Goal: Information Seeking & Learning: Find contact information

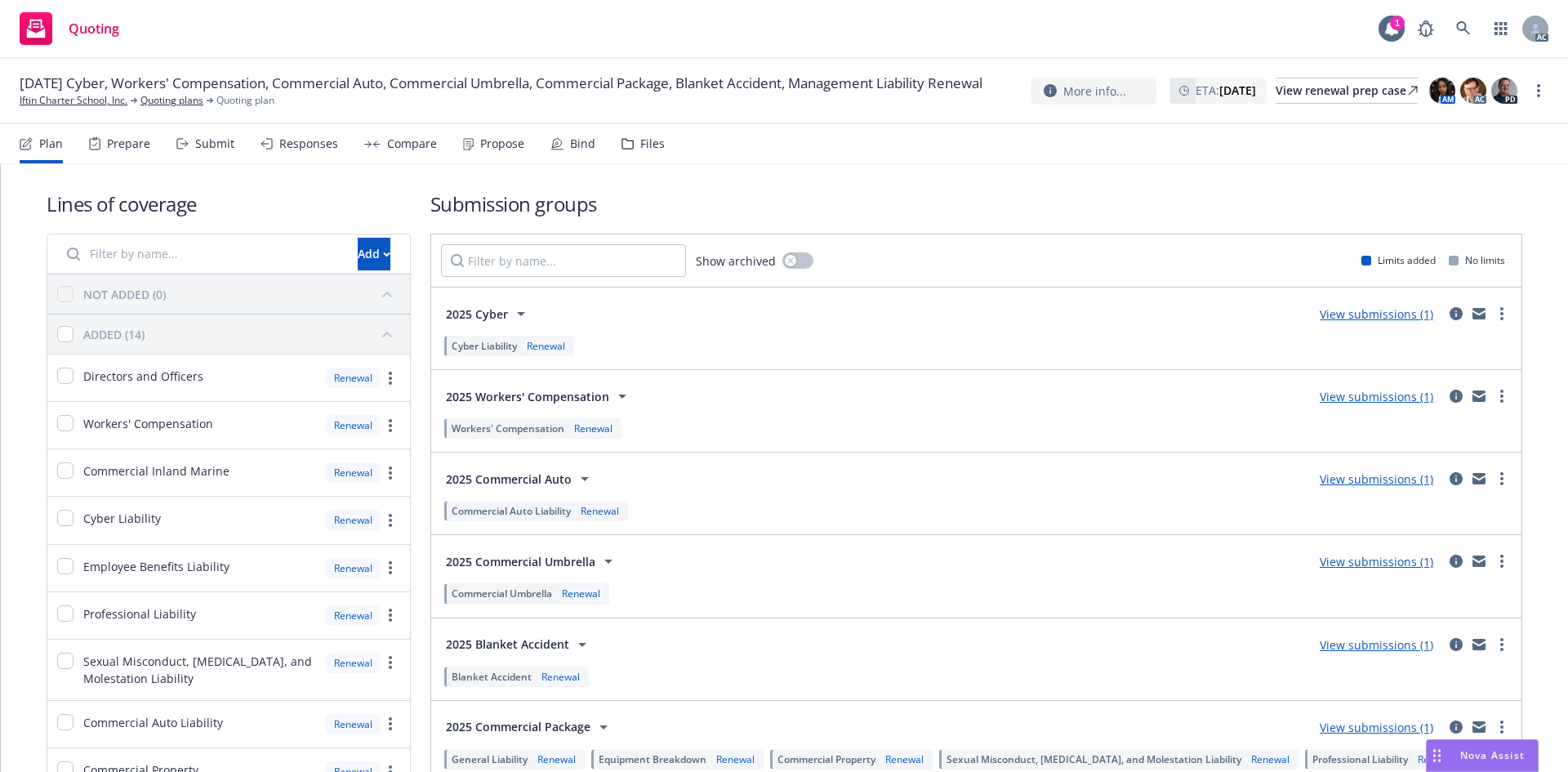
click at [89, 148] on icon at bounding box center [94, 143] width 11 height 13
click at [90, 148] on icon at bounding box center [94, 144] width 9 height 10
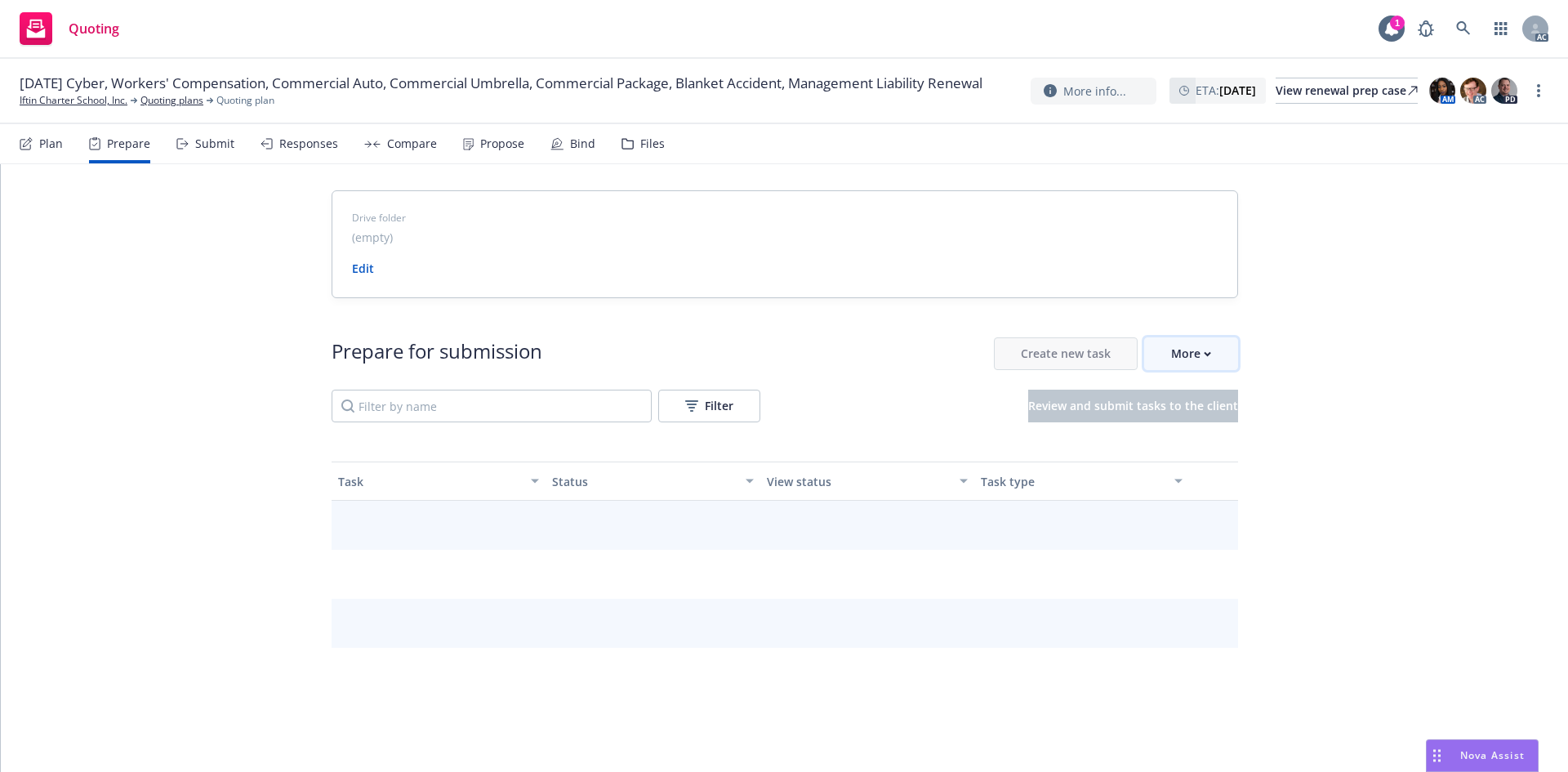
click at [1188, 367] on div "More" at bounding box center [1191, 354] width 40 height 31
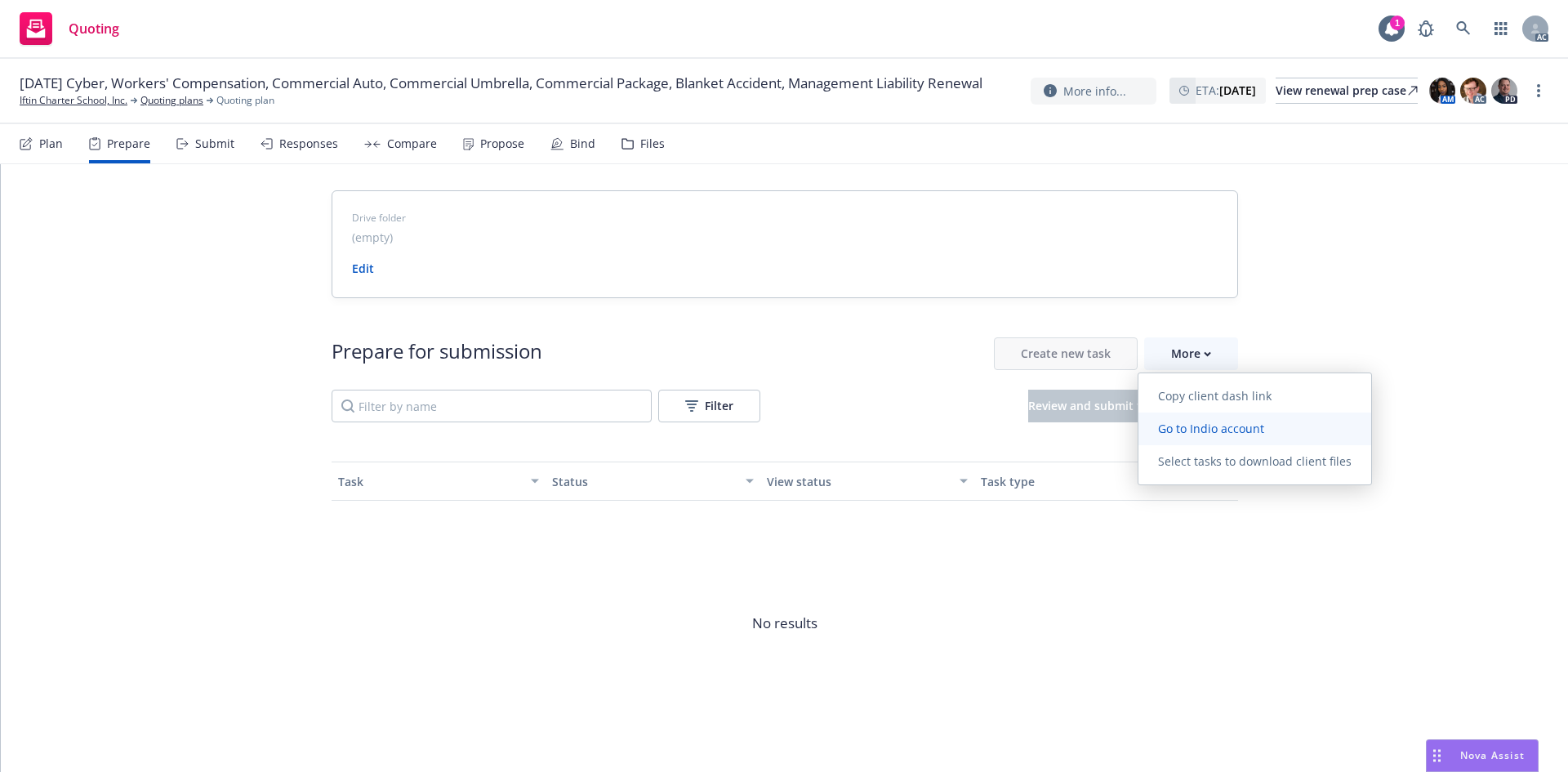
click at [1214, 427] on span "Go to Indio account" at bounding box center [1211, 429] width 146 height 16
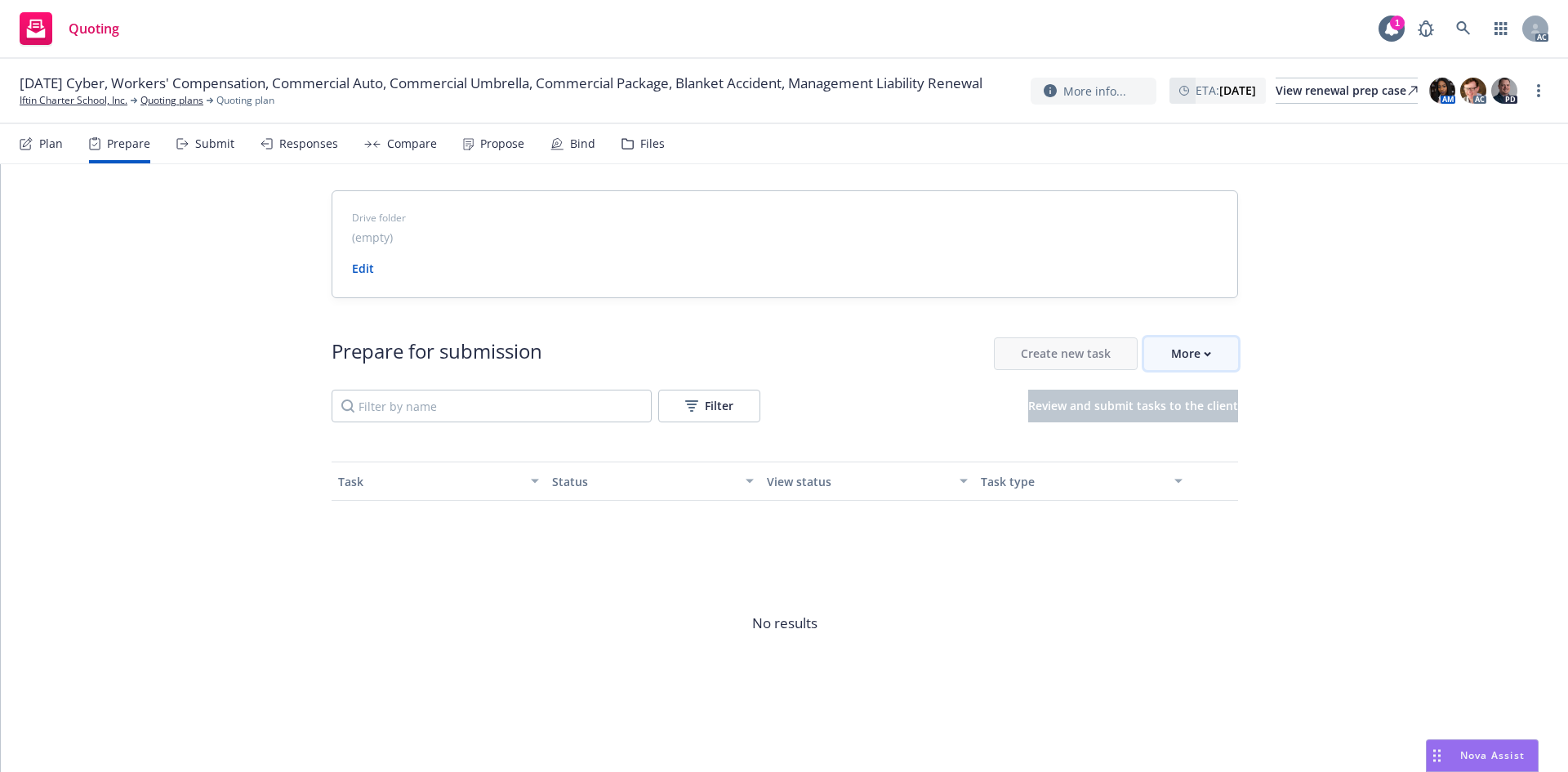
click at [1180, 355] on div "More" at bounding box center [1191, 354] width 40 height 31
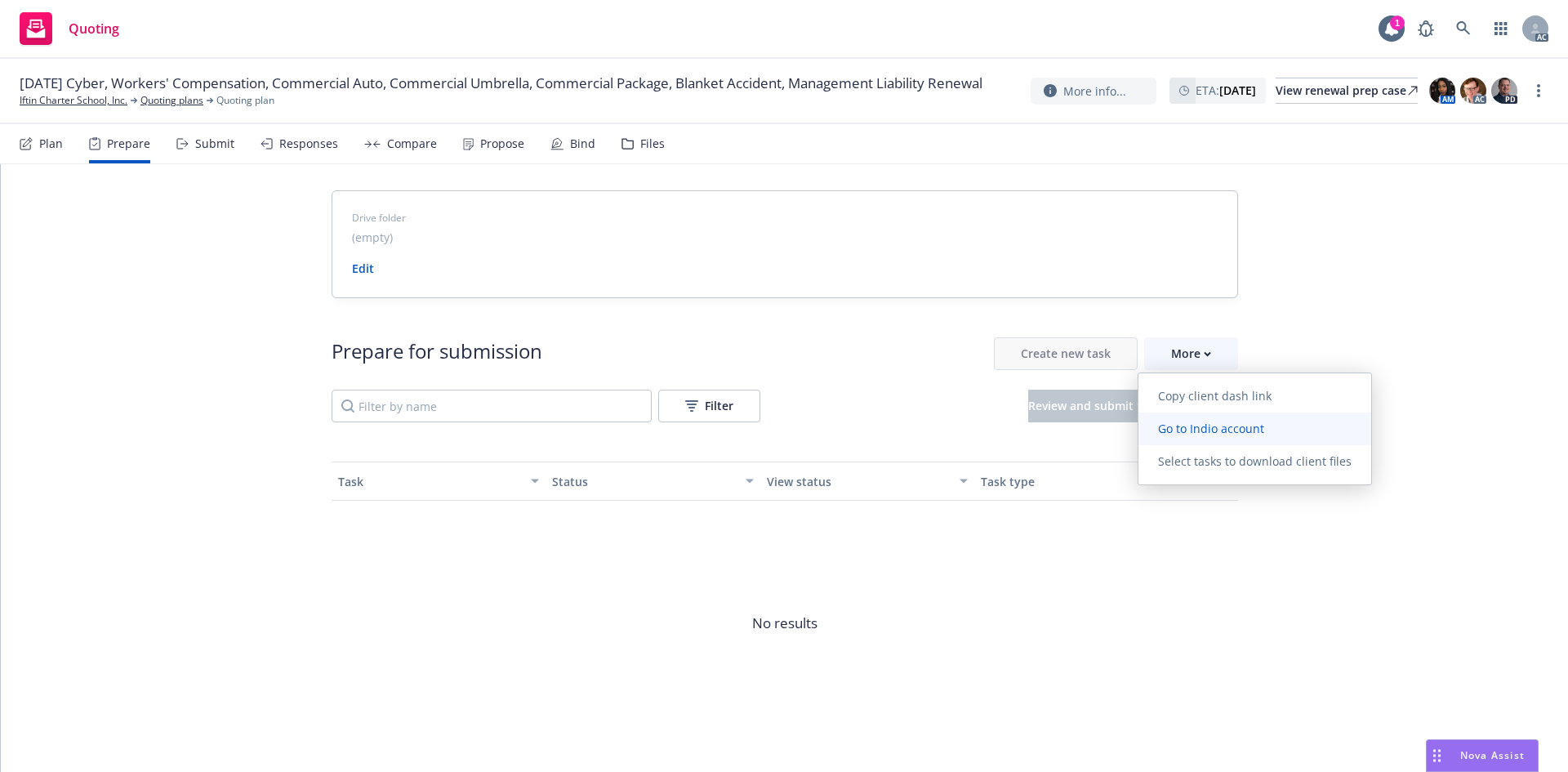
click at [1212, 417] on link "Go to Indio account" at bounding box center [1255, 429] width 233 height 33
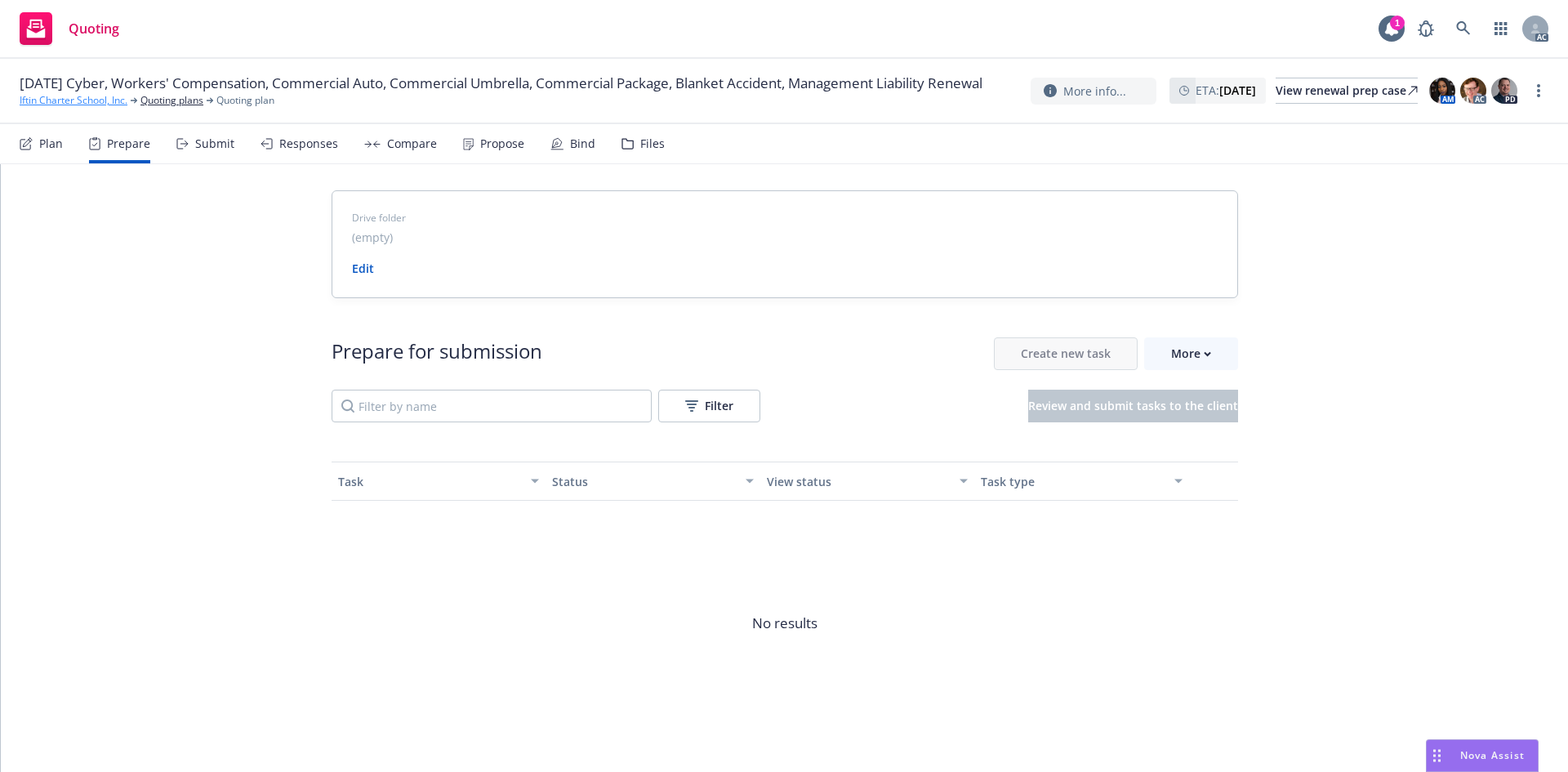
click at [84, 108] on link "Iftin Charter School, Inc." at bounding box center [73, 100] width 108 height 15
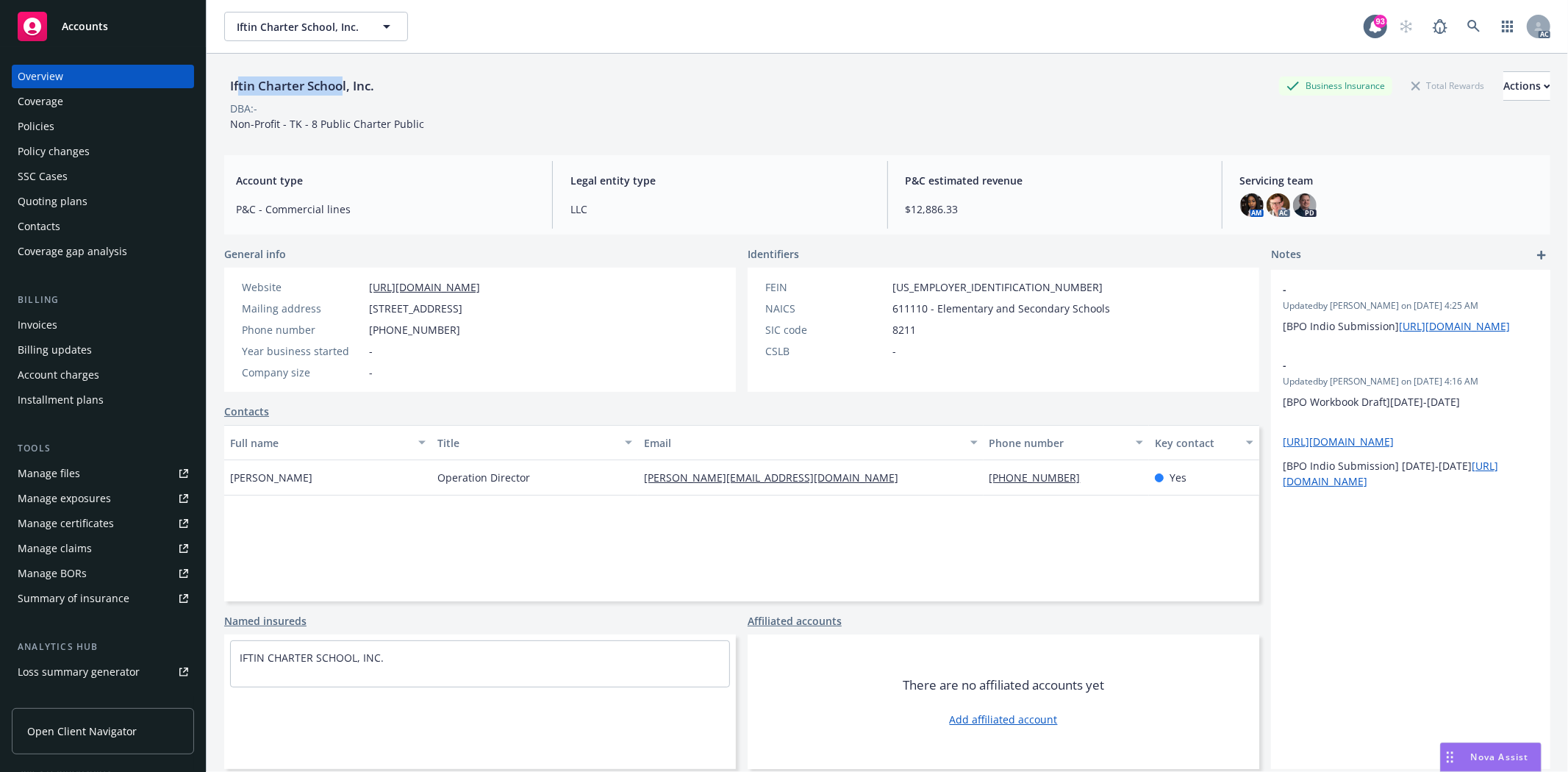
drag, startPoint x: 237, startPoint y: 79, endPoint x: 343, endPoint y: 78, distance: 106.0
click at [343, 78] on div "Iftin Charter School, Inc." at bounding box center [302, 85] width 156 height 19
click at [321, 82] on div "Iftin Charter School, Inc." at bounding box center [302, 85] width 156 height 19
drag, startPoint x: 229, startPoint y: 89, endPoint x: 345, endPoint y: 89, distance: 116.0
click at [345, 89] on div "Iftin Charter School, Inc." at bounding box center [302, 85] width 156 height 19
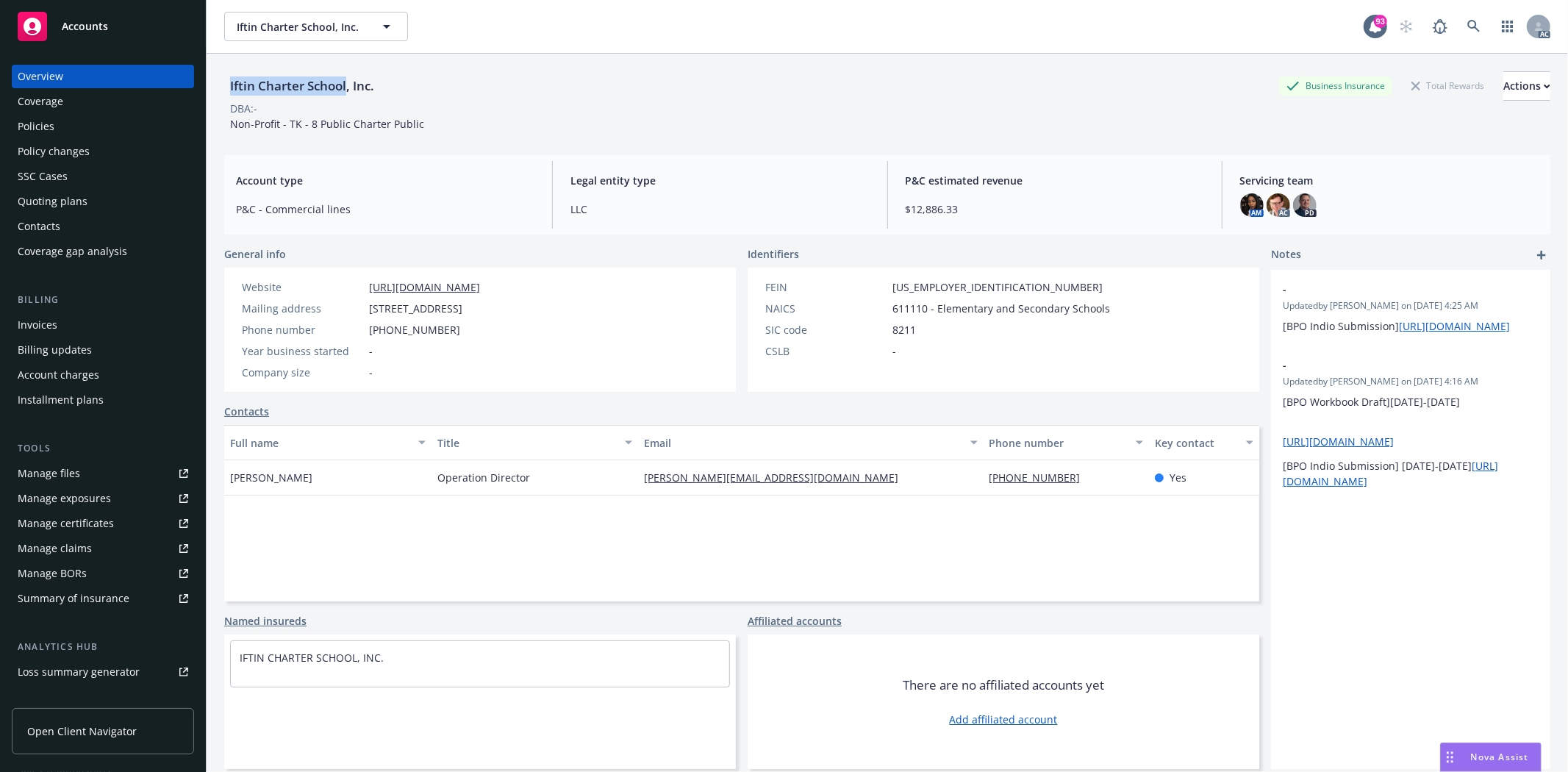
copy div "Iftin Charter School"
drag, startPoint x: 226, startPoint y: 480, endPoint x: 335, endPoint y: 475, distance: 109.1
click at [335, 475] on div "[PERSON_NAME]" at bounding box center [328, 478] width 207 height 35
copy span "[PERSON_NAME]"
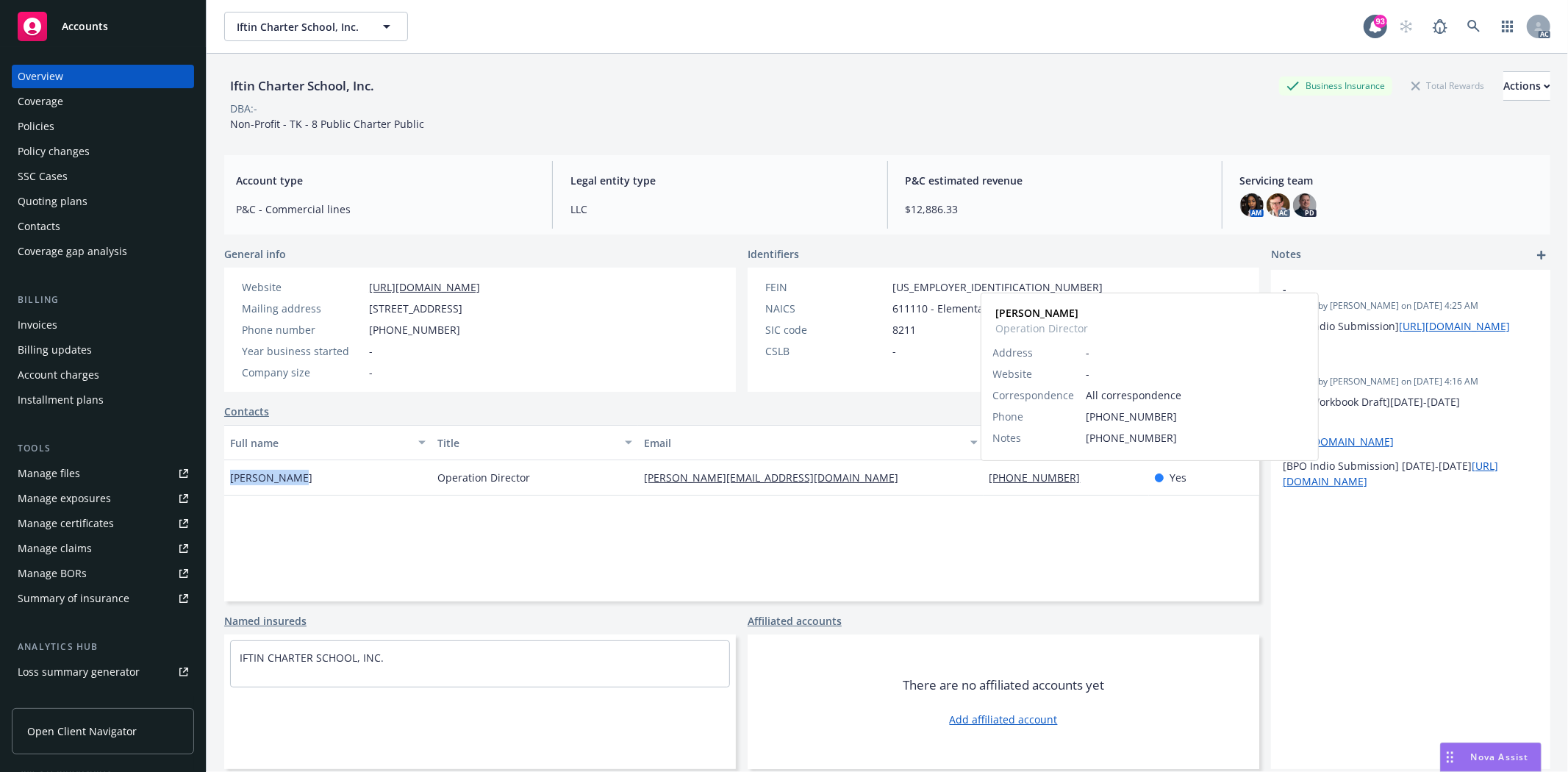
drag, startPoint x: 970, startPoint y: 488, endPoint x: 1094, endPoint y: 479, distance: 124.3
click at [1094, 479] on div "Abdi Mohamud Operation Director mohamud@iftincharter.net 619-265-2411 ext 3065 …" at bounding box center [741, 478] width 1035 height 35
copy div "619-265-2411 ext 3065"
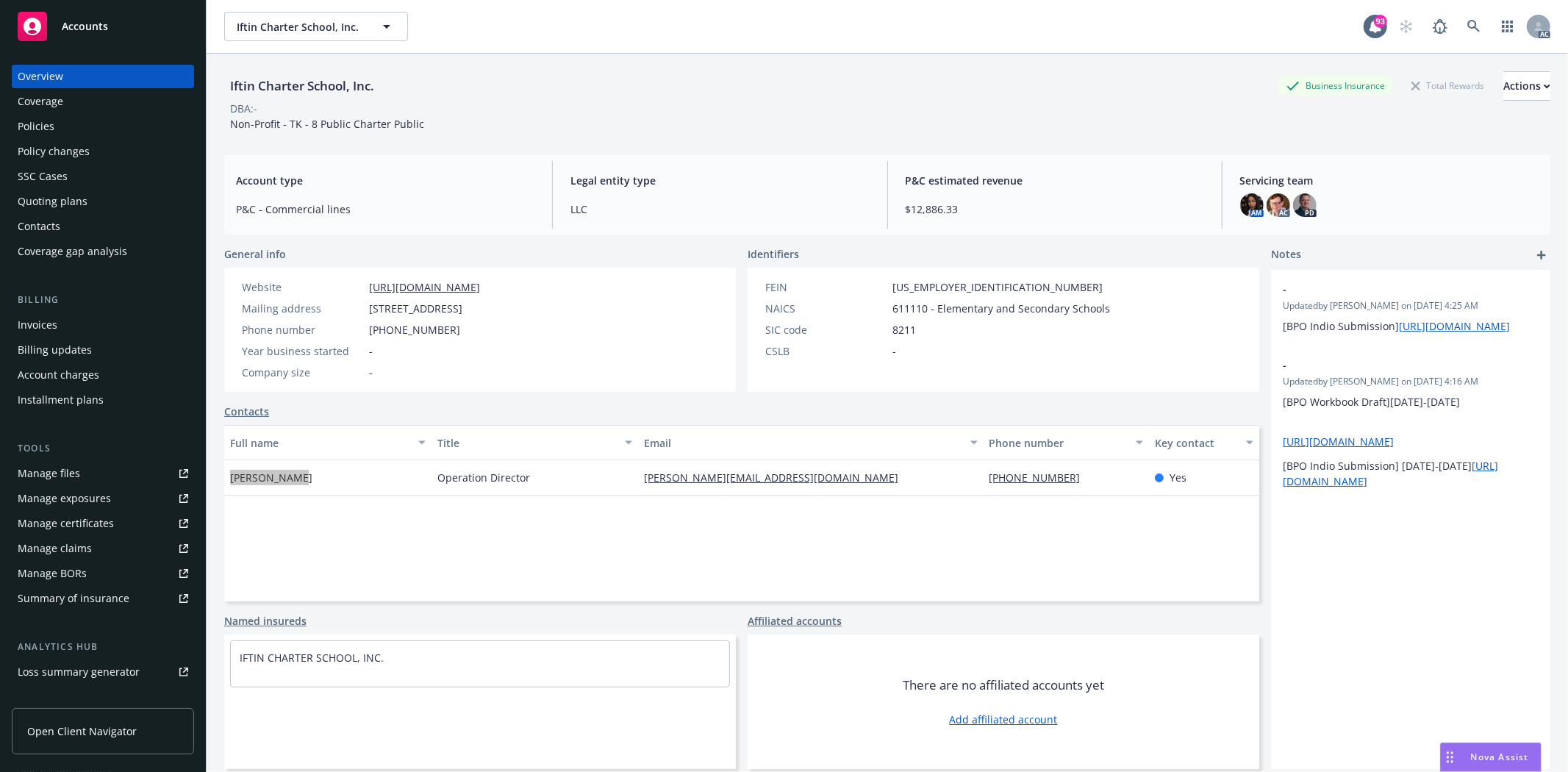
scroll to position [160, 0]
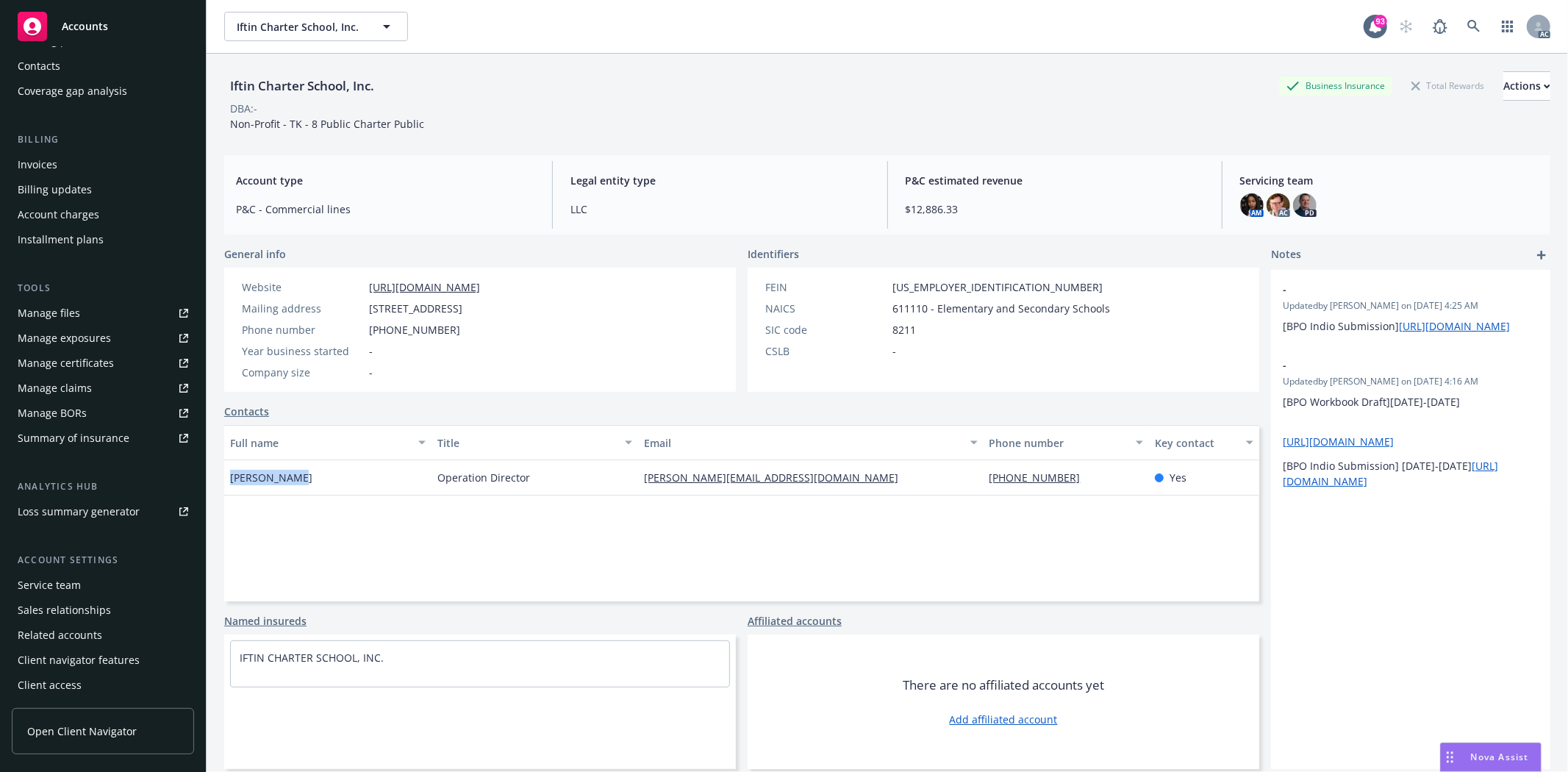
click at [85, 600] on div "Sales relationships" at bounding box center [64, 610] width 93 height 23
click at [92, 582] on div "Service team" at bounding box center [103, 586] width 171 height 23
click at [96, 581] on div "Service team" at bounding box center [103, 586] width 171 height 23
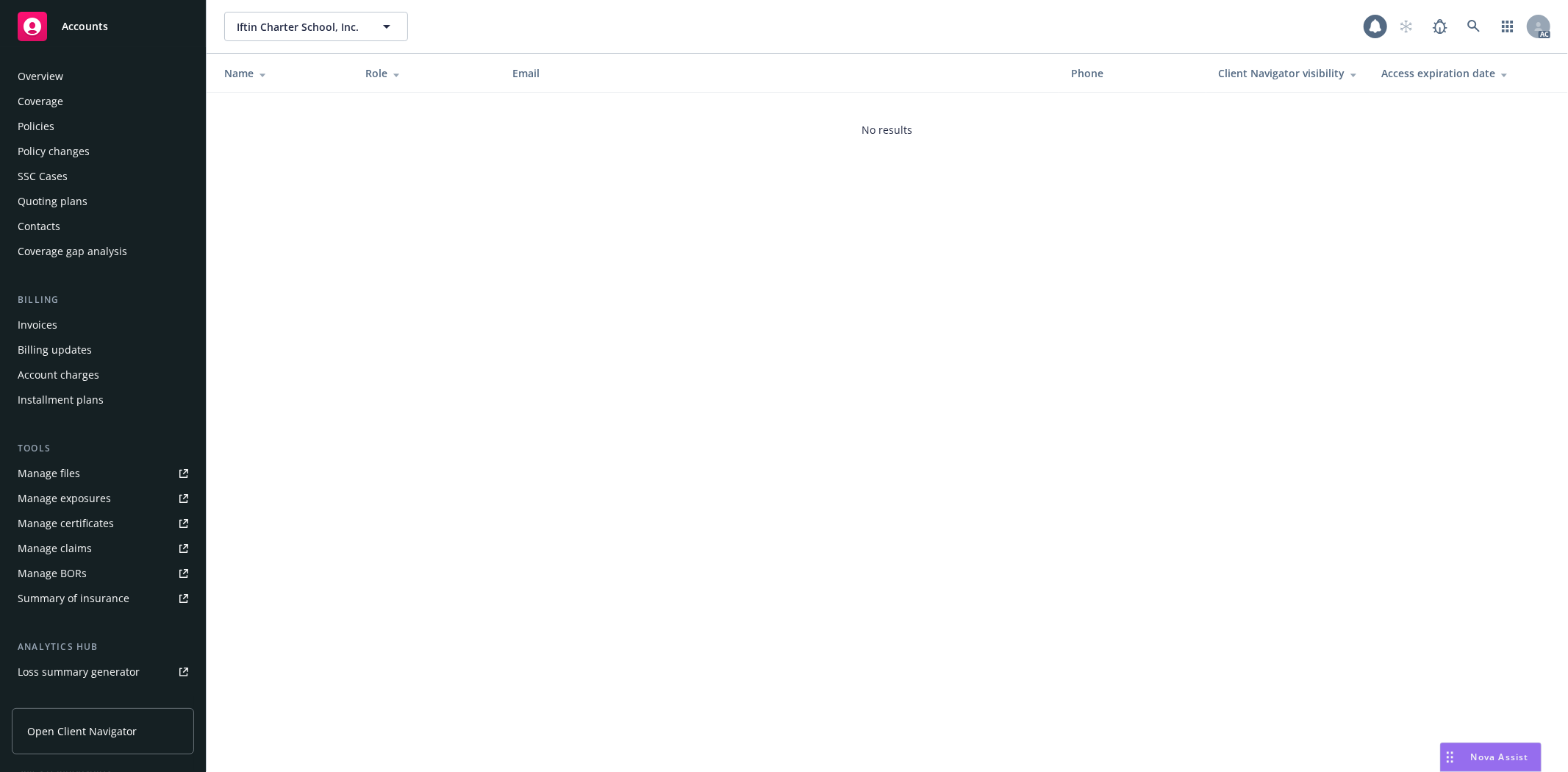
scroll to position [160, 0]
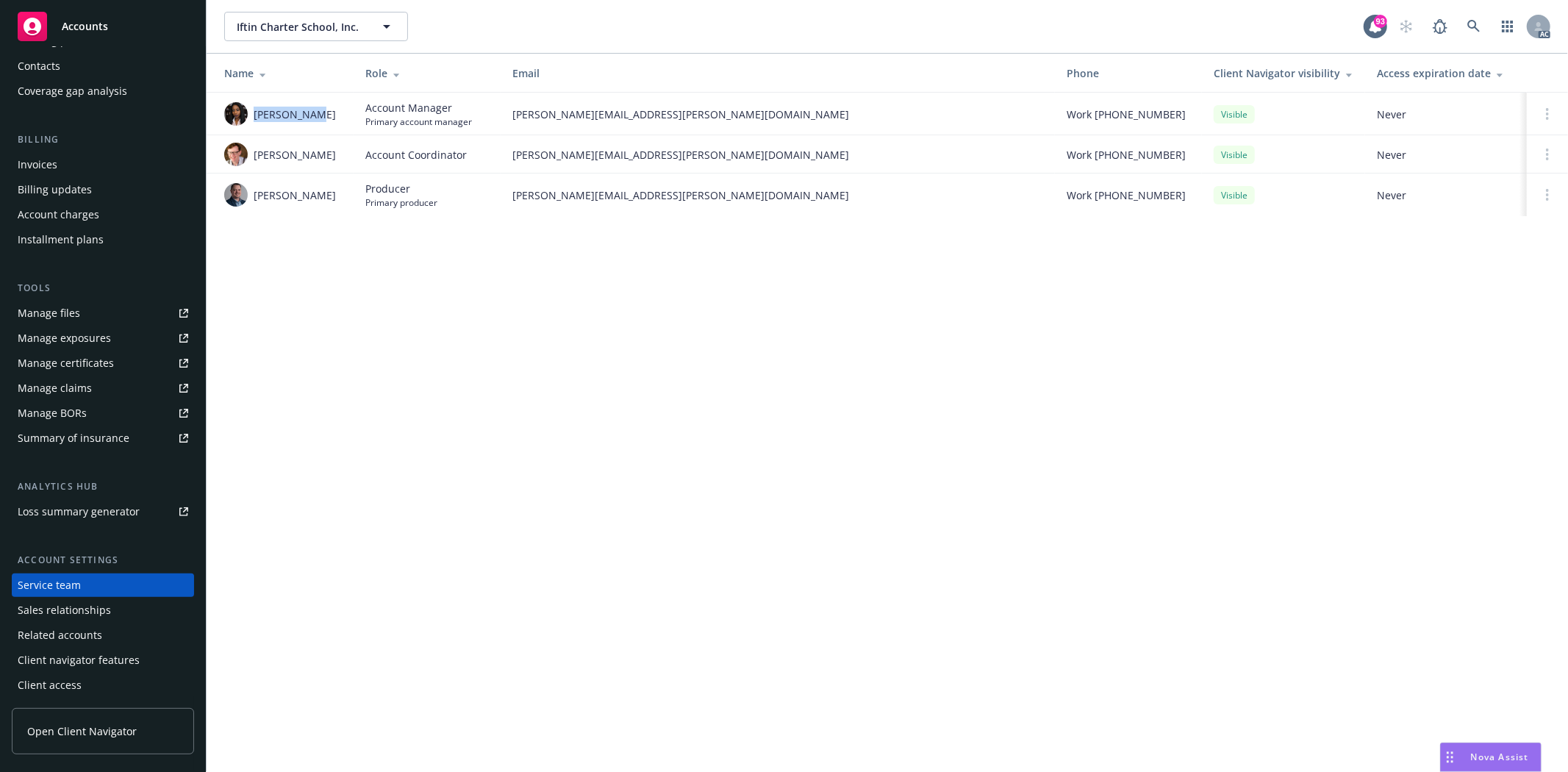
drag, startPoint x: 251, startPoint y: 116, endPoint x: 317, endPoint y: 112, distance: 66.1
click at [317, 112] on div "Ashley Mack" at bounding box center [283, 114] width 118 height 23
copy span "Ashley Mack"
drag, startPoint x: 261, startPoint y: 160, endPoint x: 317, endPoint y: 158, distance: 56.0
click at [318, 158] on div "Elliot Ivins" at bounding box center [283, 155] width 118 height 23
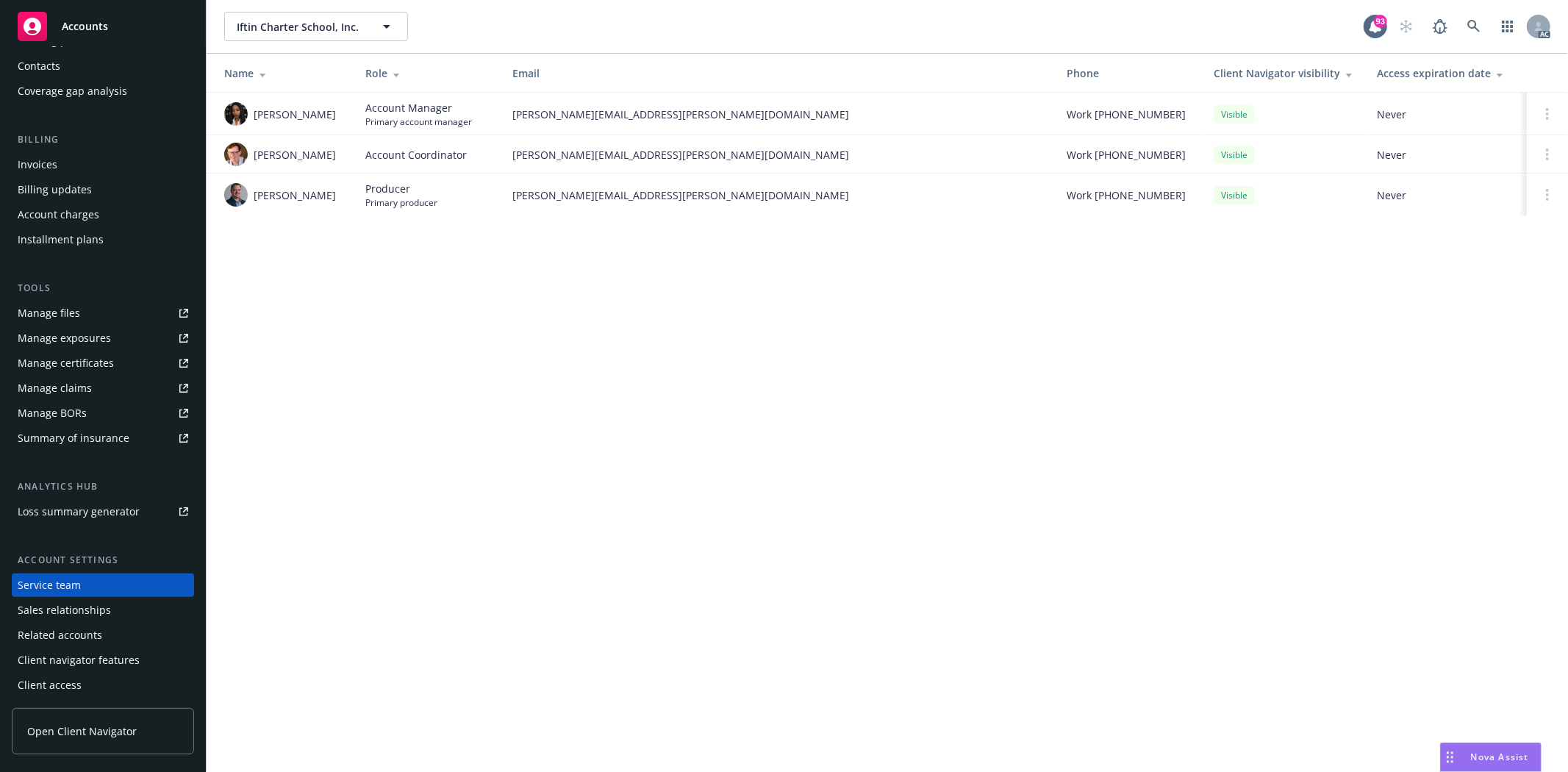
click at [271, 177] on td "Josh Young" at bounding box center [279, 195] width 147 height 43
drag, startPoint x: 251, startPoint y: 160, endPoint x: 306, endPoint y: 155, distance: 55.2
click at [306, 155] on div "Elliot Ivins" at bounding box center [283, 155] width 118 height 23
copy span "Elliot Ivins"
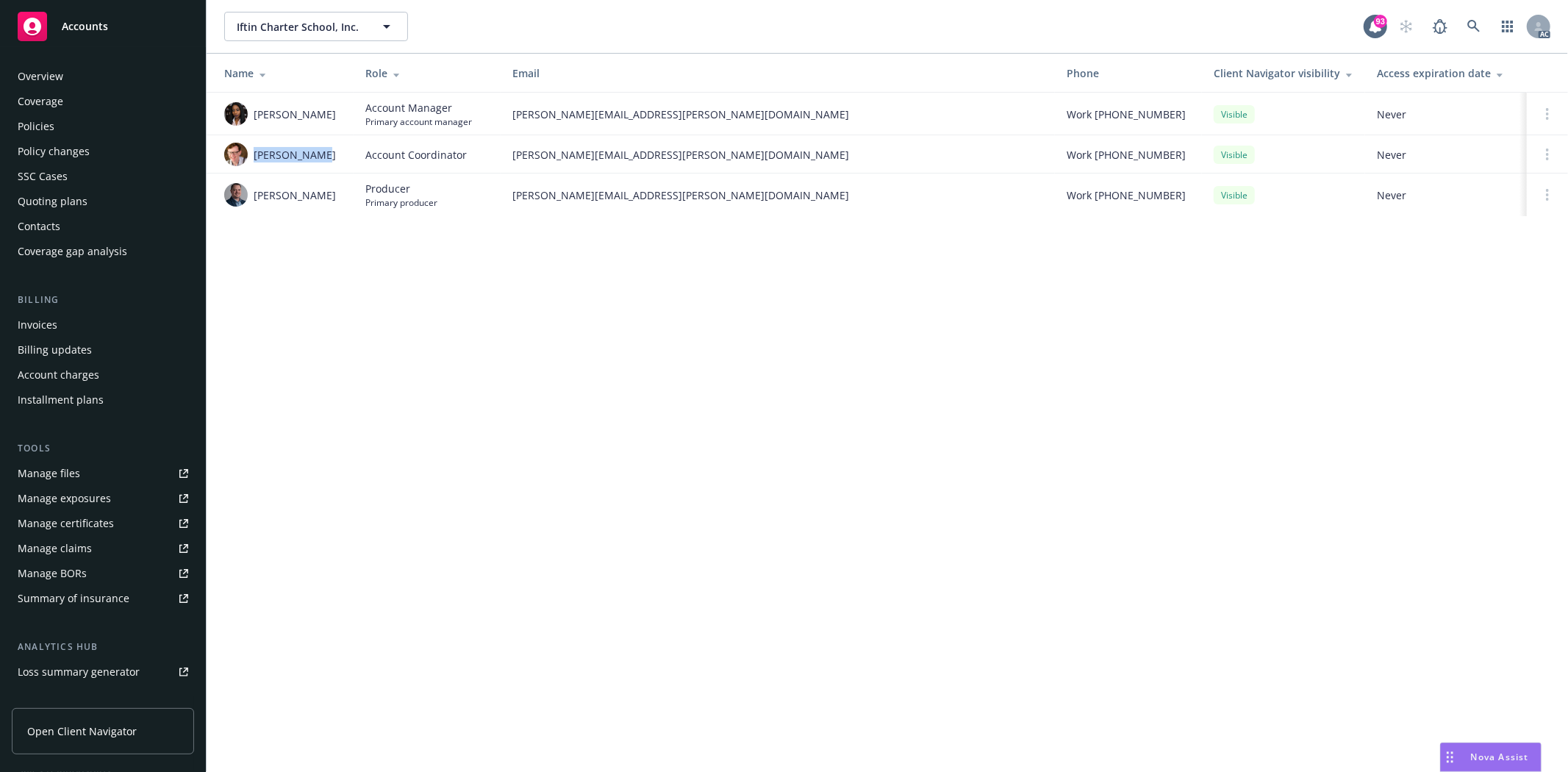
click at [76, 75] on div "Overview" at bounding box center [103, 76] width 171 height 23
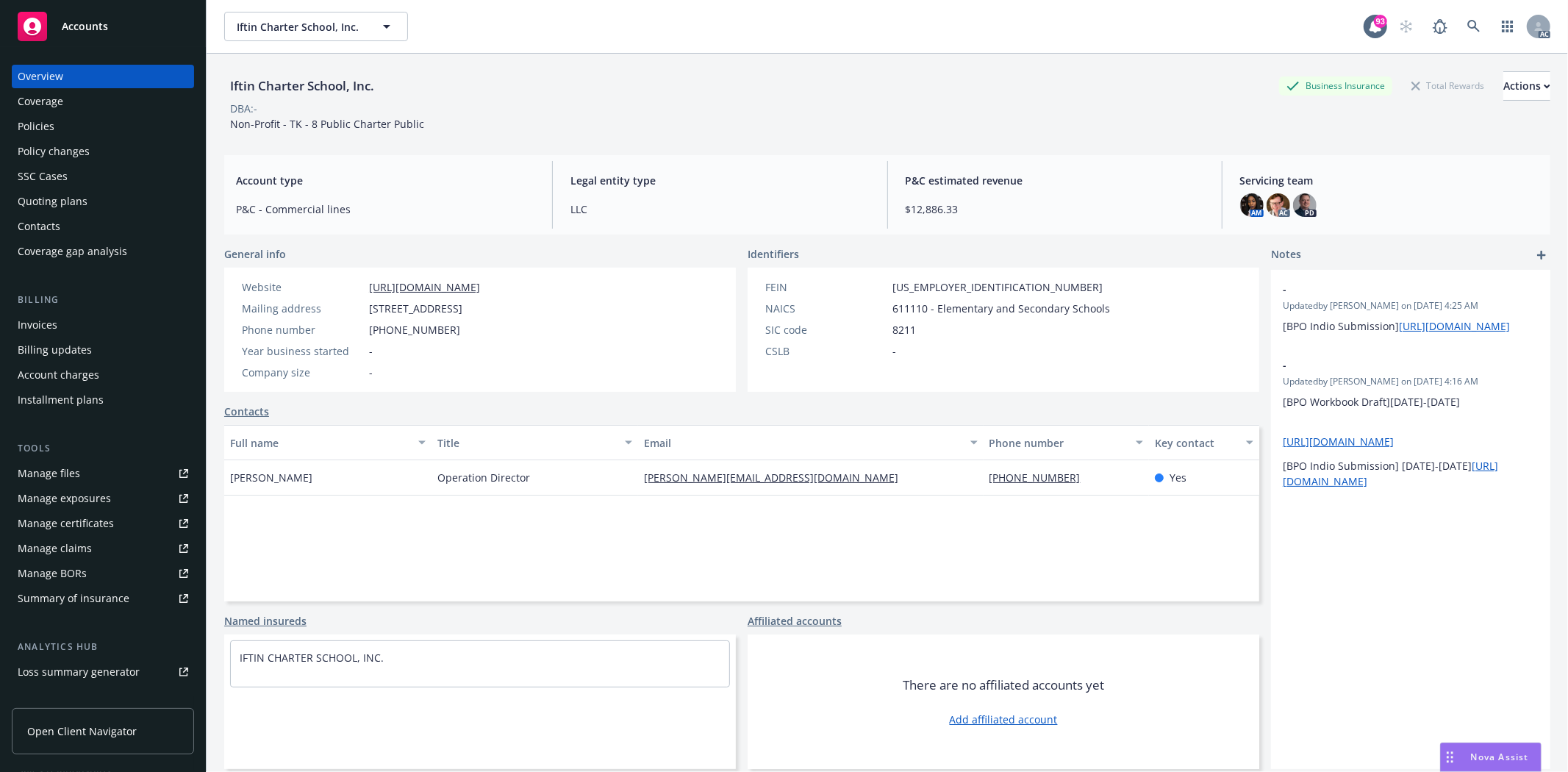
click at [66, 125] on div "Policies" at bounding box center [103, 127] width 171 height 23
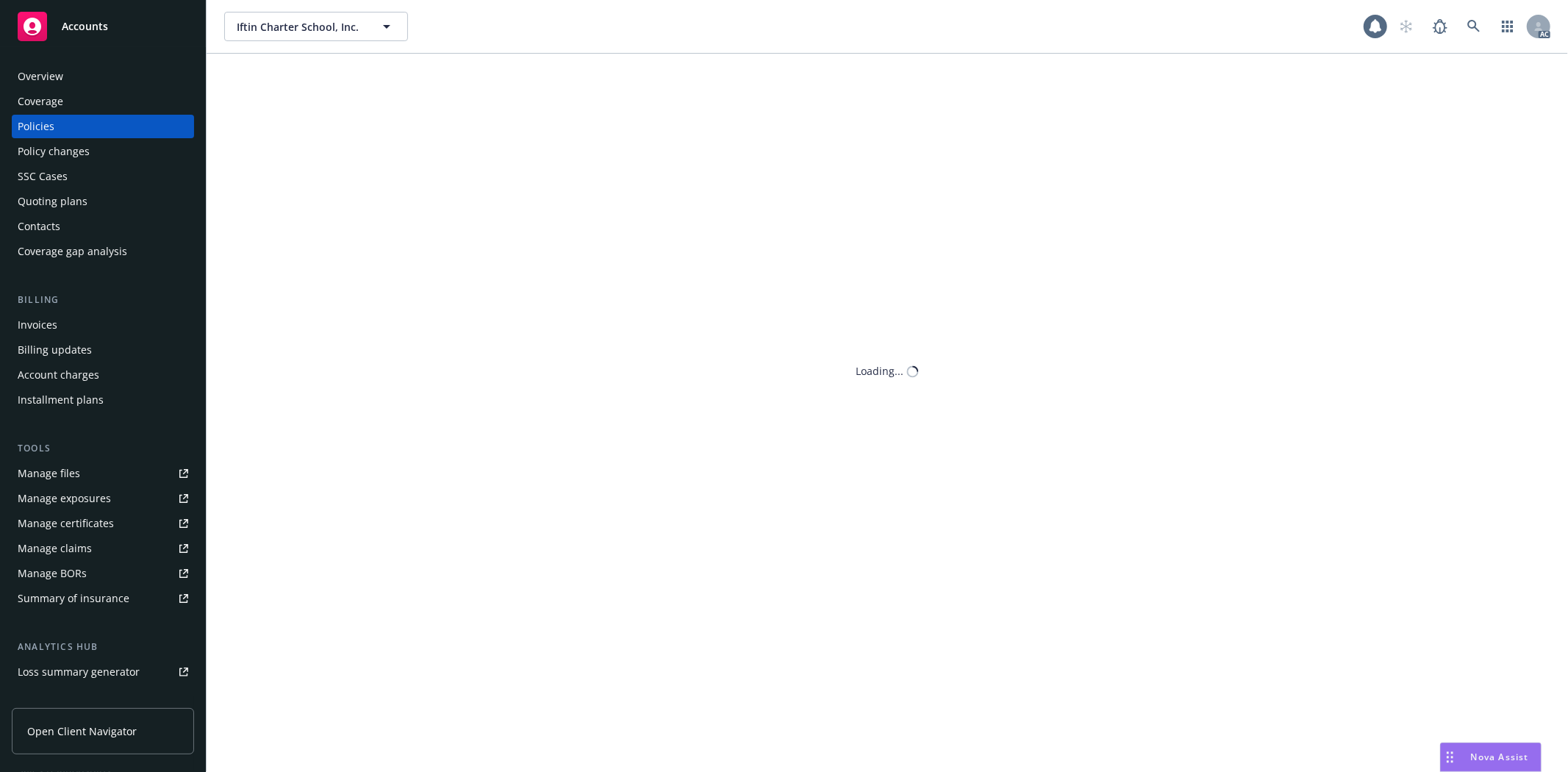
click at [66, 125] on div "Policies" at bounding box center [103, 127] width 171 height 23
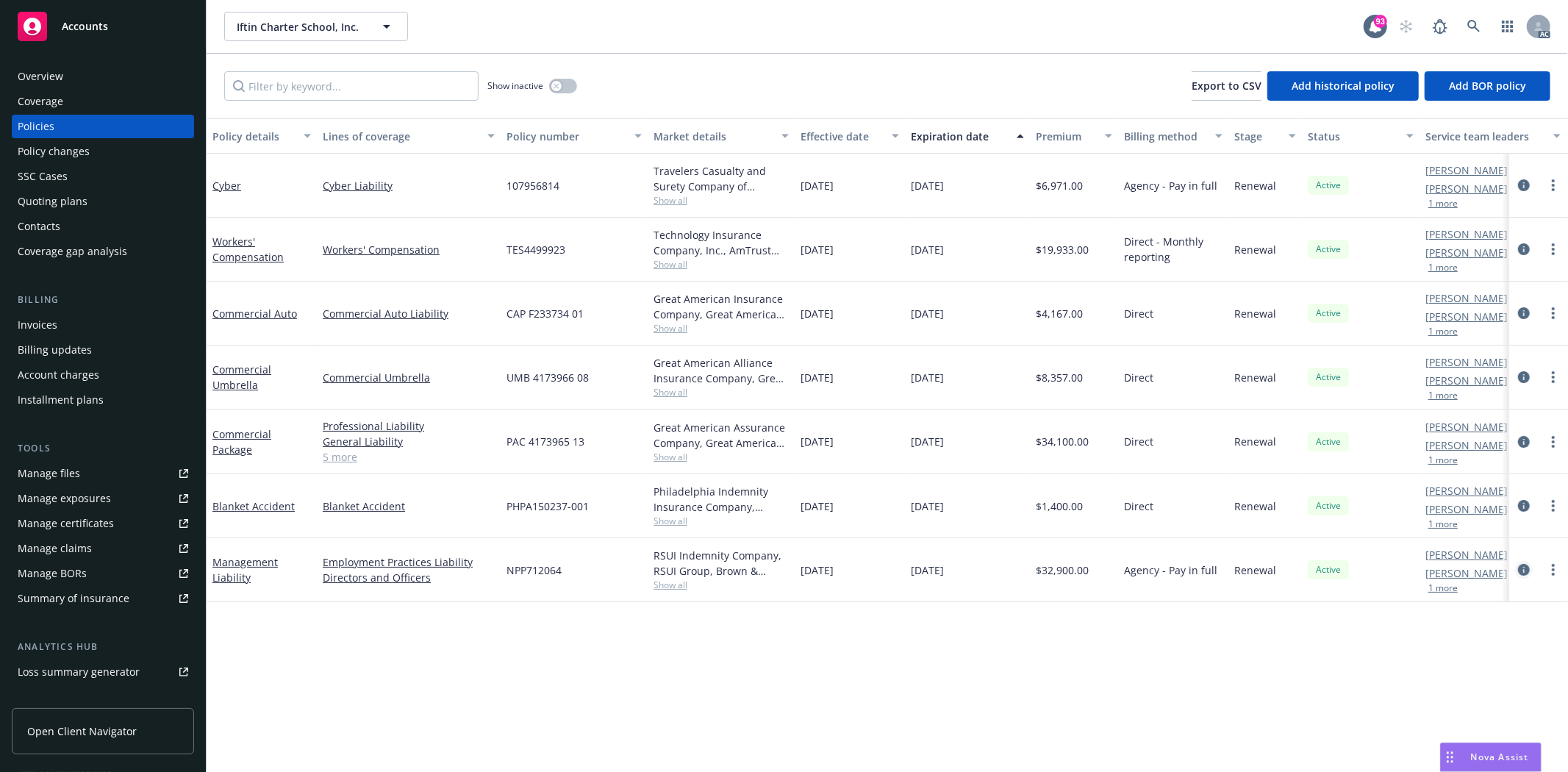
click at [1530, 567] on link "circleInformation" at bounding box center [1524, 570] width 18 height 18
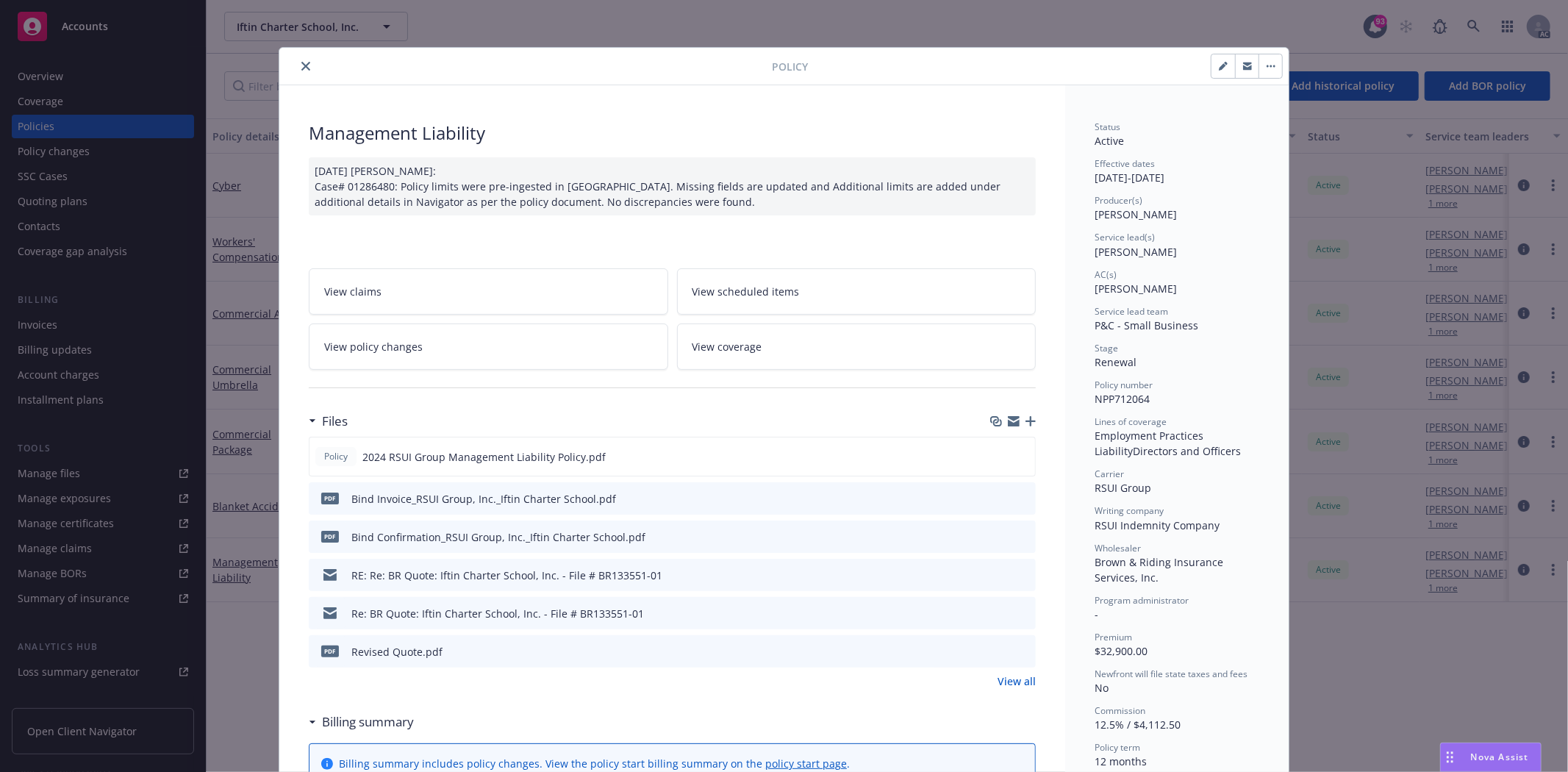
click at [1019, 683] on link "View all" at bounding box center [1016, 682] width 38 height 16
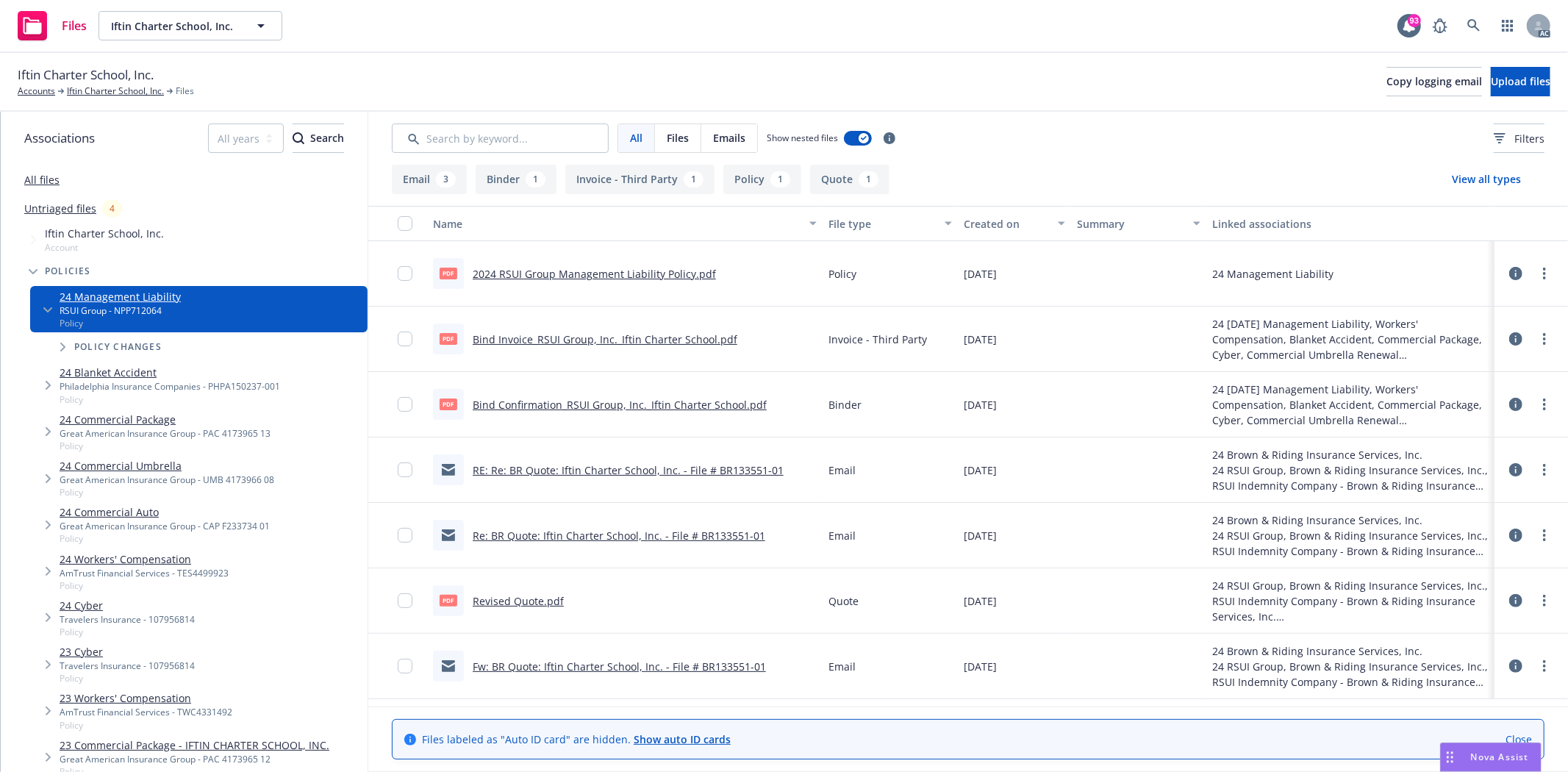
click at [651, 270] on link "2024 RSUI Group Management Liability Policy.pdf" at bounding box center [594, 274] width 243 height 14
click at [100, 94] on link "Iftin Charter School, Inc." at bounding box center [115, 91] width 97 height 13
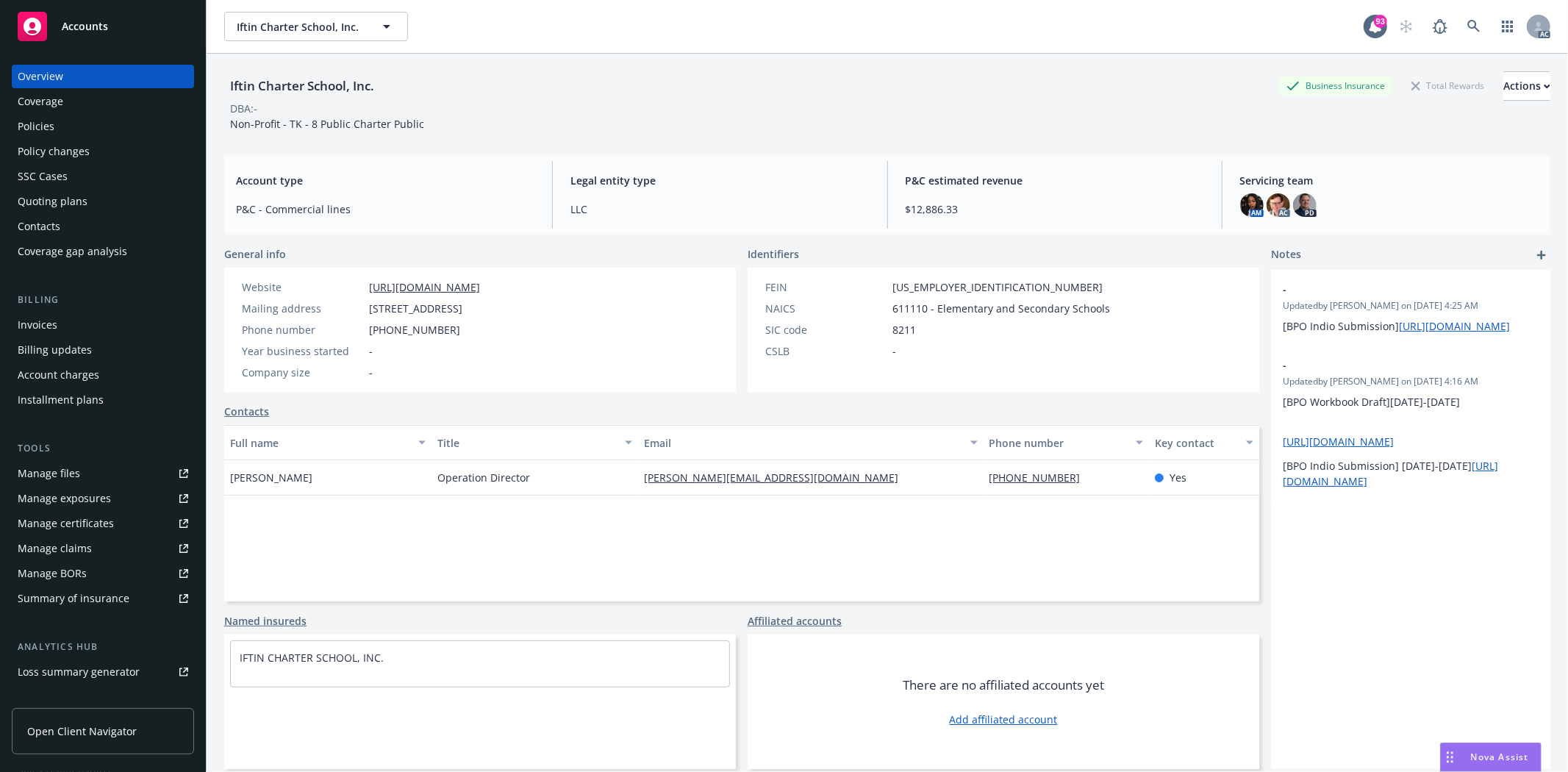
click at [55, 197] on div "Quoting plans" at bounding box center [53, 201] width 70 height 23
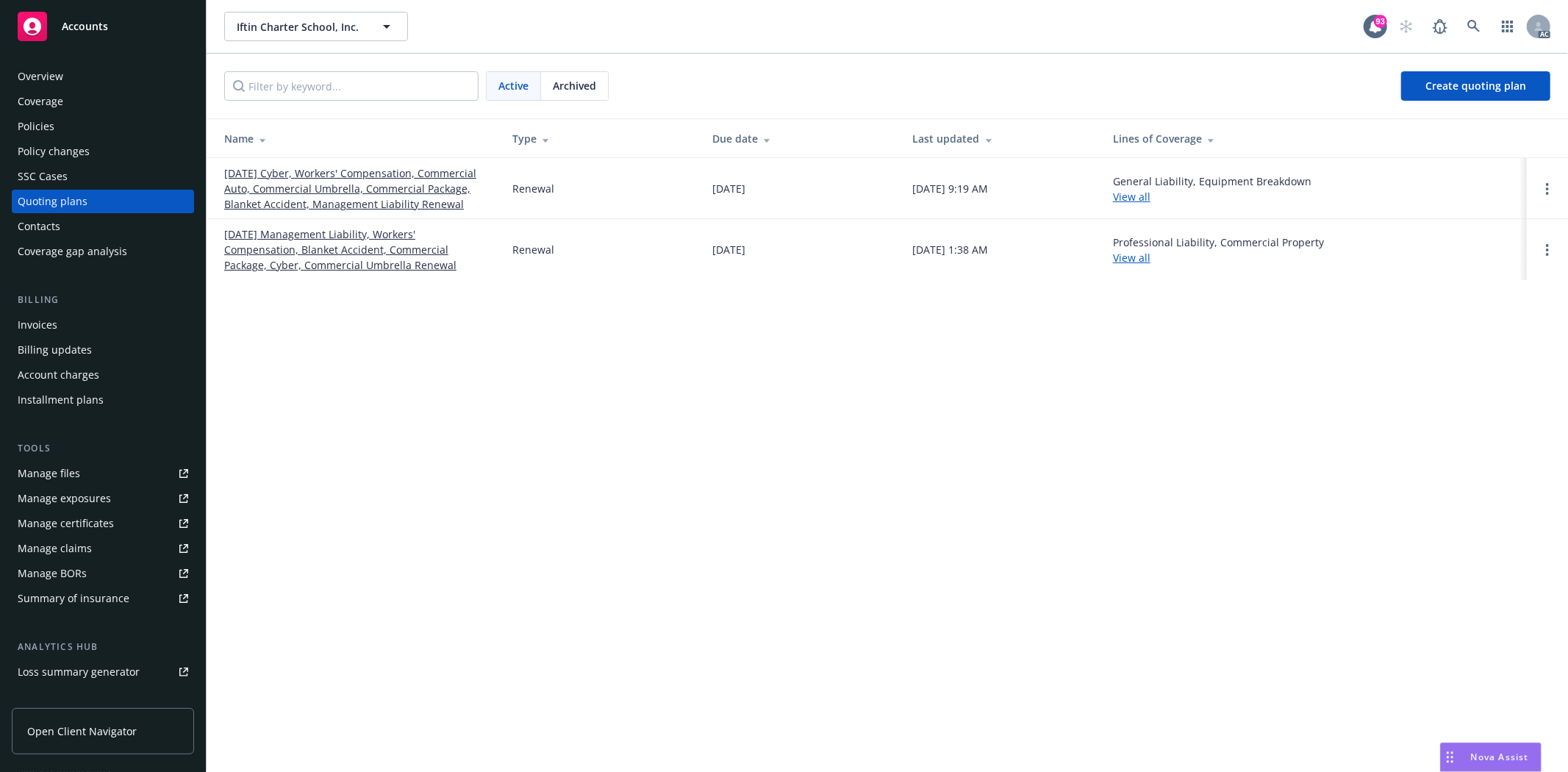
click at [83, 68] on div "Overview" at bounding box center [103, 76] width 171 height 23
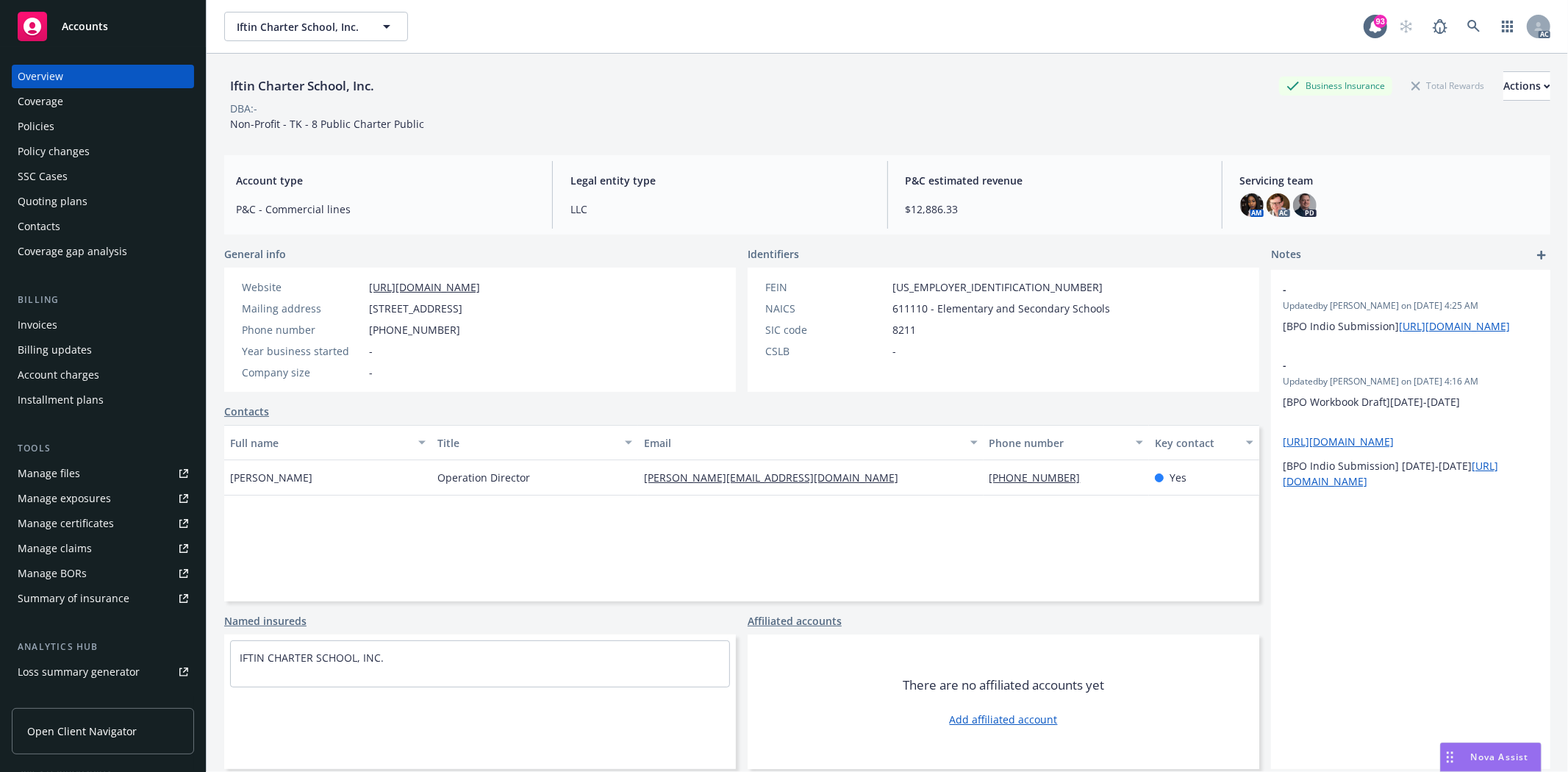
drag, startPoint x: 371, startPoint y: 300, endPoint x: 560, endPoint y: 299, distance: 189.0
click at [486, 299] on div "Website http://iftincharter.net/ Mailing address 5465 El Cajon Blvd, San Diego,…" at bounding box center [361, 330] width 250 height 101
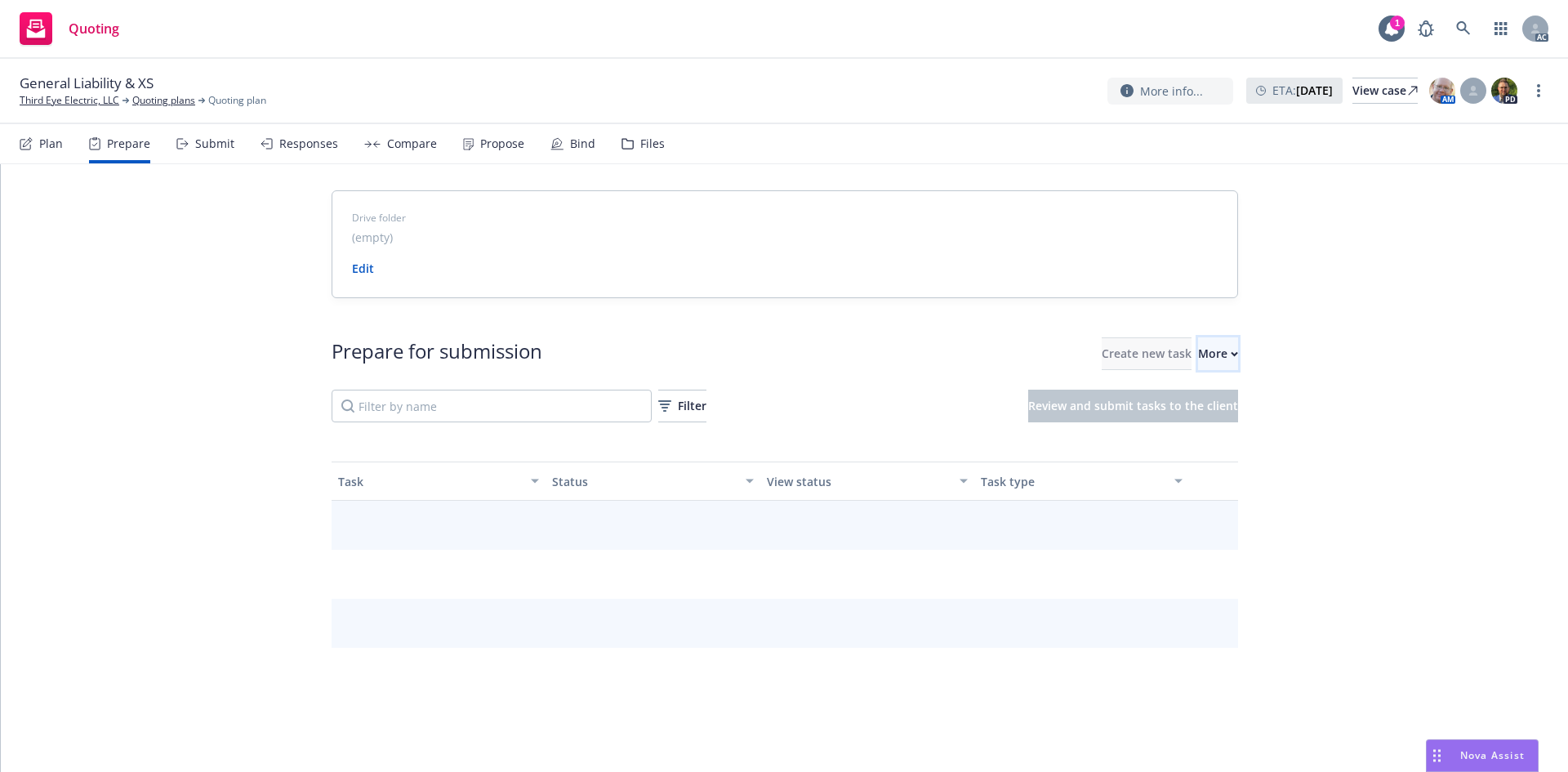
click at [1198, 355] on div "More" at bounding box center [1218, 354] width 40 height 31
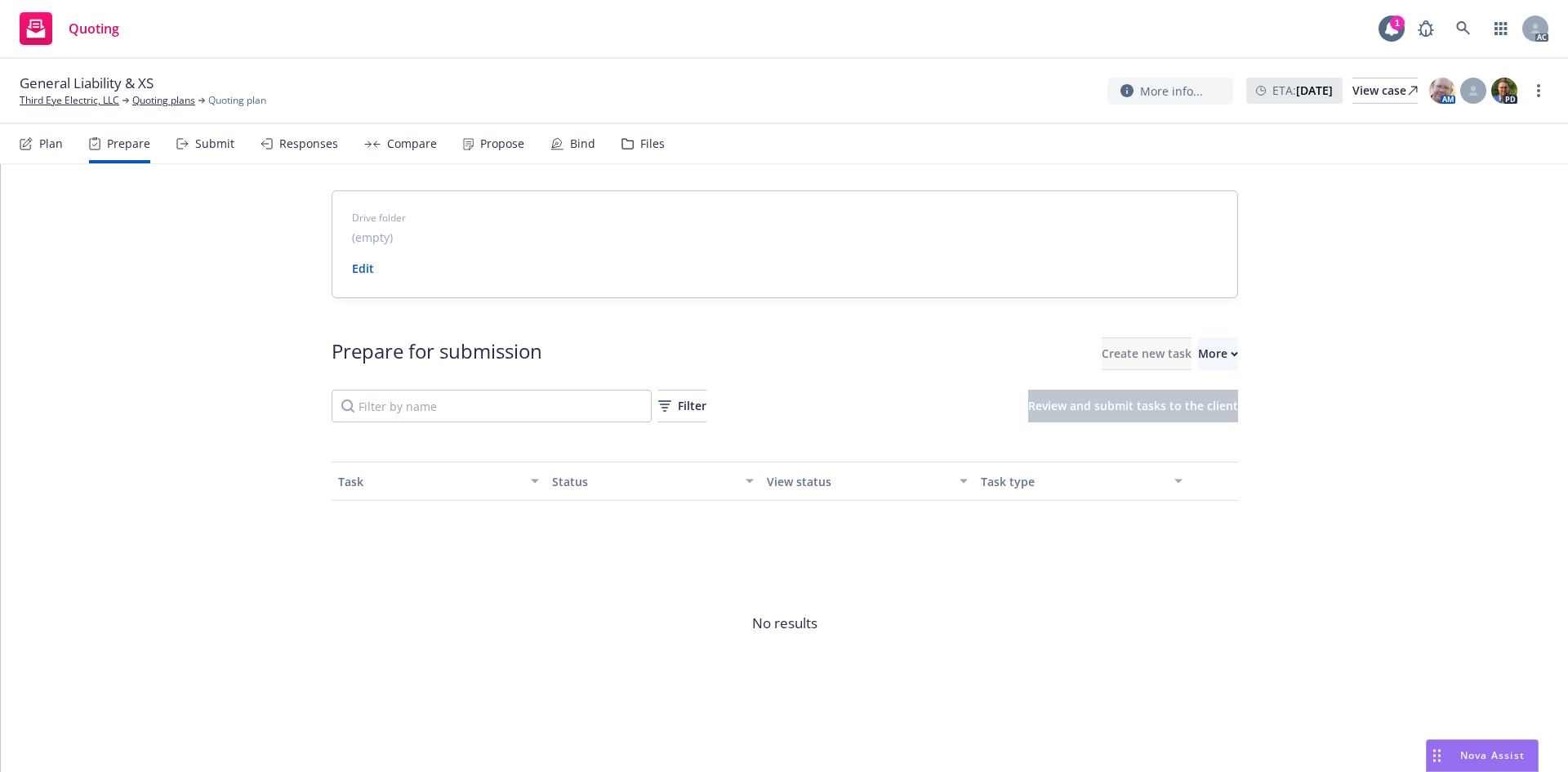
click at [64, 246] on div "Drive folder (empty) Edit Prepare for submission Create new task More Filter Re…" at bounding box center [784, 487] width 1567 height 647
drag, startPoint x: 16, startPoint y: 101, endPoint x: 97, endPoint y: 115, distance: 82.2
click at [97, 115] on div "General Liability & XS Third Eye Electric, LLC Quoting plans Quoting plan More …" at bounding box center [784, 91] width 1568 height 66
copy link "Third Eye Electric"
click at [1198, 355] on div "More" at bounding box center [1218, 354] width 40 height 31
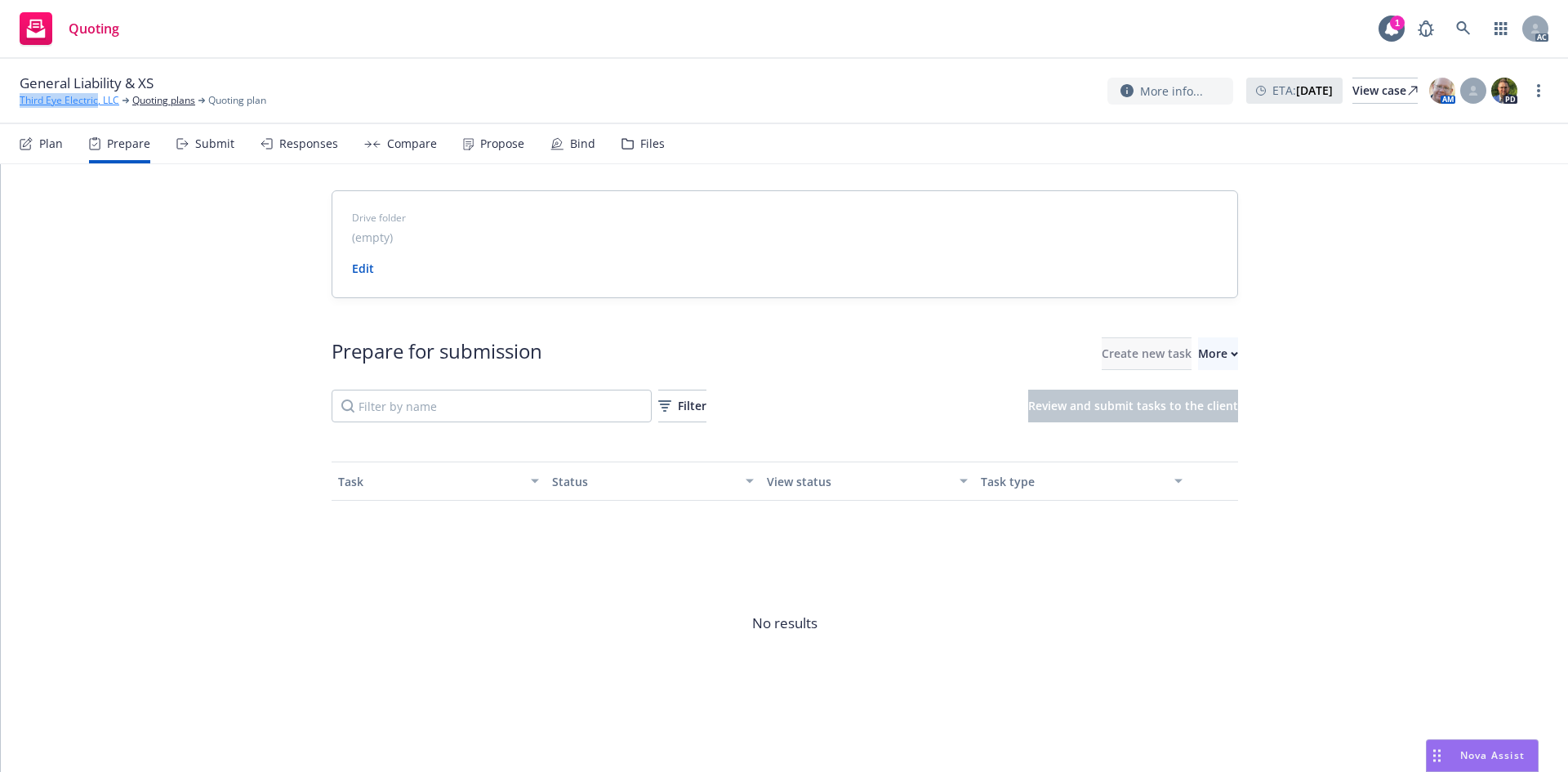
click at [55, 100] on link "Third Eye Electric, LLC" at bounding box center [70, 100] width 100 height 15
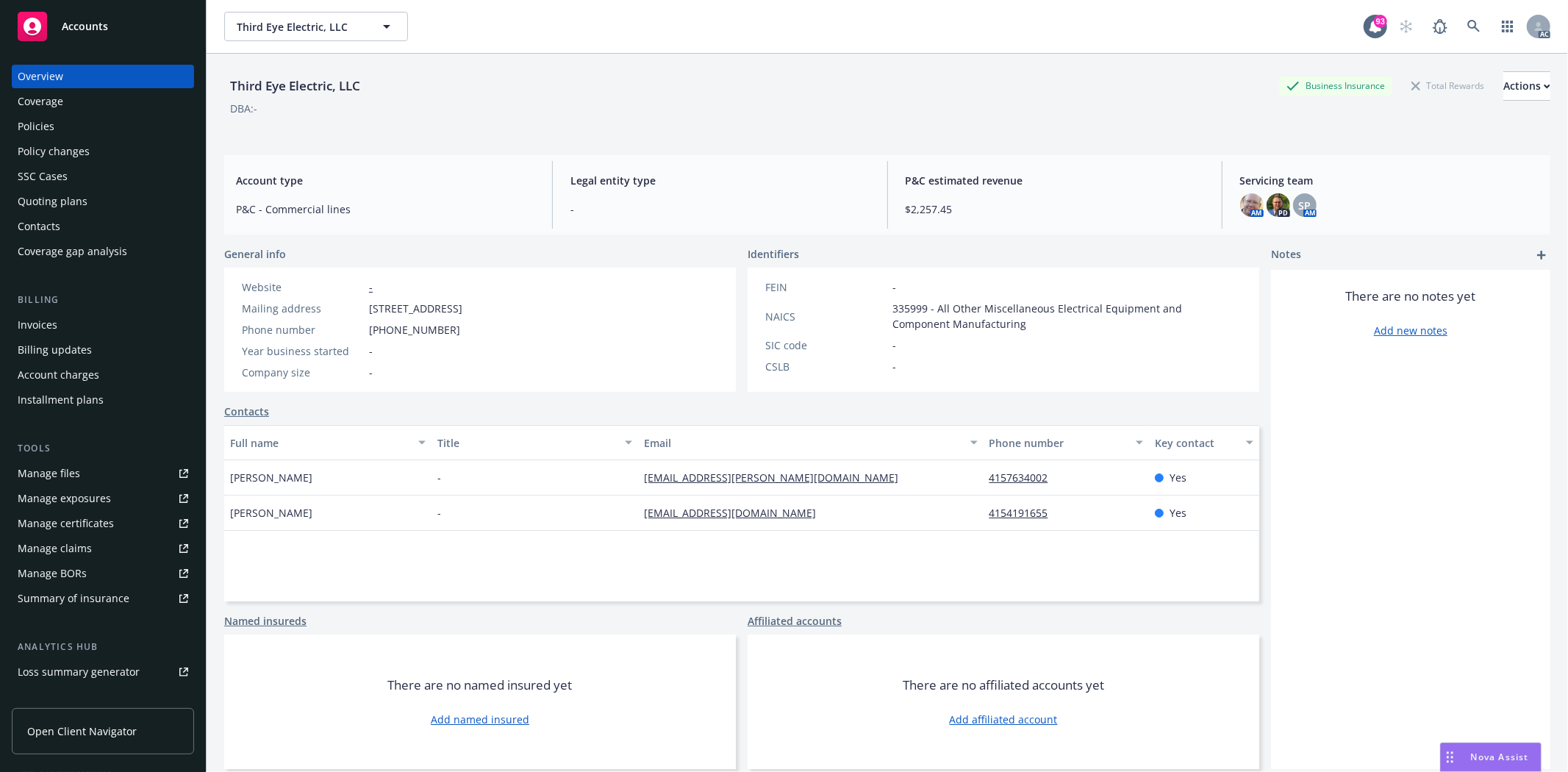
drag, startPoint x: 224, startPoint y: 487, endPoint x: 313, endPoint y: 478, distance: 89.5
click at [313, 478] on div "mitra golabchi" at bounding box center [328, 478] width 207 height 35
copy span "mitra golabchi"
drag, startPoint x: 229, startPoint y: 523, endPoint x: 304, endPoint y: 517, distance: 75.2
click at [304, 517] on div "Beth Hughes" at bounding box center [328, 513] width 207 height 35
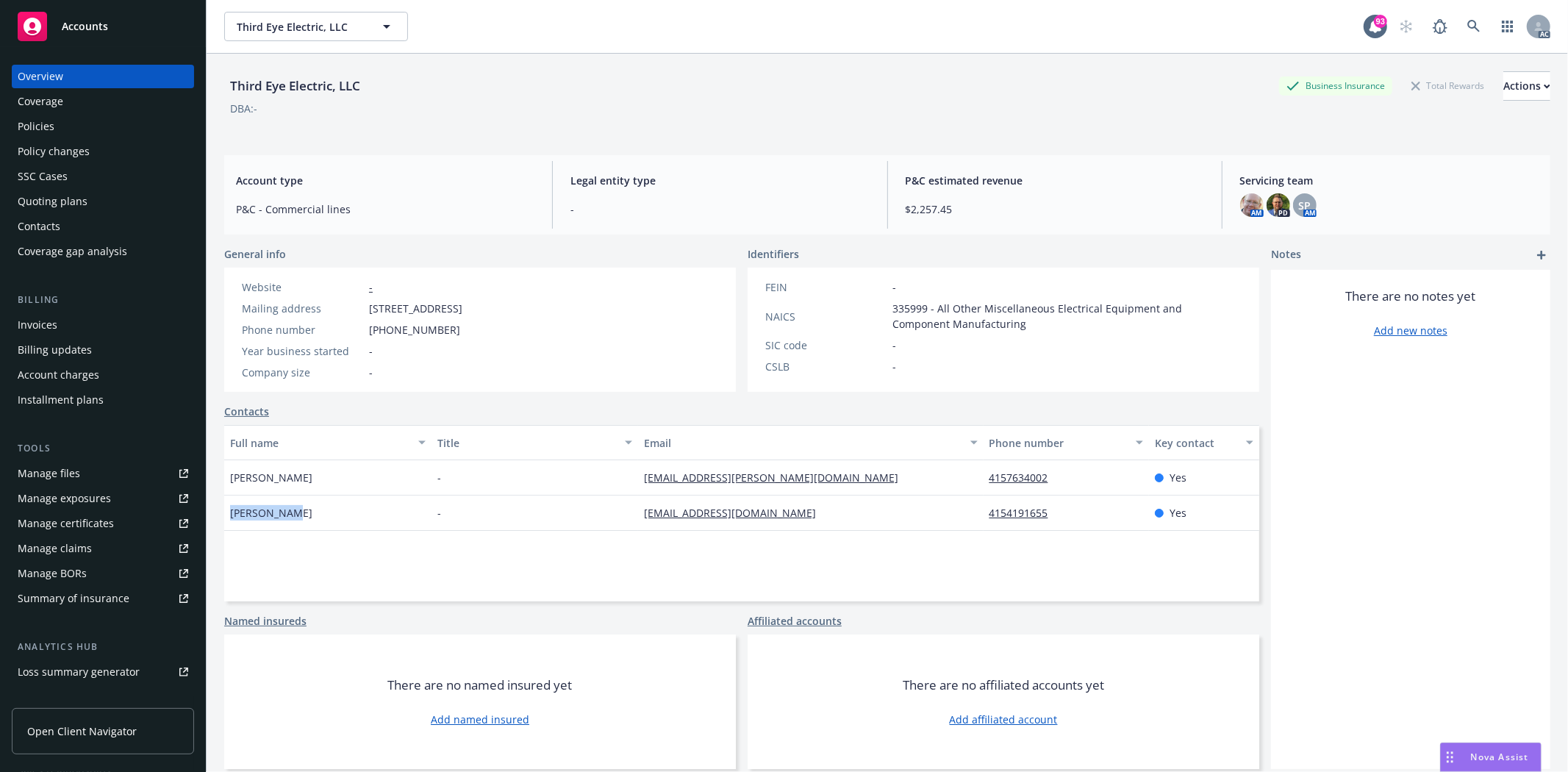
copy span "Beth Hughes"
click at [52, 120] on div "Policies" at bounding box center [36, 127] width 36 height 23
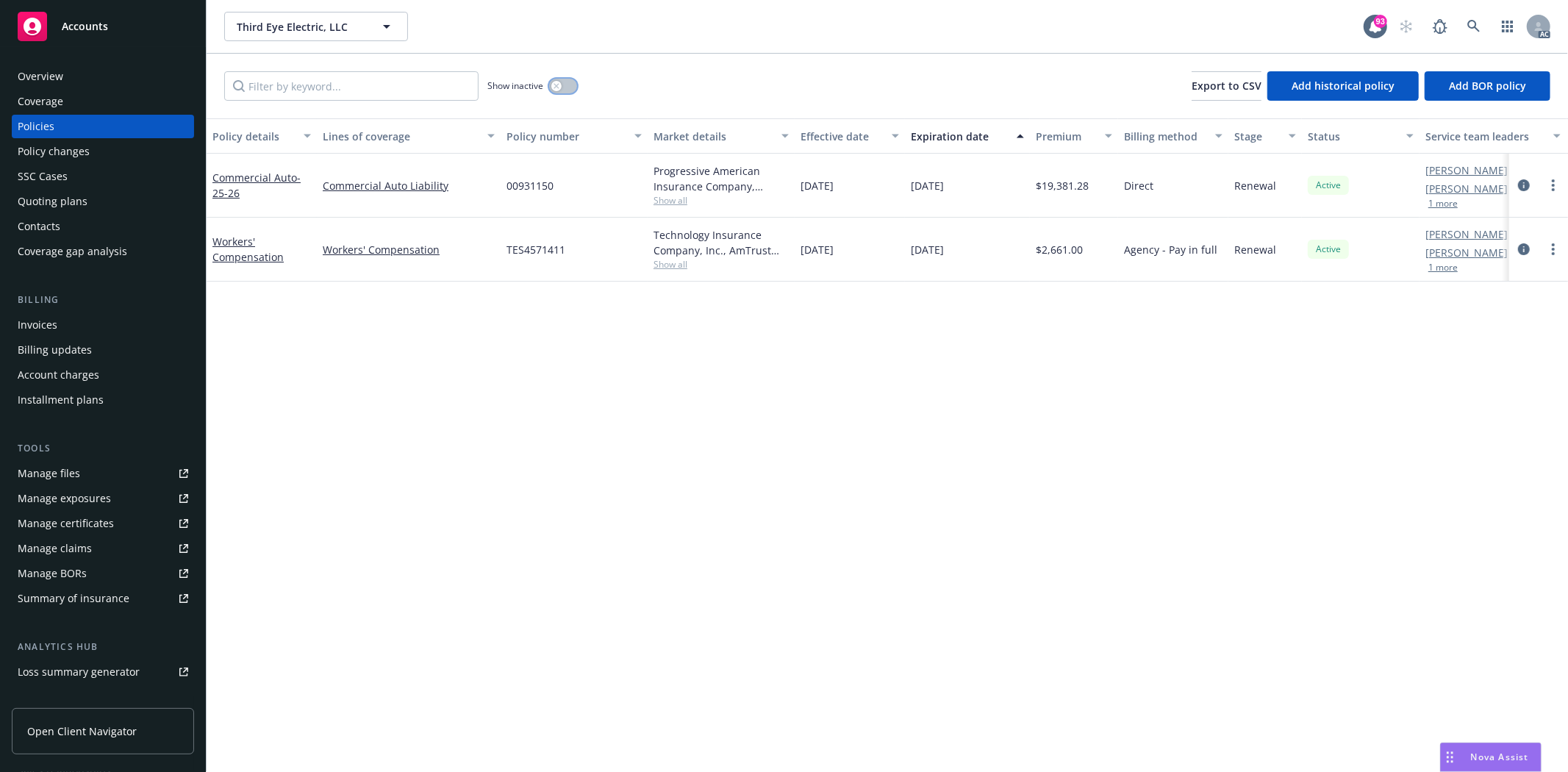
click at [563, 86] on button "button" at bounding box center [563, 85] width 28 height 15
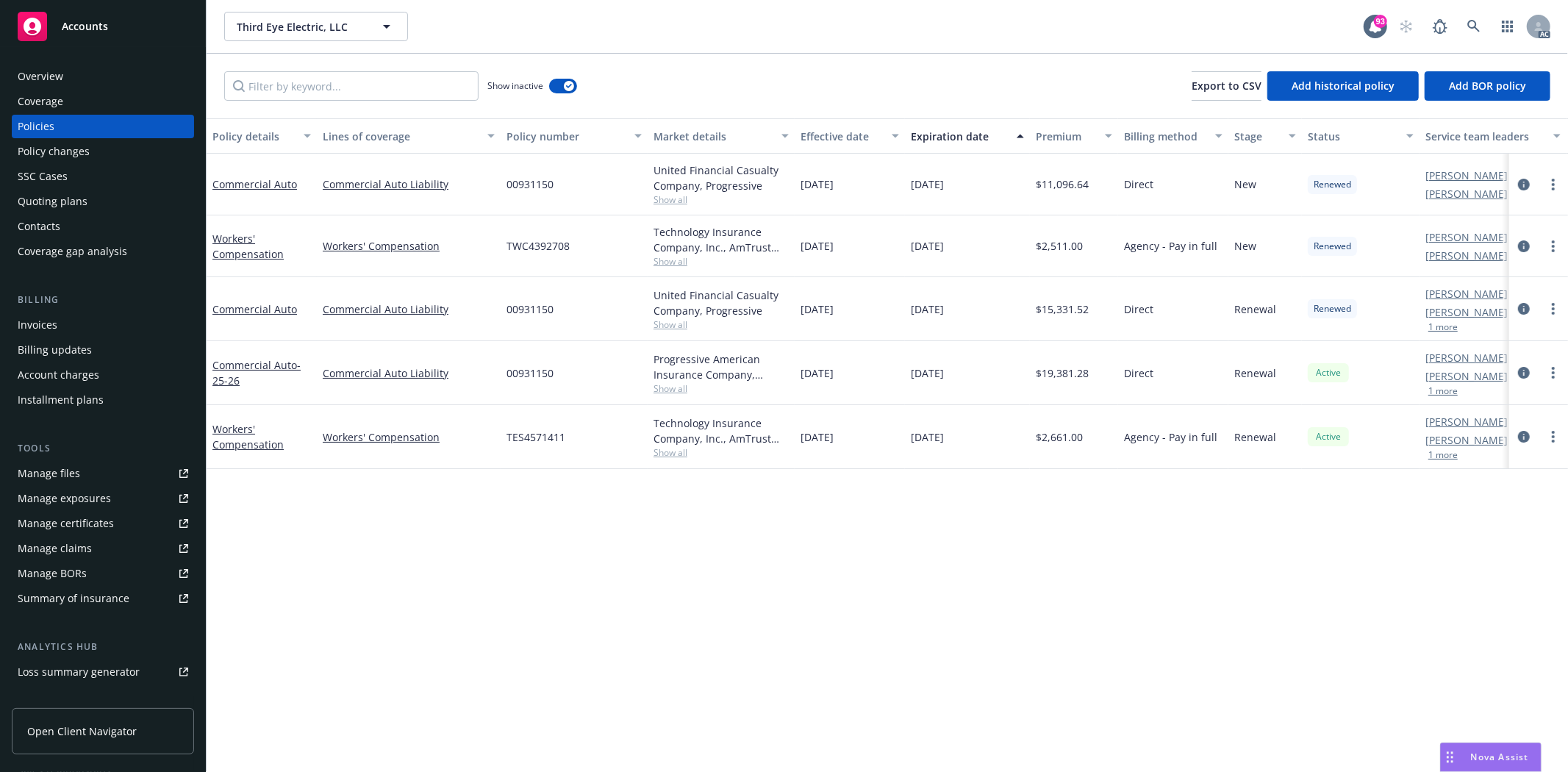
drag, startPoint x: 799, startPoint y: 425, endPoint x: 968, endPoint y: 431, distance: 169.1
click at [968, 431] on div "Workers' Compensation Workers' Compensation TES4571411 Technology Insurance Com…" at bounding box center [916, 437] width 1419 height 64
click at [893, 504] on div "Policy details Lines of coverage Policy number Market details Effective date Ex…" at bounding box center [887, 445] width 1362 height 654
drag, startPoint x: 800, startPoint y: 371, endPoint x: 970, endPoint y: 377, distance: 170.1
click at [970, 377] on div "Commercial Auto - 25-26 Commercial Auto Liability 00931150 Progressive American…" at bounding box center [916, 373] width 1419 height 64
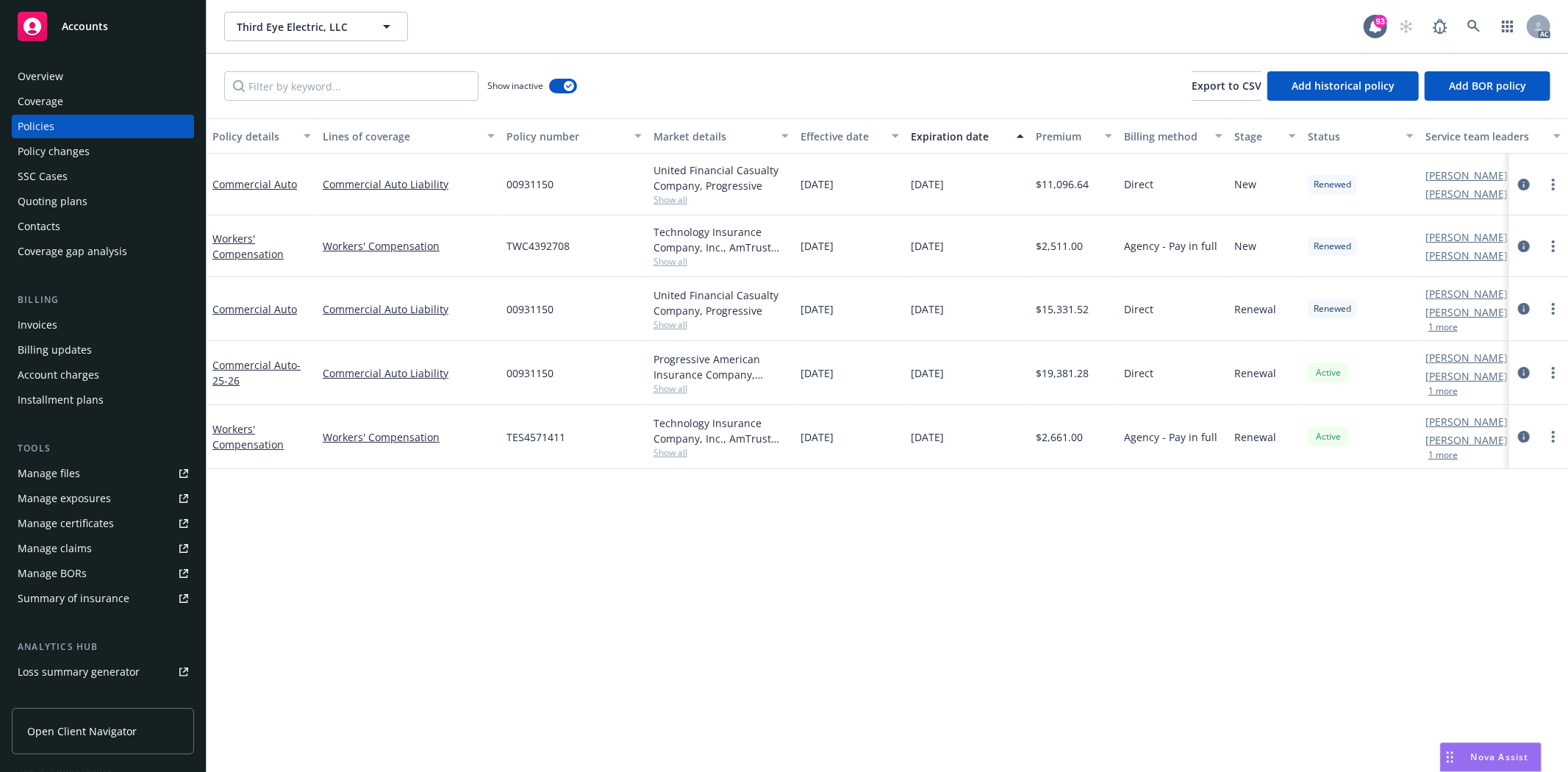
click at [904, 457] on div "03/01/2025" at bounding box center [850, 437] width 110 height 64
drag, startPoint x: 799, startPoint y: 440, endPoint x: 975, endPoint y: 436, distance: 176.0
click at [975, 436] on div "Workers' Compensation Workers' Compensation TES4571411 Technology Insurance Com…" at bounding box center [916, 437] width 1419 height 64
drag, startPoint x: 794, startPoint y: 374, endPoint x: 991, endPoint y: 376, distance: 197.0
click at [991, 376] on div "Commercial Auto - 25-26 Commercial Auto Liability 00931150 Progressive American…" at bounding box center [916, 373] width 1419 height 64
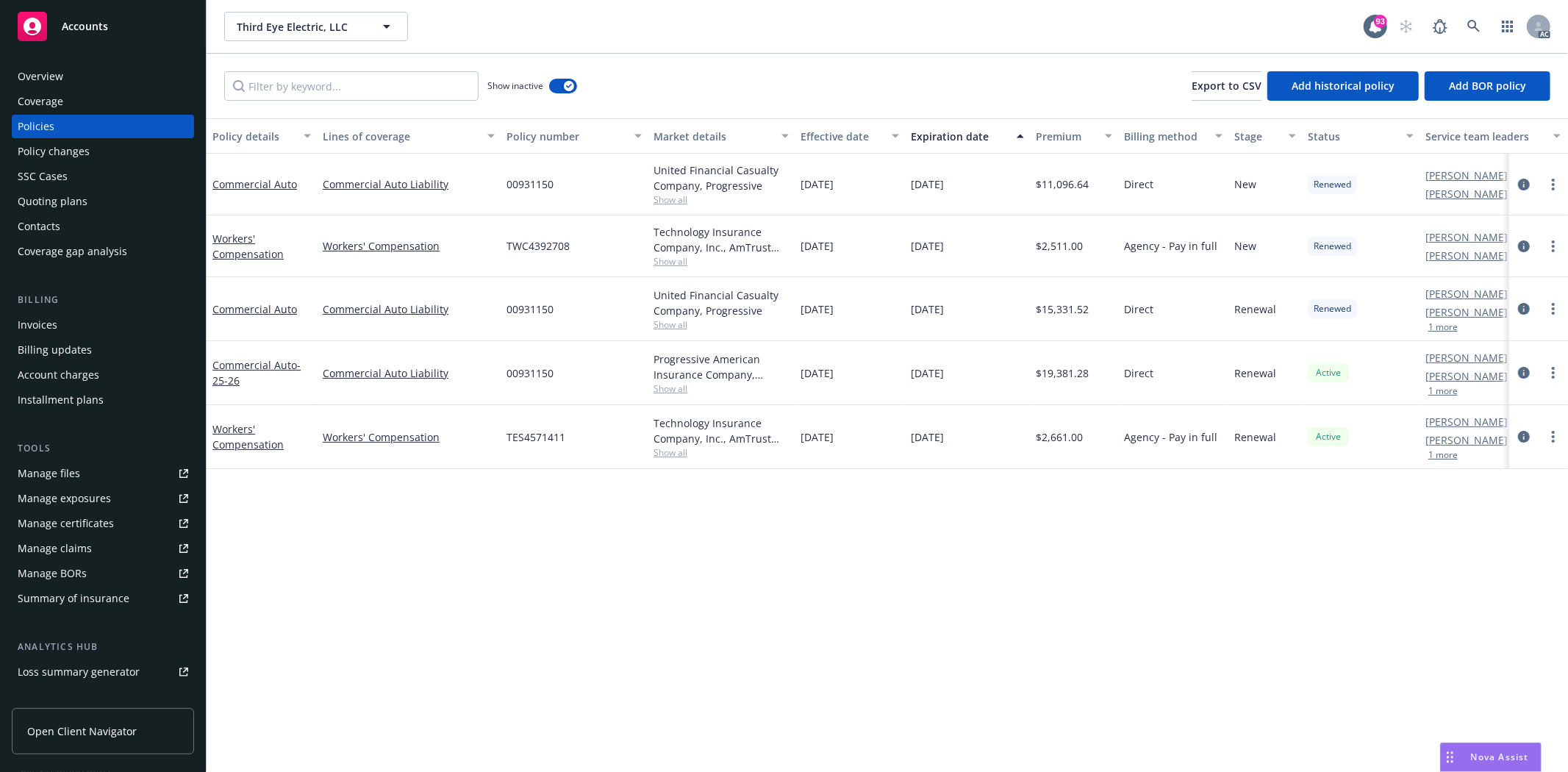
click at [913, 493] on div "Policy details Lines of coverage Policy number Market details Effective date Ex…" at bounding box center [887, 445] width 1362 height 654
click at [564, 85] on div "button" at bounding box center [568, 85] width 10 height 10
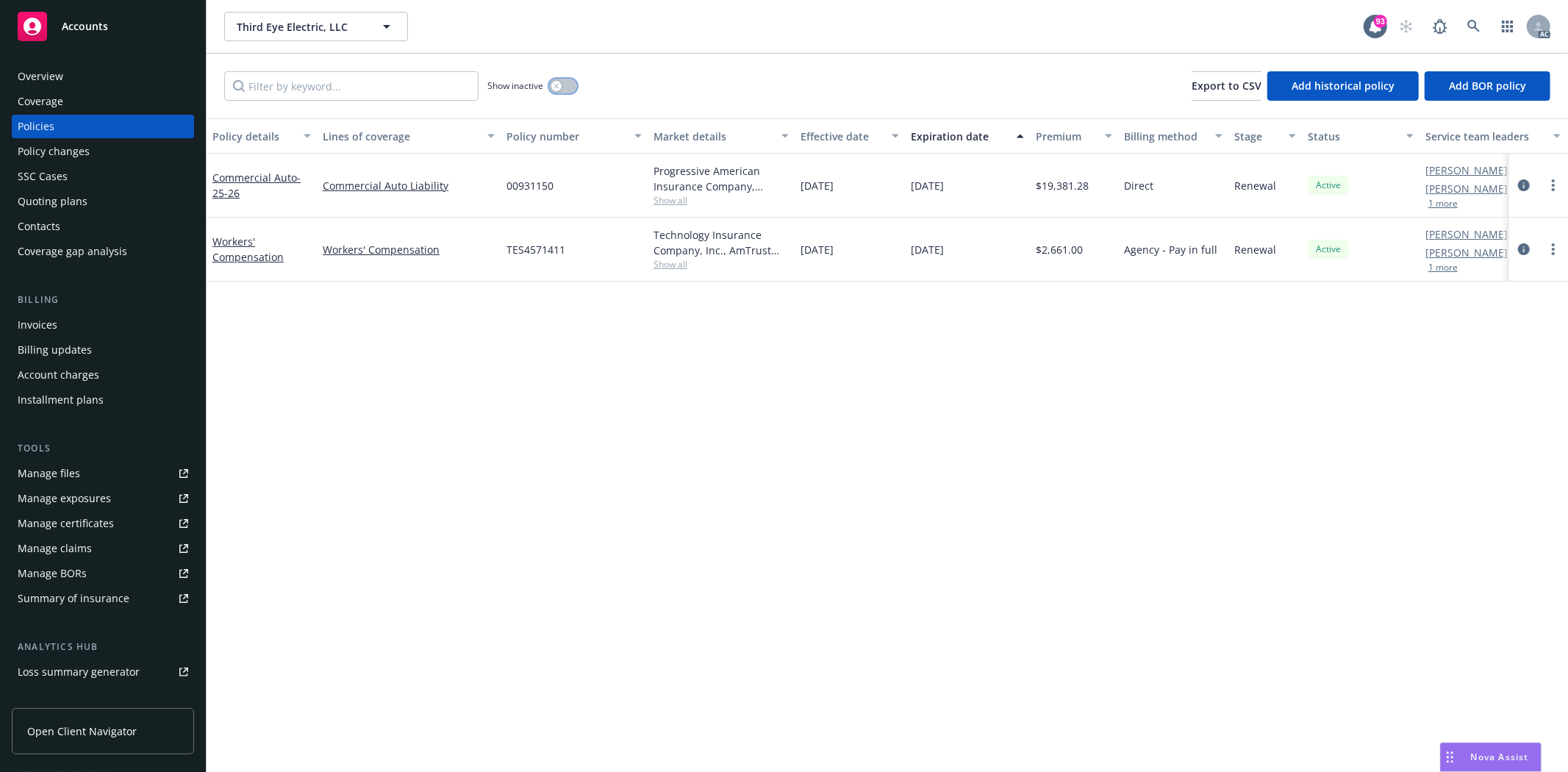
click at [564, 85] on button "button" at bounding box center [563, 85] width 28 height 15
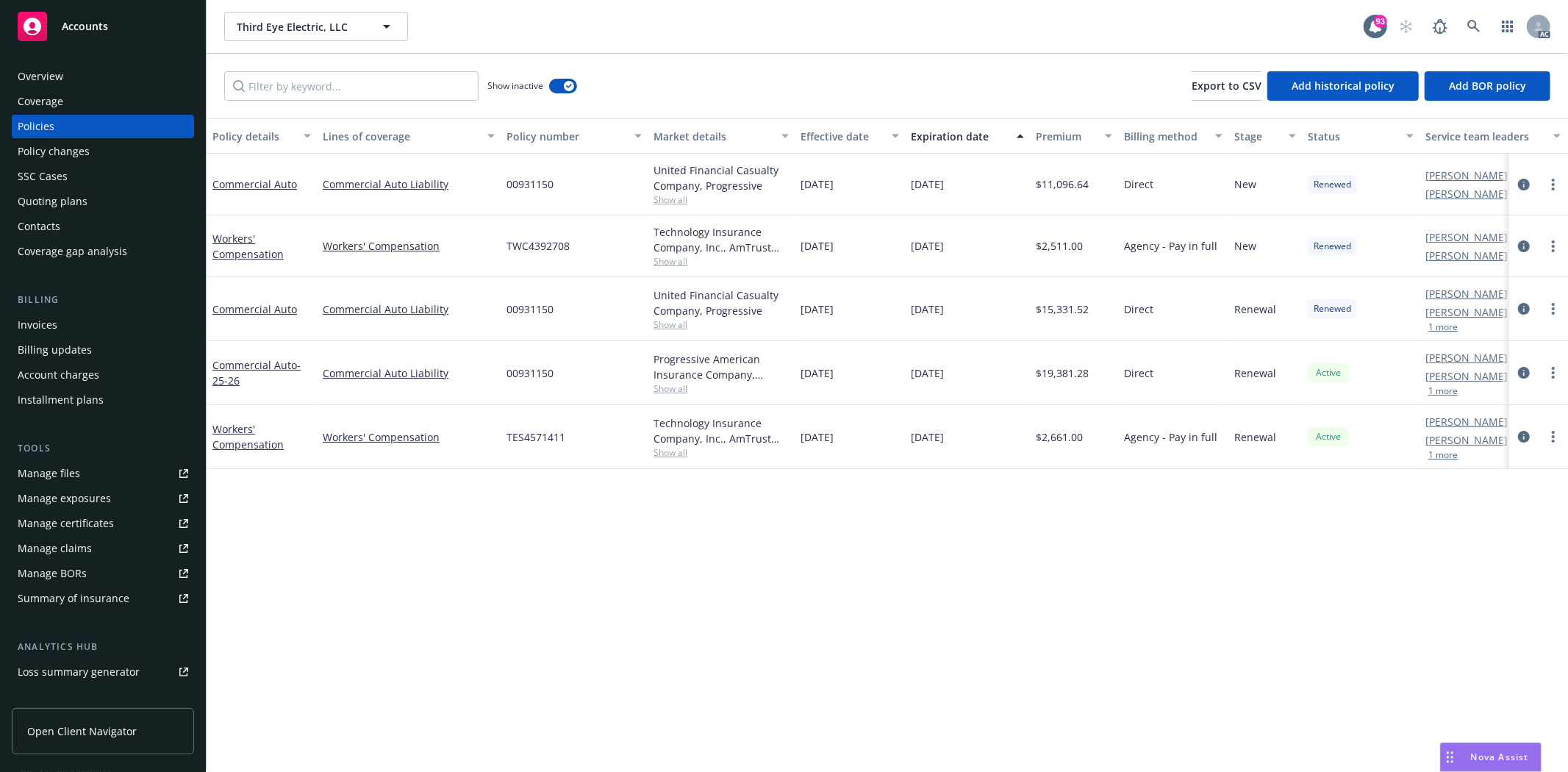
click at [76, 83] on div "Overview" at bounding box center [103, 76] width 171 height 23
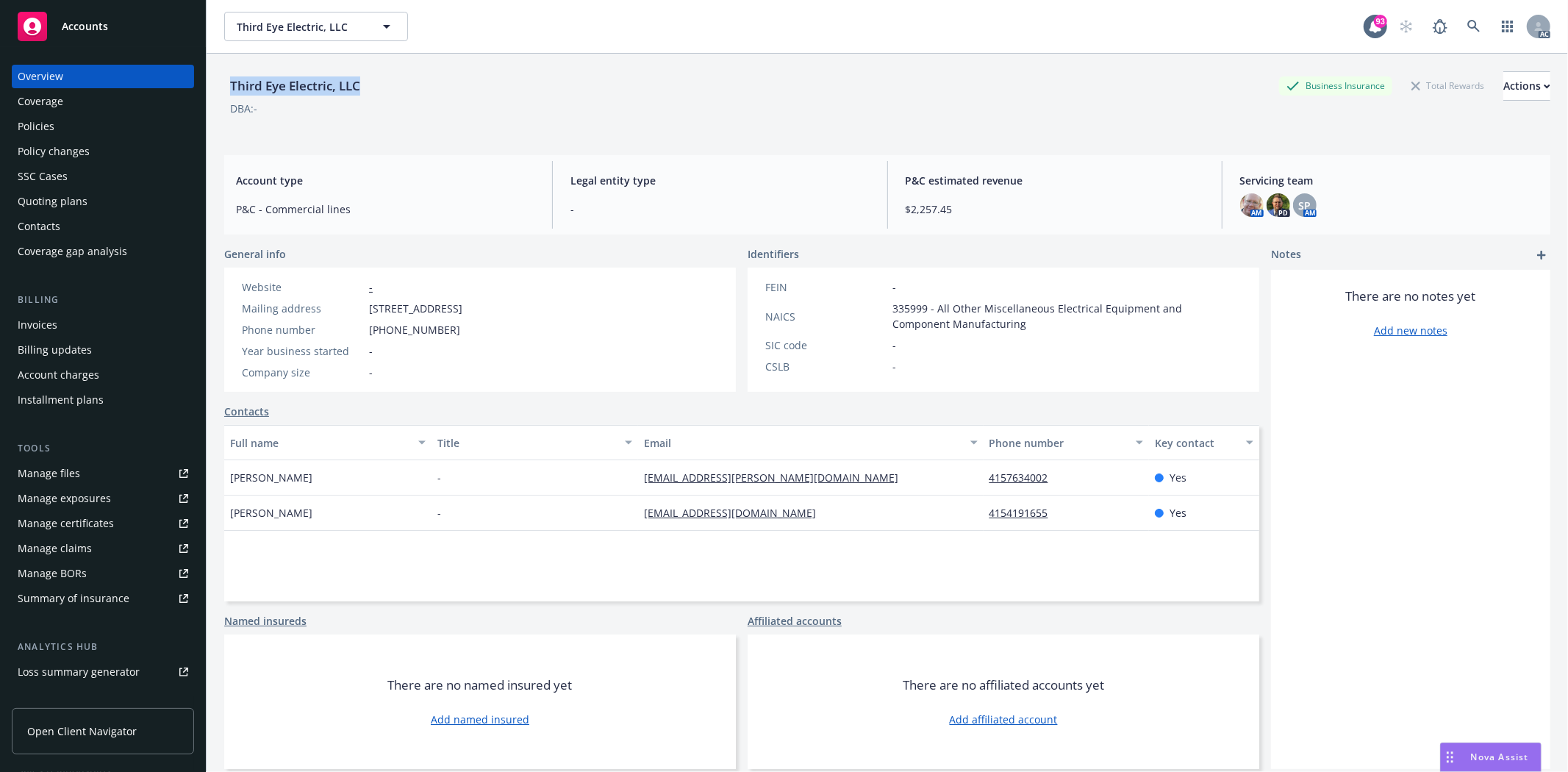
drag, startPoint x: 229, startPoint y: 81, endPoint x: 380, endPoint y: 89, distance: 151.2
click at [380, 89] on div "Third Eye Electric, LLC Business Insurance Total Rewards Actions" at bounding box center [887, 86] width 1326 height 30
copy div "Third Eye Electric, LLC"
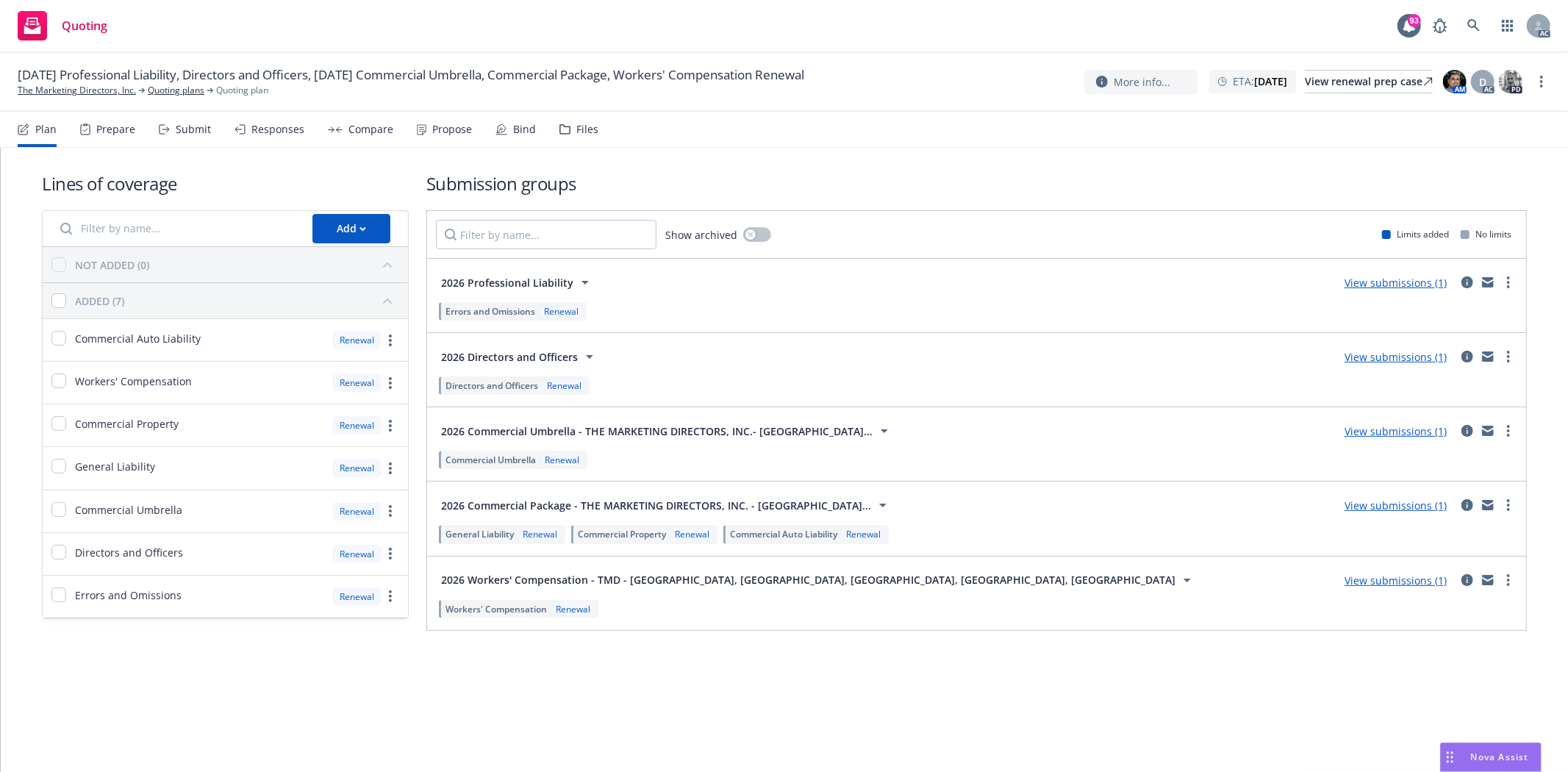
click at [122, 127] on div "Prepare" at bounding box center [116, 129] width 39 height 12
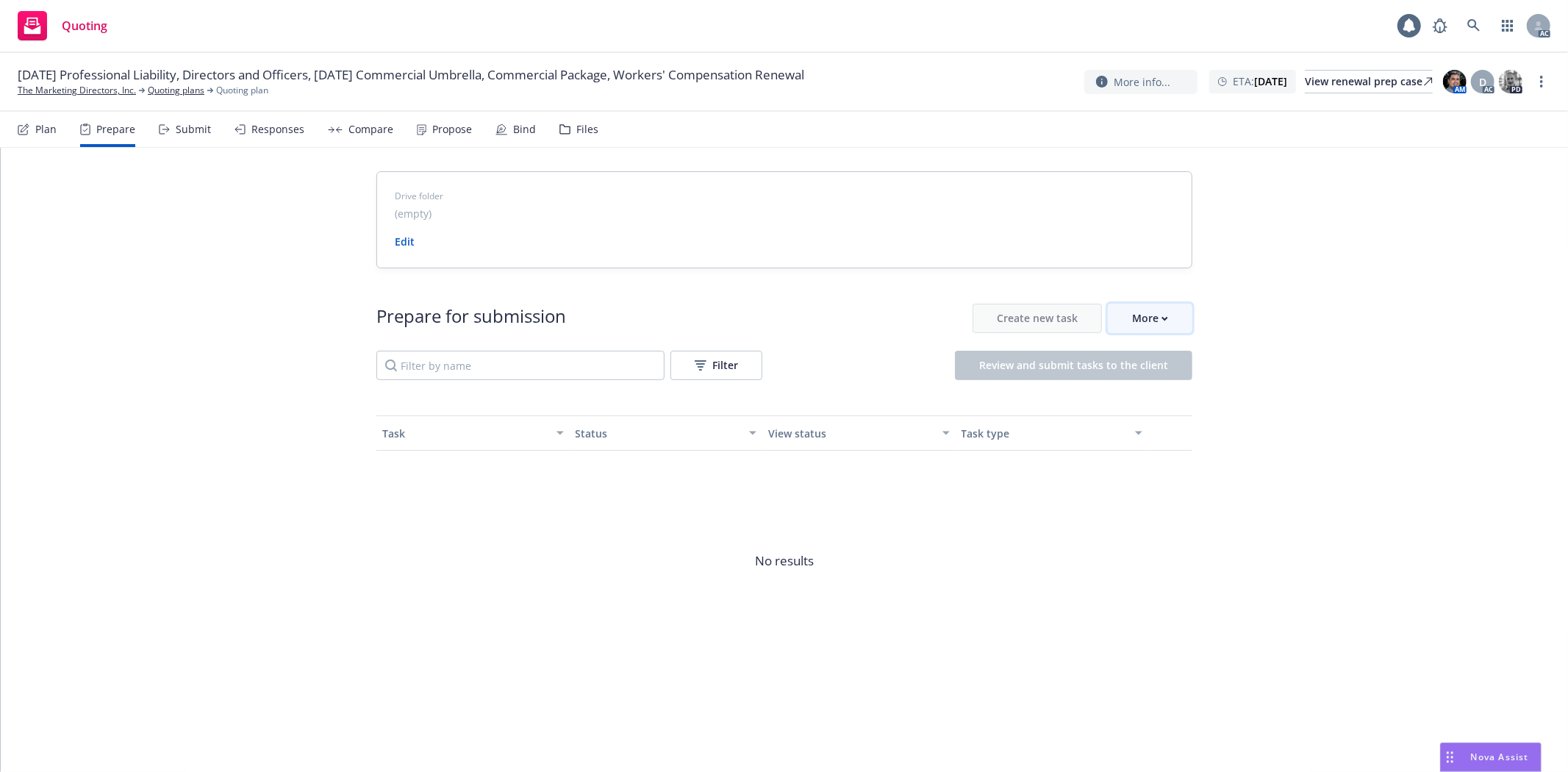
click at [1162, 329] on div "More" at bounding box center [1150, 318] width 36 height 28
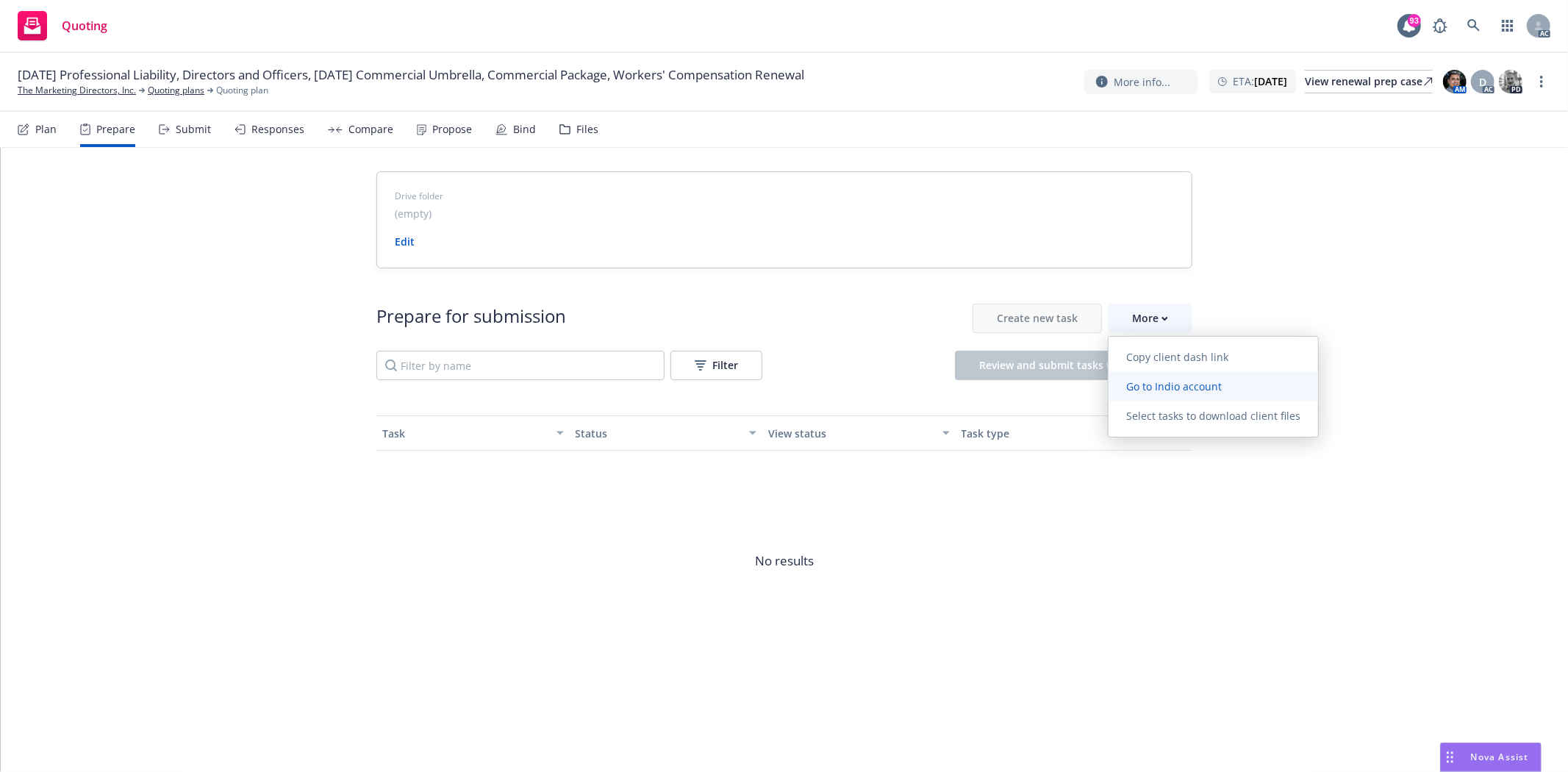
click at [1199, 388] on span "Go to Indio account" at bounding box center [1174, 387] width 131 height 14
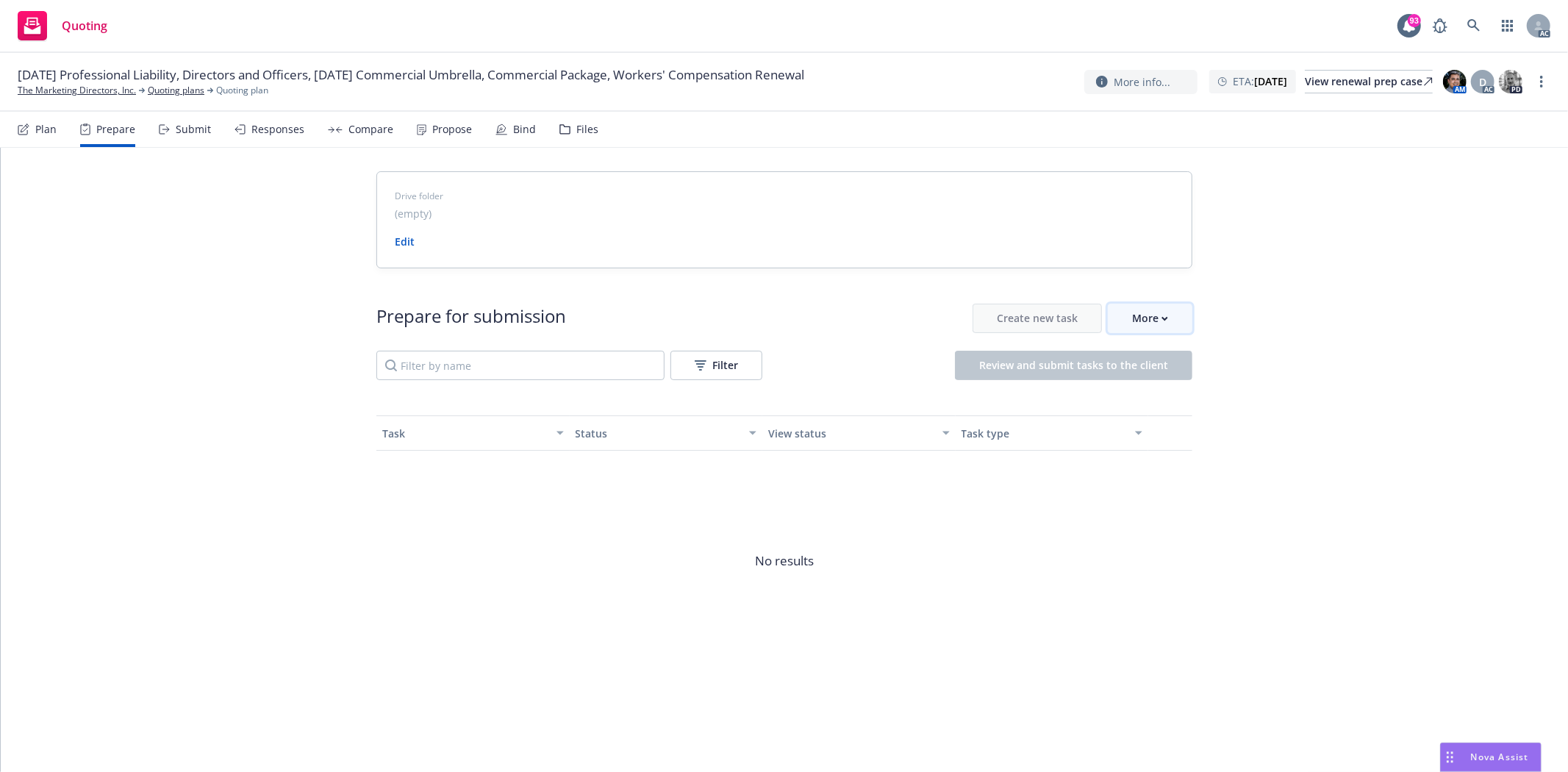
click at [1150, 317] on div "More" at bounding box center [1150, 318] width 36 height 28
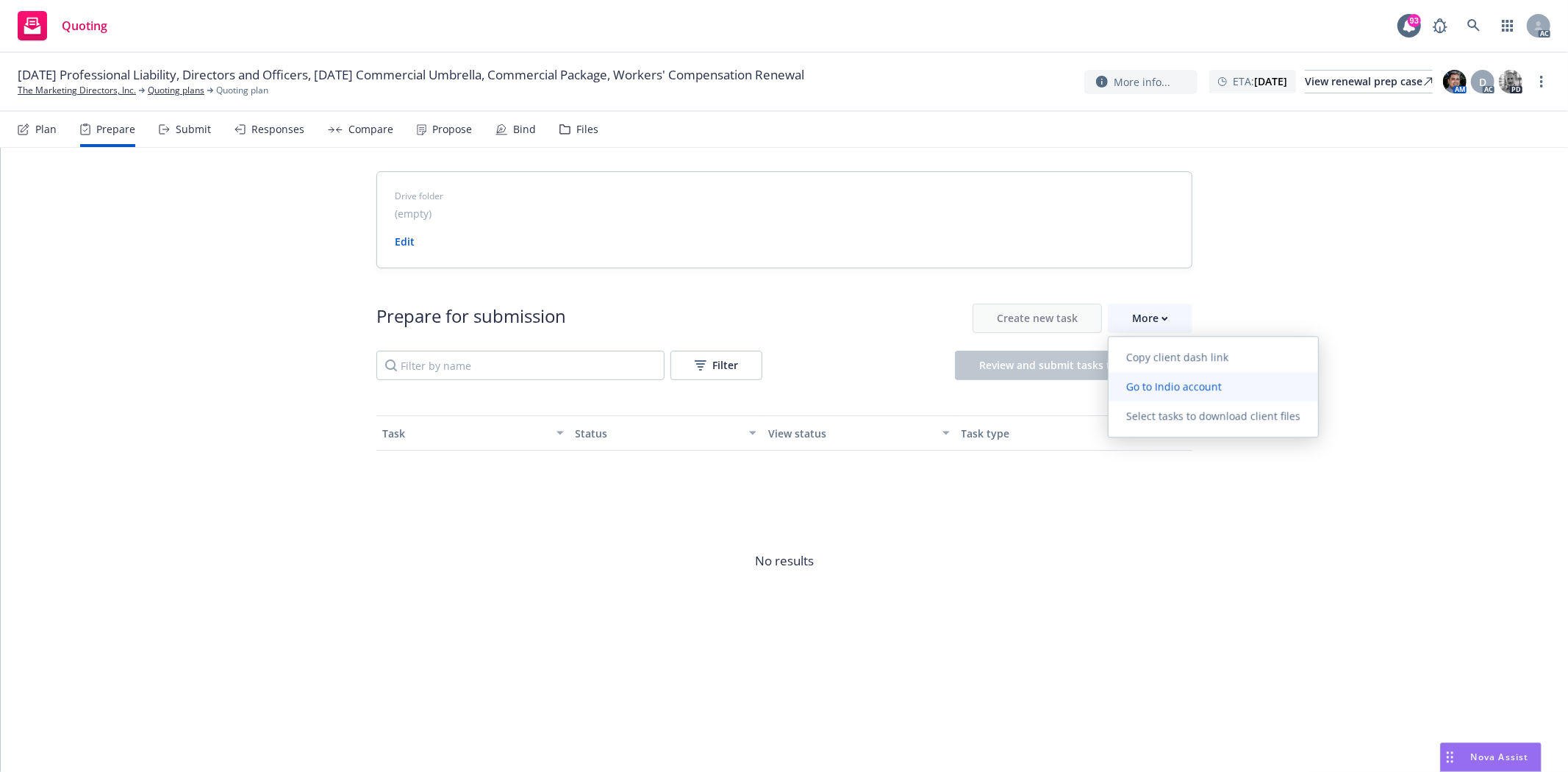
click at [1193, 388] on span "Go to Indio account" at bounding box center [1174, 387] width 131 height 14
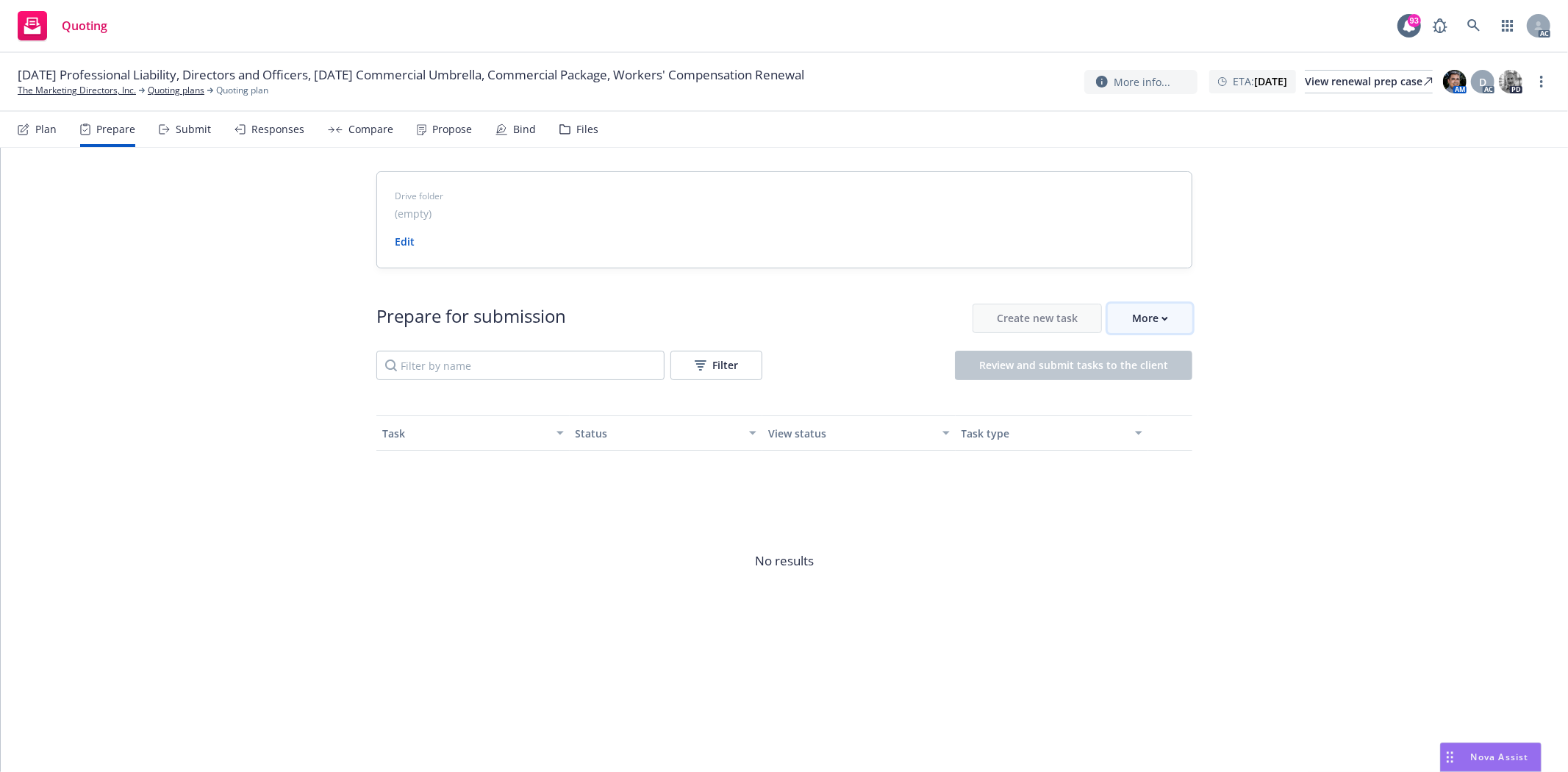
click at [1170, 314] on button "More" at bounding box center [1150, 318] width 85 height 30
click at [63, 92] on link "The Marketing Directors, Inc." at bounding box center [77, 90] width 118 height 13
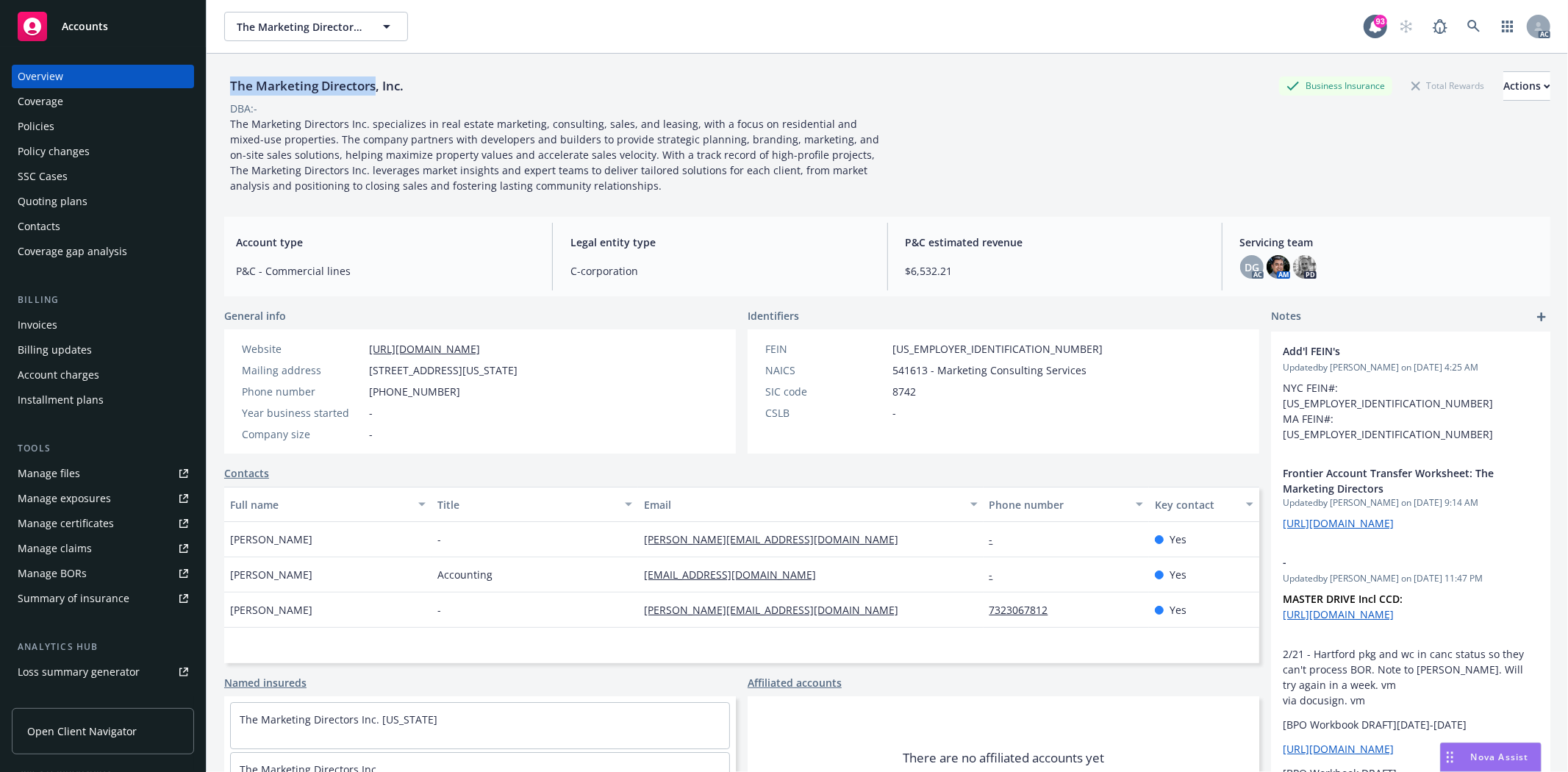
drag, startPoint x: 228, startPoint y: 86, endPoint x: 375, endPoint y: 89, distance: 147.0
click at [375, 89] on div "The Marketing Directors, Inc." at bounding box center [317, 85] width 186 height 19
copy div "The Marketing Directors"
click at [849, 434] on div "FEIN [US_EMPLOYER_IDENTIFICATION_NUMBER] NAICS 541613 - Marketing Consulting Se…" at bounding box center [934, 391] width 373 height 124
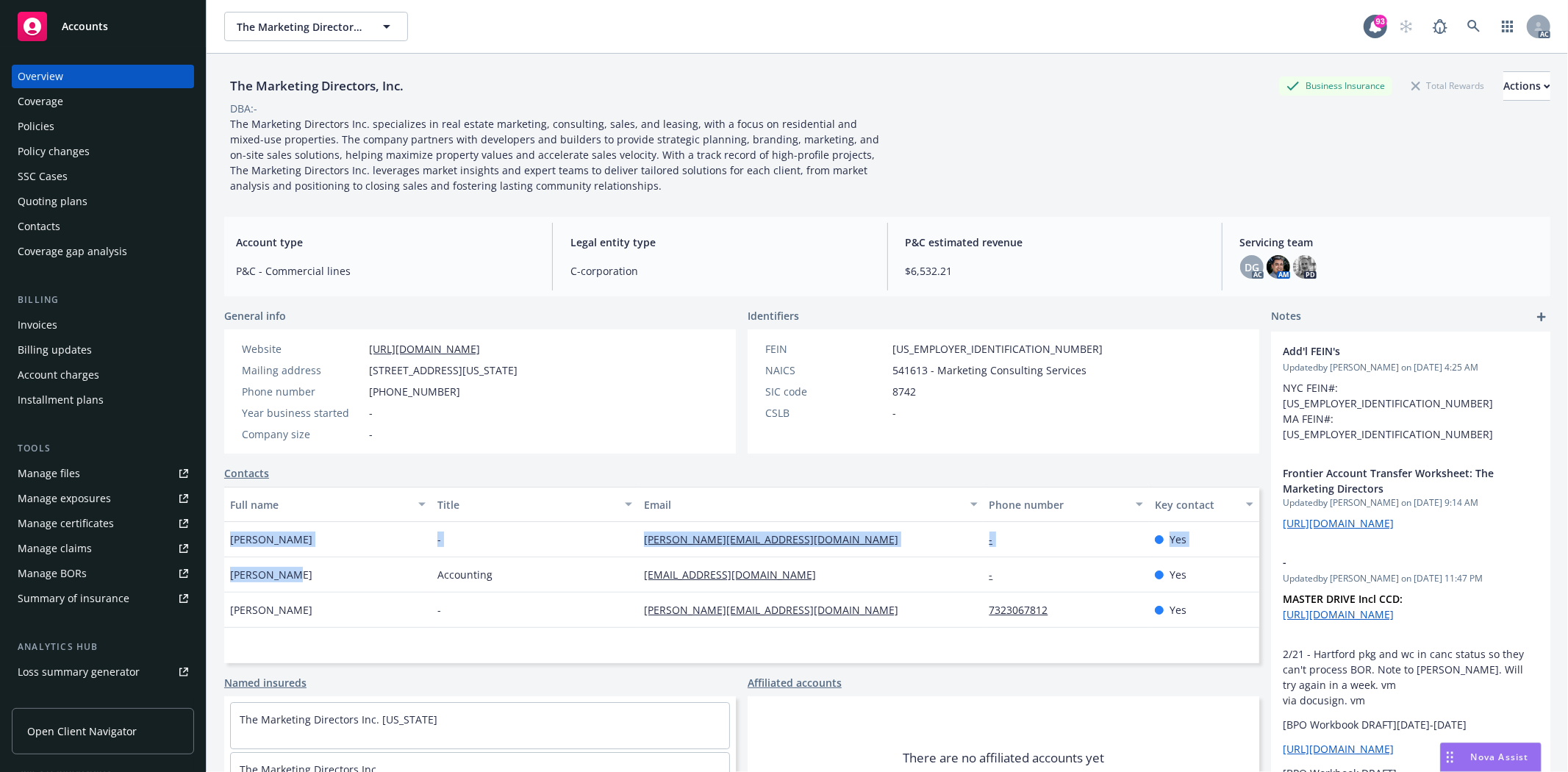
drag, startPoint x: 224, startPoint y: 548, endPoint x: 328, endPoint y: 558, distance: 104.5
click at [328, 558] on div "Adrienne Albert - a.albert@tmdre.com - Yes David Menon Accounting tmd.accountin…" at bounding box center [741, 575] width 1035 height 106
click at [326, 543] on div "Adrienne Albert" at bounding box center [328, 539] width 207 height 35
drag, startPoint x: 229, startPoint y: 540, endPoint x: 318, endPoint y: 540, distance: 89.0
click at [318, 540] on div "Adrienne Albert" at bounding box center [328, 539] width 207 height 35
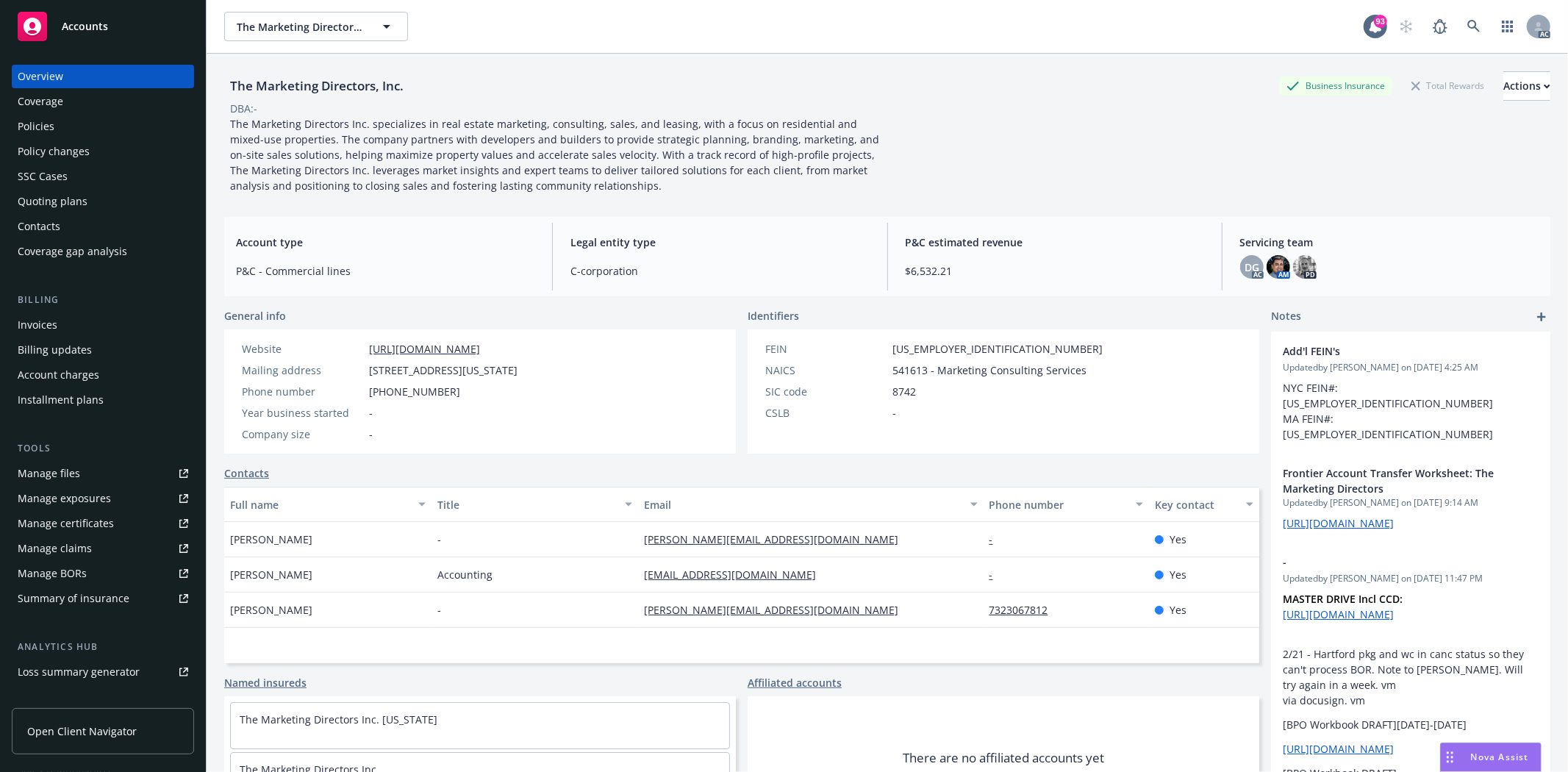
copy span "Adrienne Albert"
drag, startPoint x: 256, startPoint y: 578, endPoint x: 326, endPoint y: 597, distance: 72.5
click at [326, 597] on div "Adrienne Albert - a.albert@tmdre.com - Yes David Menon Accounting tmd.accountin…" at bounding box center [741, 575] width 1035 height 106
click at [304, 576] on div "David Menon" at bounding box center [328, 575] width 207 height 35
drag, startPoint x: 299, startPoint y: 575, endPoint x: 218, endPoint y: 579, distance: 81.1
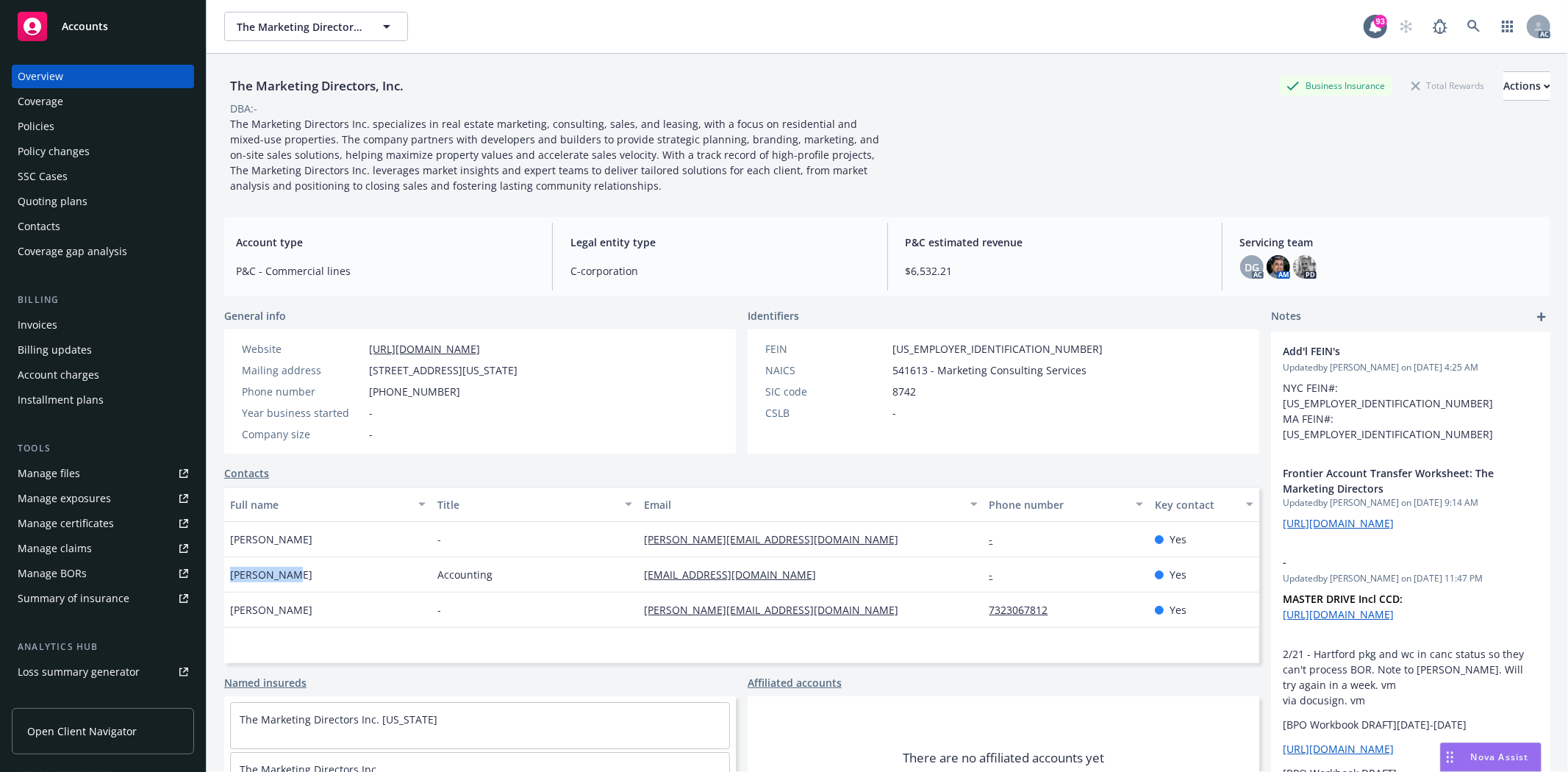
click at [218, 579] on div "The Marketing Directors, Inc. Business Insurance Total Rewards Actions DBA: - T…" at bounding box center [887, 440] width 1362 height 772
copy span "David Menon"
drag, startPoint x: 976, startPoint y: 615, endPoint x: 1074, endPoint y: 609, distance: 98.2
click at [1074, 609] on div "7323067812" at bounding box center [1066, 610] width 165 height 35
copy link "7323067812"
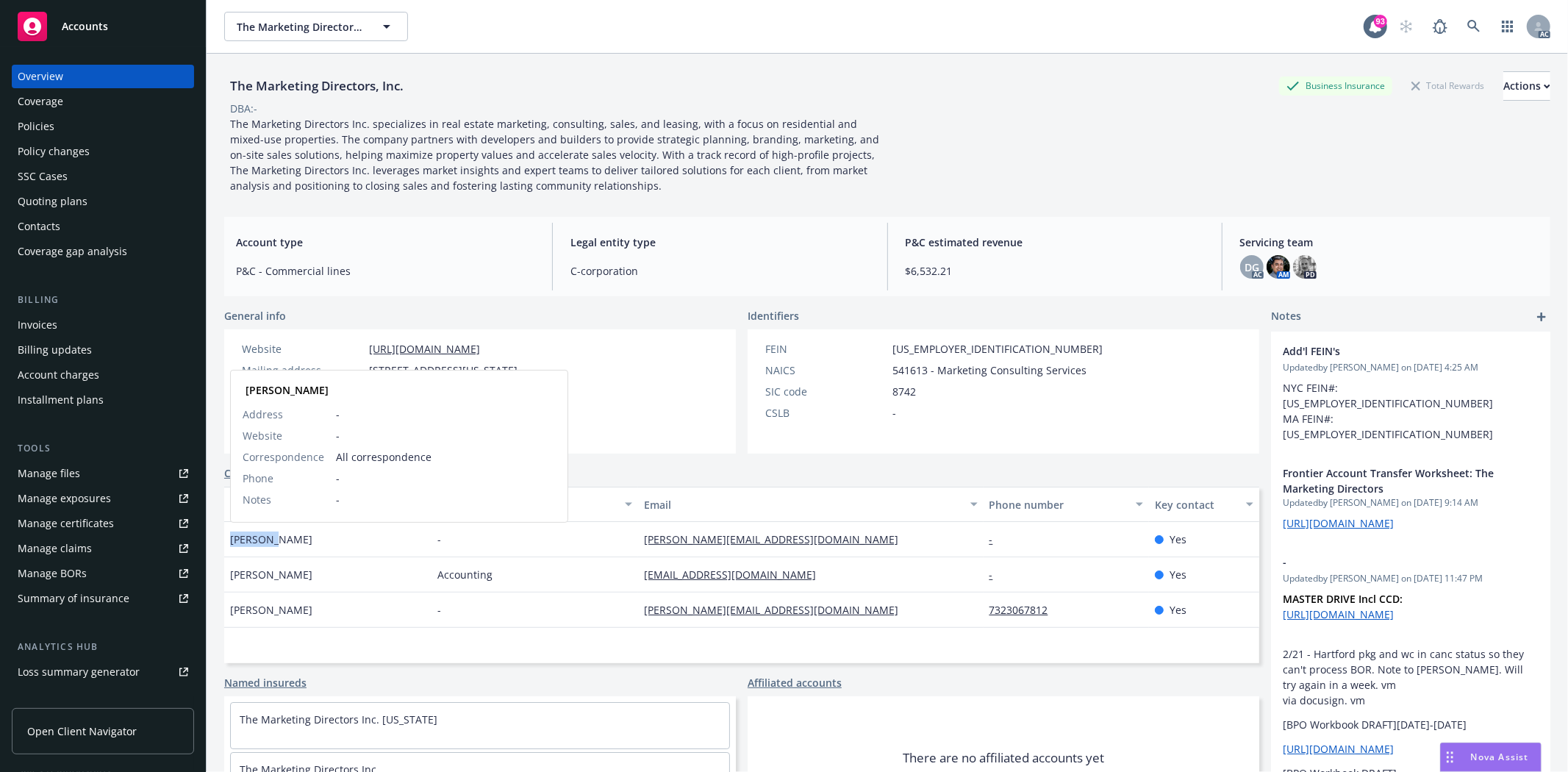
drag, startPoint x: 231, startPoint y: 538, endPoint x: 272, endPoint y: 543, distance: 41.3
click at [272, 543] on span "[PERSON_NAME]" at bounding box center [271, 540] width 82 height 16
copy span "Adrienne"
drag, startPoint x: 276, startPoint y: 542, endPoint x: 311, endPoint y: 541, distance: 35.0
click at [311, 541] on div "[PERSON_NAME]" at bounding box center [328, 539] width 207 height 35
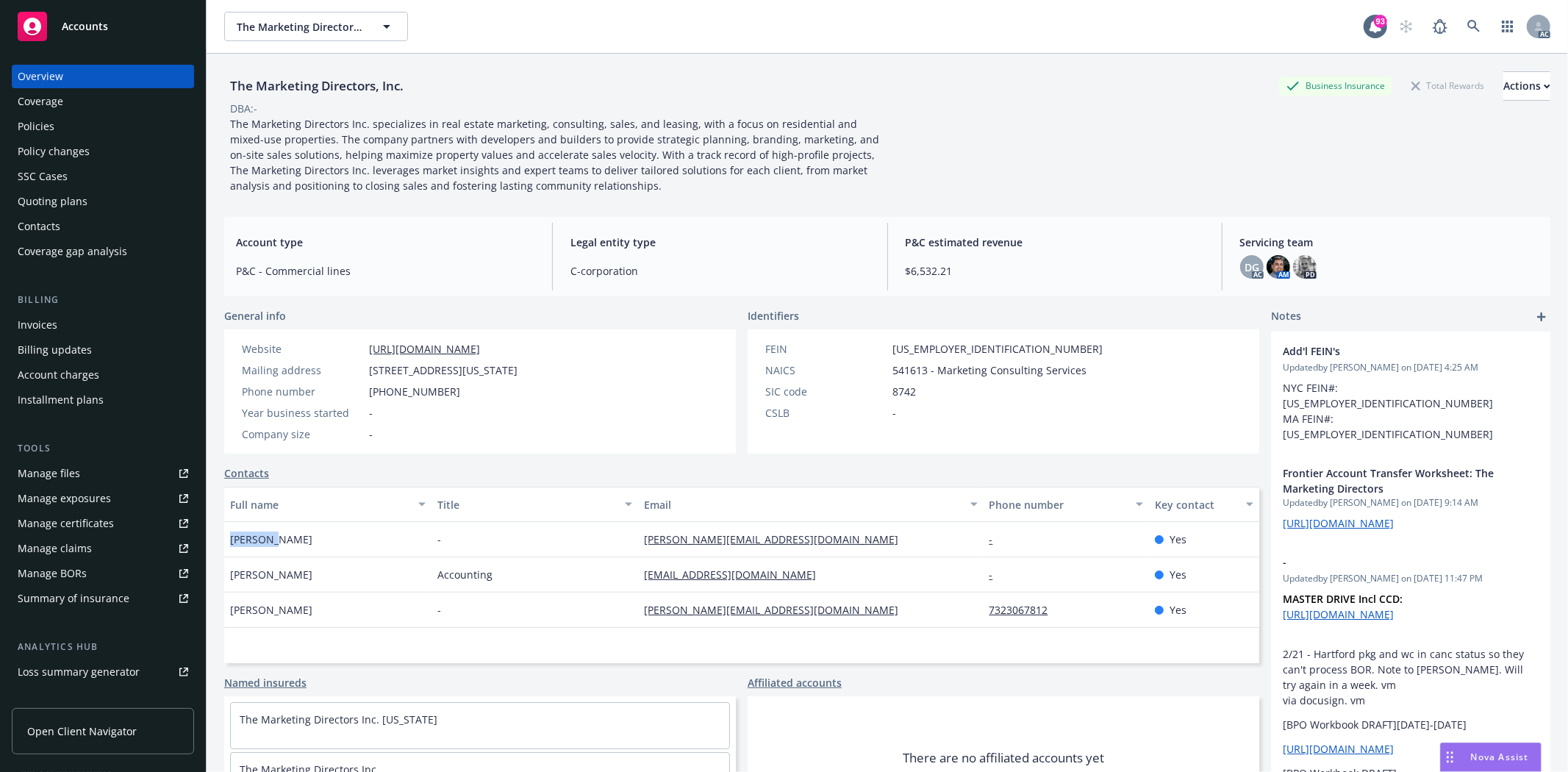
copy span "Albert"
drag, startPoint x: 630, startPoint y: 544, endPoint x: 746, endPoint y: 546, distance: 116.0
click at [746, 546] on div "Adrienne Albert - a.albert@tmdre.com - Yes" at bounding box center [741, 539] width 1035 height 35
copy div "a.albert@tmdre.com"
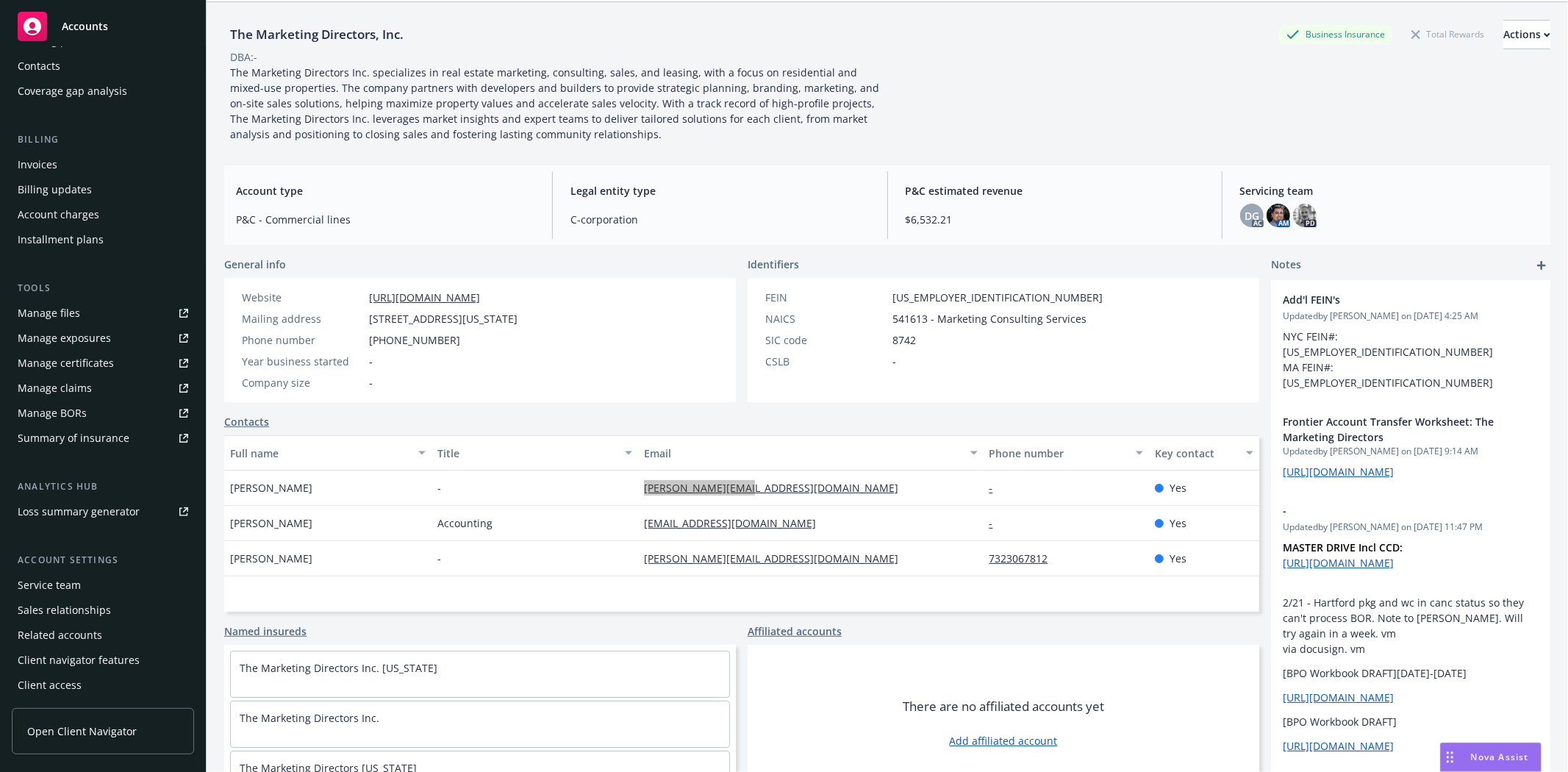
scroll to position [79, 0]
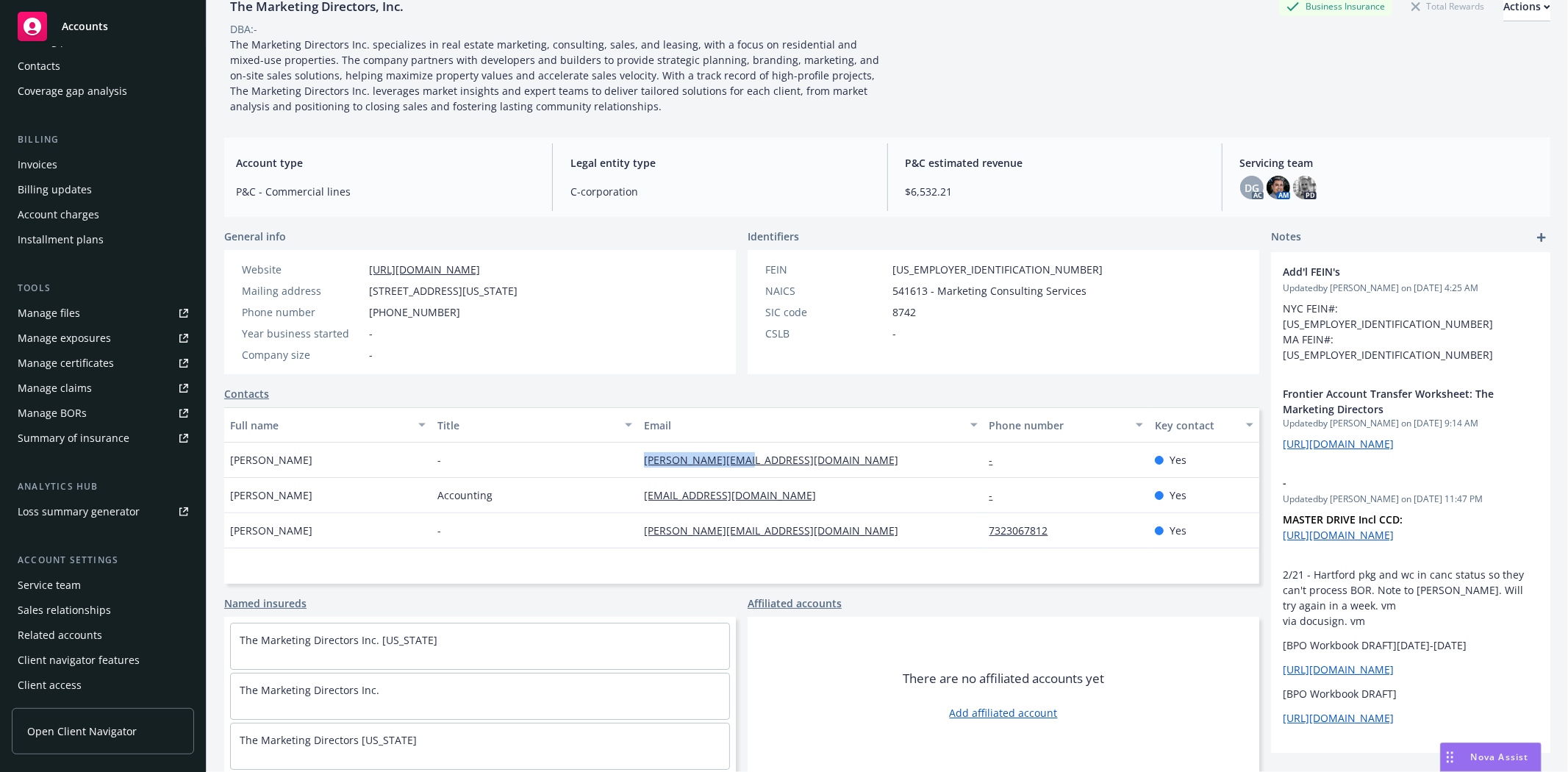
click at [81, 582] on div "Service team" at bounding box center [103, 586] width 171 height 23
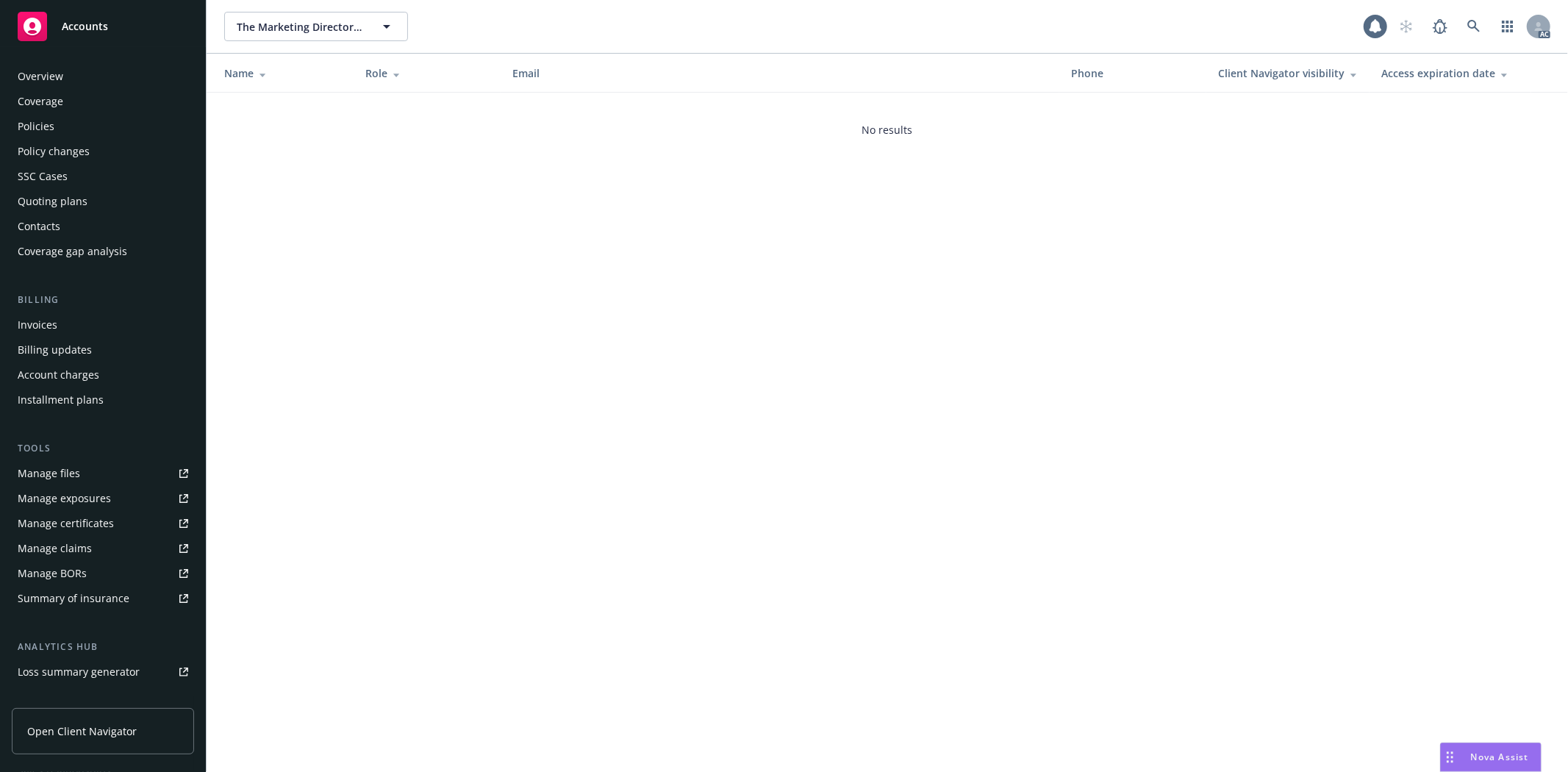
scroll to position [160, 0]
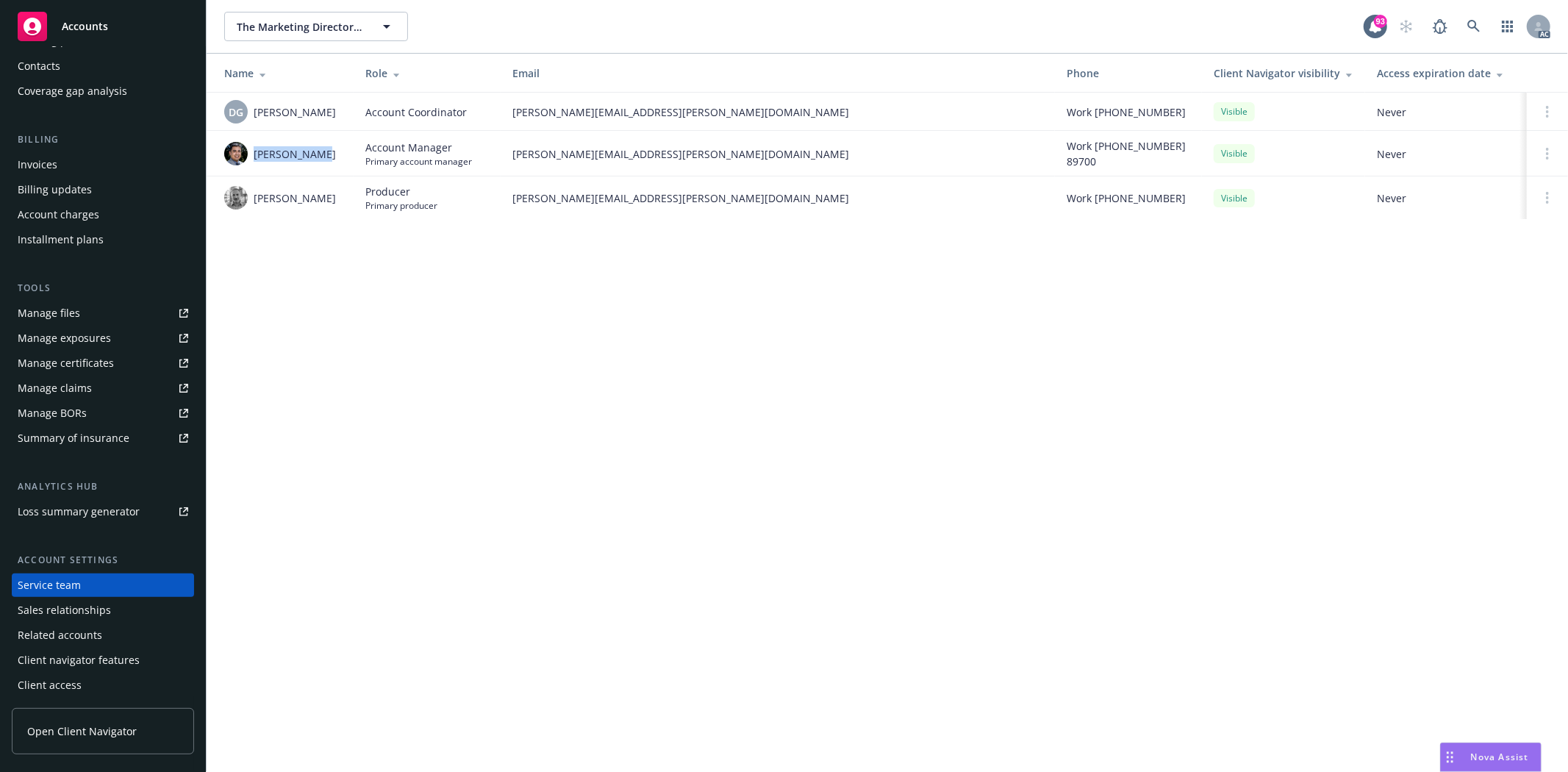
drag, startPoint x: 253, startPoint y: 157, endPoint x: 329, endPoint y: 148, distance: 76.5
click at [329, 148] on div "Marlowe Milo" at bounding box center [283, 154] width 118 height 23
drag, startPoint x: 256, startPoint y: 113, endPoint x: 343, endPoint y: 118, distance: 87.1
click at [344, 118] on td "DG Denisse Gonzales" at bounding box center [279, 111] width 147 height 38
copy span "Denisse Gonzales"
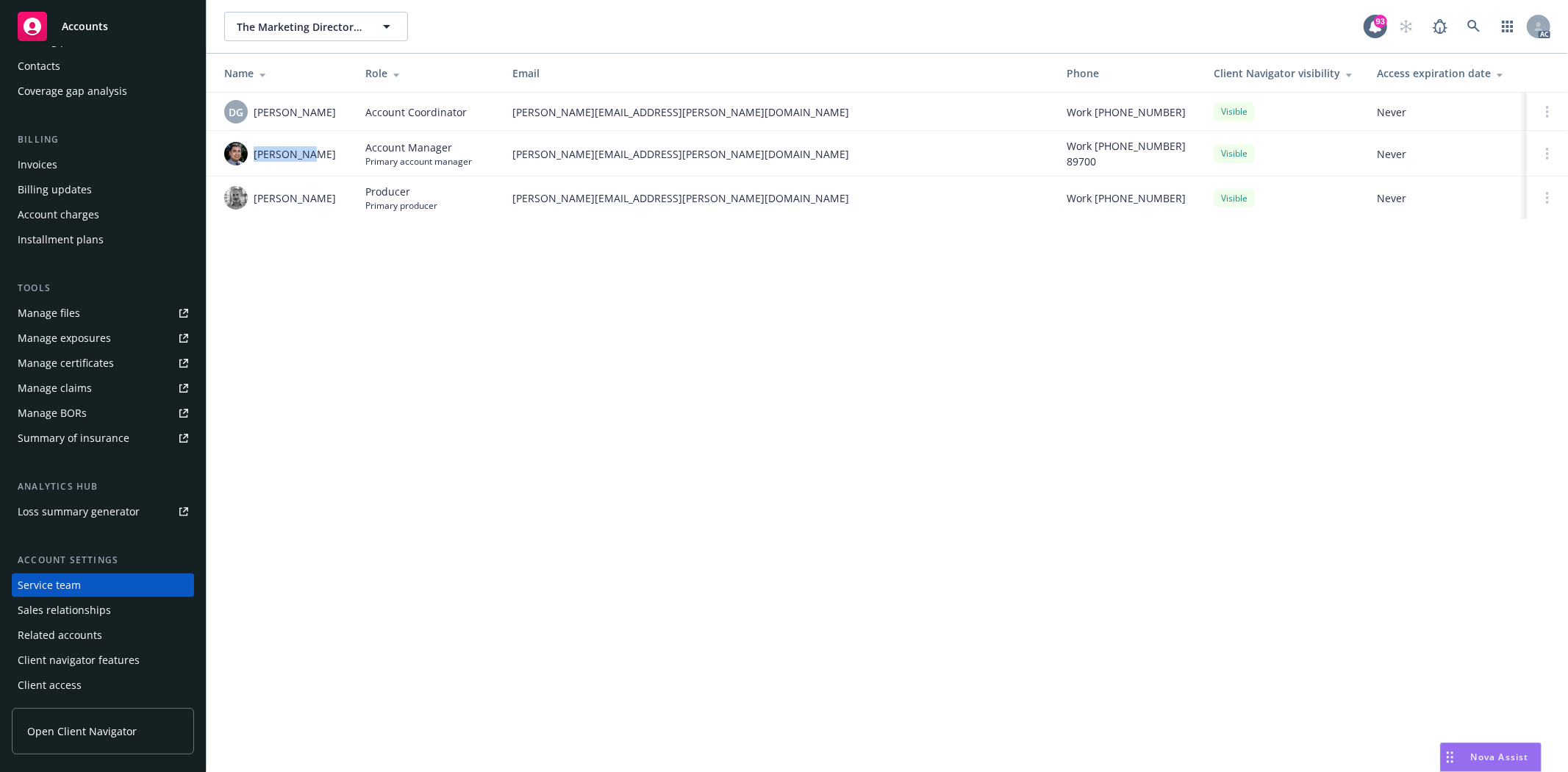
drag, startPoint x: 254, startPoint y: 157, endPoint x: 310, endPoint y: 158, distance: 56.0
click at [310, 158] on span "Marlowe Milo" at bounding box center [295, 154] width 82 height 16
copy span "Marlowe Mi"
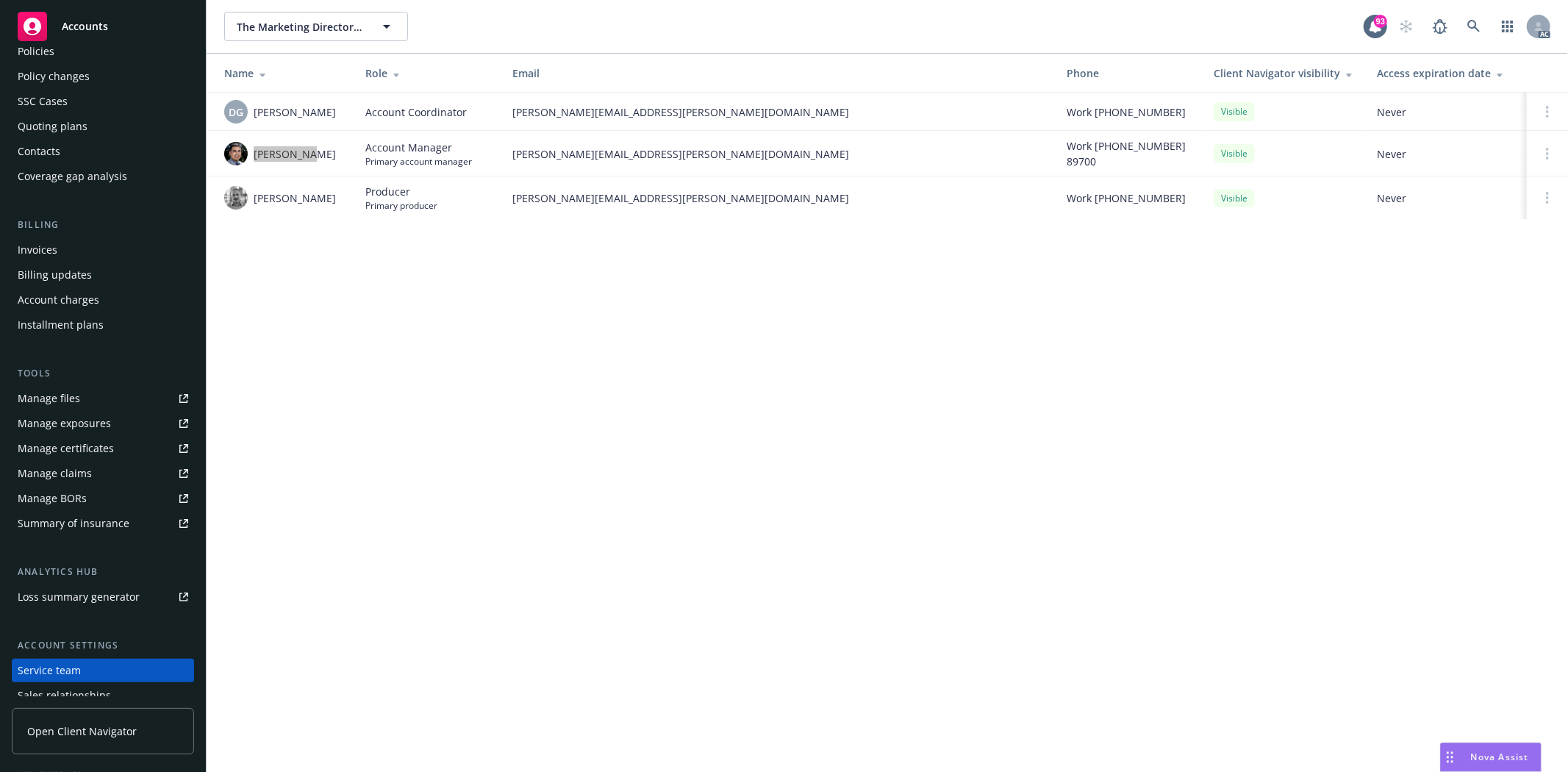
scroll to position [0, 0]
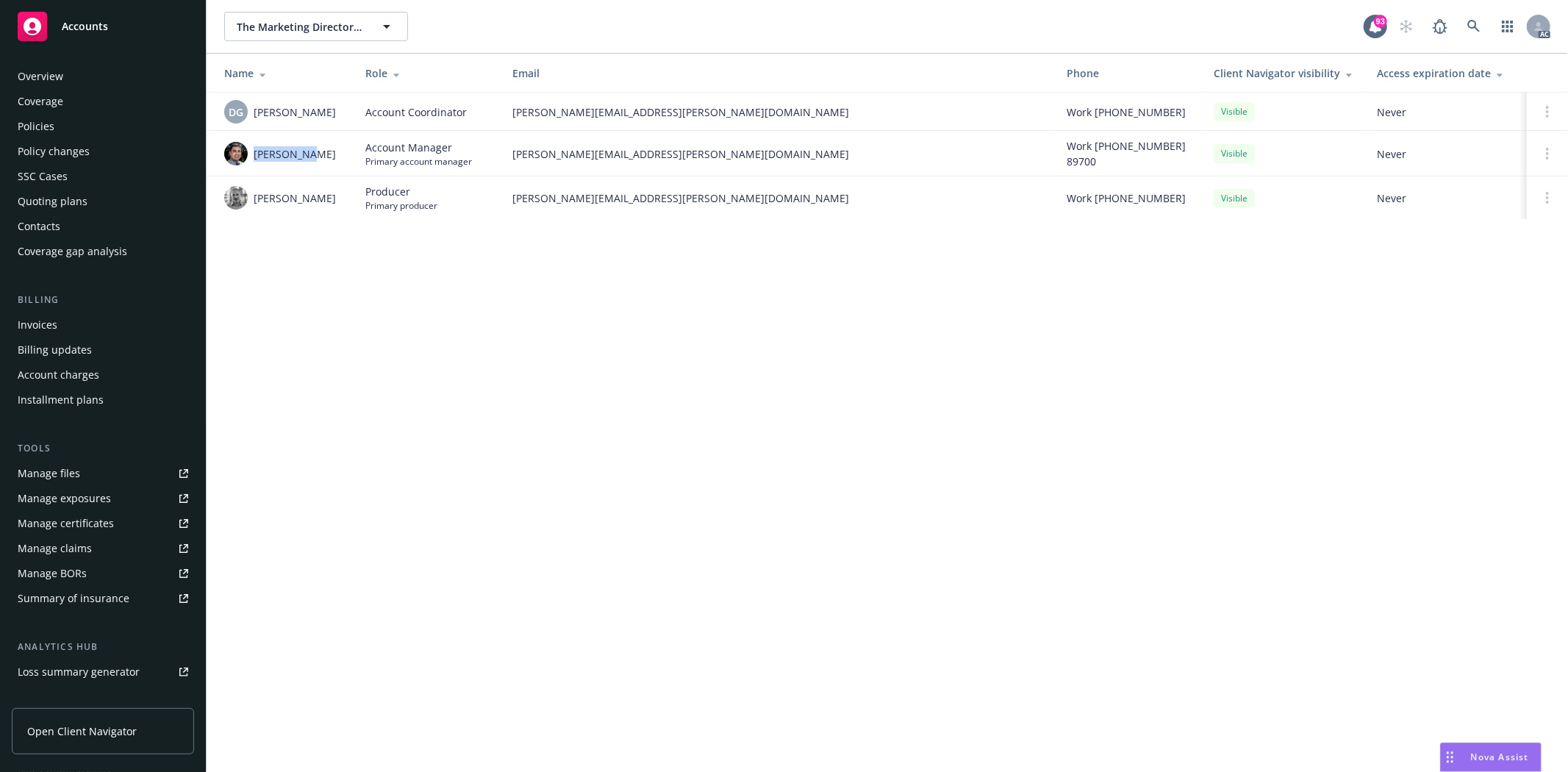
click at [101, 75] on div "Overview" at bounding box center [103, 76] width 171 height 23
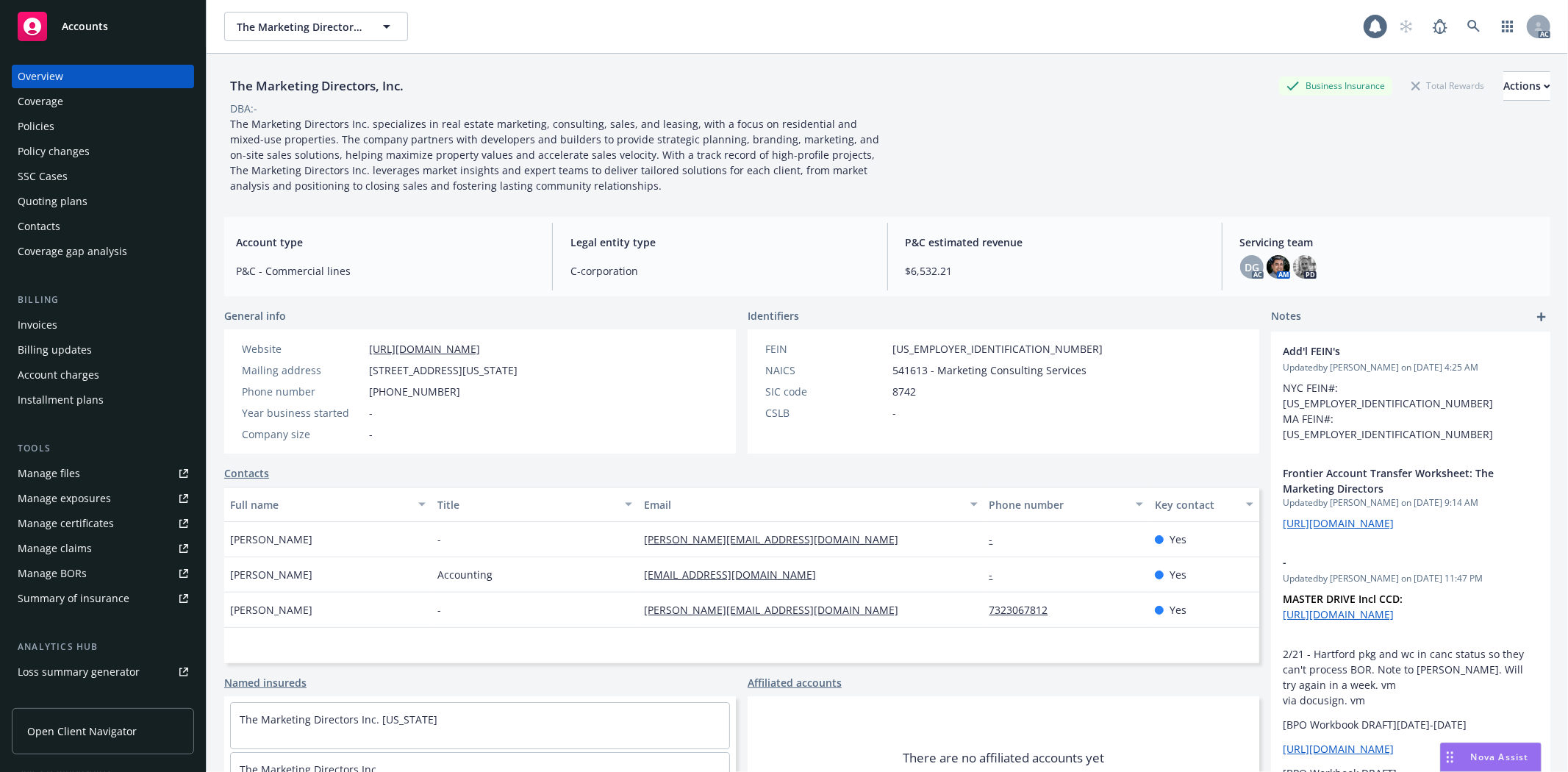
click at [40, 111] on div "Coverage" at bounding box center [40, 102] width 46 height 23
click at [42, 116] on div "Policies" at bounding box center [36, 127] width 36 height 23
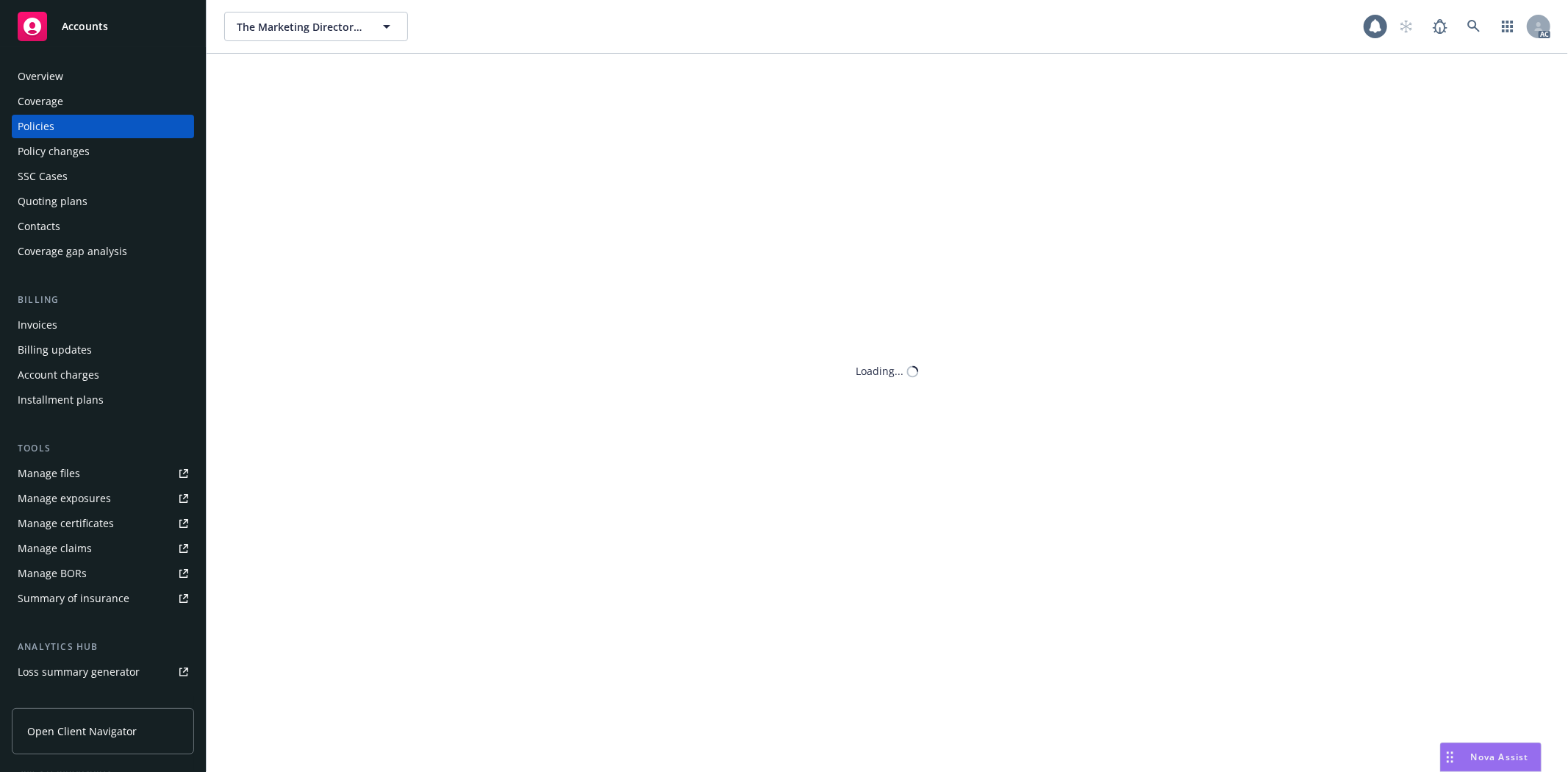
click at [42, 116] on div "Policies" at bounding box center [36, 127] width 36 height 23
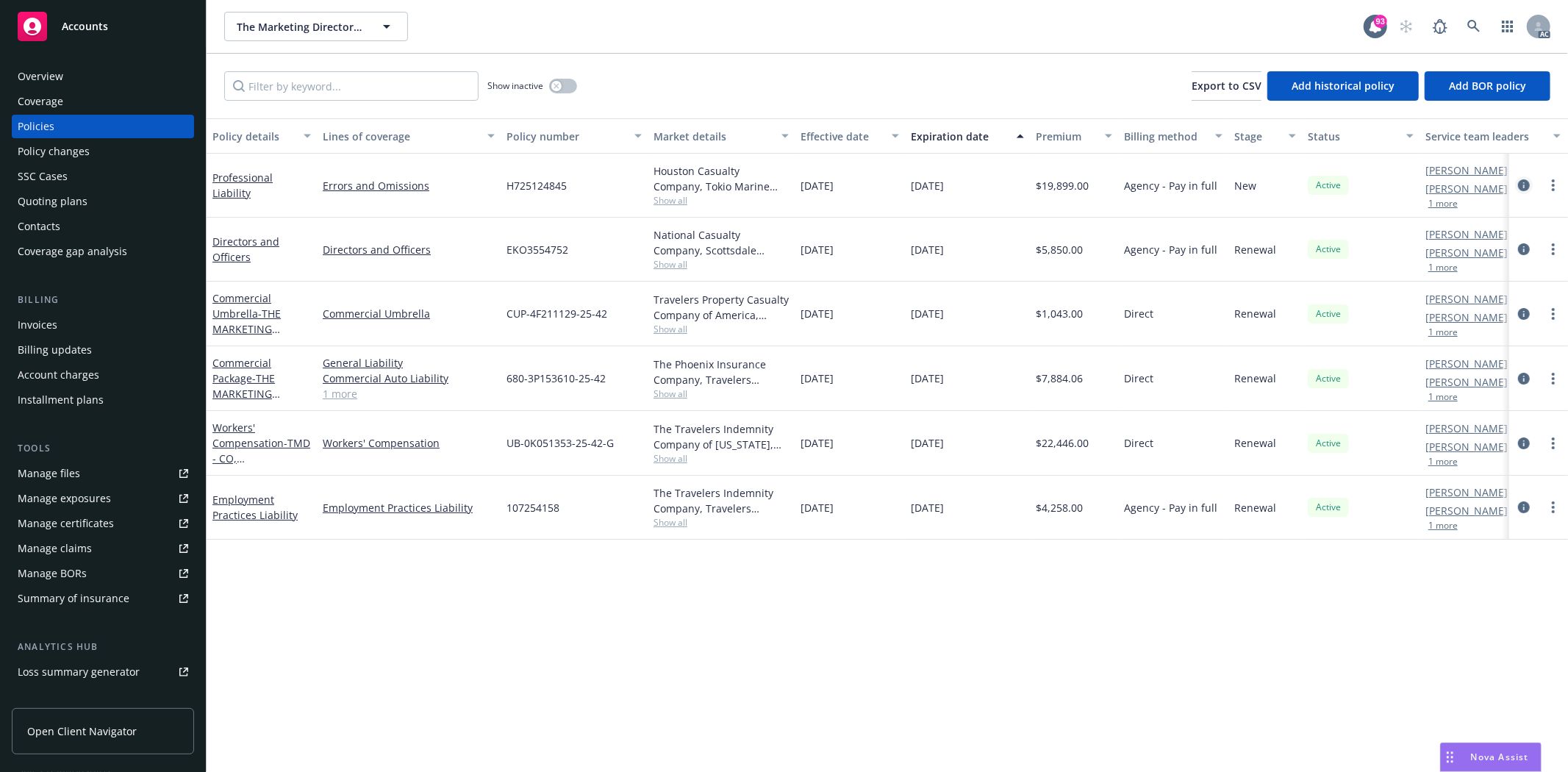
click at [1523, 186] on icon "circleInformation" at bounding box center [1524, 185] width 12 height 12
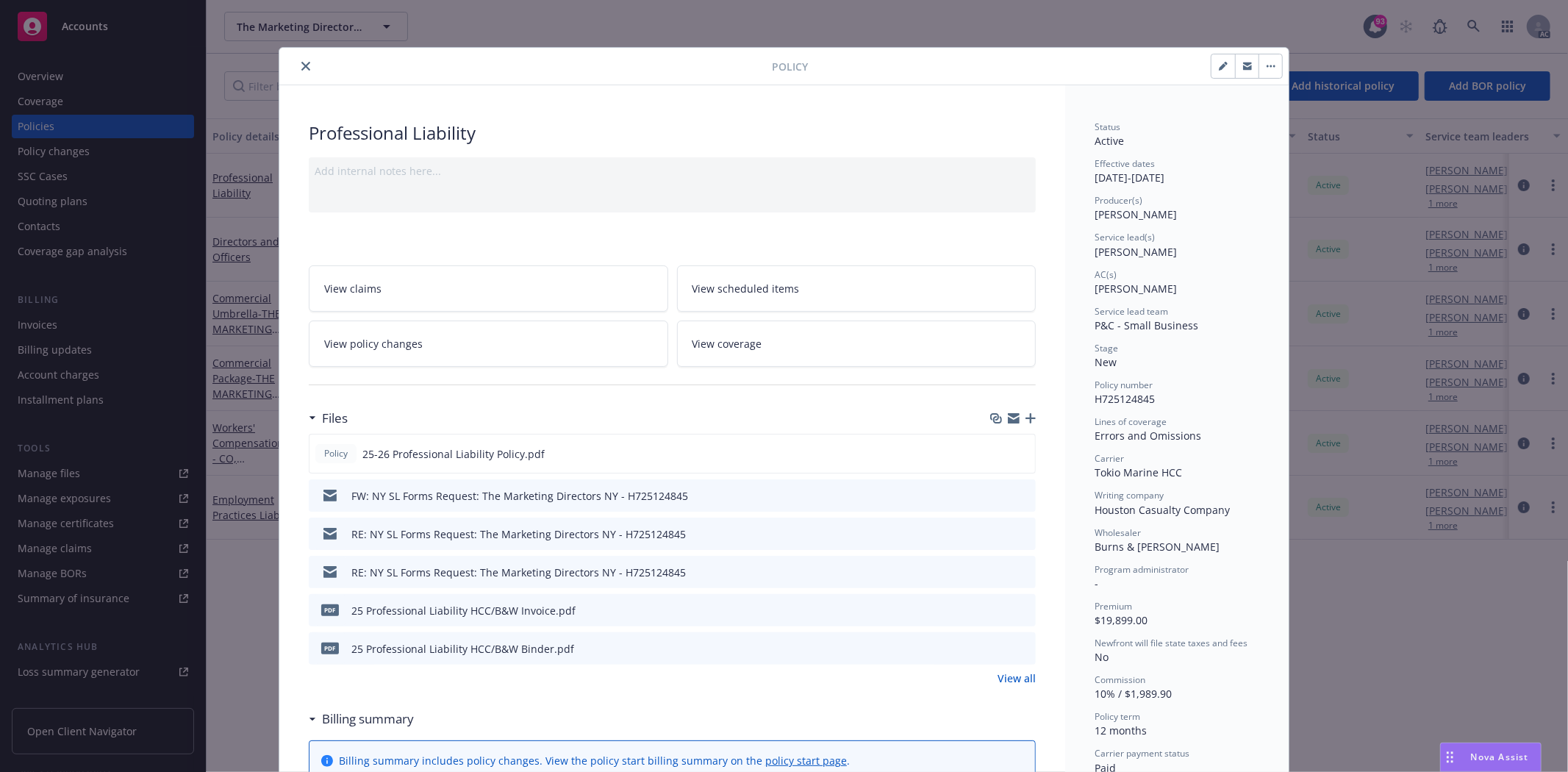
scroll to position [163, 0]
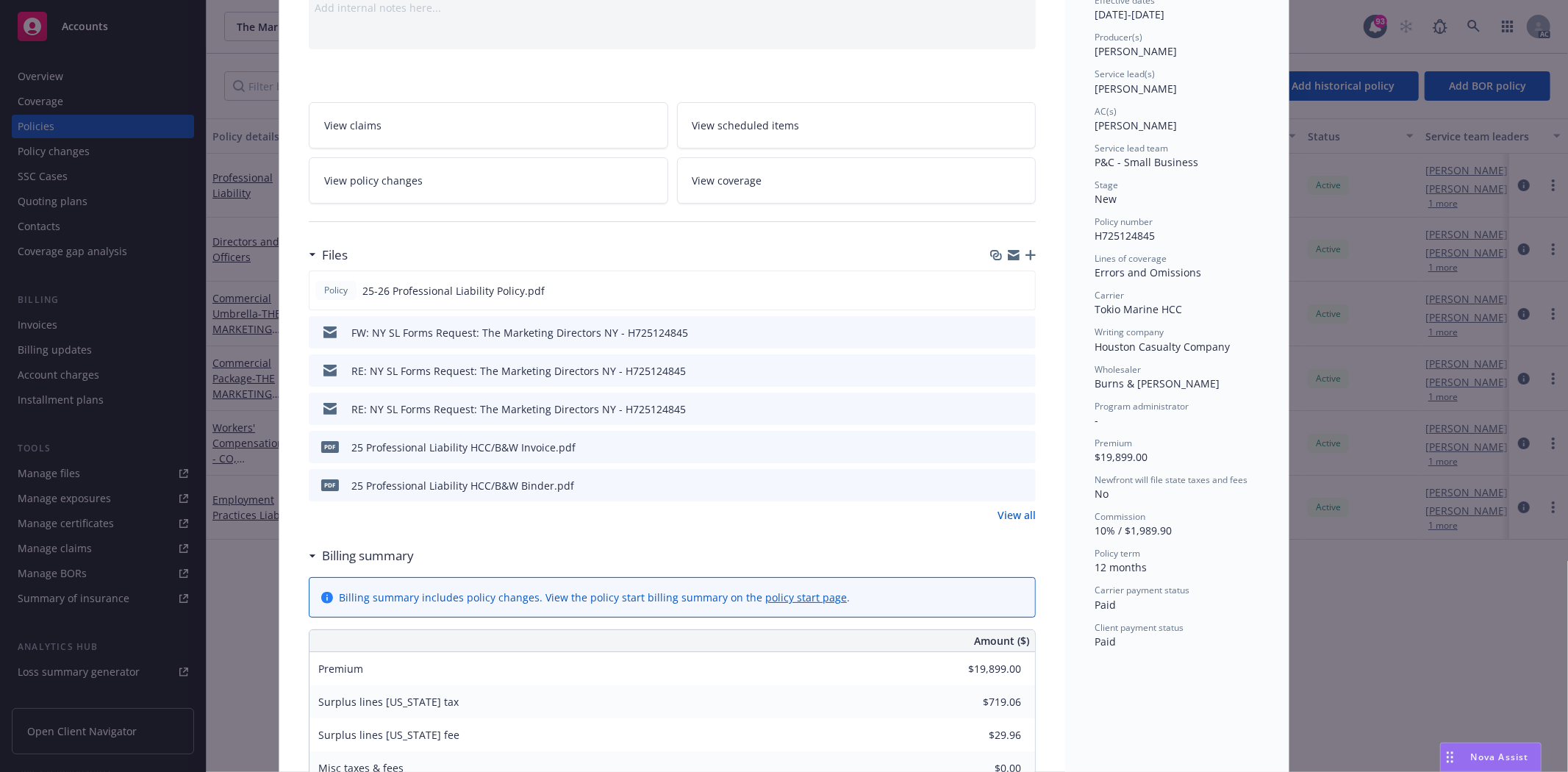
click at [1016, 513] on link "View all" at bounding box center [1016, 515] width 38 height 16
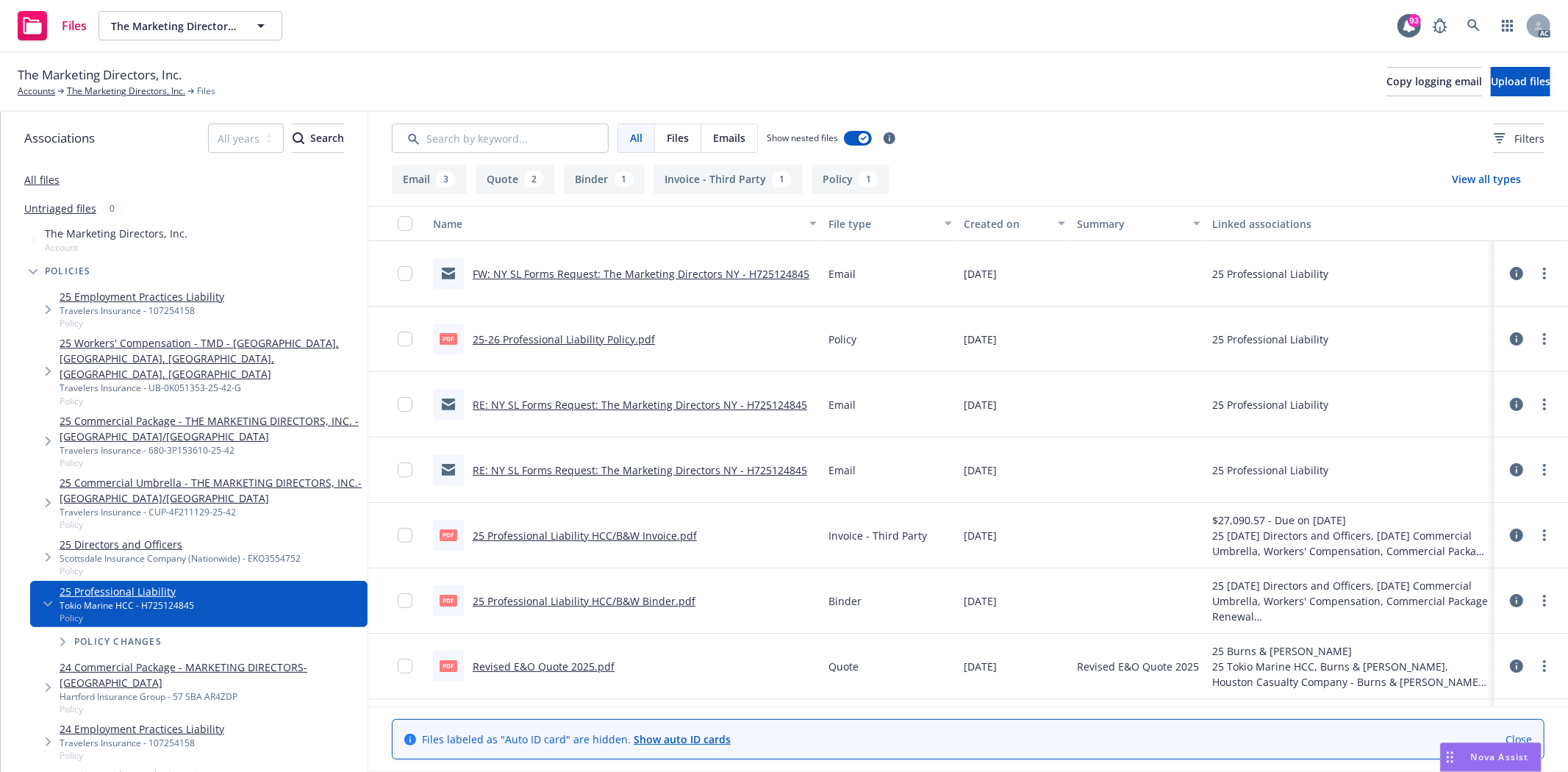
click at [549, 343] on link "25-26 Professional Liability Policy.pdf" at bounding box center [564, 339] width 182 height 14
click at [112, 537] on link "25 Directors and Officers" at bounding box center [180, 544] width 241 height 16
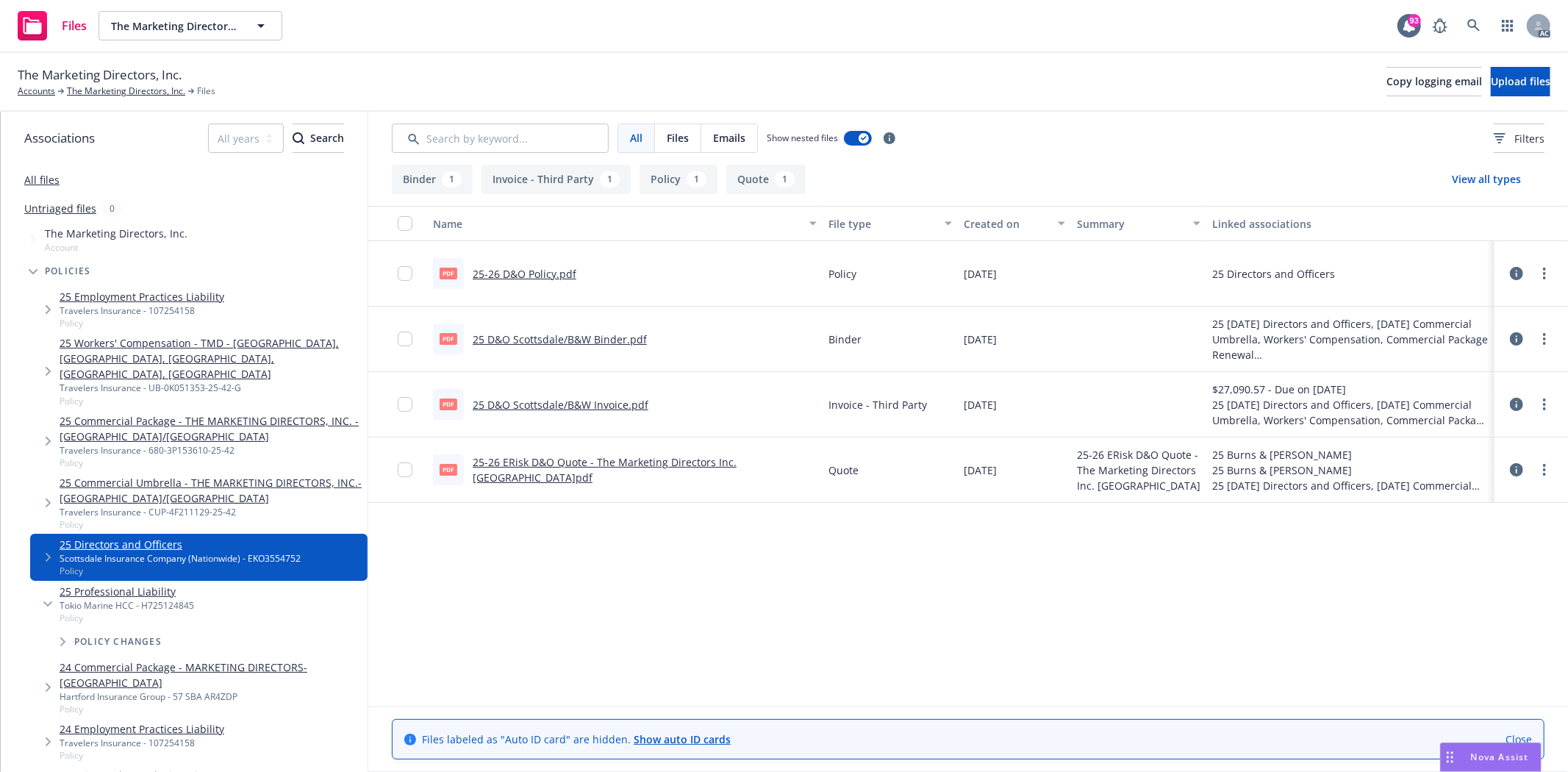
click at [535, 273] on link "25-26 D&O Policy.pdf" at bounding box center [525, 274] width 104 height 14
click at [126, 90] on link "The Marketing Directors, Inc." at bounding box center [126, 91] width 118 height 13
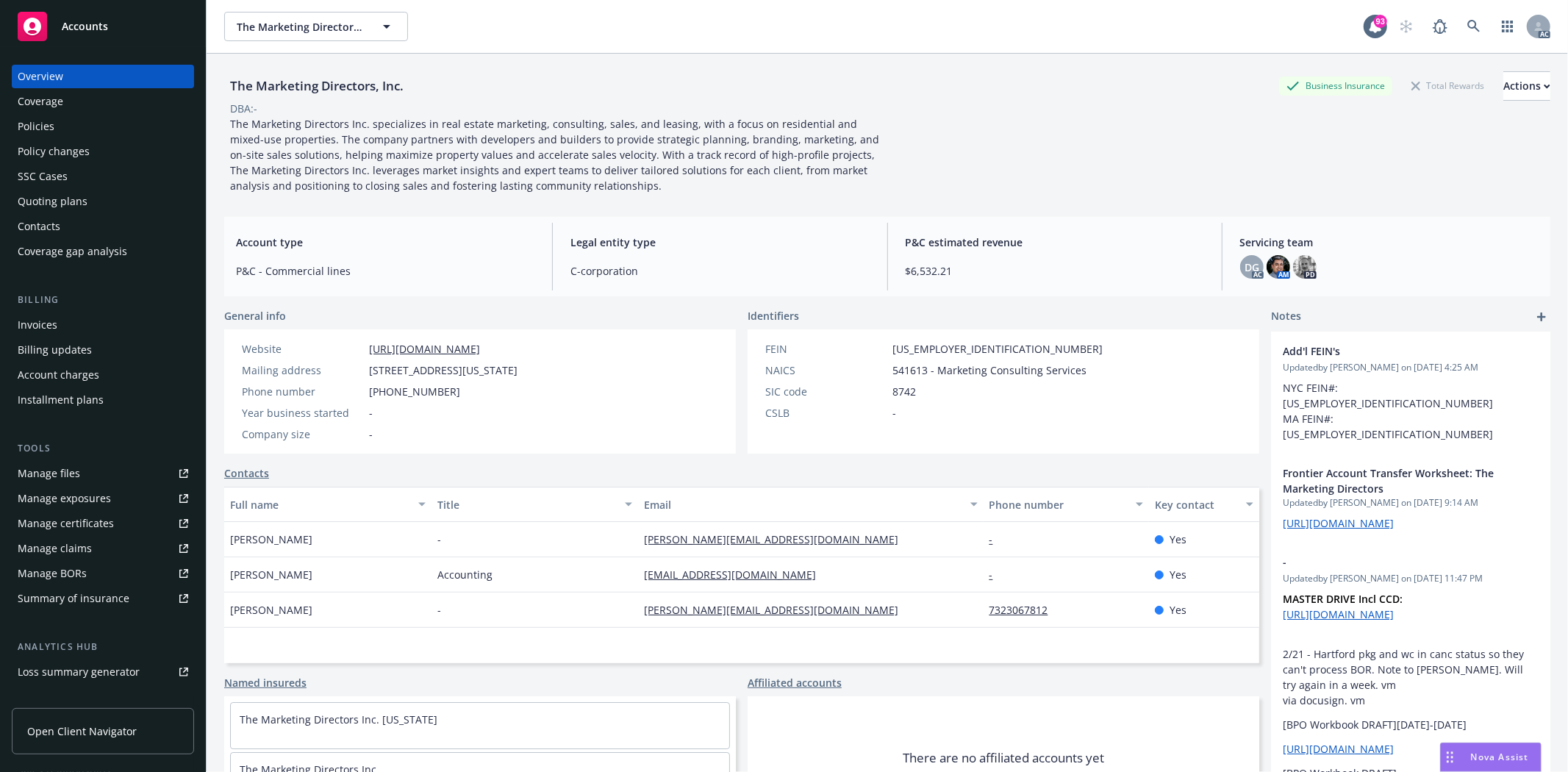
click at [48, 203] on div "Quoting plans" at bounding box center [53, 201] width 70 height 23
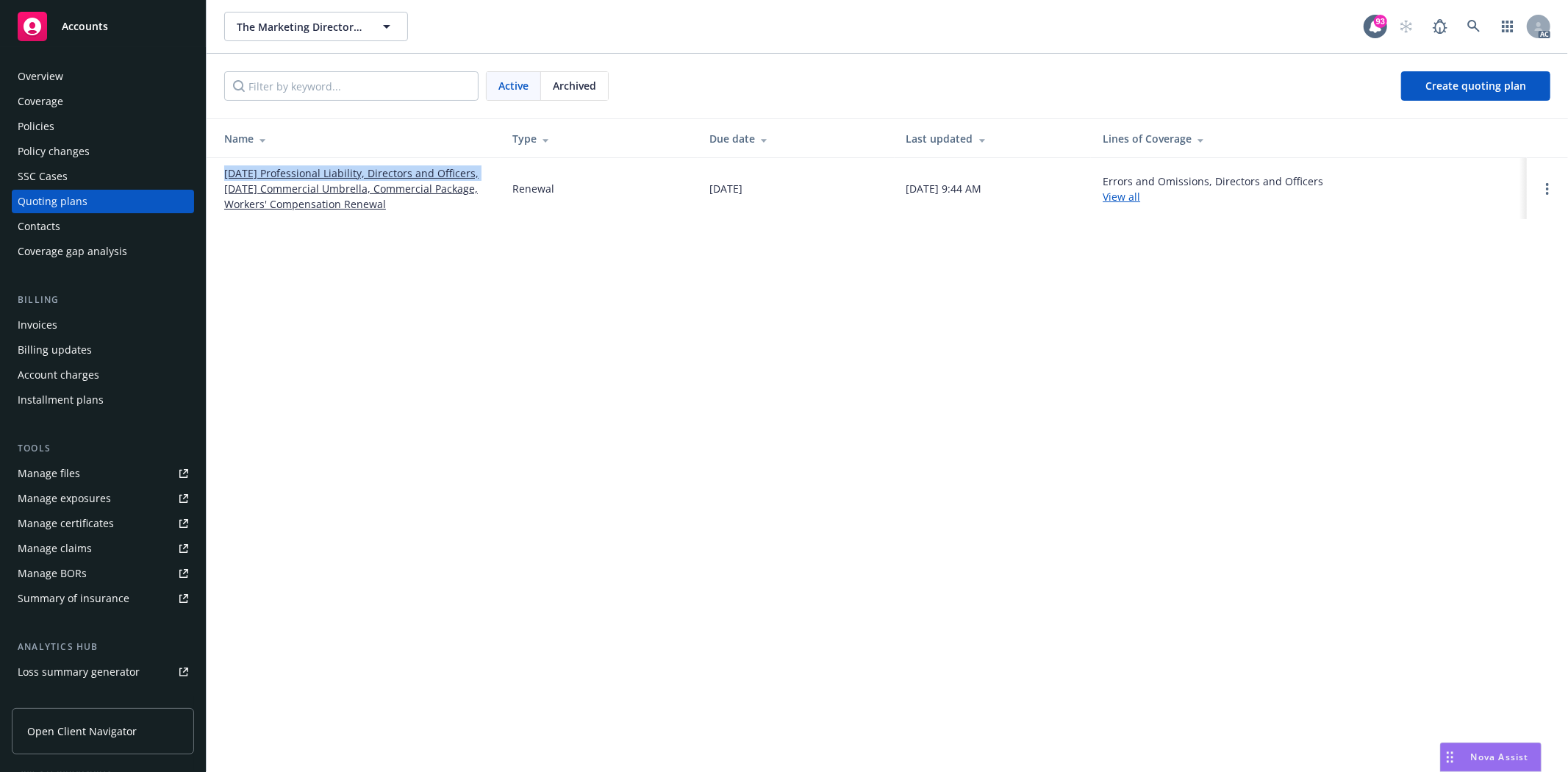
drag, startPoint x: 219, startPoint y: 169, endPoint x: 479, endPoint y: 169, distance: 260.0
click at [479, 169] on td "01/01/26 Professional Liability, Directors and Officers, 01/17/26 Commercial Um…" at bounding box center [353, 189] width 294 height 61
copy link "01/01/26 Professional Liability, Directors and Officers"
click at [369, 281] on div "The Marketing Directors, Inc. The Marketing Directors, Inc. 93 AC Active Archiv…" at bounding box center [887, 386] width 1362 height 772
click at [350, 359] on div "The Marketing Directors, Inc. The Marketing Directors, Inc. 93 AC Active Archiv…" at bounding box center [887, 386] width 1362 height 772
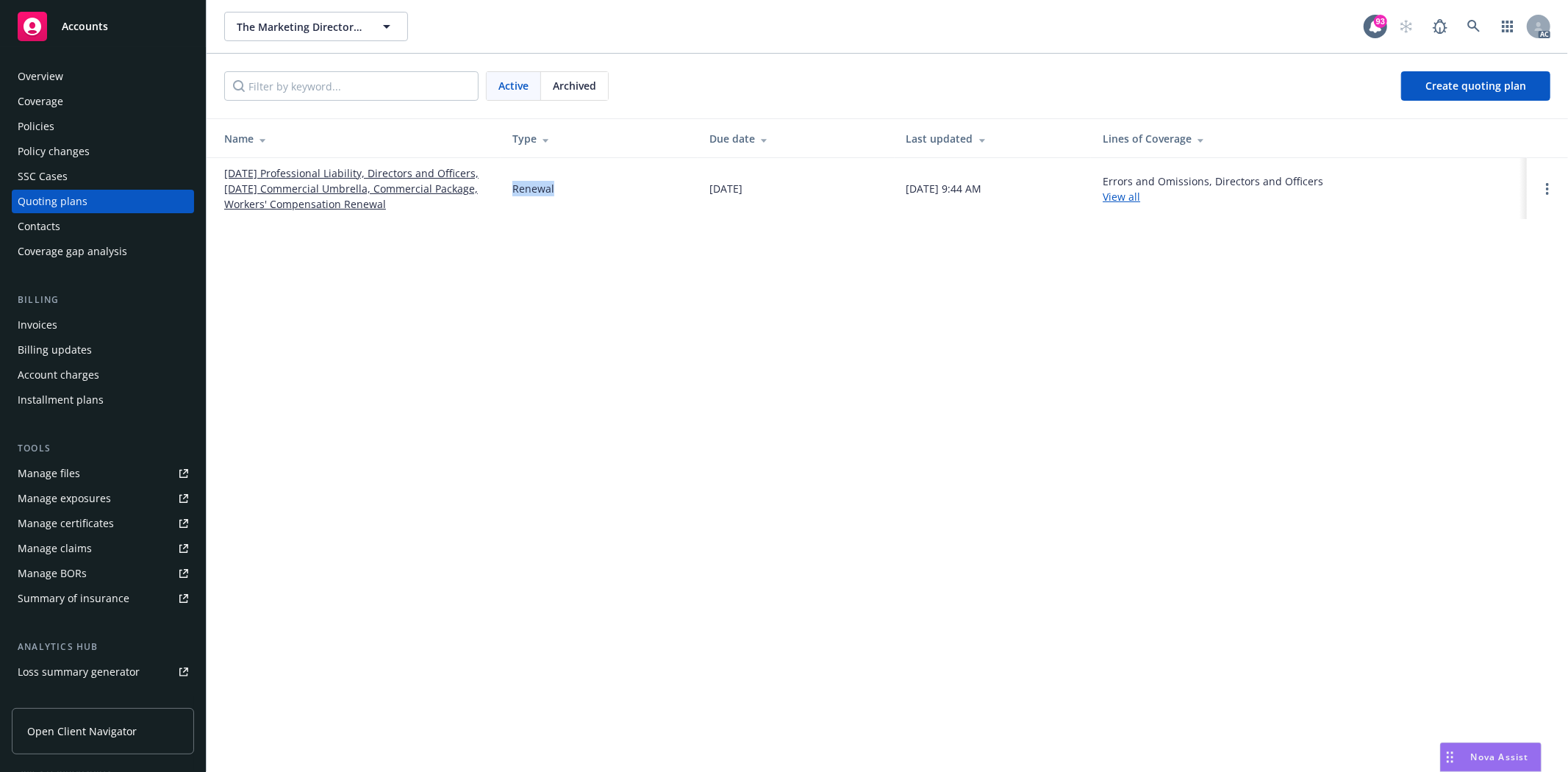
drag, startPoint x: 513, startPoint y: 186, endPoint x: 571, endPoint y: 192, distance: 58.3
click at [571, 192] on div "Renewal" at bounding box center [599, 189] width 174 height 16
copy div "Renewal"
click at [51, 79] on div "Overview" at bounding box center [40, 76] width 46 height 23
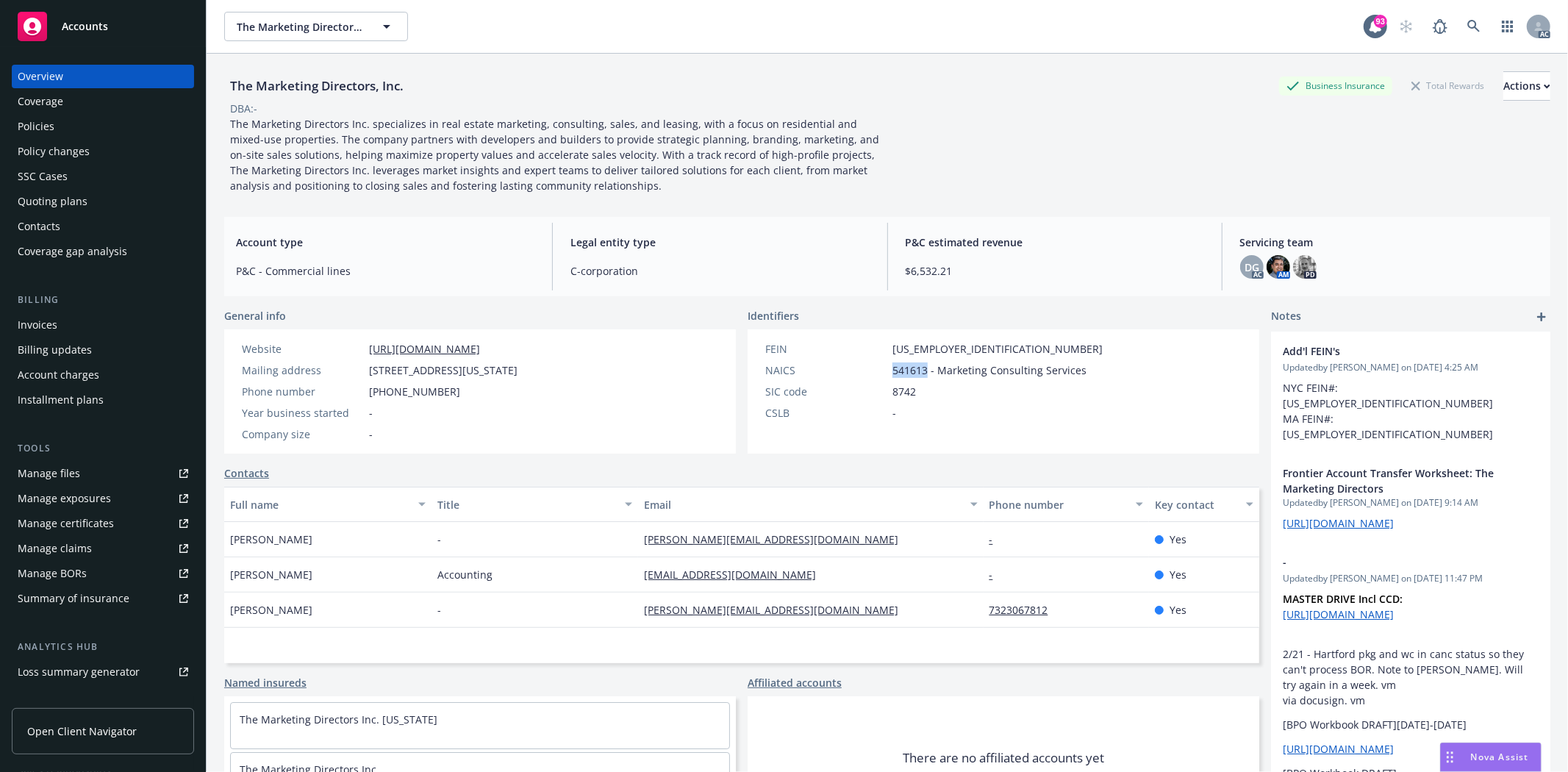
drag, startPoint x: 876, startPoint y: 372, endPoint x: 920, endPoint y: 374, distance: 44.0
click at [921, 374] on div "NAICS 541613 - Marketing Consulting Services" at bounding box center [934, 370] width 349 height 16
copy div "541613"
click at [23, 123] on div "Policies" at bounding box center [36, 127] width 36 height 23
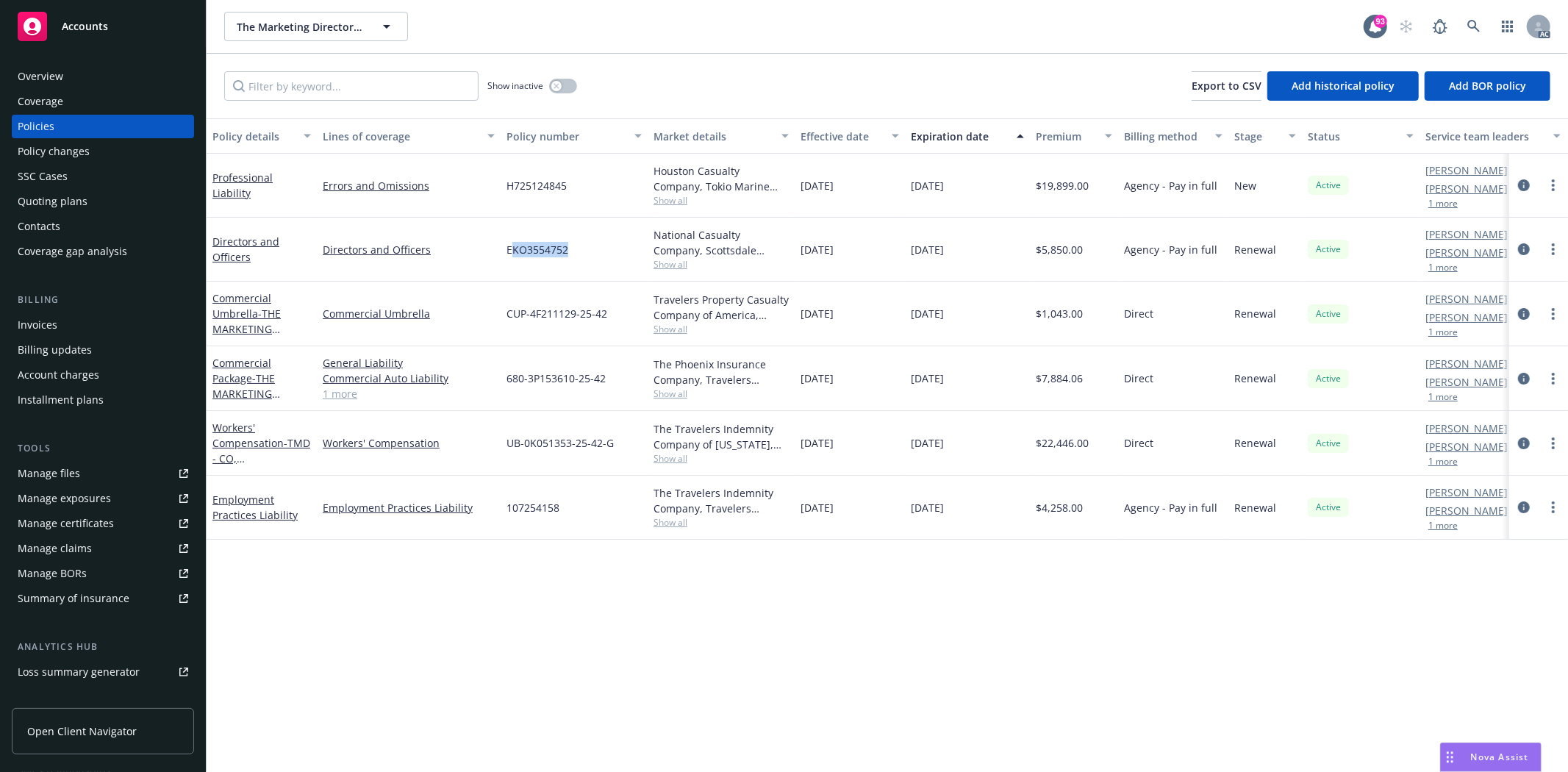
drag, startPoint x: 509, startPoint y: 245, endPoint x: 546, endPoint y: 262, distance: 40.7
click at [567, 259] on div "EKO3554752" at bounding box center [574, 249] width 147 height 64
click at [542, 266] on div "EKO3554752" at bounding box center [574, 249] width 147 height 64
drag, startPoint x: 505, startPoint y: 252, endPoint x: 578, endPoint y: 254, distance: 73.0
click at [578, 254] on div "EKO3554752" at bounding box center [574, 249] width 147 height 64
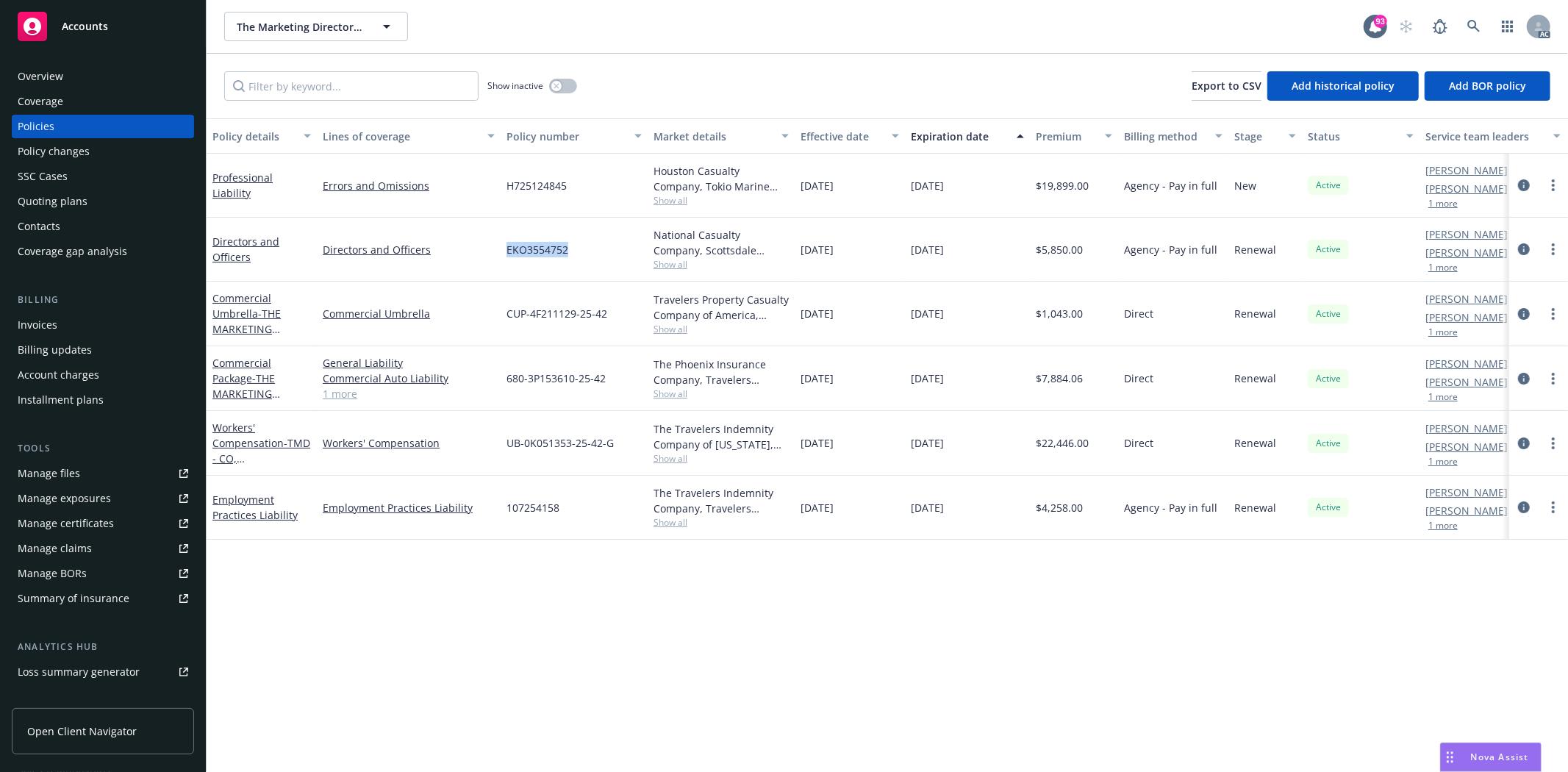
copy span "EKO3554752"
click at [54, 67] on div "Overview" at bounding box center [40, 76] width 46 height 23
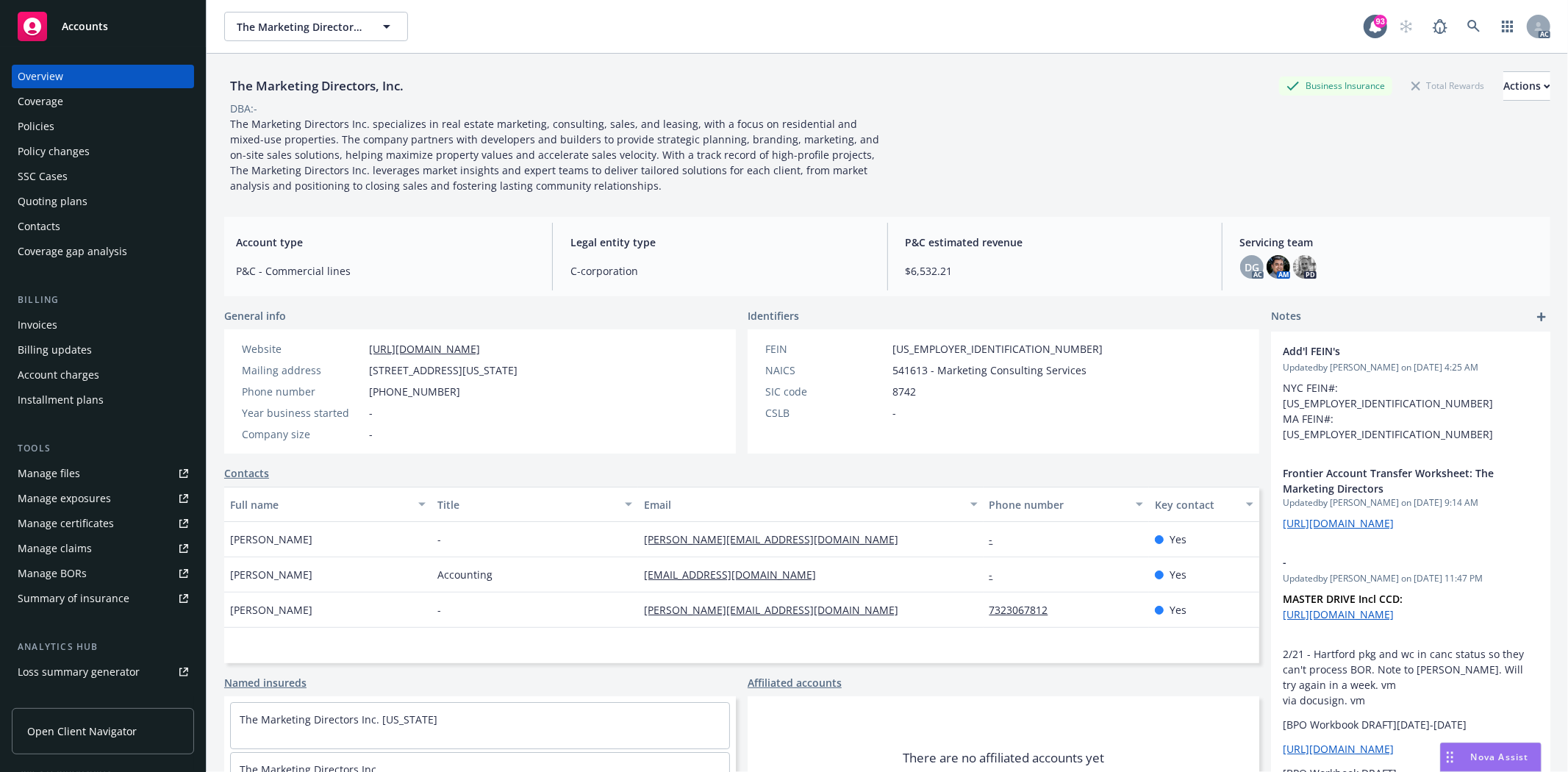
drag, startPoint x: 358, startPoint y: 346, endPoint x: 596, endPoint y: 346, distance: 238.0
click at [523, 346] on div "Website https://www.themarketingdirectorsinc.com/" at bounding box center [380, 349] width 287 height 16
copy div "https://www.themarketingdirectorsinc.com/"
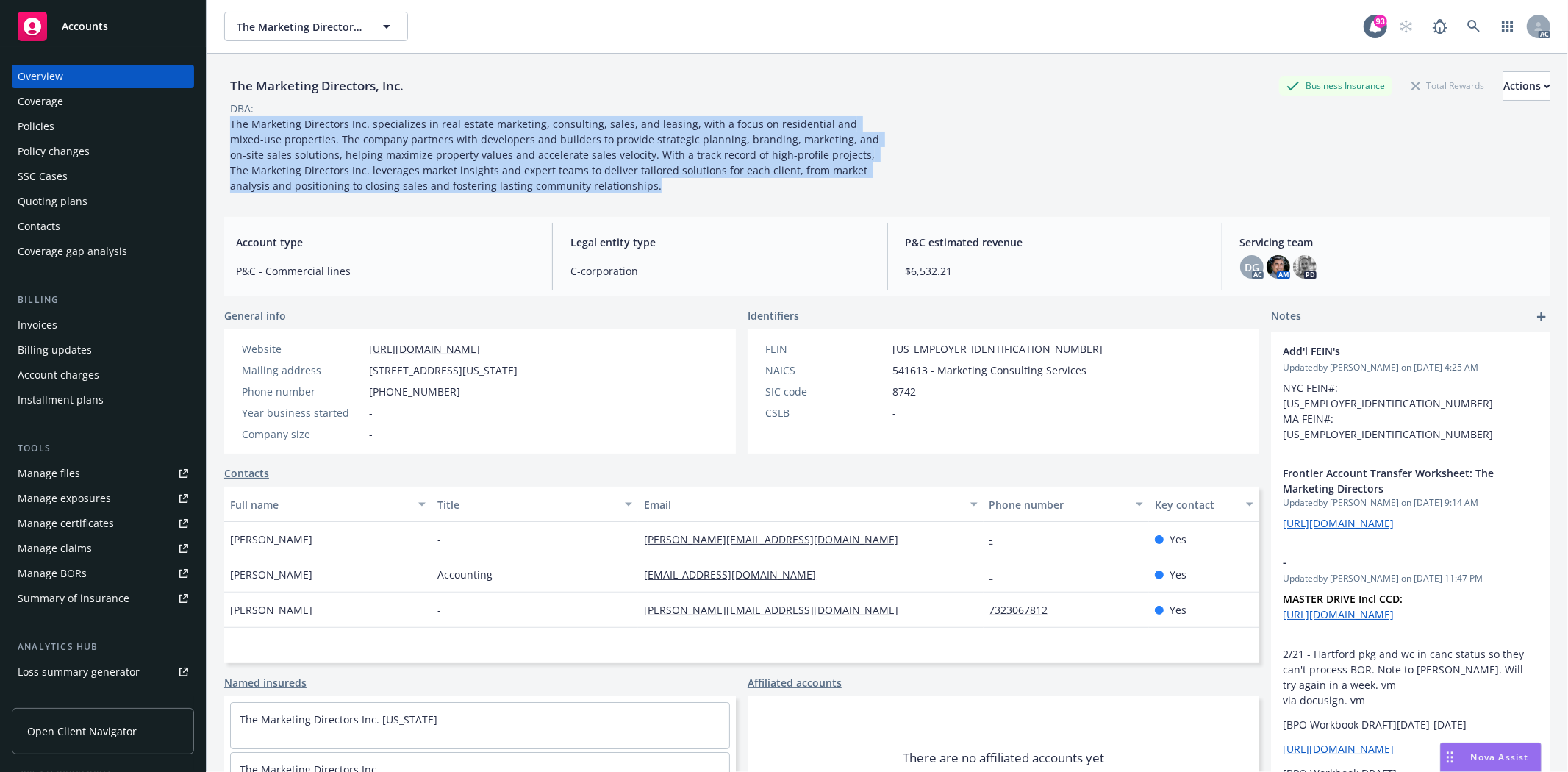
drag, startPoint x: 618, startPoint y: 182, endPoint x: 224, endPoint y: 127, distance: 397.8
click at [224, 127] on div "The Marketing Directors Inc. specializes in real estate marketing, consulting, …" at bounding box center [555, 155] width 661 height 77
copy span "The Marketing Directors Inc. specializes in real estate marketing, consulting, …"
click at [640, 186] on div "The Marketing Directors Inc. specializes in real estate marketing, consulting, …" at bounding box center [555, 155] width 661 height 77
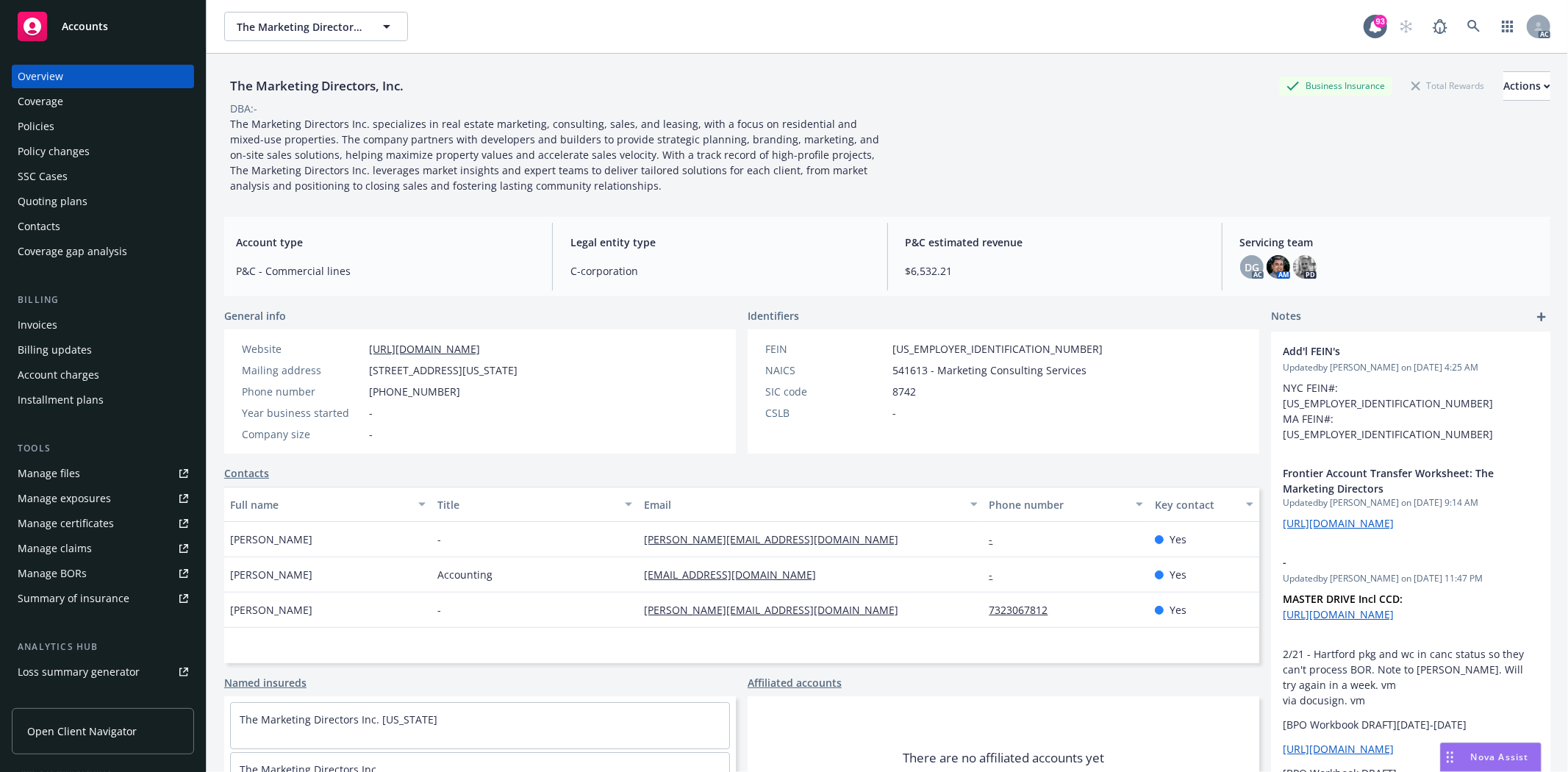
click at [45, 115] on div "Policies" at bounding box center [36, 127] width 36 height 23
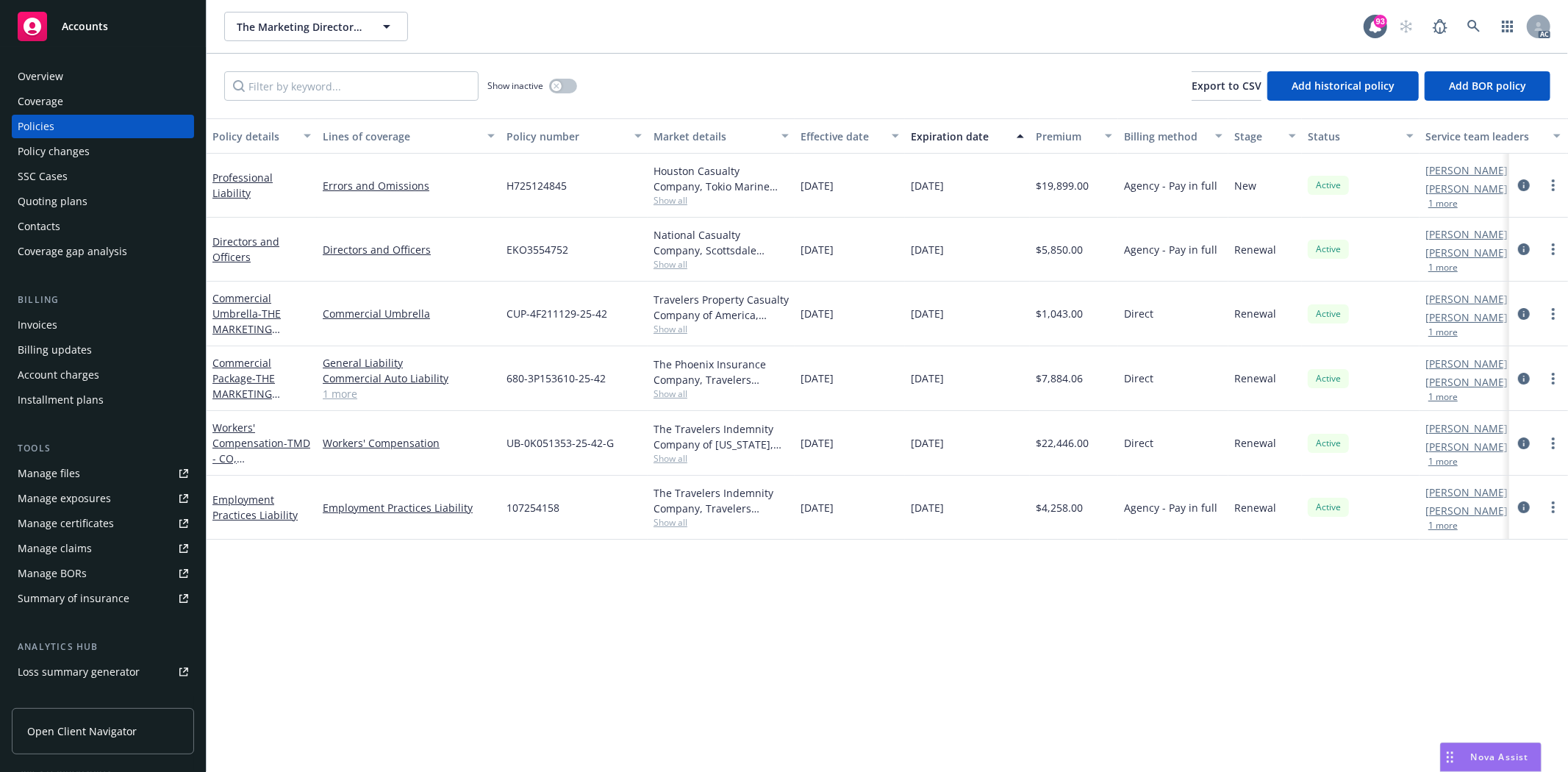
click at [578, 91] on div "Show inactive Export to CSV Add historical policy Add BOR policy" at bounding box center [887, 85] width 1362 height 64
click at [571, 90] on button "button" at bounding box center [563, 85] width 28 height 15
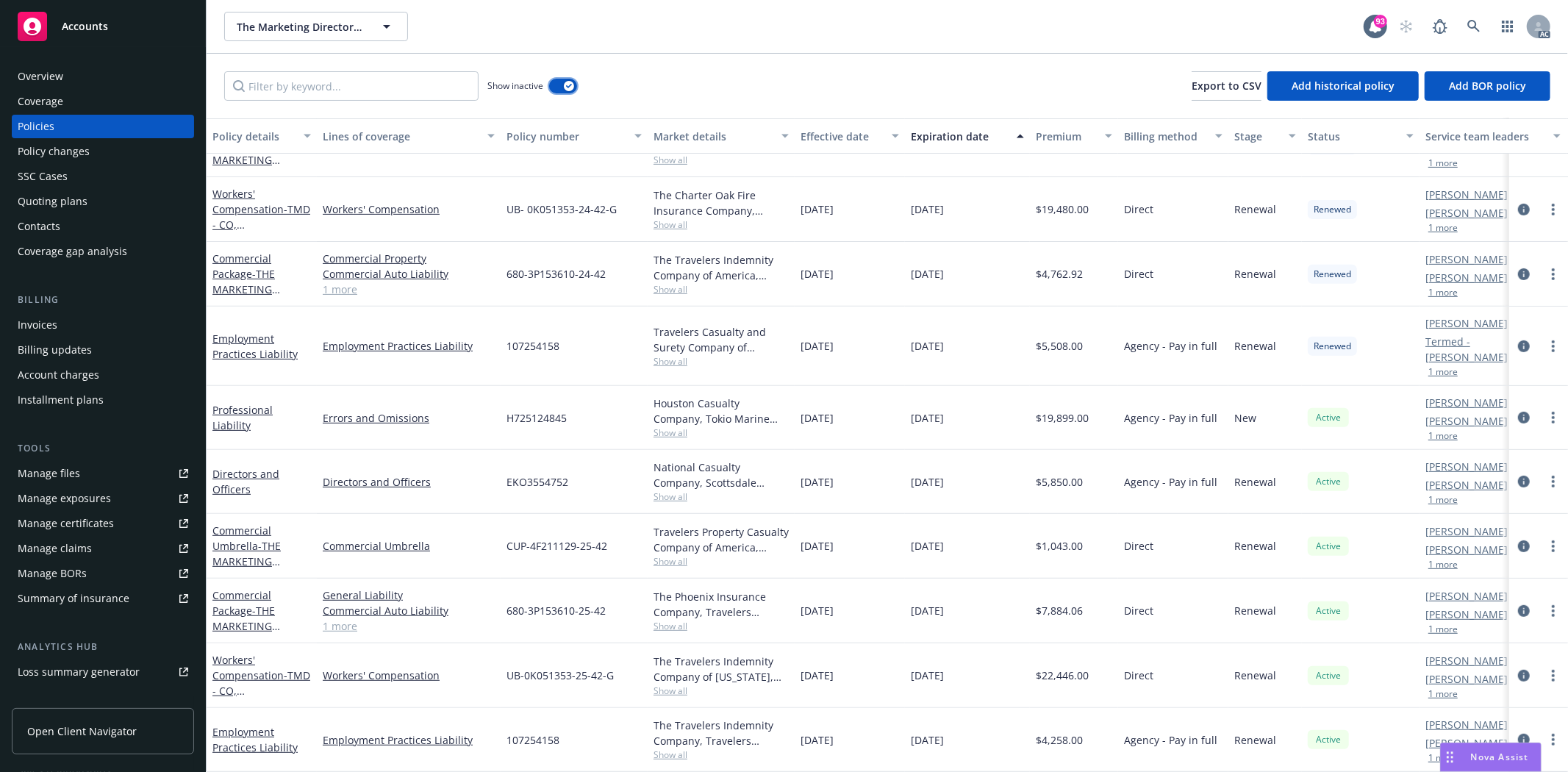
scroll to position [5174, 0]
click at [582, 100] on div "Show inactive Export to CSV Add historical policy Add BOR policy" at bounding box center [887, 85] width 1362 height 64
click at [564, 91] on button "button" at bounding box center [563, 85] width 28 height 15
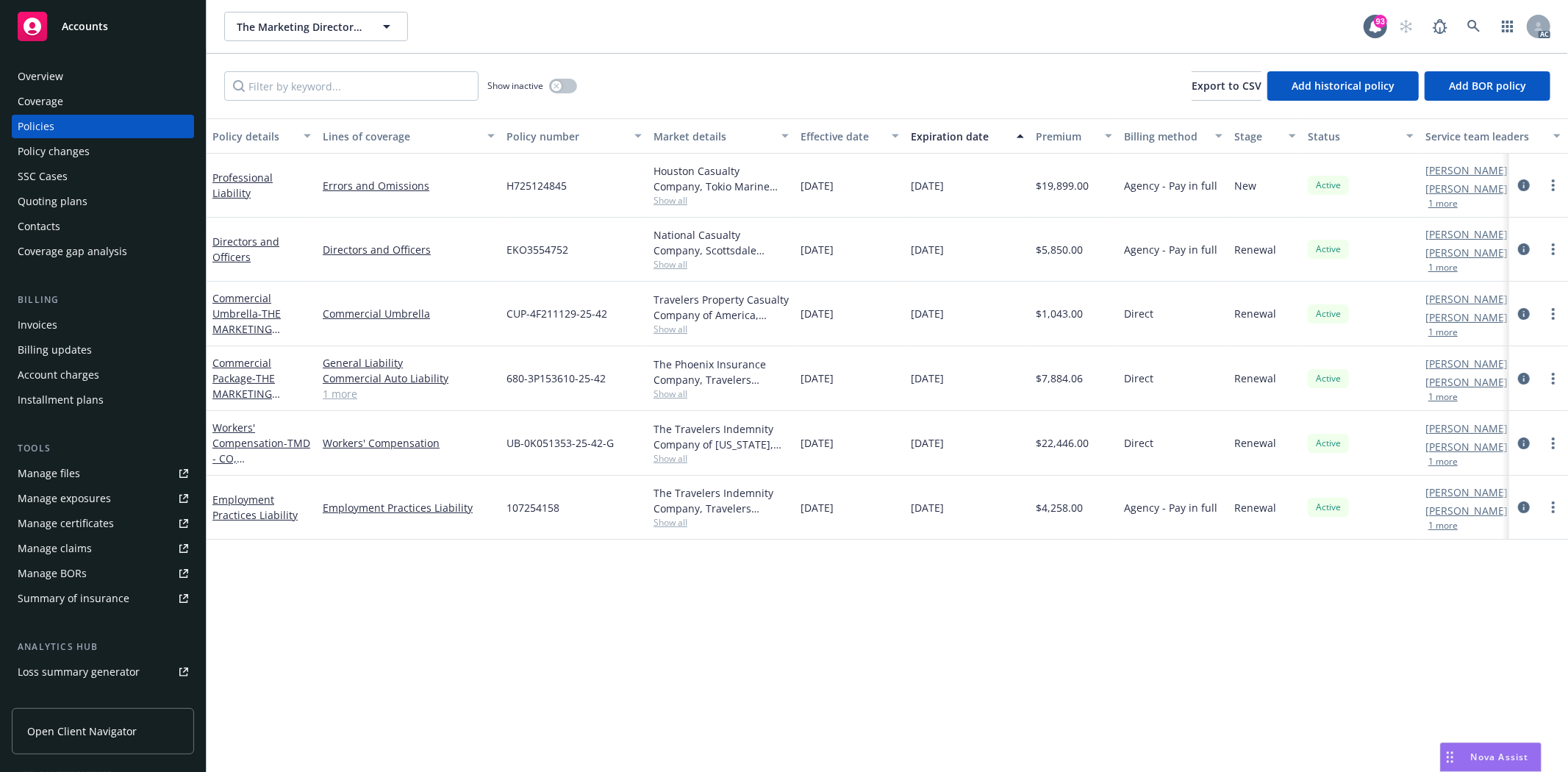
click at [91, 72] on div "Overview" at bounding box center [103, 76] width 171 height 23
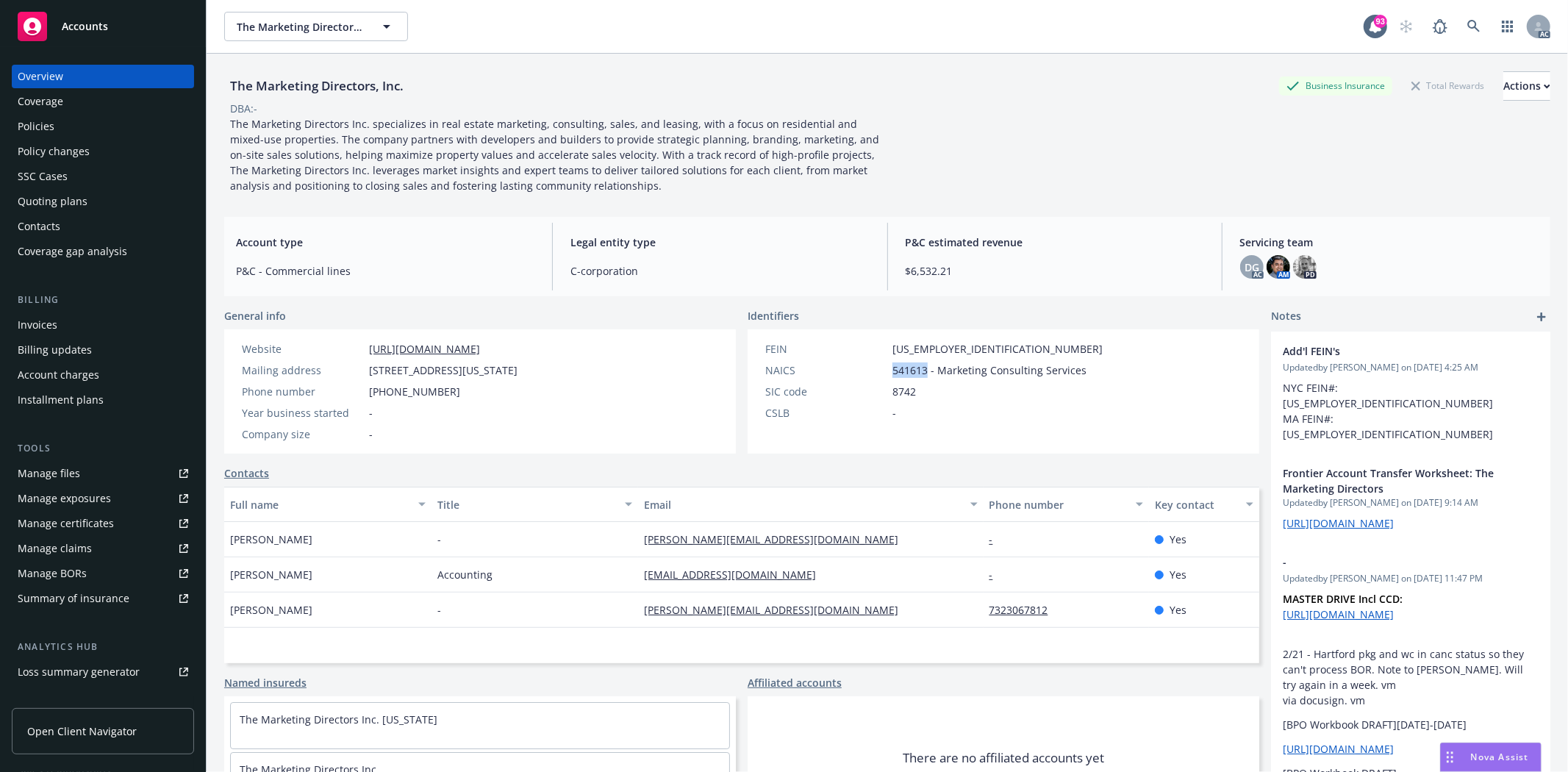
drag, startPoint x: 887, startPoint y: 370, endPoint x: 920, endPoint y: 370, distance: 33.0
click at [920, 370] on span "541613 - Marketing Consulting Services" at bounding box center [990, 370] width 194 height 16
copy span "541613"
drag, startPoint x: 366, startPoint y: 354, endPoint x: 605, endPoint y: 346, distance: 239.1
click at [523, 346] on div "Website https://www.themarketingdirectorsinc.com/" at bounding box center [380, 349] width 287 height 16
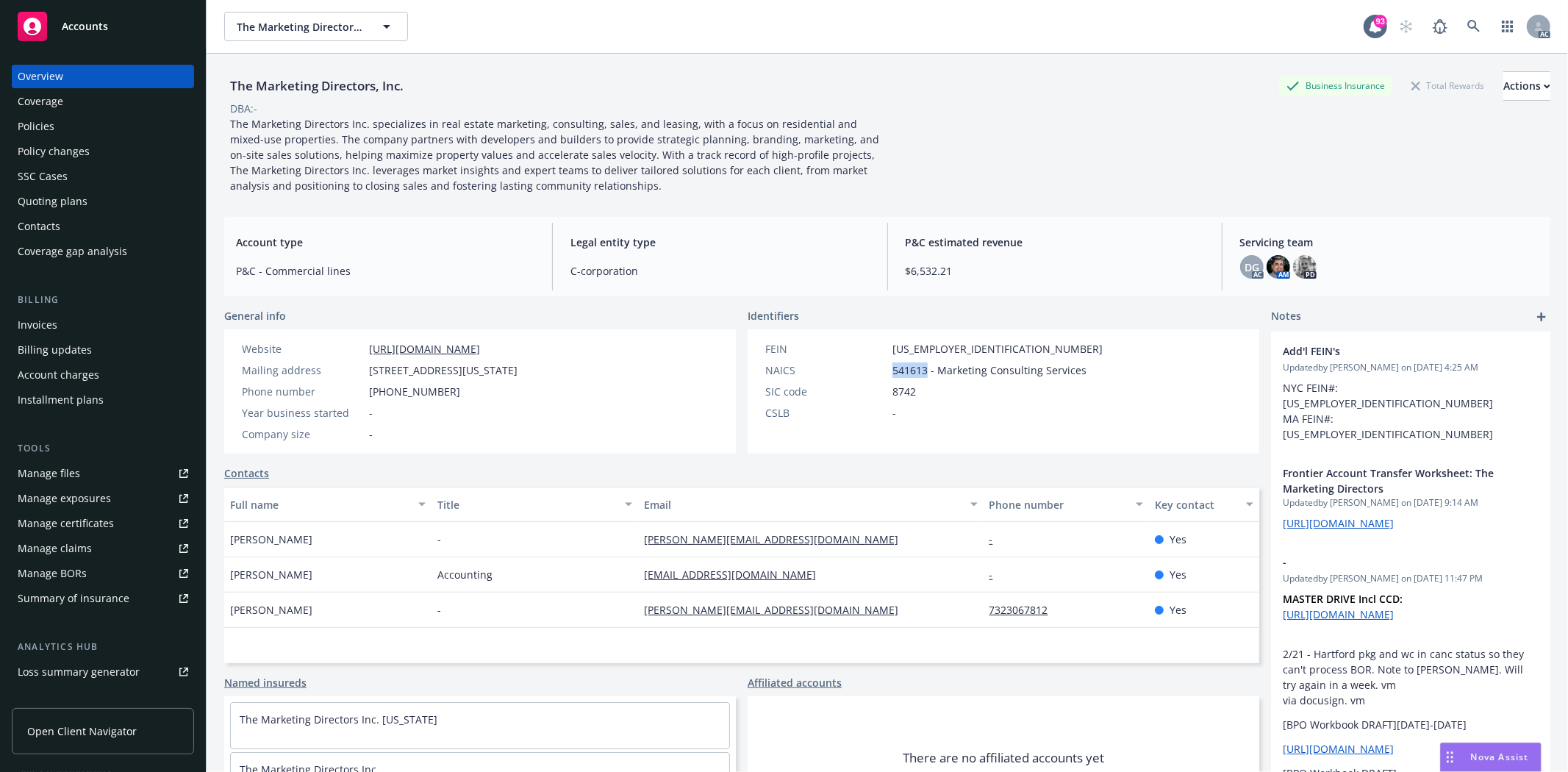
copy link "https://www.themarketingdirectorsinc.com/"
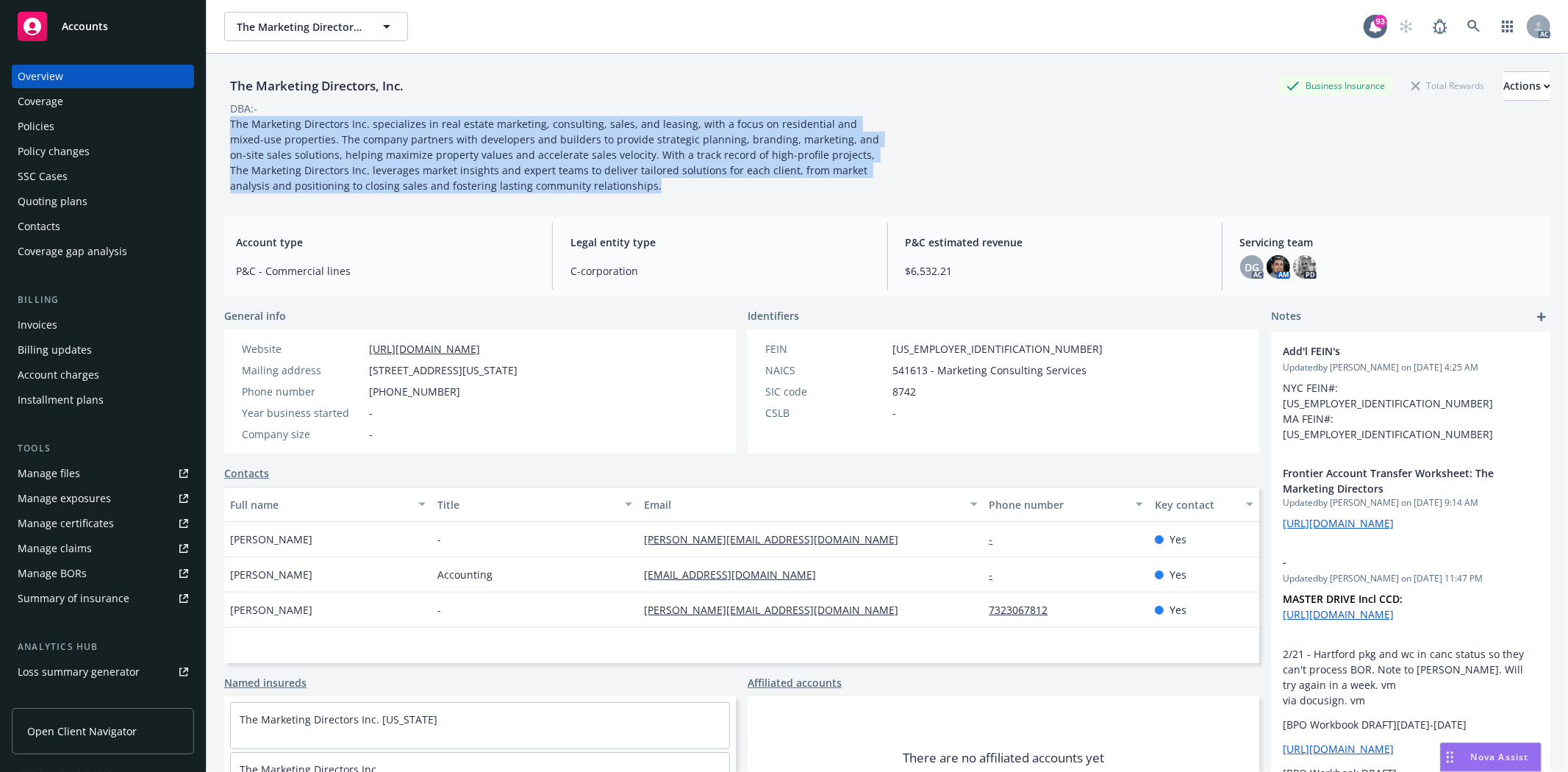
drag, startPoint x: 230, startPoint y: 121, endPoint x: 625, endPoint y: 189, distance: 400.8
click at [625, 189] on div "The Marketing Directors Inc. specializes in real estate marketing, consulting, …" at bounding box center [555, 155] width 661 height 77
copy span "The Marketing Directors Inc. specializes in real estate marketing, consulting, …"
click at [92, 122] on div "Policies" at bounding box center [103, 127] width 171 height 23
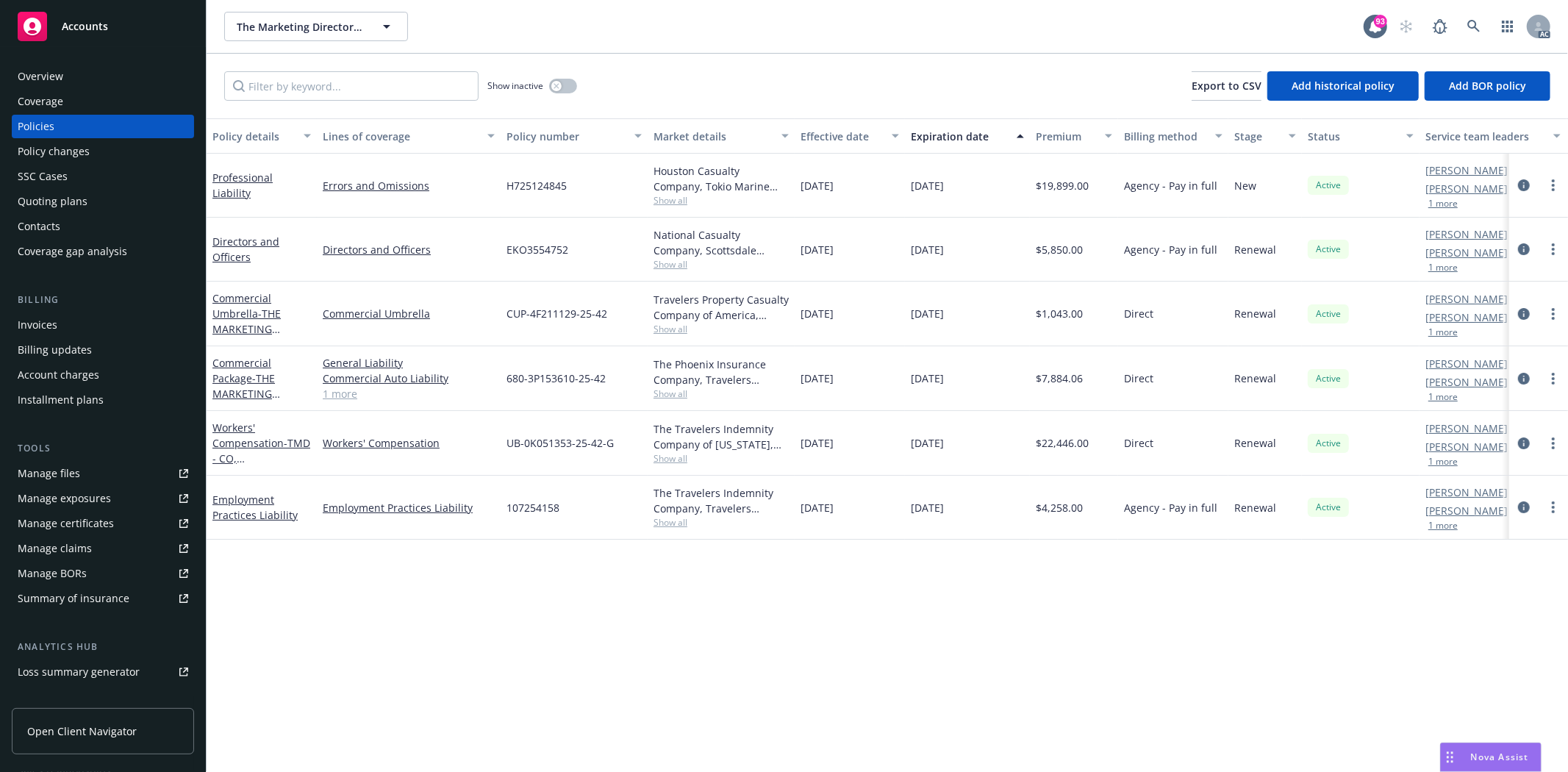
click at [116, 90] on div "Coverage" at bounding box center [103, 102] width 171 height 23
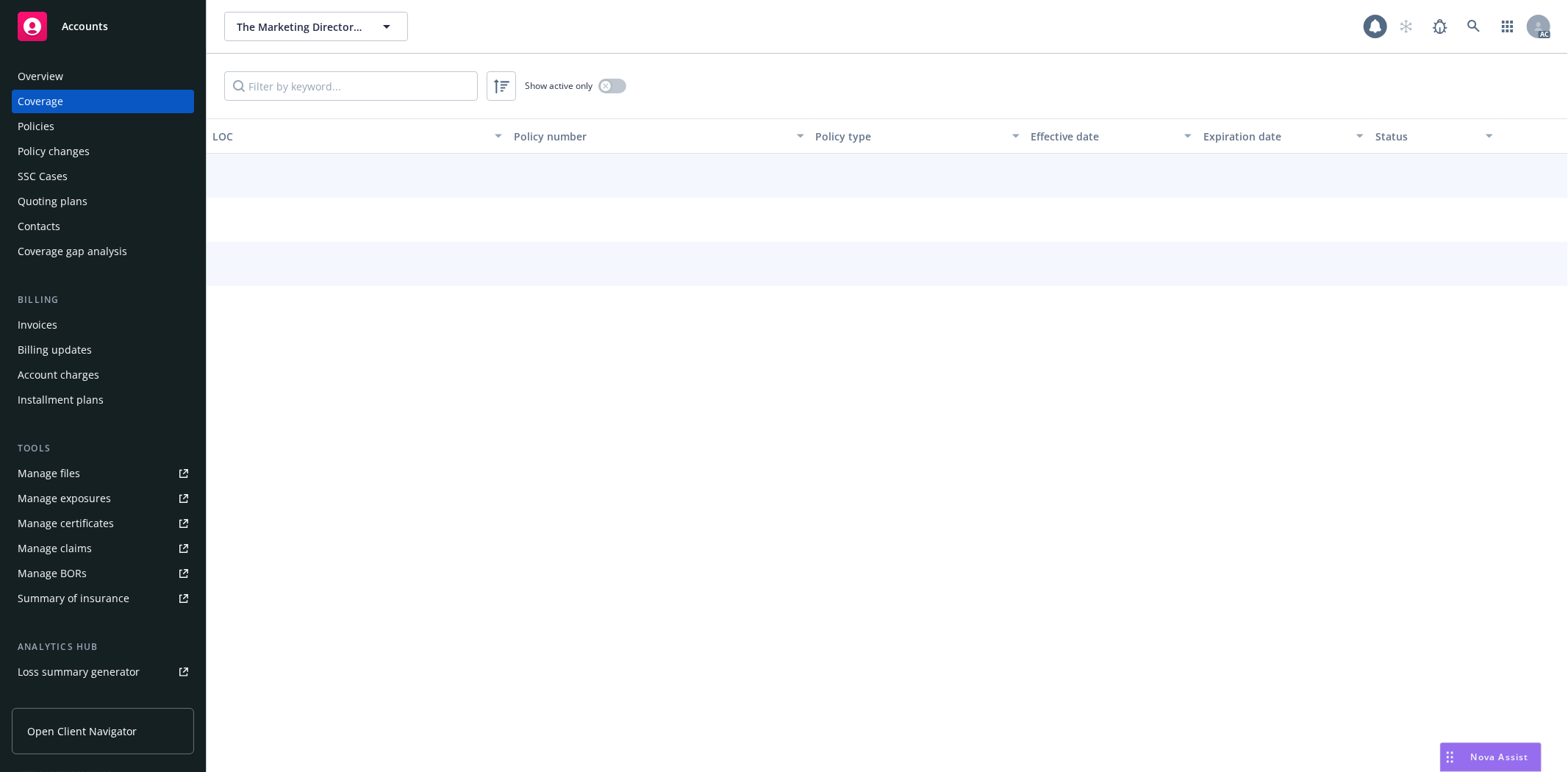
click at [116, 76] on div "Overview" at bounding box center [103, 76] width 171 height 23
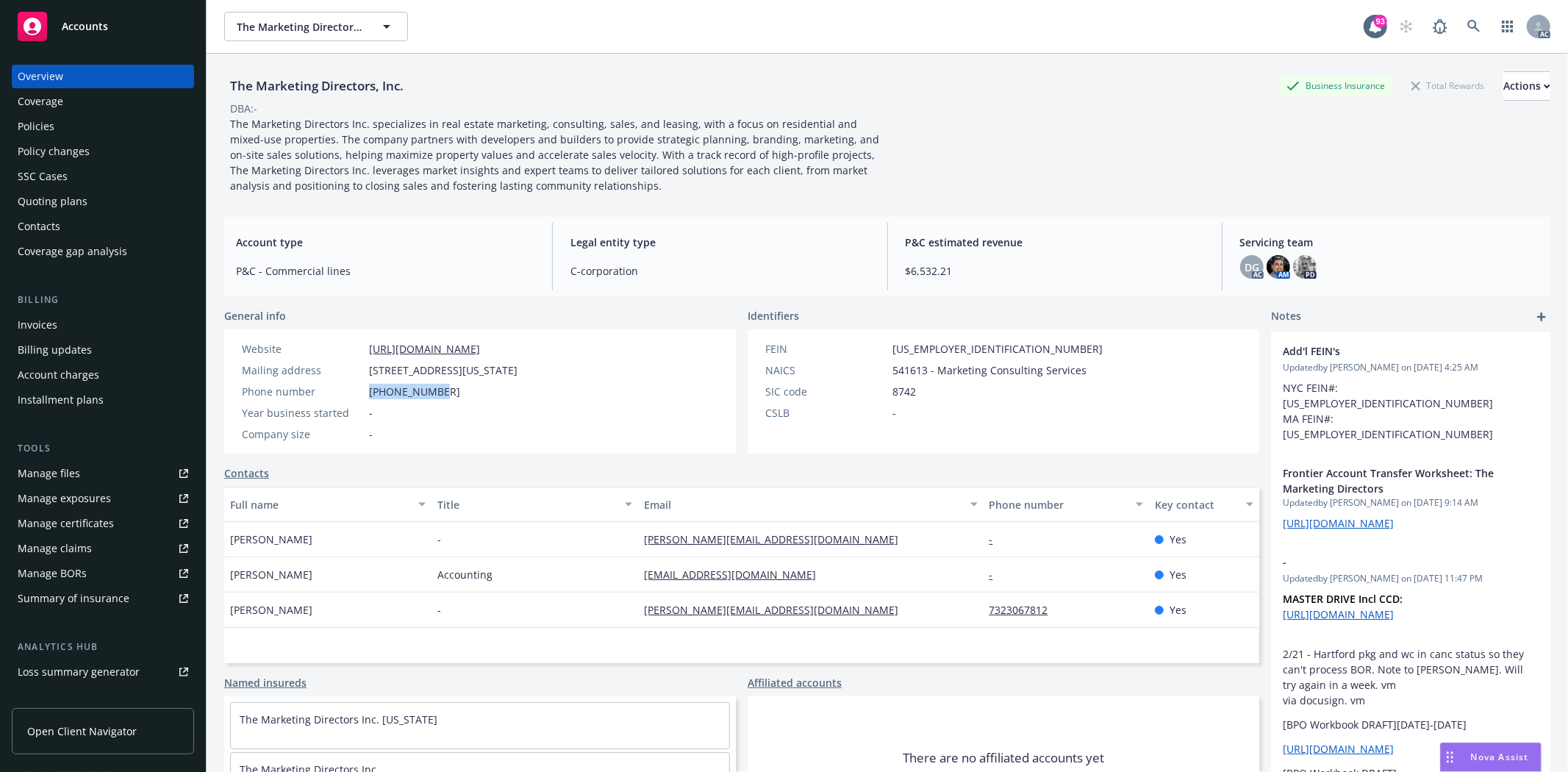
drag, startPoint x: 366, startPoint y: 391, endPoint x: 443, endPoint y: 401, distance: 77.6
click at [443, 401] on div "Website https://www.themarketingdirectorsinc.com/ Mailing address 750 LEXINGTON…" at bounding box center [380, 391] width 287 height 101
click at [371, 409] on span "-" at bounding box center [370, 413] width 4 height 16
drag, startPoint x: 369, startPoint y: 395, endPoint x: 437, endPoint y: 391, distance: 68.1
click at [437, 391] on div "Phone number 212-826-8822" at bounding box center [380, 391] width 287 height 16
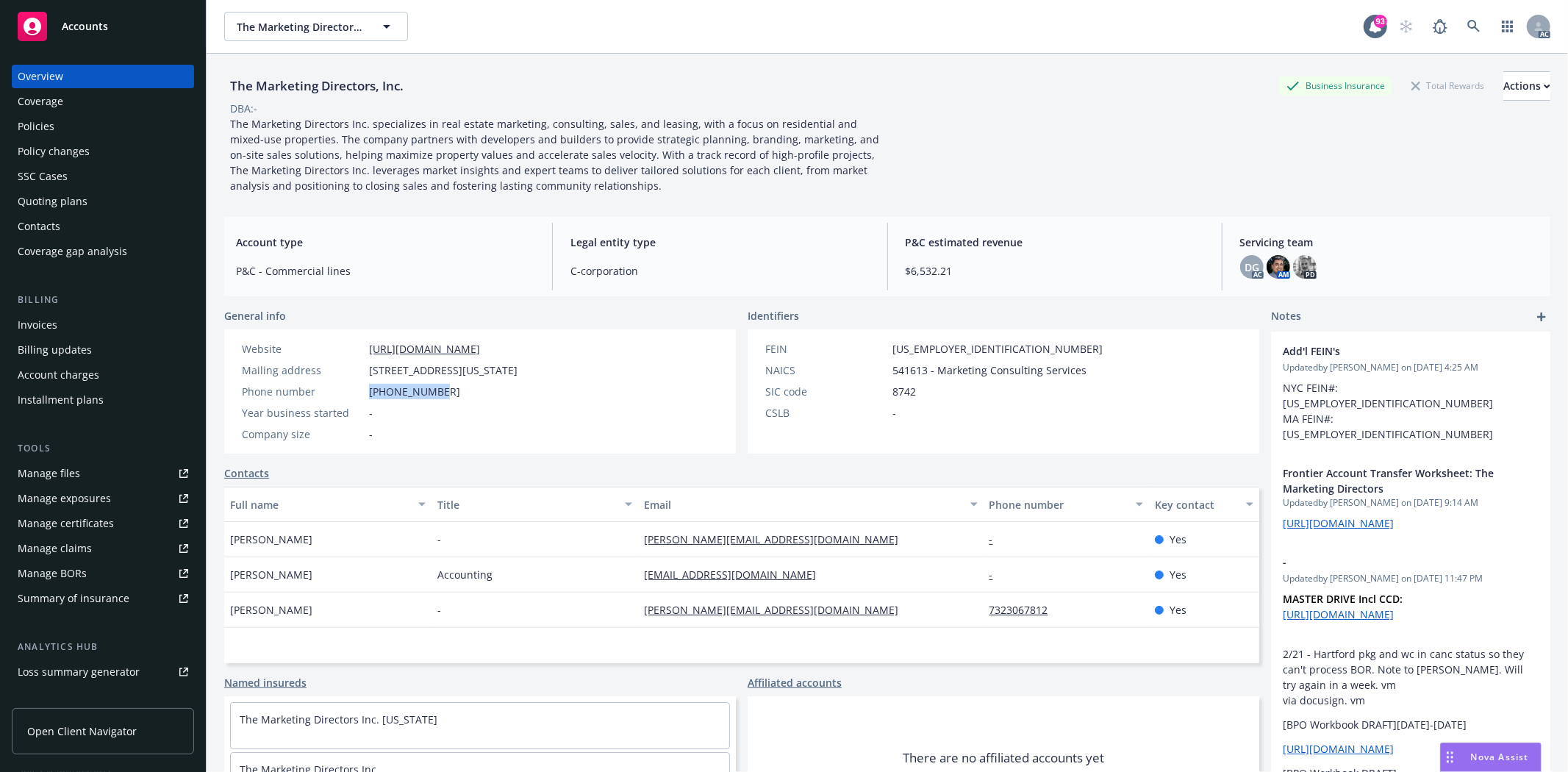
copy span "212-826-8822"
click at [383, 428] on div "Company size -" at bounding box center [380, 434] width 287 height 16
drag, startPoint x: 368, startPoint y: 391, endPoint x: 451, endPoint y: 395, distance: 83.1
click at [451, 395] on div "Phone number 212-826-8822" at bounding box center [380, 391] width 287 height 16
click at [378, 409] on div "Year business started -" at bounding box center [380, 413] width 287 height 16
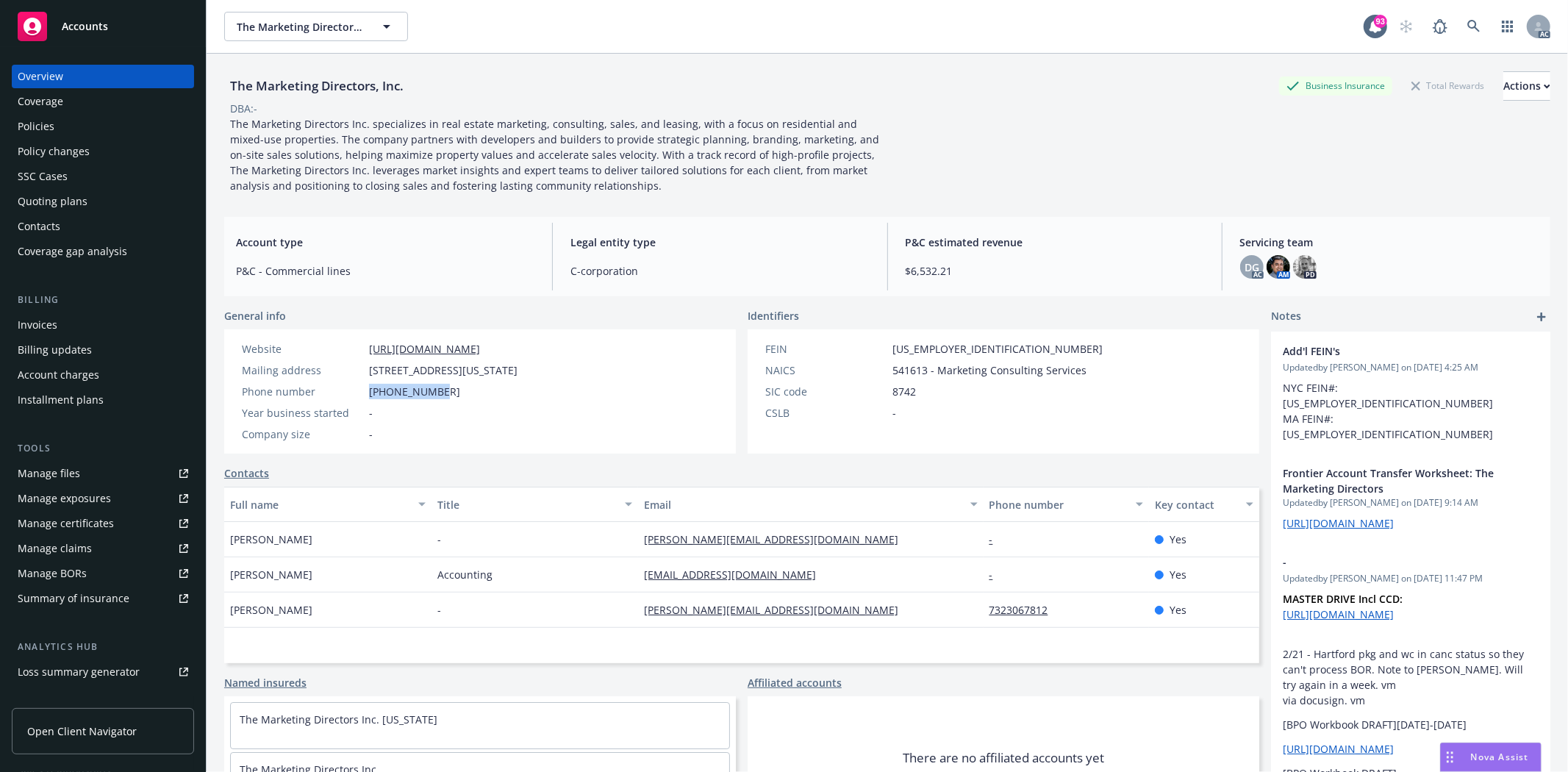
drag, startPoint x: 366, startPoint y: 397, endPoint x: 453, endPoint y: 388, distance: 87.5
click at [453, 388] on div "Phone number 212-826-8822" at bounding box center [380, 391] width 287 height 16
drag, startPoint x: 239, startPoint y: 343, endPoint x: 290, endPoint y: 351, distance: 51.6
click at [290, 351] on div "Website https://www.themarketingdirectorsinc.com/" at bounding box center [380, 349] width 287 height 16
drag, startPoint x: 592, startPoint y: 350, endPoint x: 349, endPoint y: 346, distance: 243.0
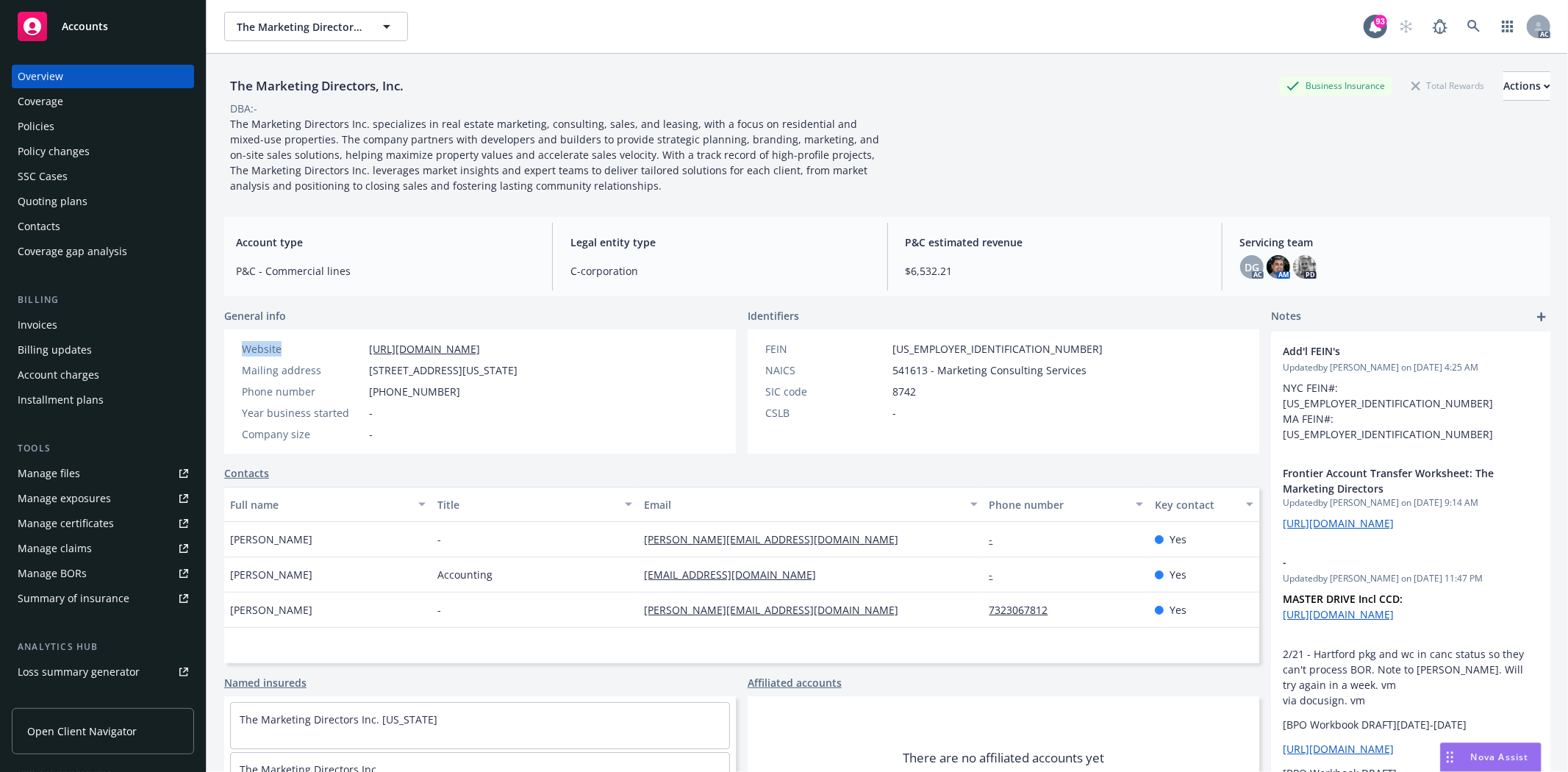
click at [349, 346] on div "Website https://www.themarketingdirectorsinc.com/" at bounding box center [380, 349] width 287 height 16
click at [50, 119] on div "Policies" at bounding box center [36, 127] width 36 height 23
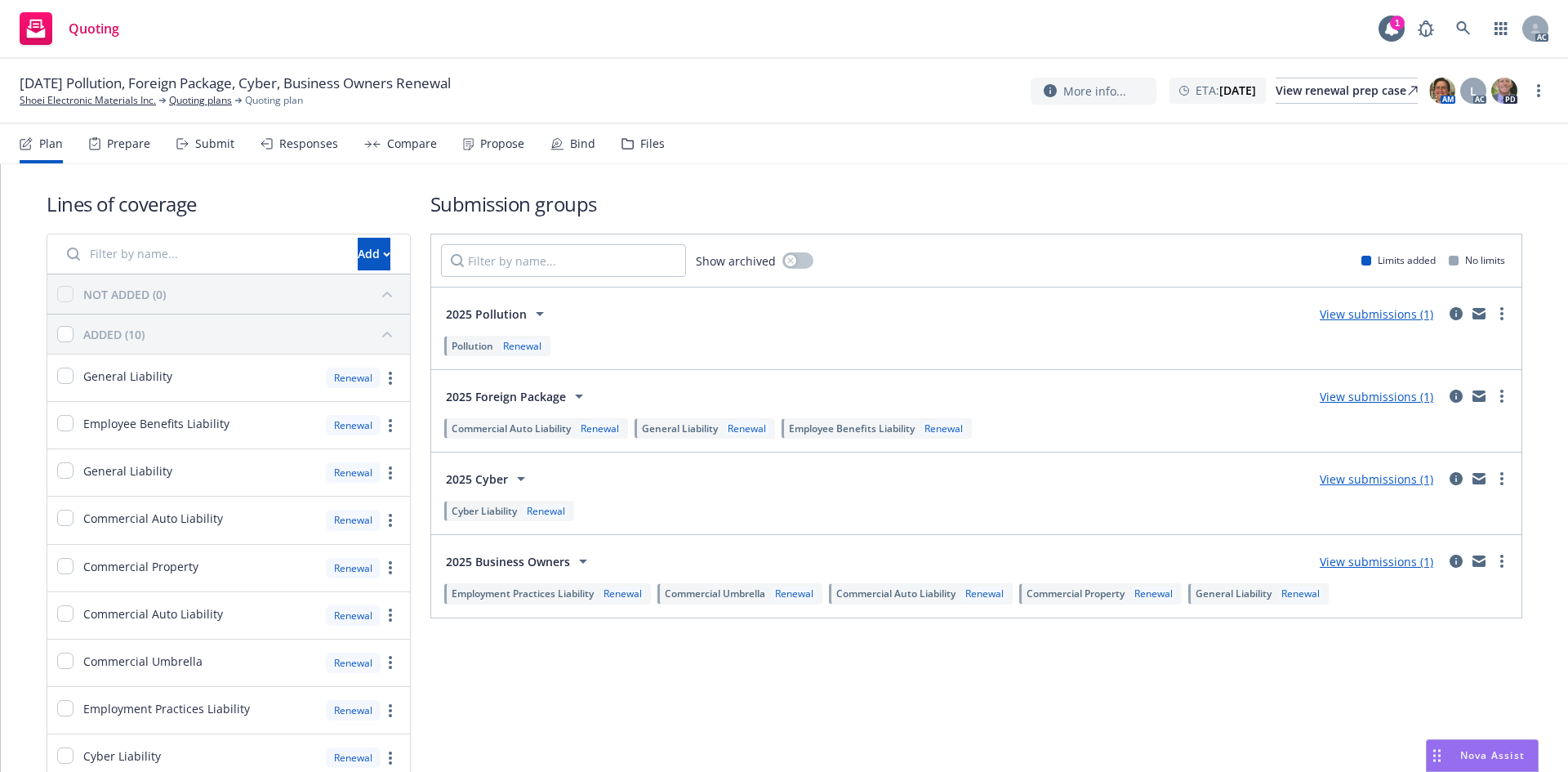
click at [135, 131] on div "Prepare" at bounding box center [119, 143] width 61 height 39
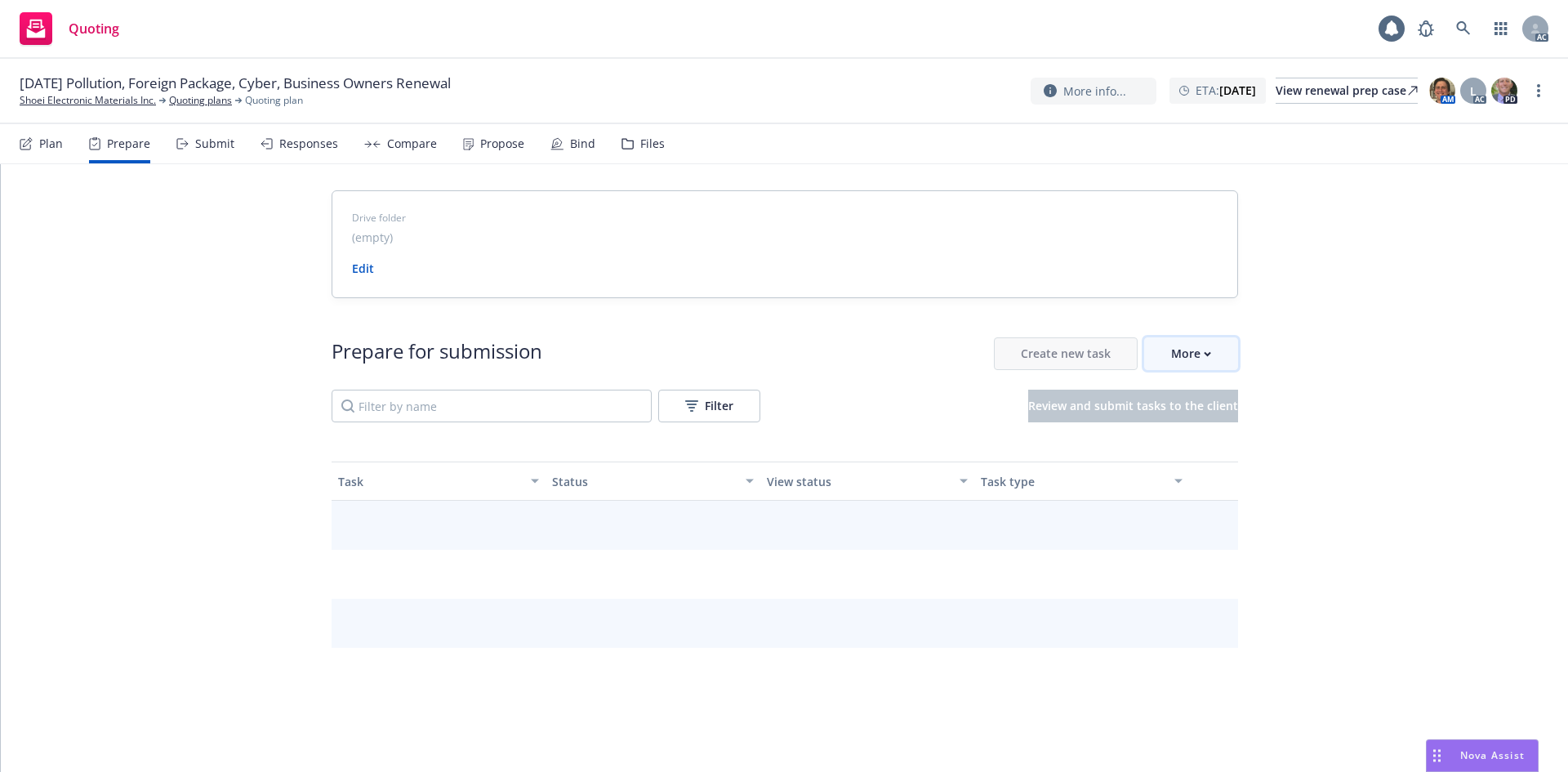
click at [1178, 357] on div "More" at bounding box center [1191, 354] width 40 height 31
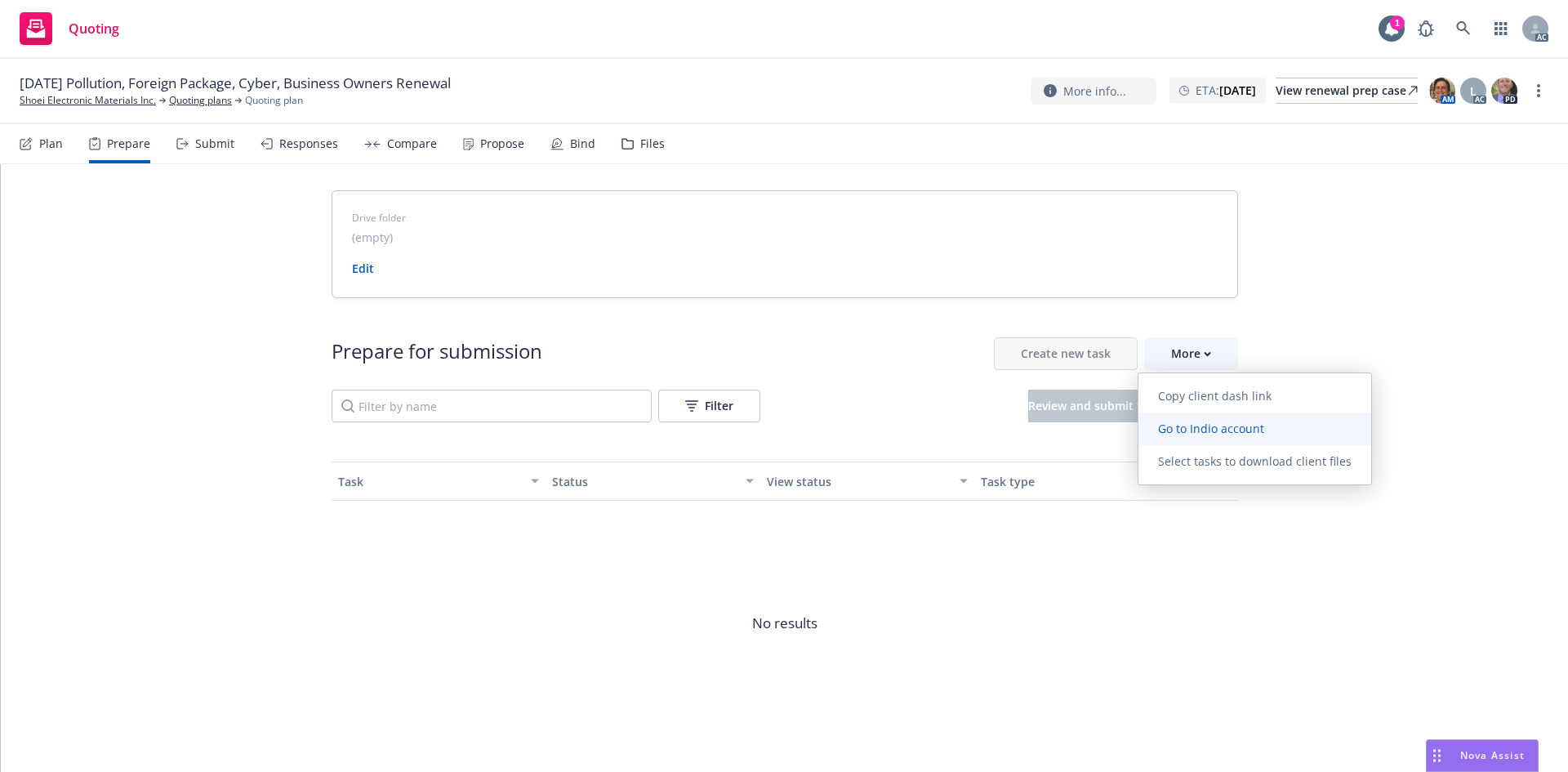
click at [1182, 431] on span "Go to Indio account" at bounding box center [1211, 429] width 146 height 16
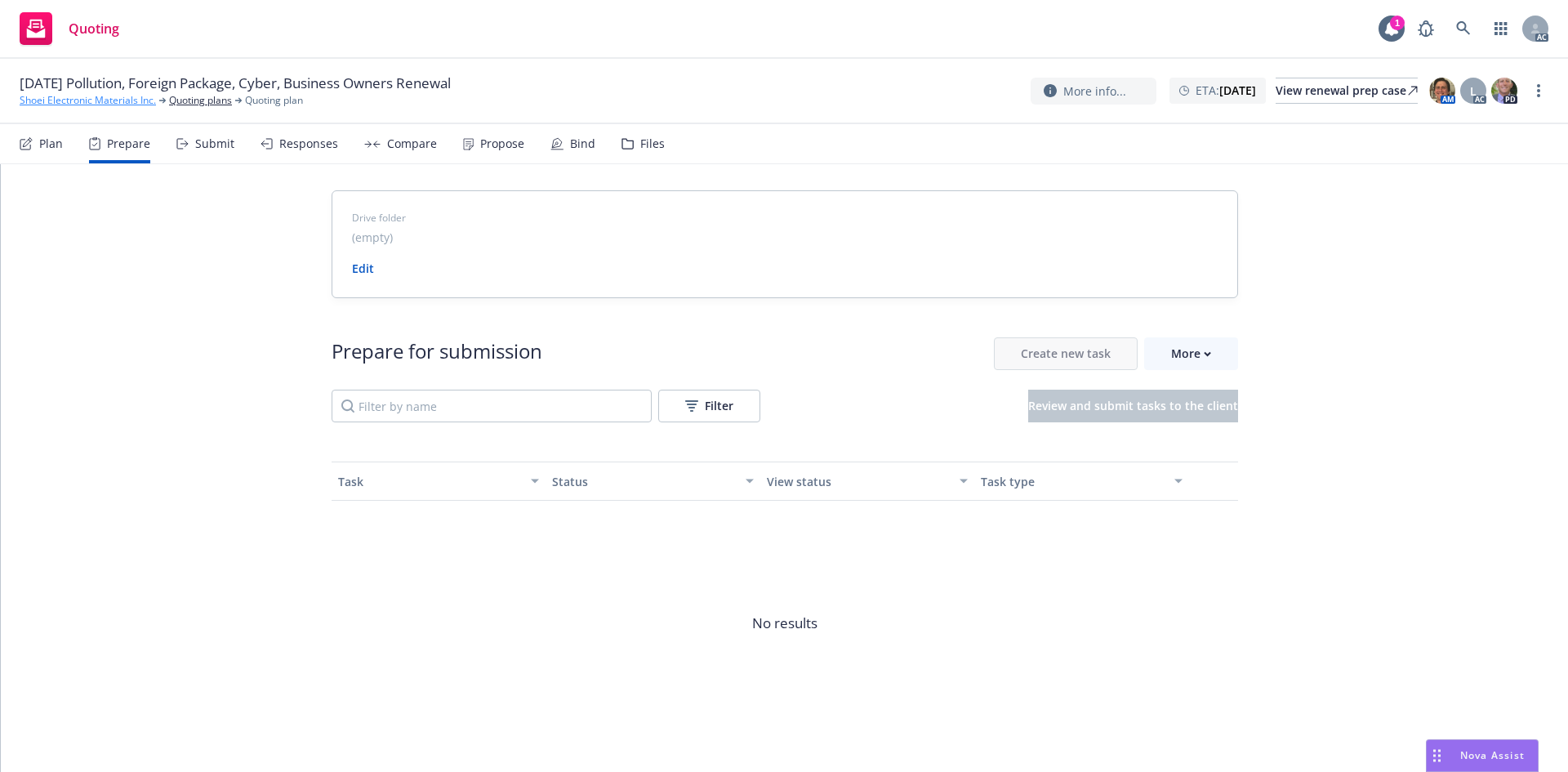
click at [129, 102] on link "Shoei Electronic Materials Inc." at bounding box center [88, 100] width 136 height 15
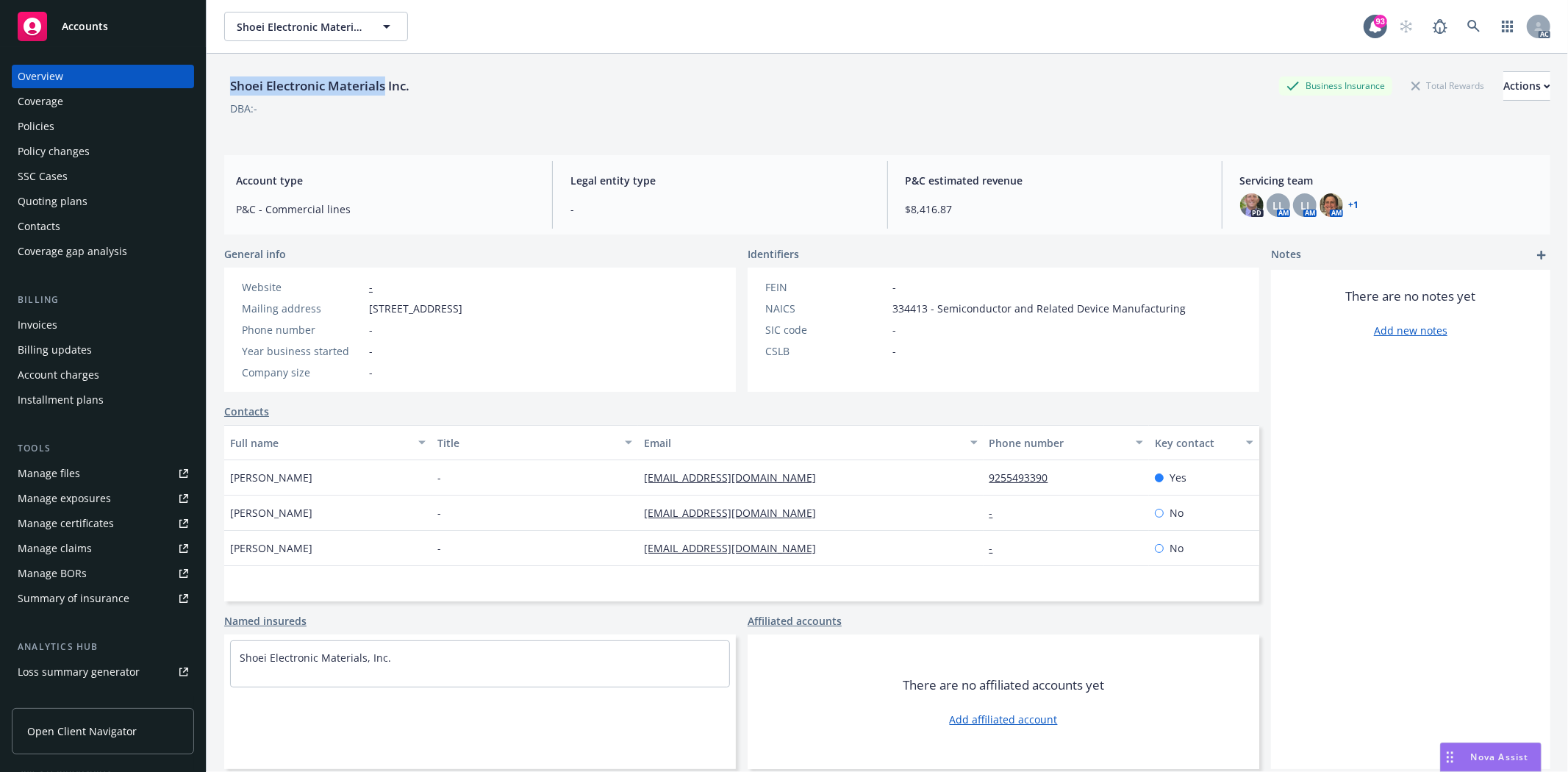
drag, startPoint x: 229, startPoint y: 85, endPoint x: 384, endPoint y: 82, distance: 155.0
click at [384, 82] on div "Shoei Electronic Materials Inc." at bounding box center [320, 85] width 191 height 19
copy div "Shoei Electronic Materials"
click at [1500, 369] on div "There are no notes yet Add new notes" at bounding box center [1410, 520] width 279 height 499
click at [64, 122] on div "Policies" at bounding box center [103, 127] width 171 height 23
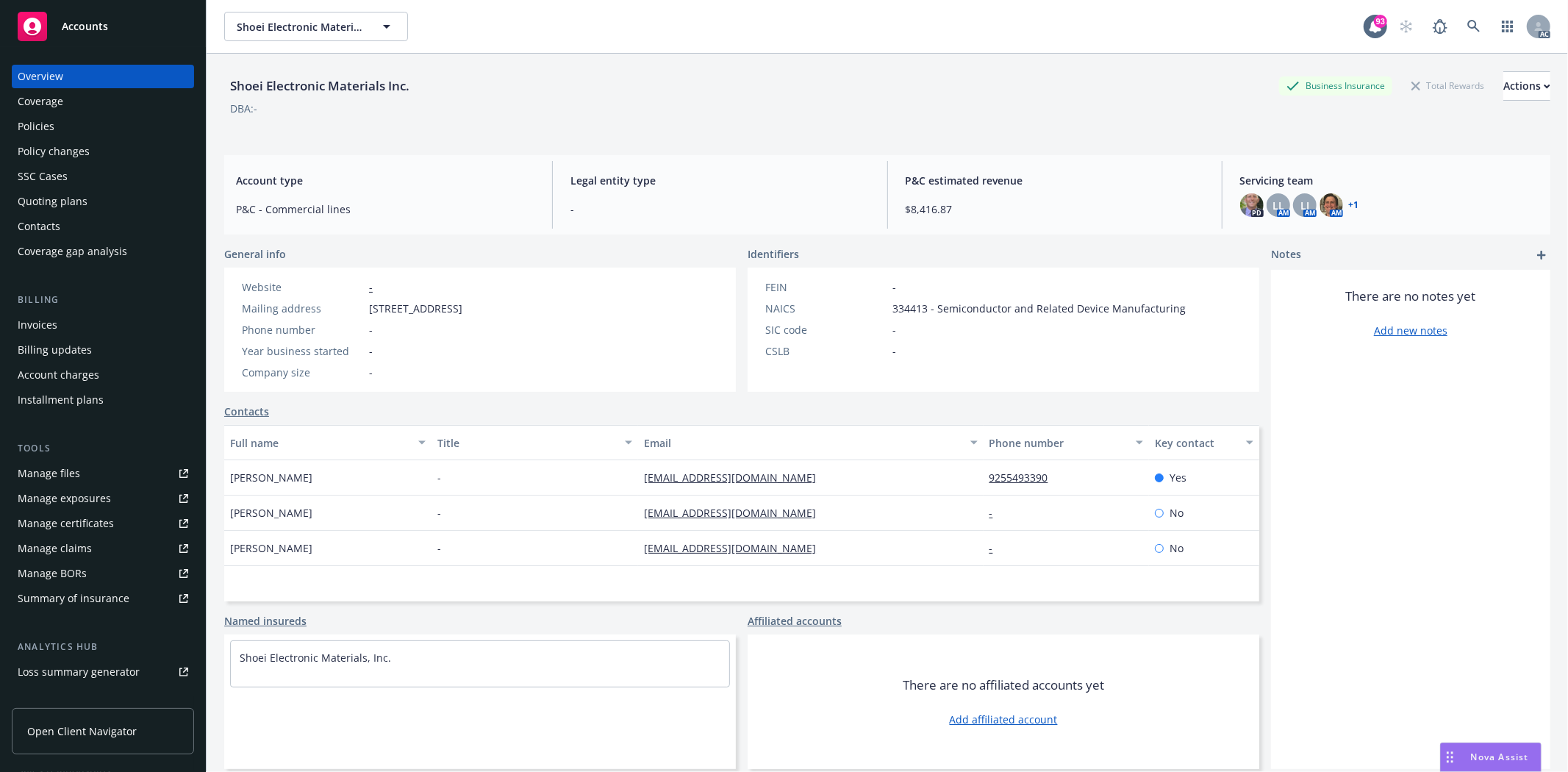
click at [66, 122] on div "Policies" at bounding box center [103, 127] width 171 height 23
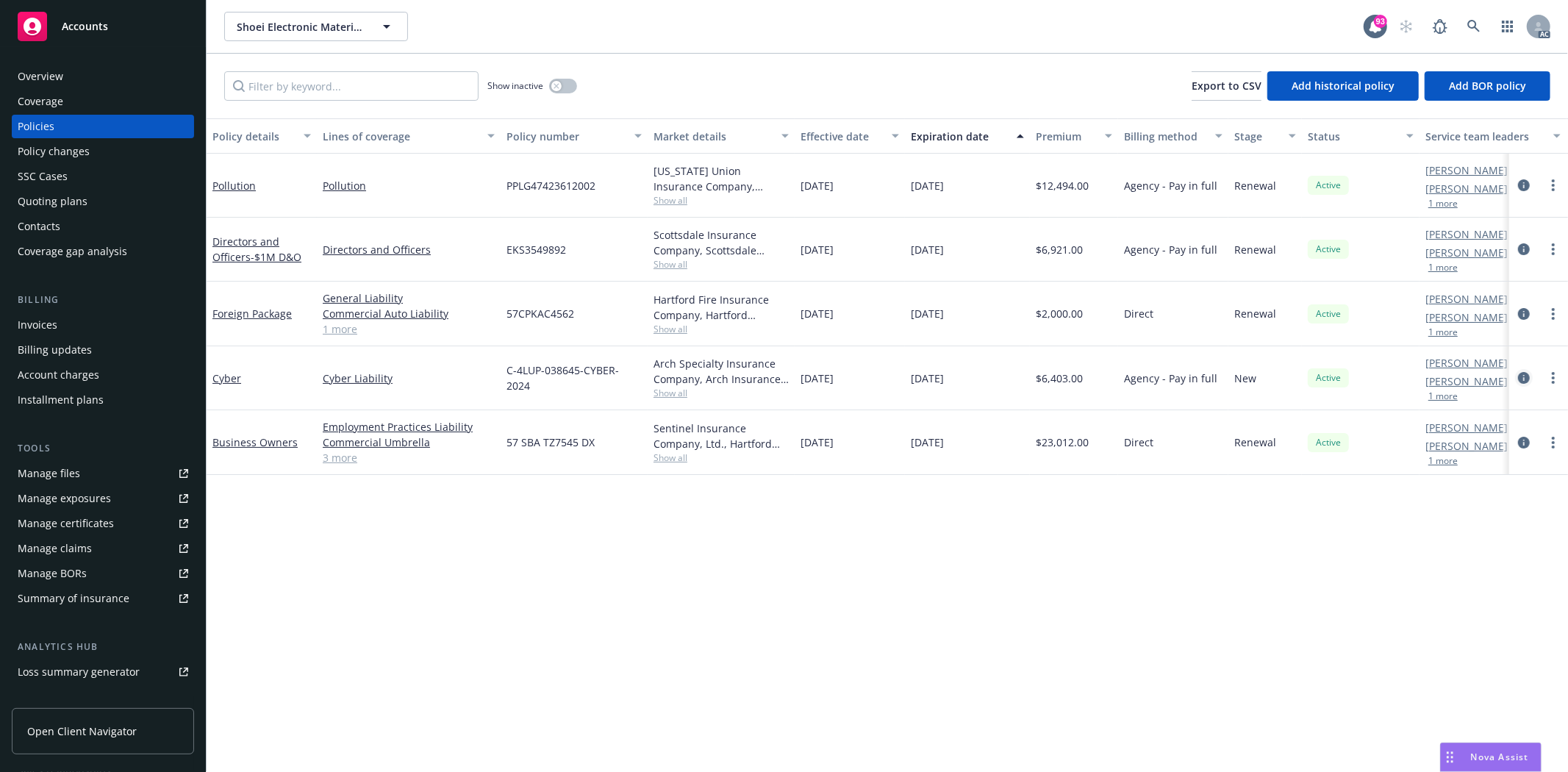
click at [1521, 376] on icon "circleInformation" at bounding box center [1524, 377] width 12 height 12
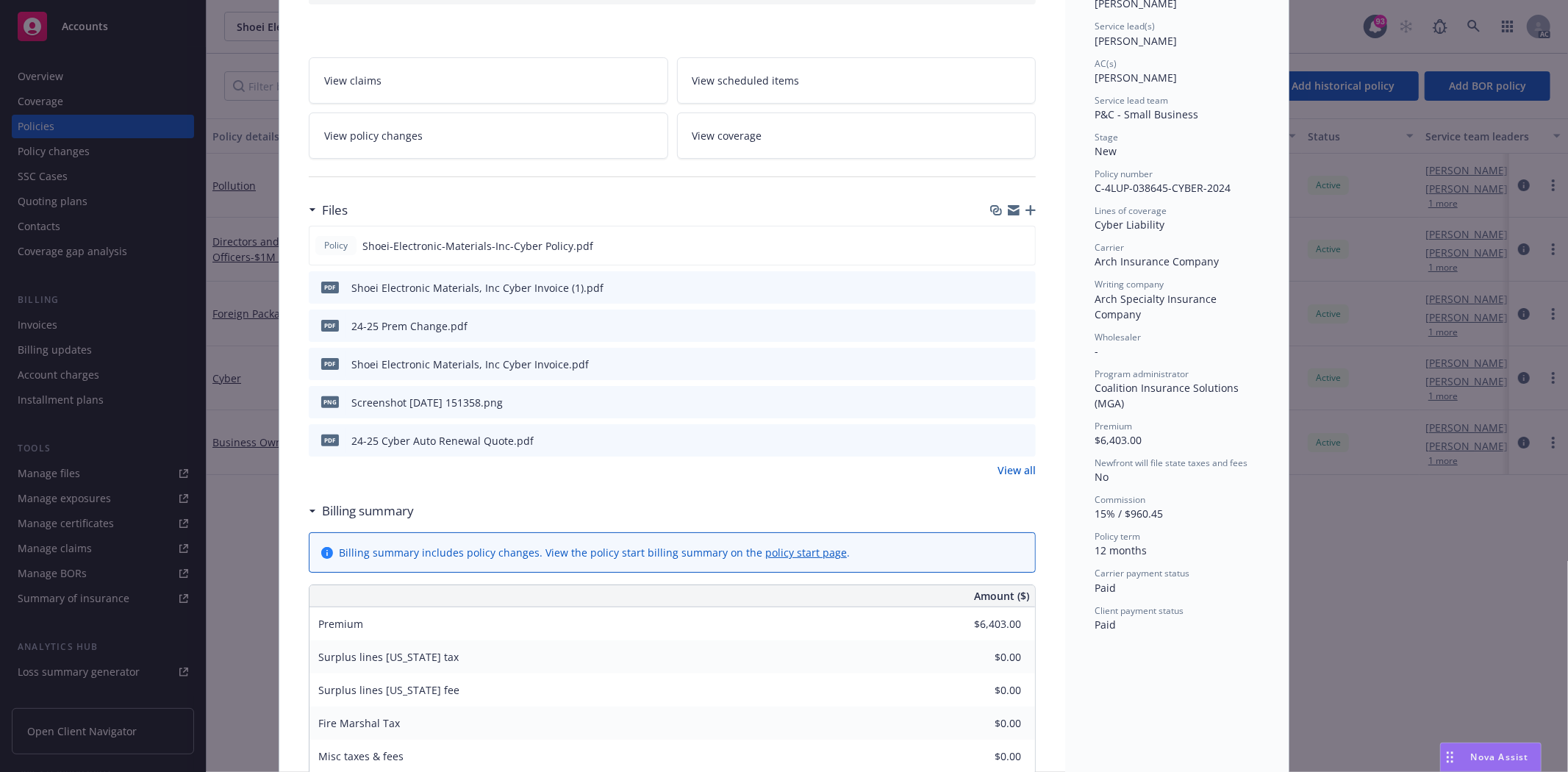
scroll to position [245, 0]
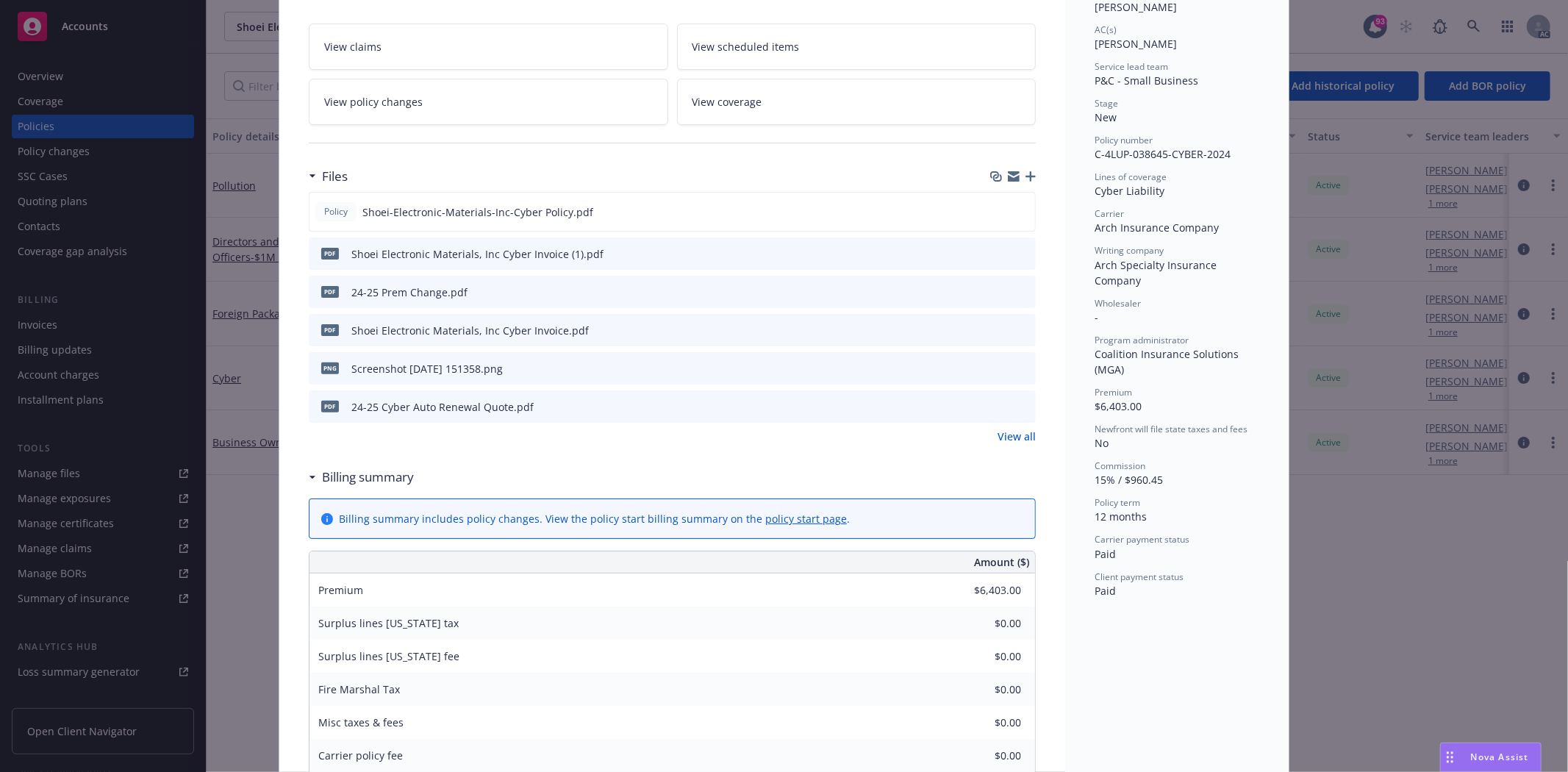
click at [1016, 432] on link "View all" at bounding box center [1016, 436] width 38 height 16
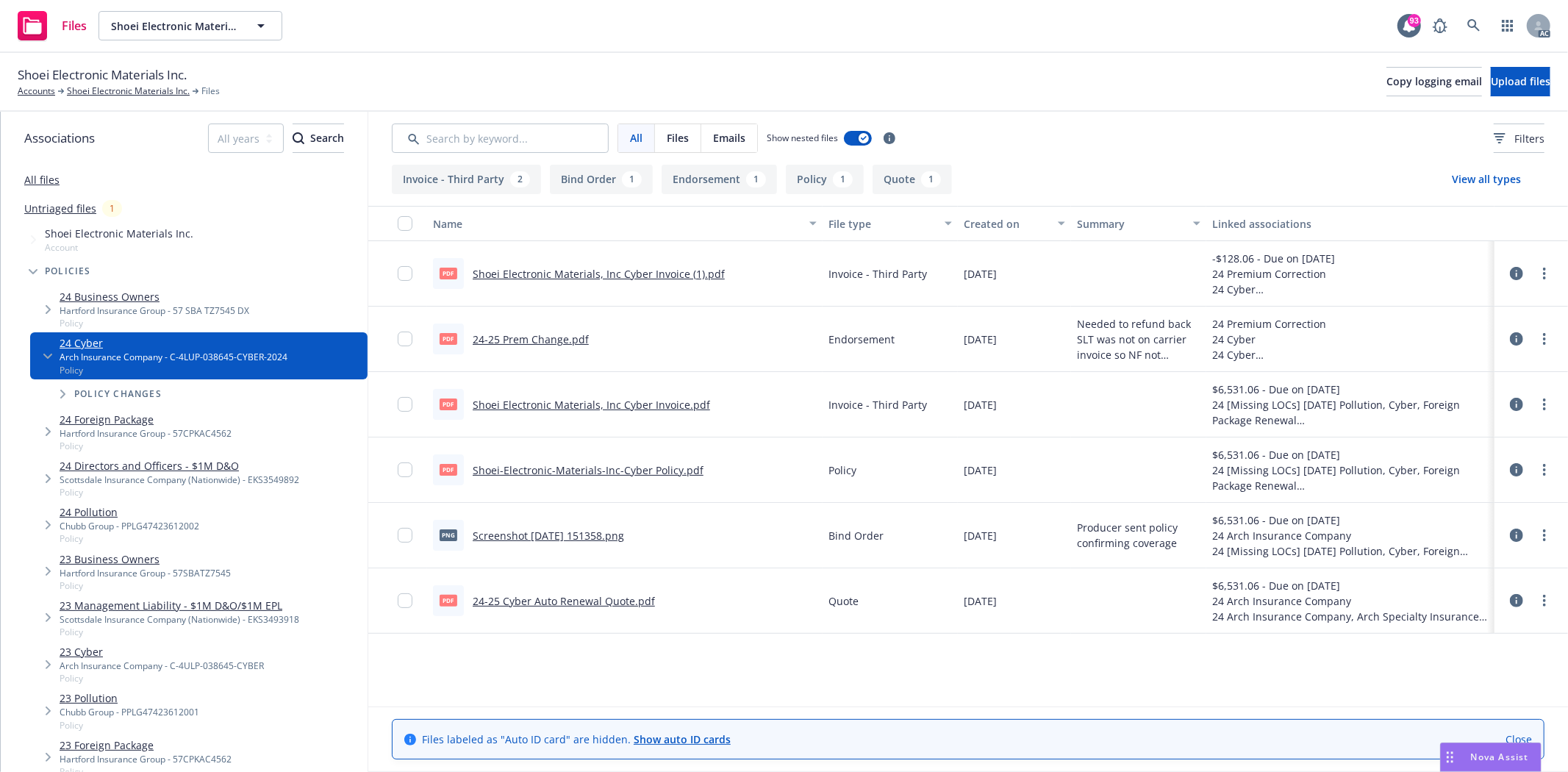
click at [572, 469] on link "Shoei-Electronic-Materials-Inc-Cyber Policy.pdf" at bounding box center [588, 471] width 231 height 14
click at [559, 342] on link "24-25 Prem Change.pdf" at bounding box center [531, 339] width 116 height 14
click at [586, 592] on div "pdf 24-25 Cyber Auto Renewal Quote.pdf" at bounding box center [544, 601] width 222 height 31
click at [609, 596] on link "24-25 Cyber Auto Renewal Quote.pdf" at bounding box center [564, 601] width 182 height 14
click at [105, 99] on div "Shoei Electronic Materials Inc. Accounts Shoei Electronic Materials Inc. Files …" at bounding box center [784, 82] width 1568 height 59
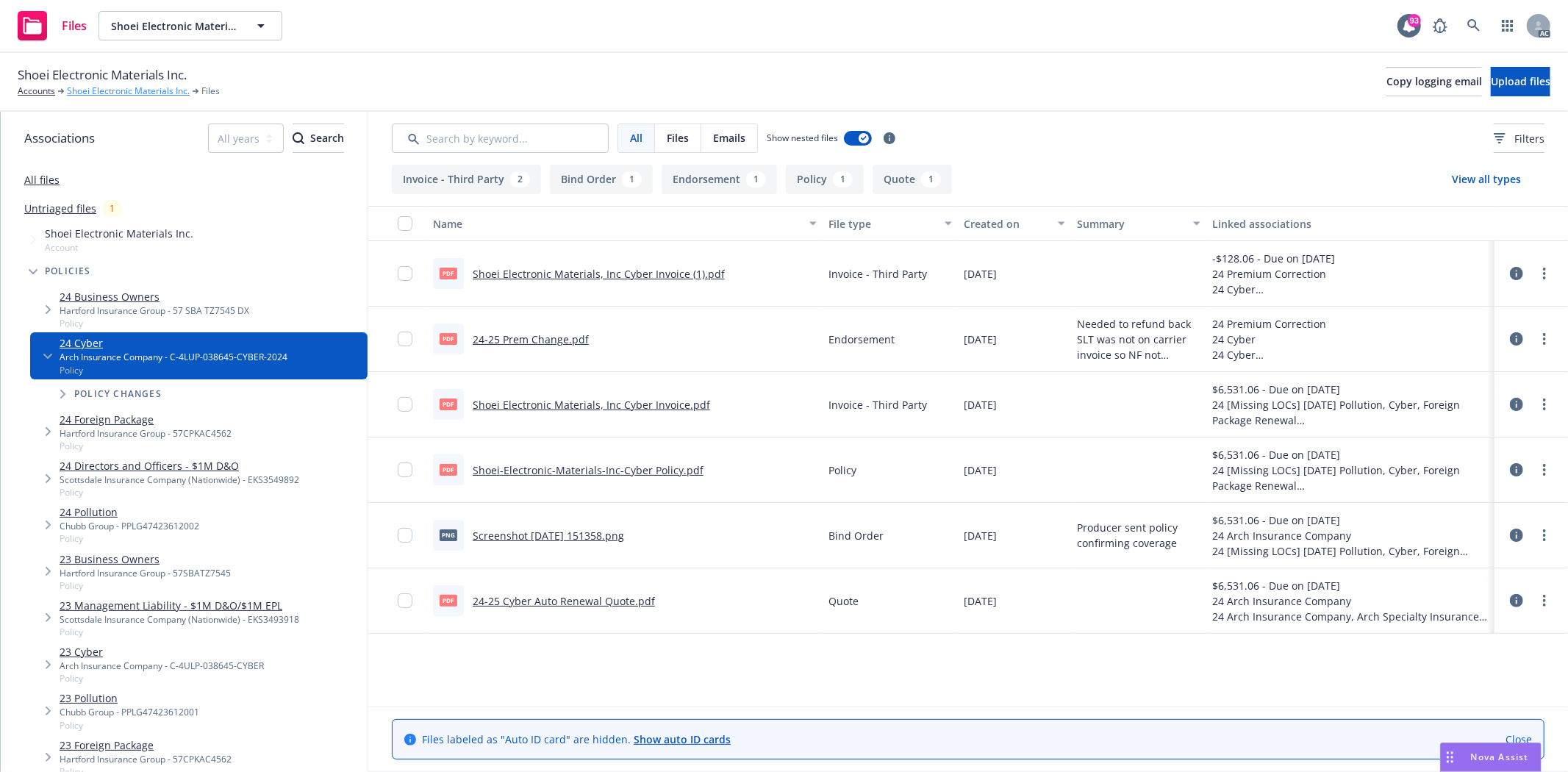
click at [105, 89] on link "Shoei Electronic Materials Inc." at bounding box center [128, 91] width 123 height 13
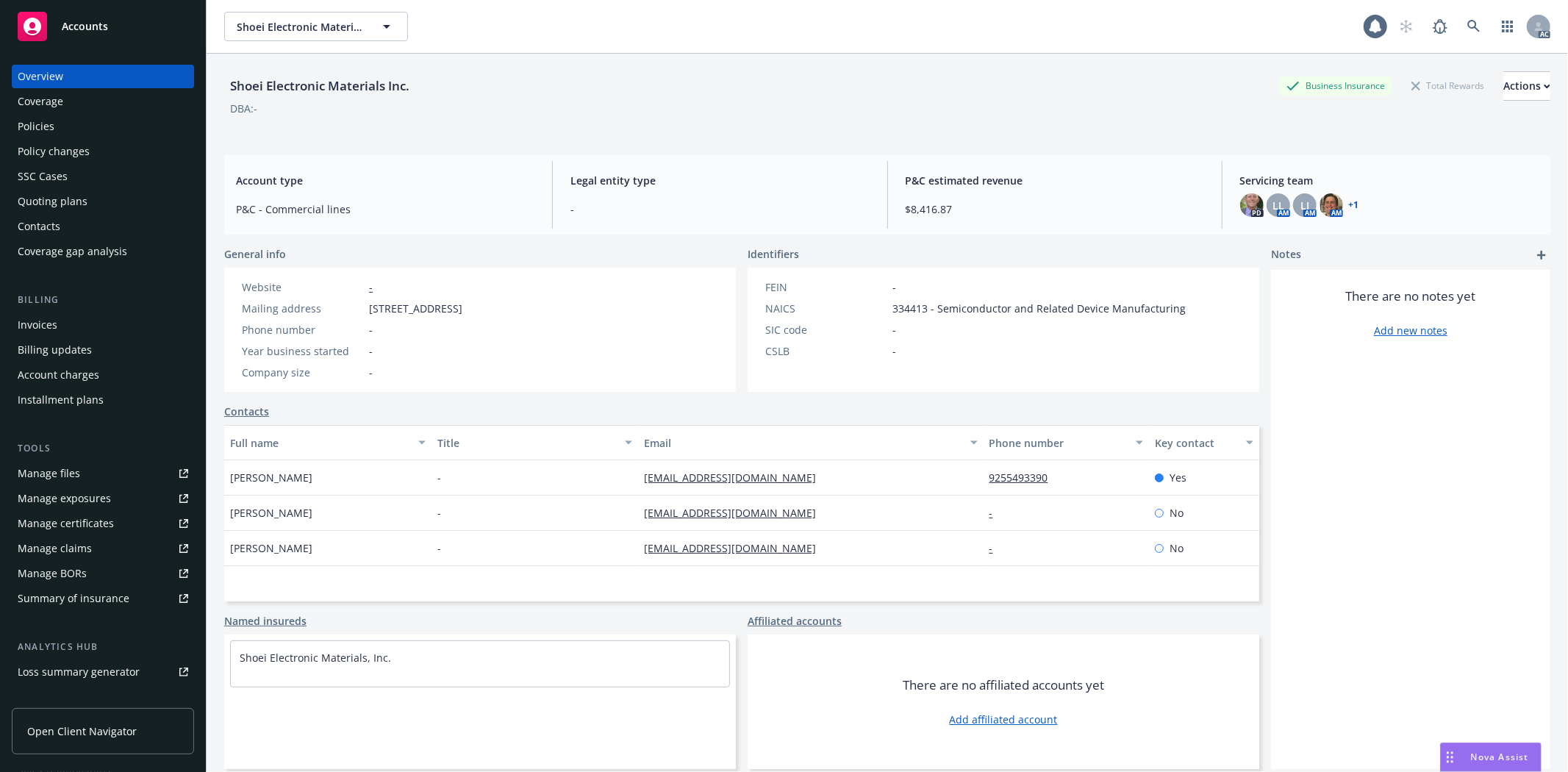
scroll to position [160, 0]
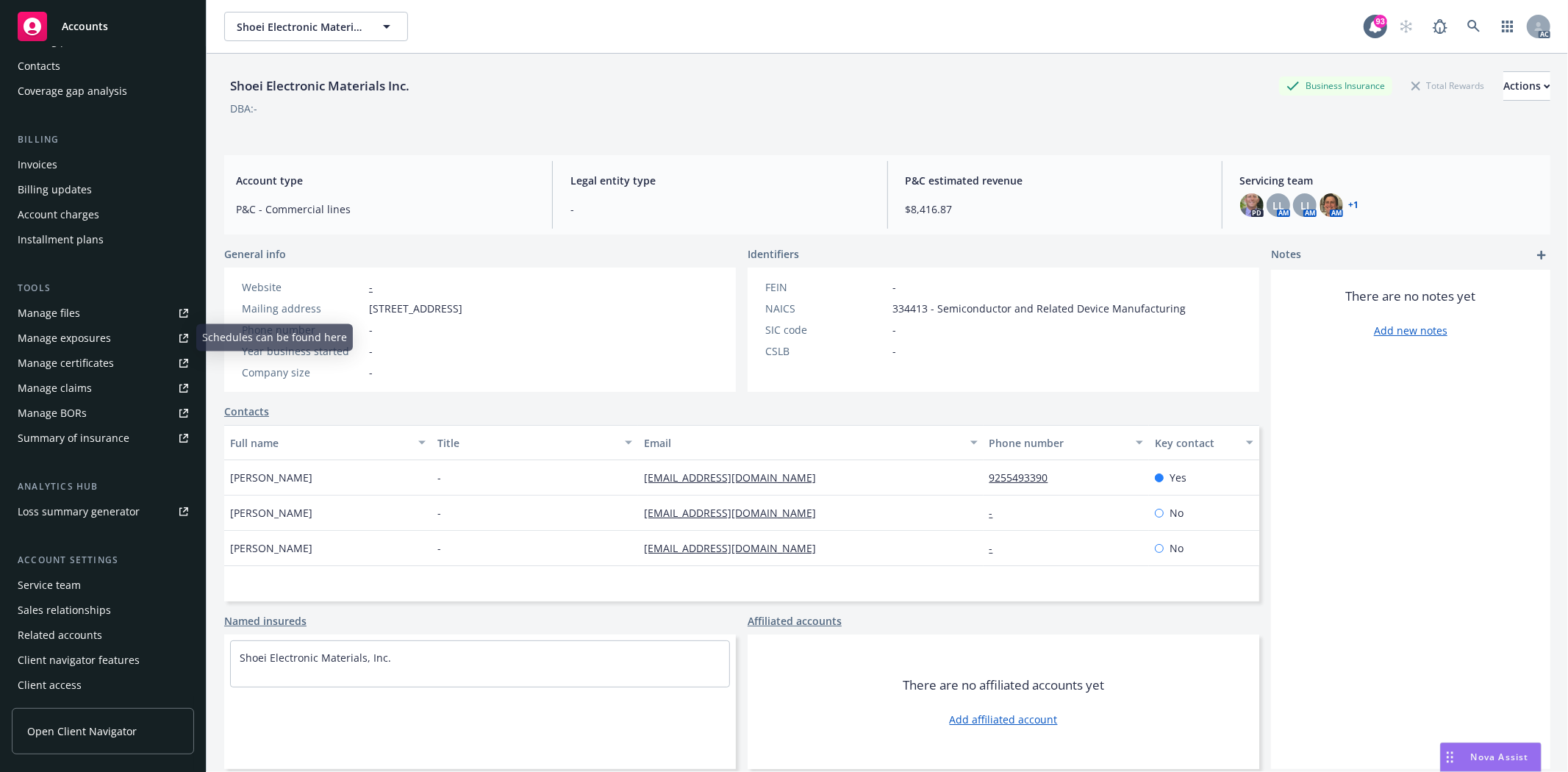
click at [78, 315] on link "Manage files" at bounding box center [102, 313] width 182 height 23
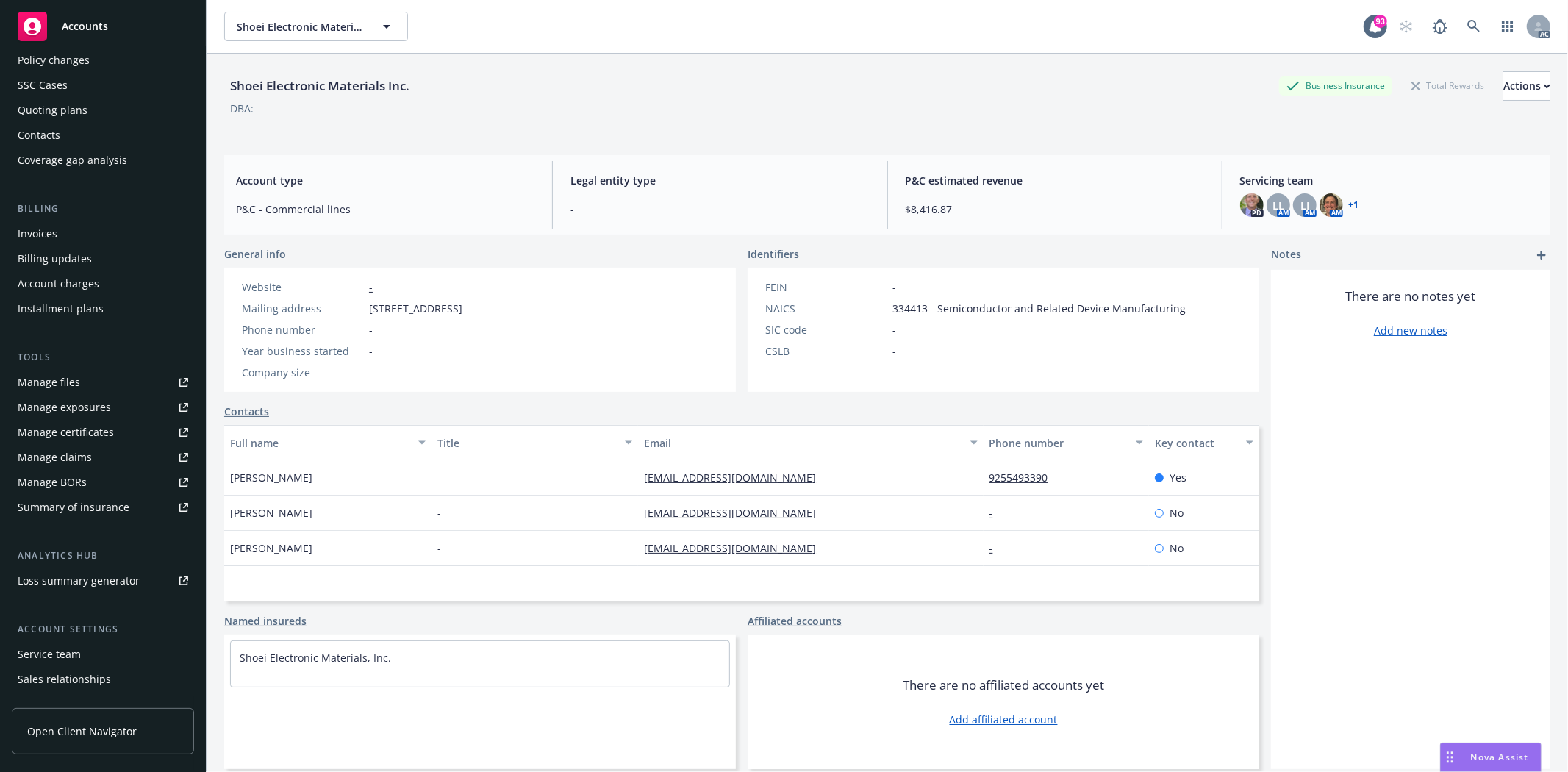
scroll to position [0, 0]
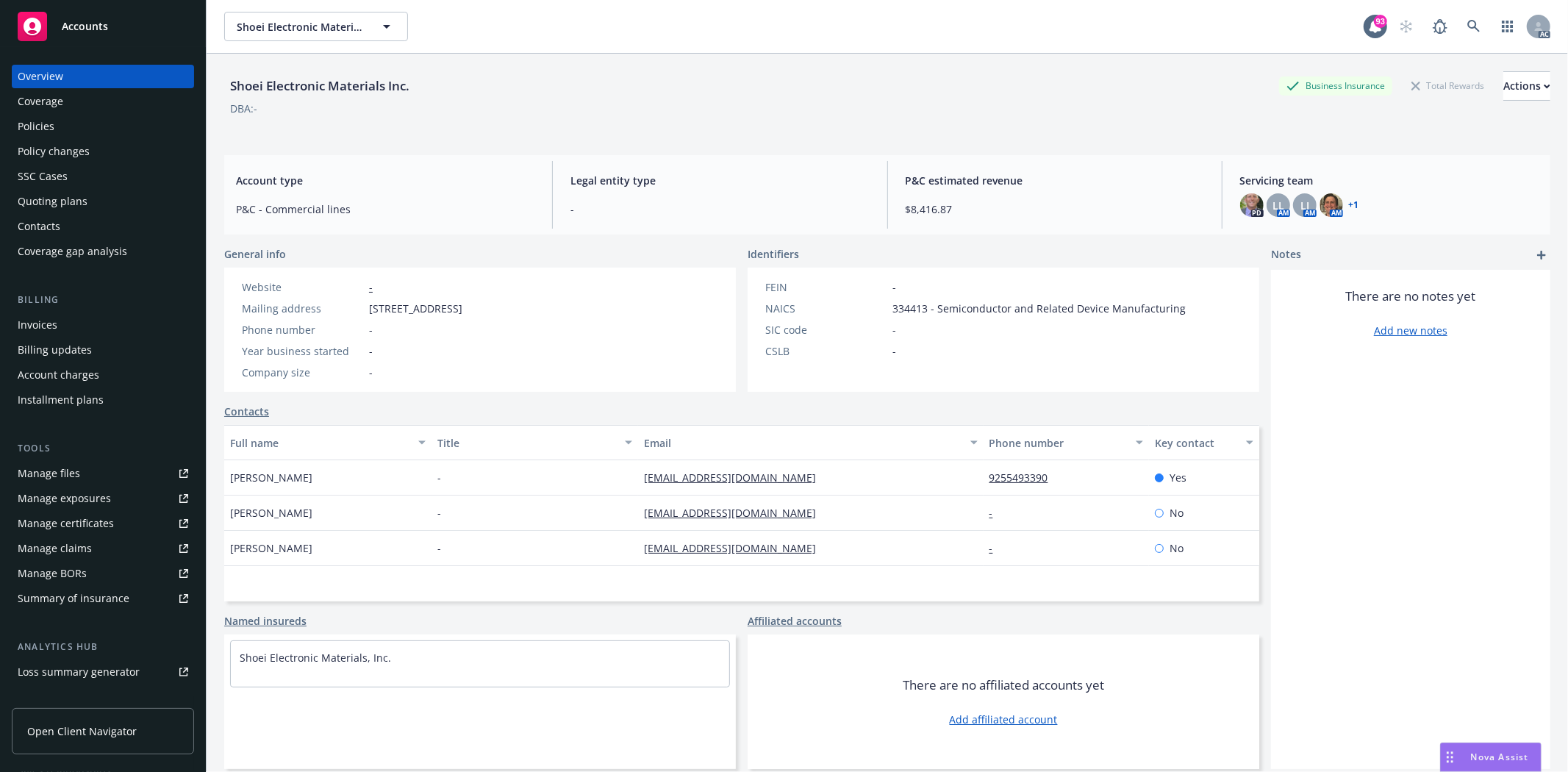
click at [104, 187] on div "SSC Cases" at bounding box center [103, 176] width 171 height 23
click at [98, 190] on div "Quoting plans" at bounding box center [103, 201] width 171 height 23
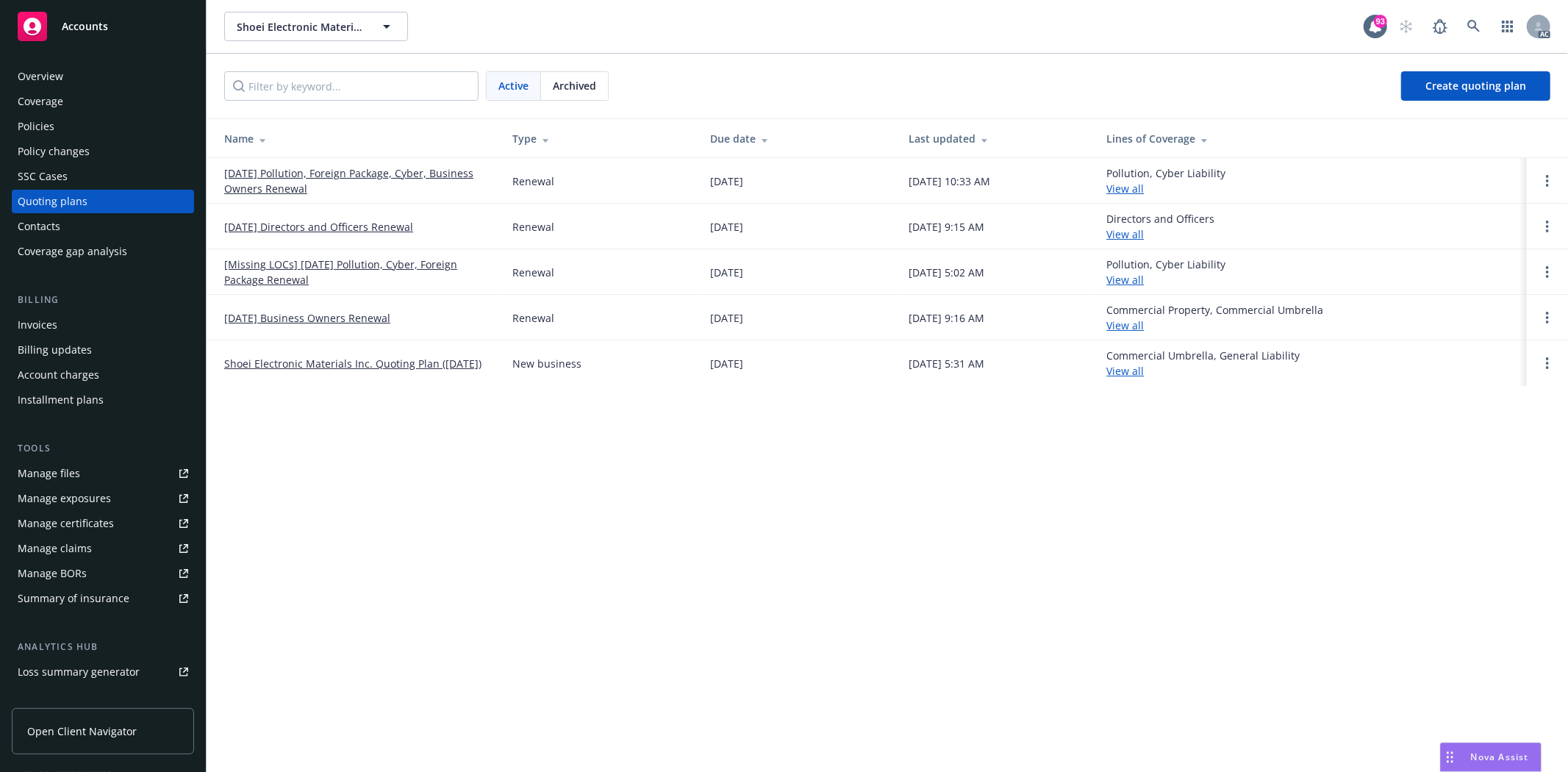
click at [364, 171] on link "[DATE] Pollution, Foreign Package, Cyber, Business Owners Renewal" at bounding box center [356, 181] width 265 height 31
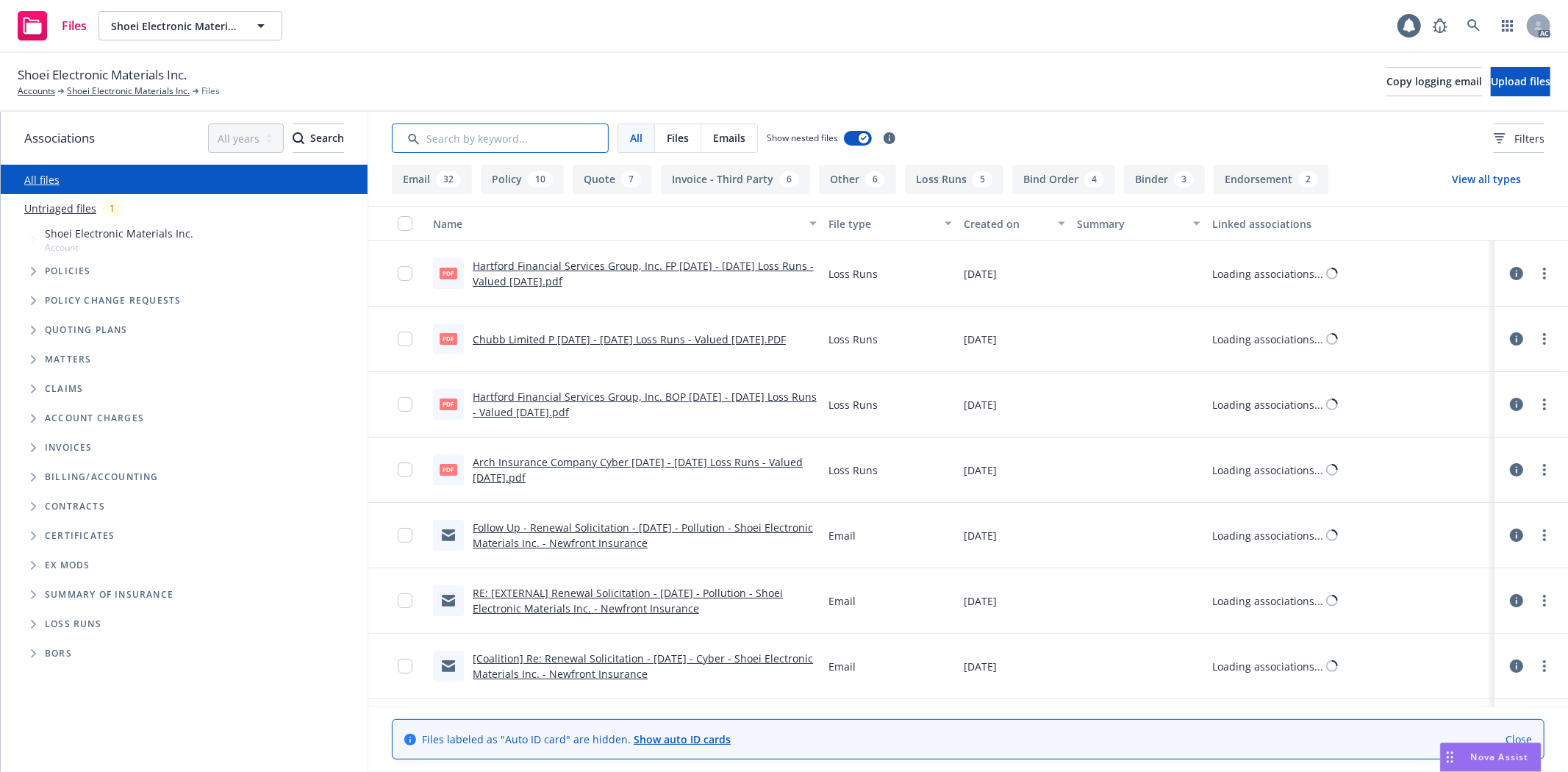
click at [473, 130] on input "Search by keyword..." at bounding box center [500, 138] width 217 height 30
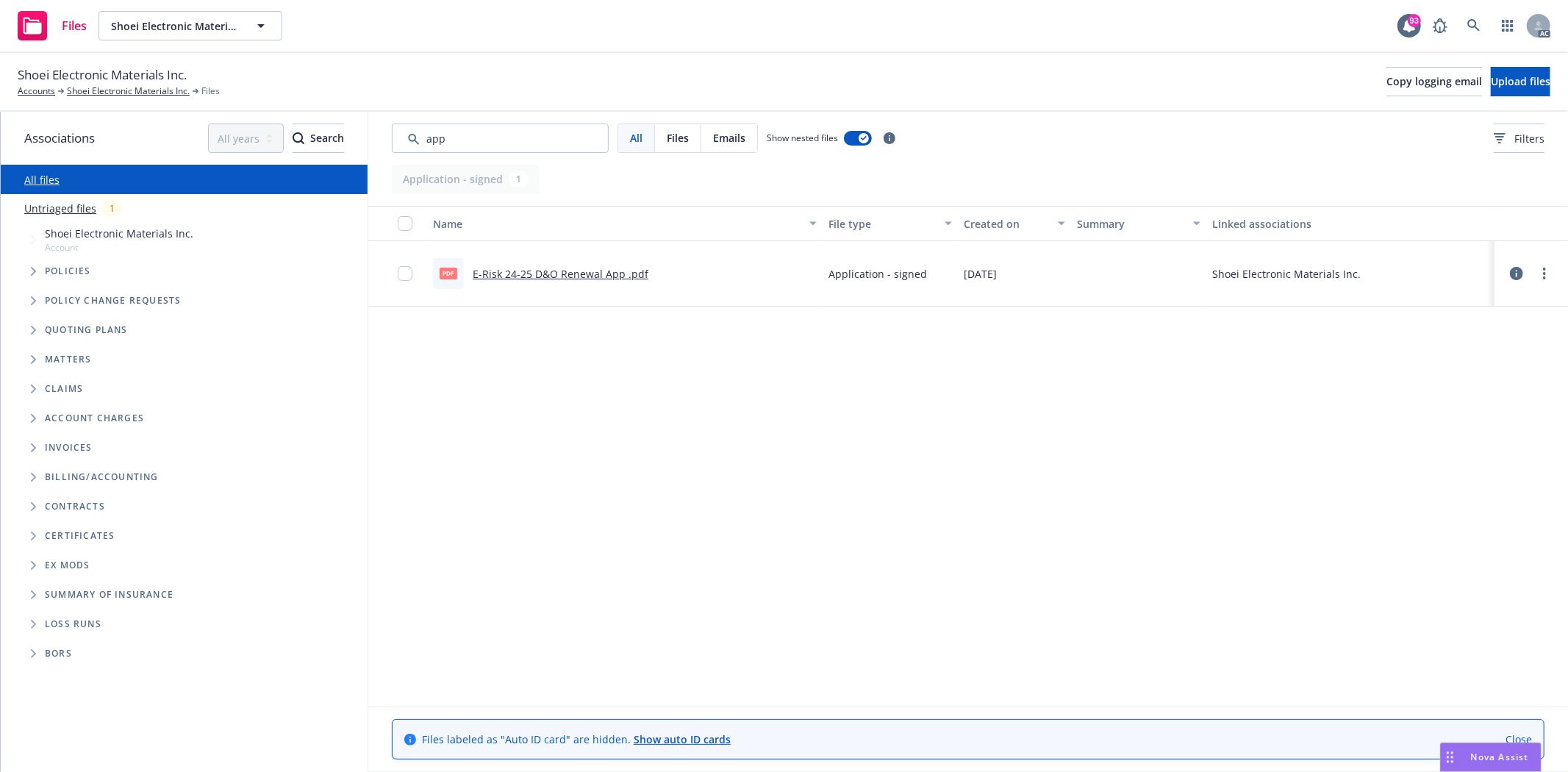
click at [560, 268] on link "E-Risk 24-25 D&O Renewal App .pdf" at bounding box center [560, 274] width 175 height 14
click at [474, 136] on input "Search by keyword..." at bounding box center [500, 138] width 217 height 30
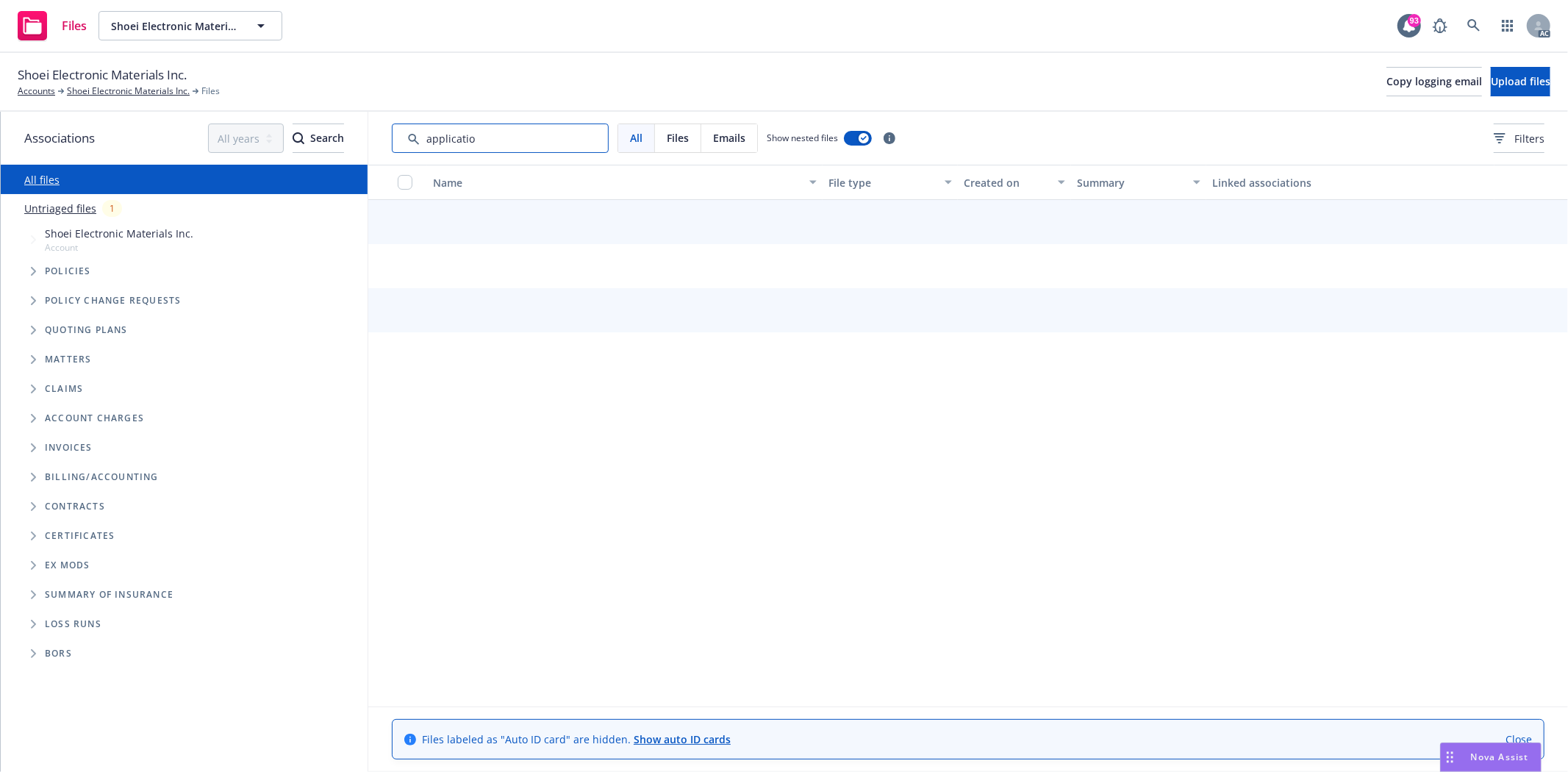
type input "application"
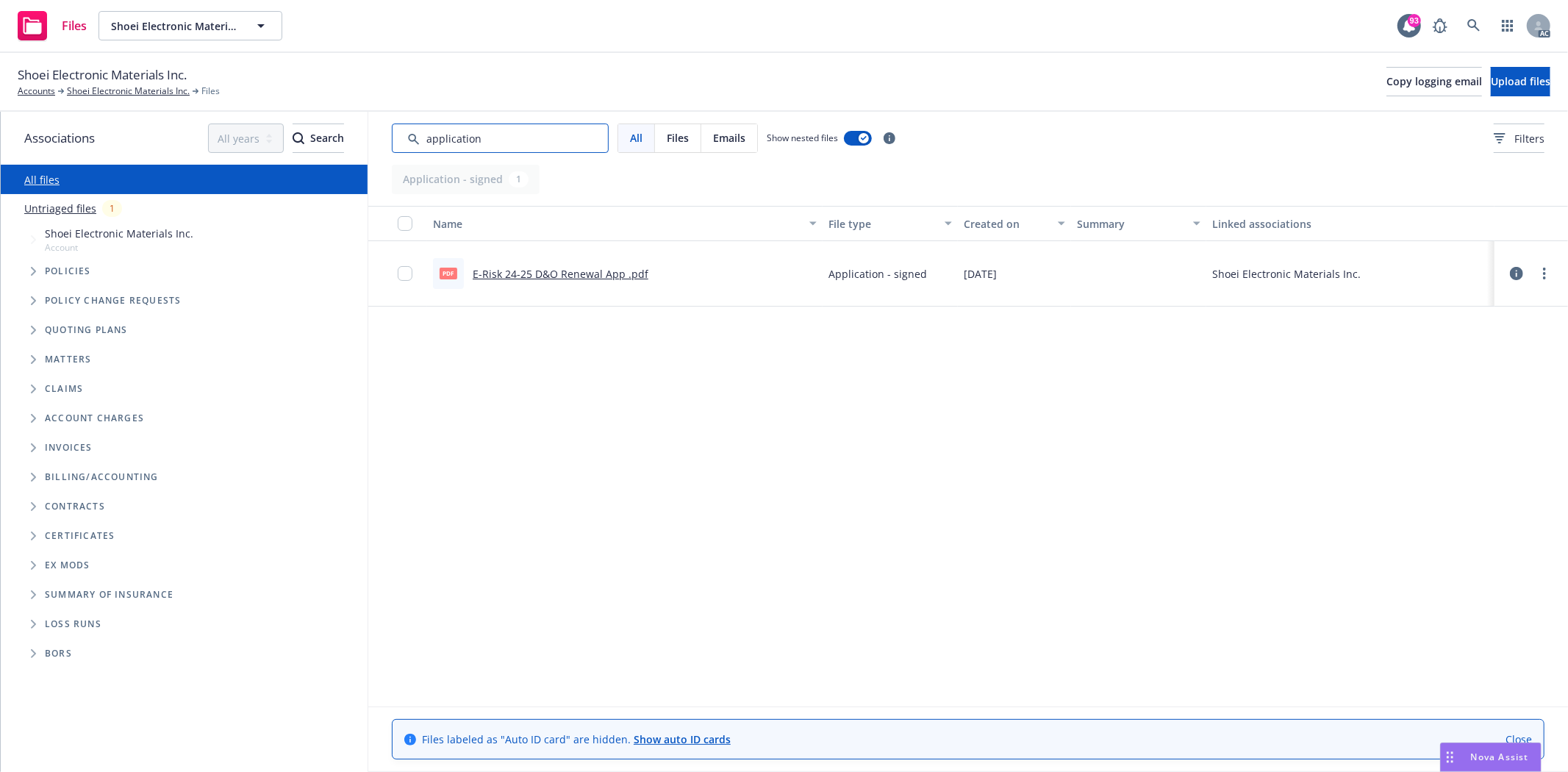
drag, startPoint x: 494, startPoint y: 134, endPoint x: 368, endPoint y: 119, distance: 126.9
click at [368, 119] on div "All Files Emails Show nested files Filters" at bounding box center [968, 138] width 1200 height 53
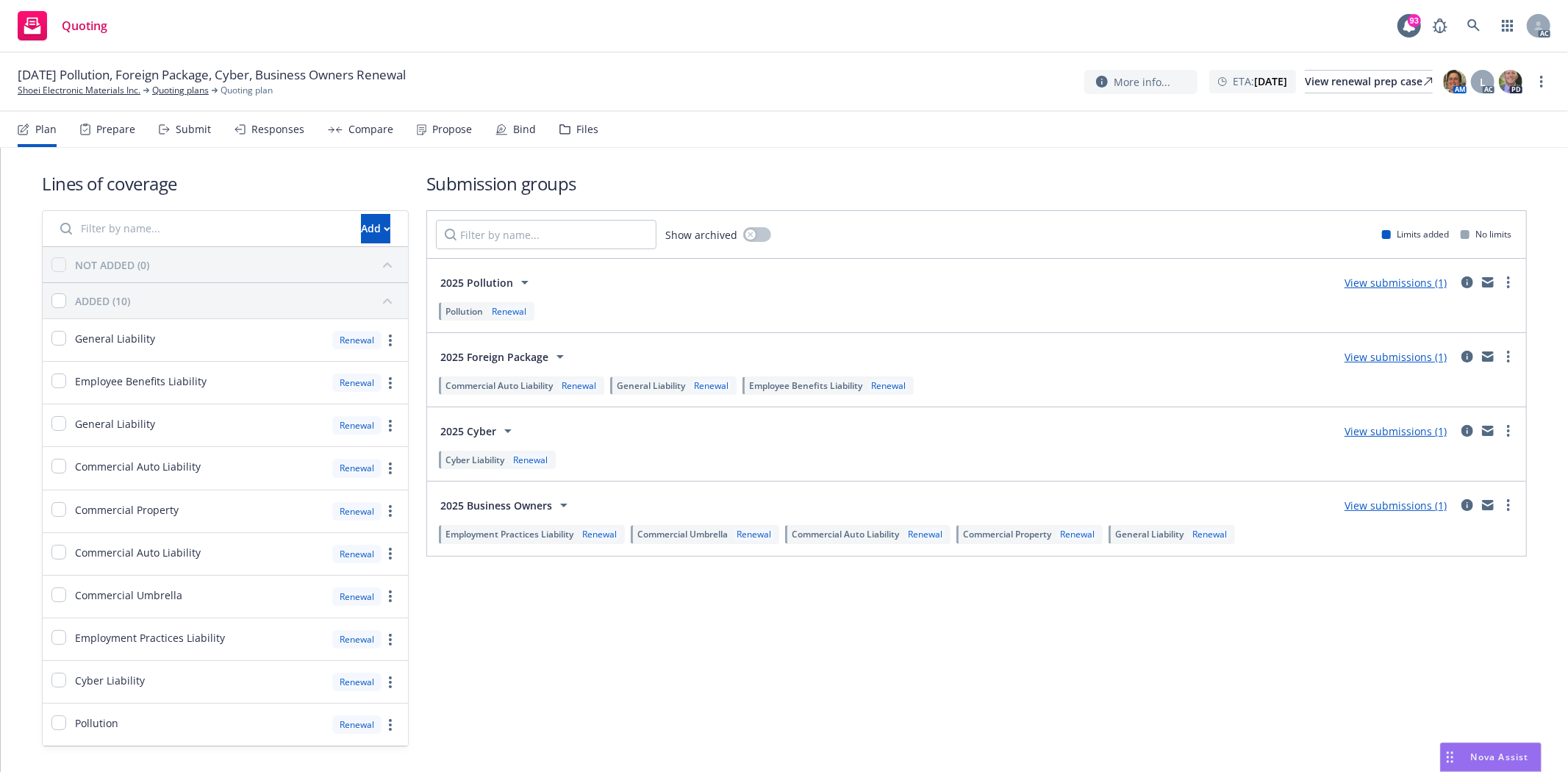
click at [125, 120] on div "Prepare" at bounding box center [107, 129] width 55 height 35
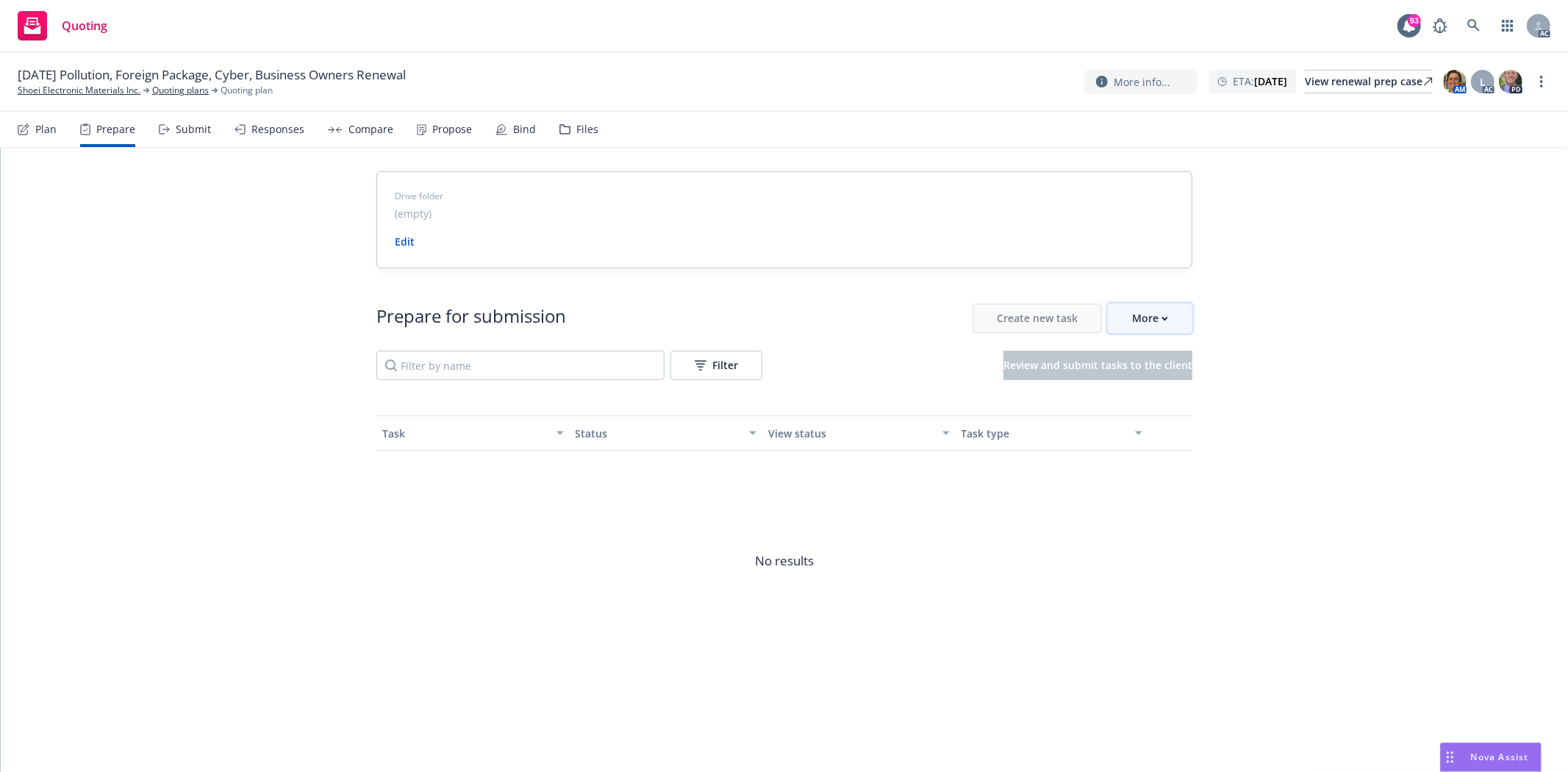
click at [1129, 314] on button "More" at bounding box center [1150, 318] width 85 height 30
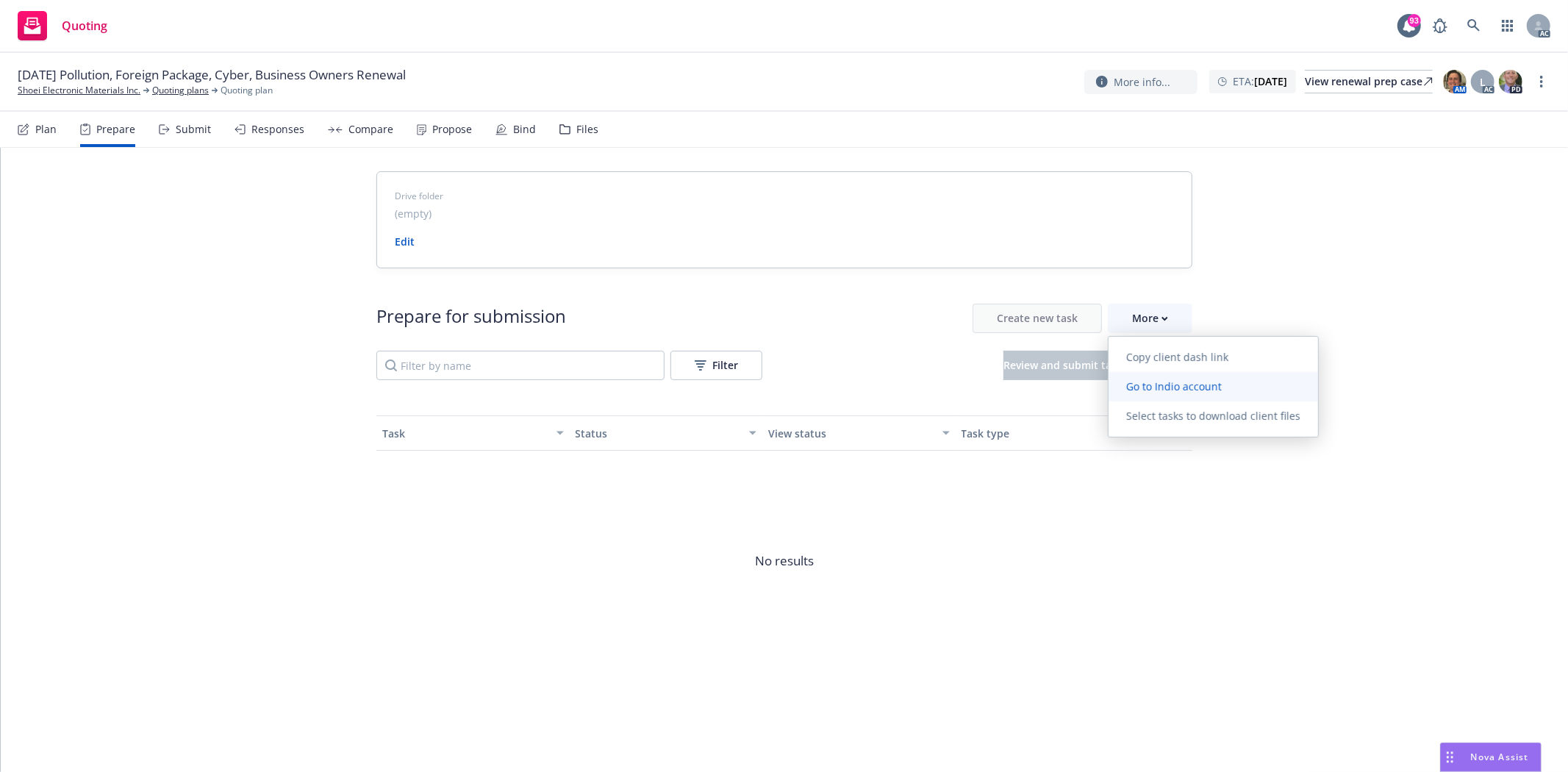
click at [1169, 395] on link "Go to Indio account" at bounding box center [1213, 387] width 210 height 30
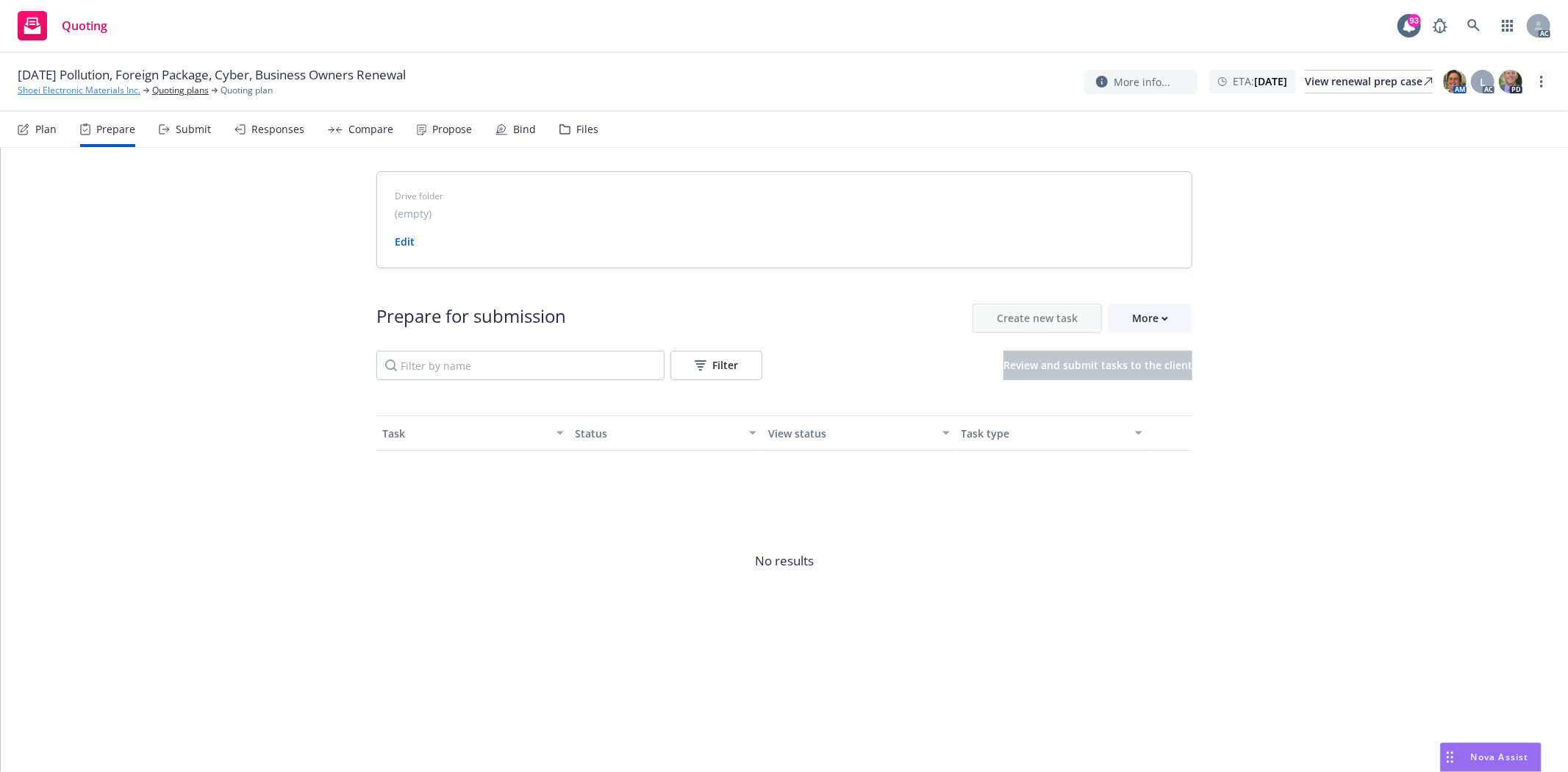
click at [82, 94] on link "Shoei Electronic Materials Inc." at bounding box center [79, 90] width 123 height 13
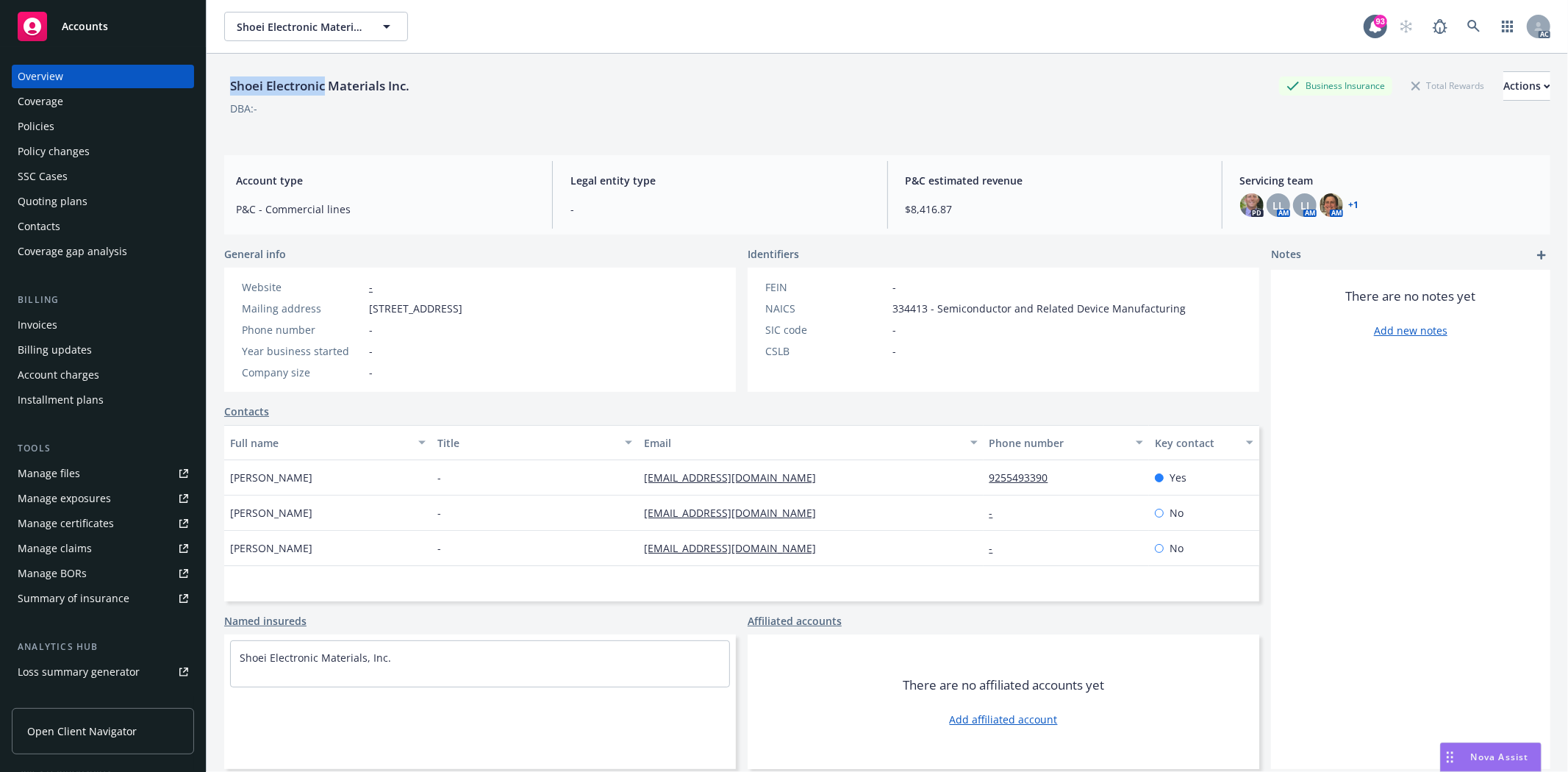
drag, startPoint x: 224, startPoint y: 76, endPoint x: 326, endPoint y: 93, distance: 103.4
click at [326, 93] on div "Shoei Electronic Materials Inc." at bounding box center [320, 85] width 191 height 19
copy div "Shoei Electronic"
drag, startPoint x: 228, startPoint y: 475, endPoint x: 317, endPoint y: 478, distance: 89.1
click at [317, 478] on div "Atsushi Yanai" at bounding box center [328, 478] width 207 height 35
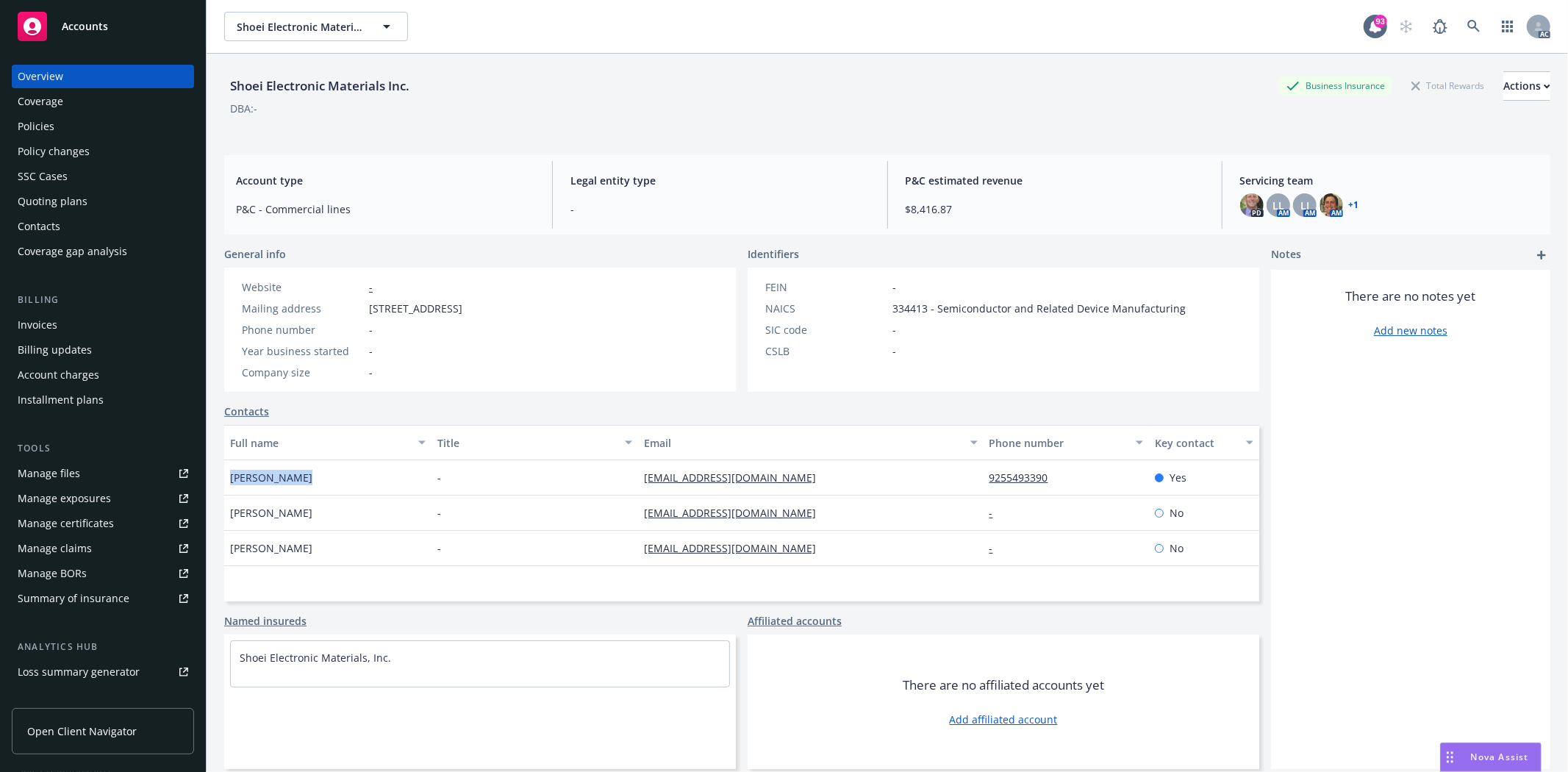
copy span "Atsushi Yanai"
drag, startPoint x: 972, startPoint y: 482, endPoint x: 1053, endPoint y: 478, distance: 81.1
click at [1053, 478] on div "Atsushi Yanai - ayanai@nanosys-shoei.com 9255493390 Yes" at bounding box center [741, 478] width 1035 height 35
copy div "9255493390"
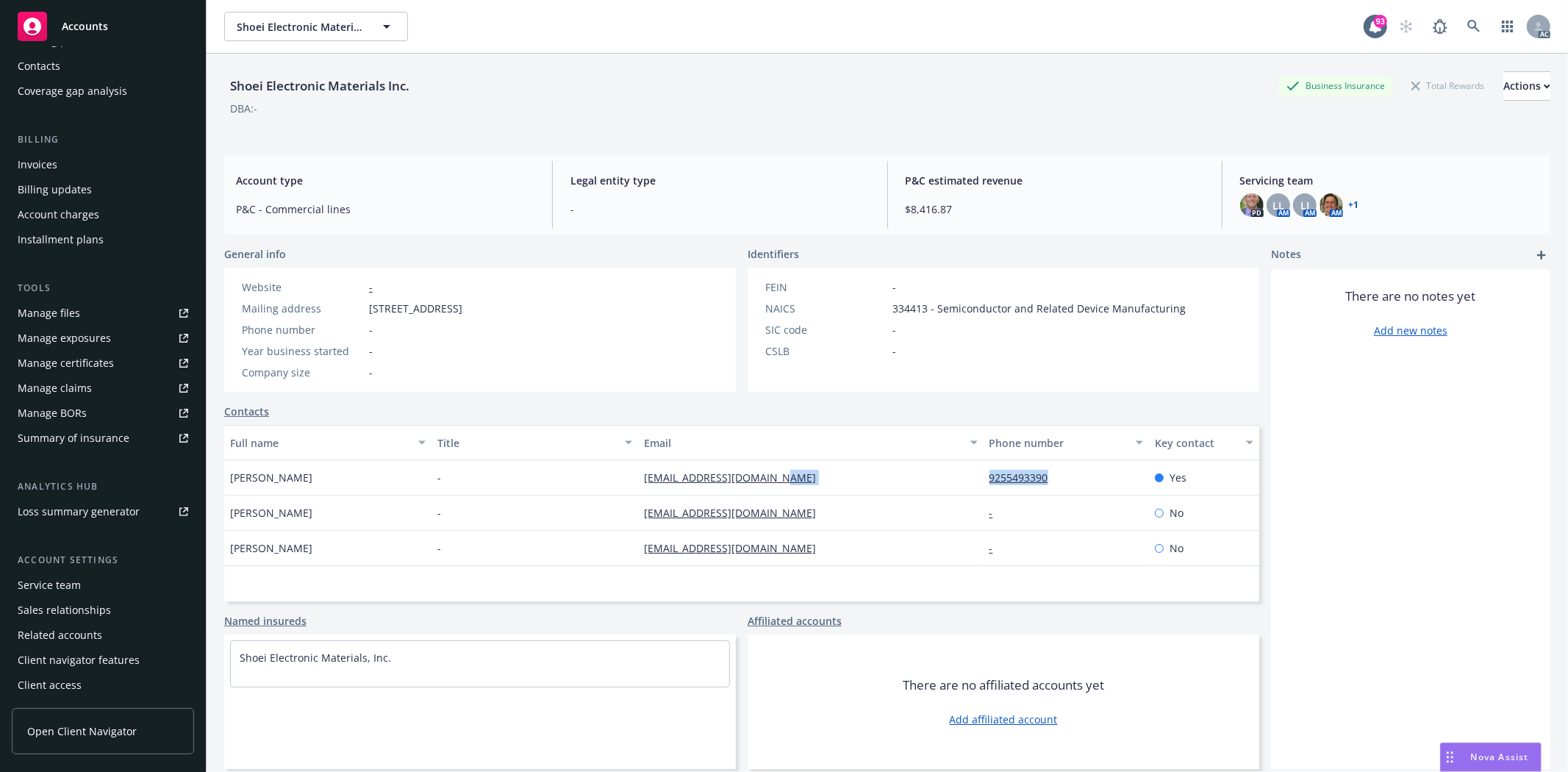
drag, startPoint x: 85, startPoint y: 600, endPoint x: 84, endPoint y: 589, distance: 11.0
click at [85, 600] on div "Sales relationships" at bounding box center [64, 610] width 93 height 23
click at [84, 586] on div "Service team" at bounding box center [103, 586] width 171 height 23
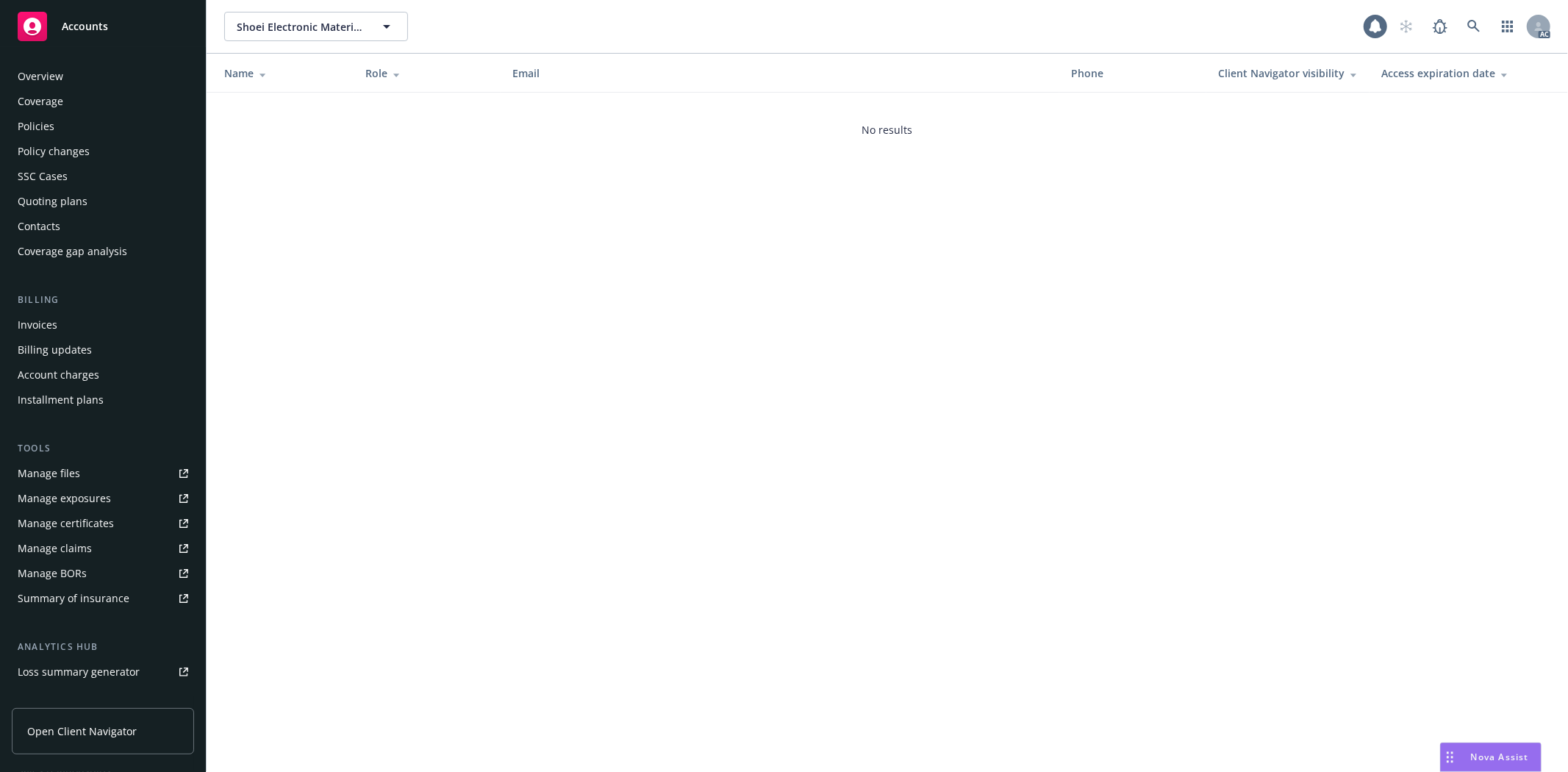
scroll to position [160, 0]
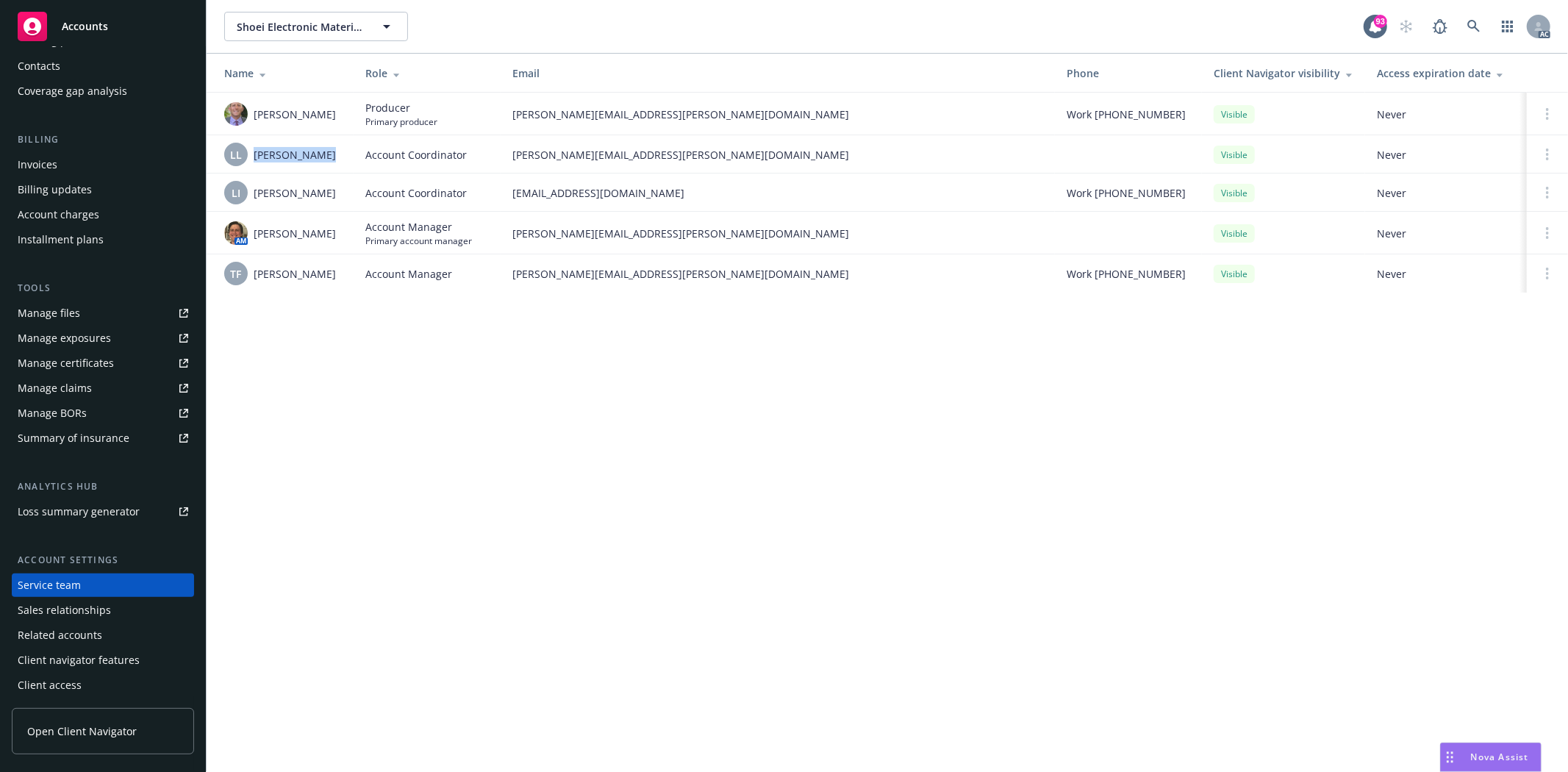
drag, startPoint x: 250, startPoint y: 146, endPoint x: 320, endPoint y: 158, distance: 71.0
click at [320, 158] on div "LL Lacy Lipetzky" at bounding box center [283, 155] width 118 height 23
copy div "Lacy Lipetzky"
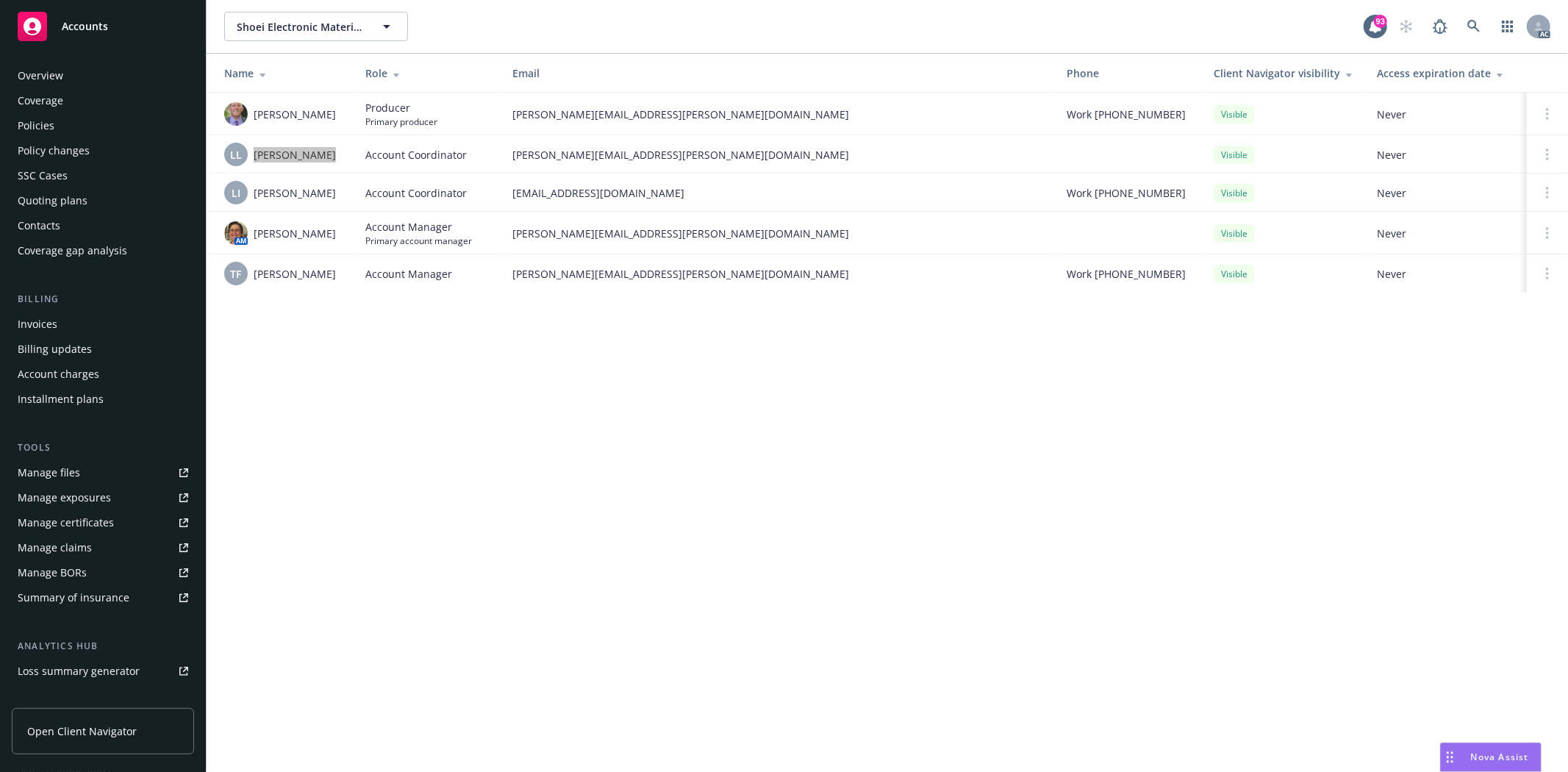
scroll to position [0, 0]
click at [66, 72] on div "Overview" at bounding box center [103, 76] width 171 height 23
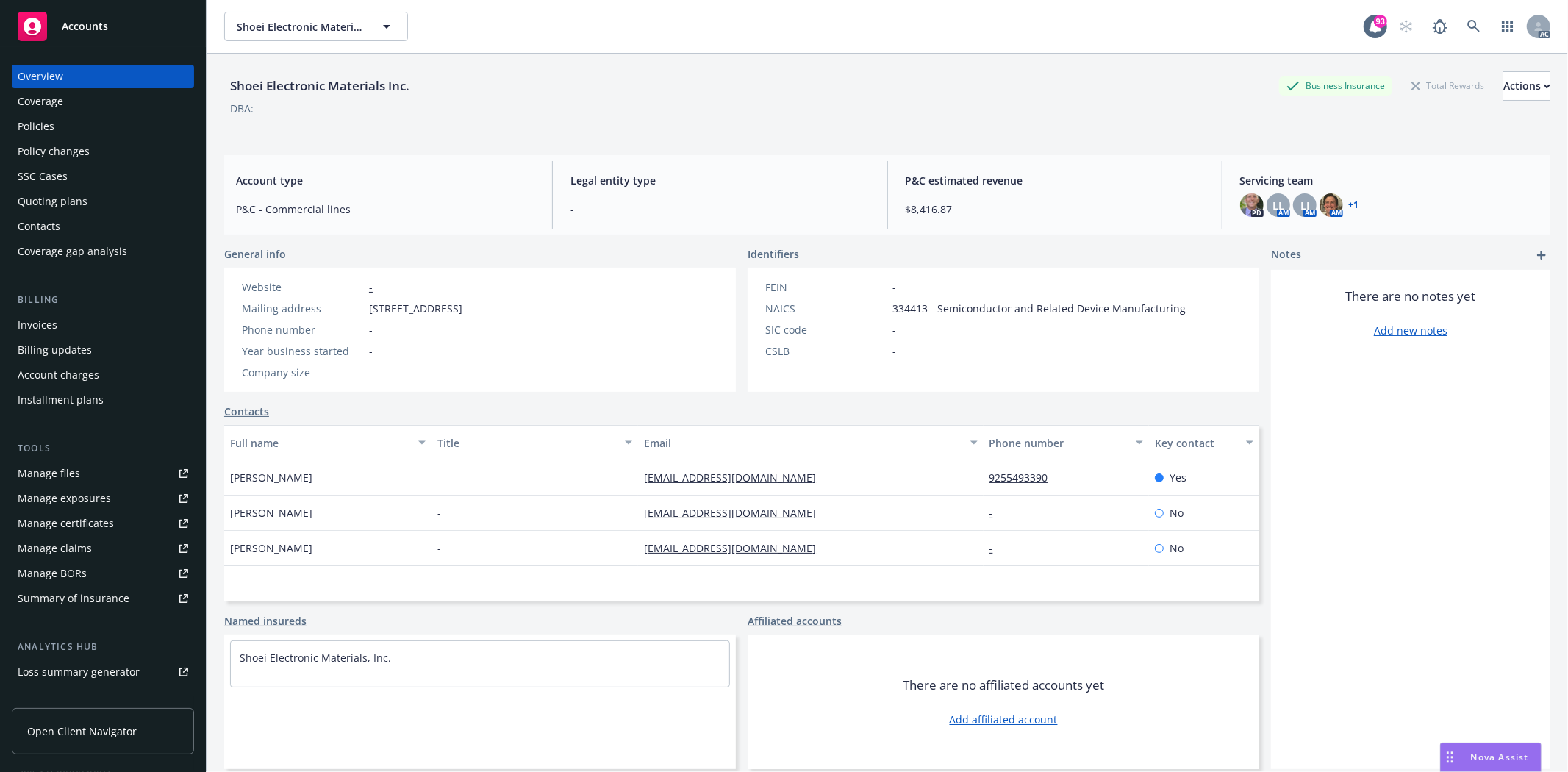
click at [47, 132] on div "Policies" at bounding box center [36, 127] width 36 height 23
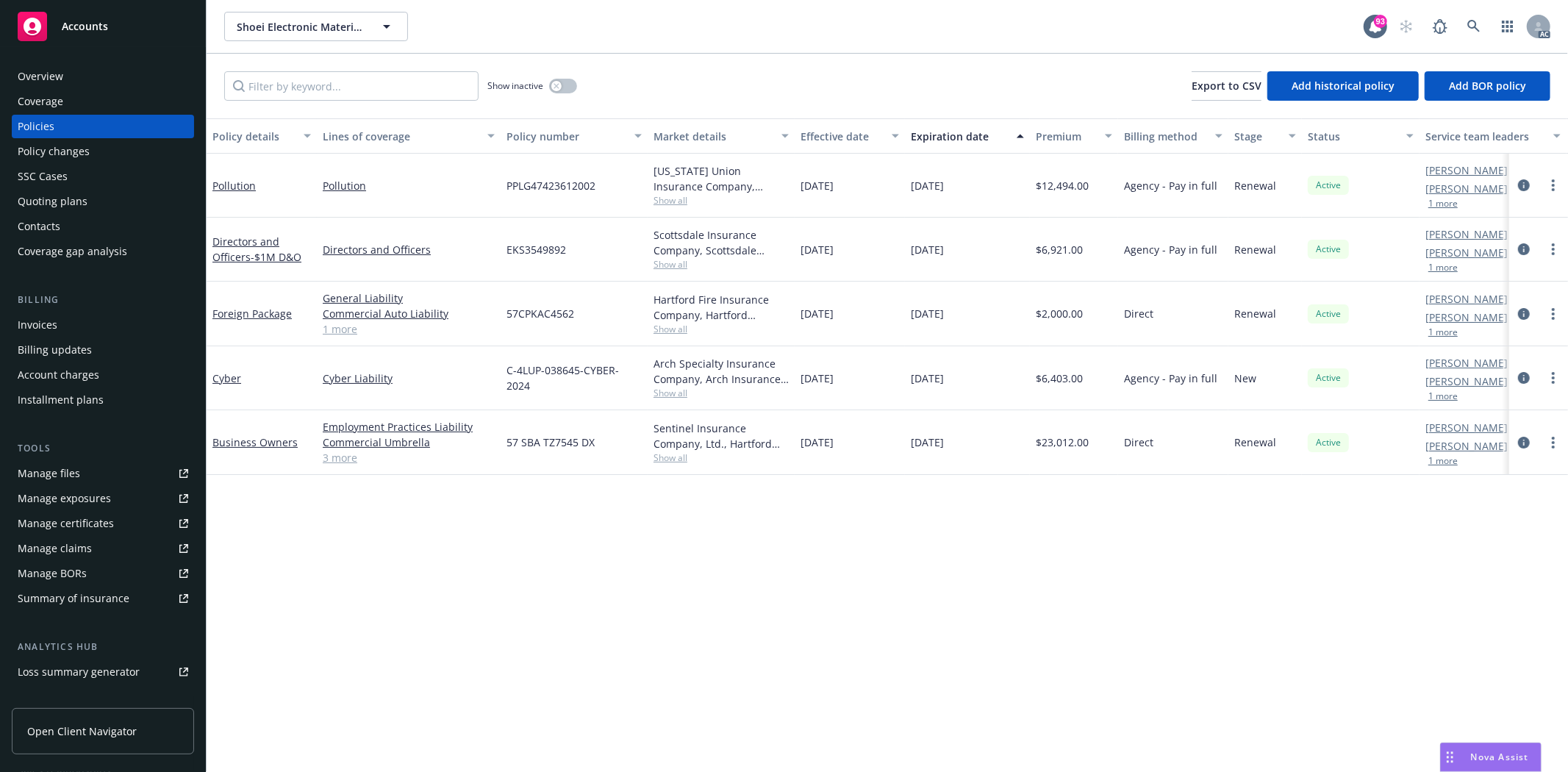
click at [81, 200] on div "Quoting plans" at bounding box center [53, 201] width 70 height 23
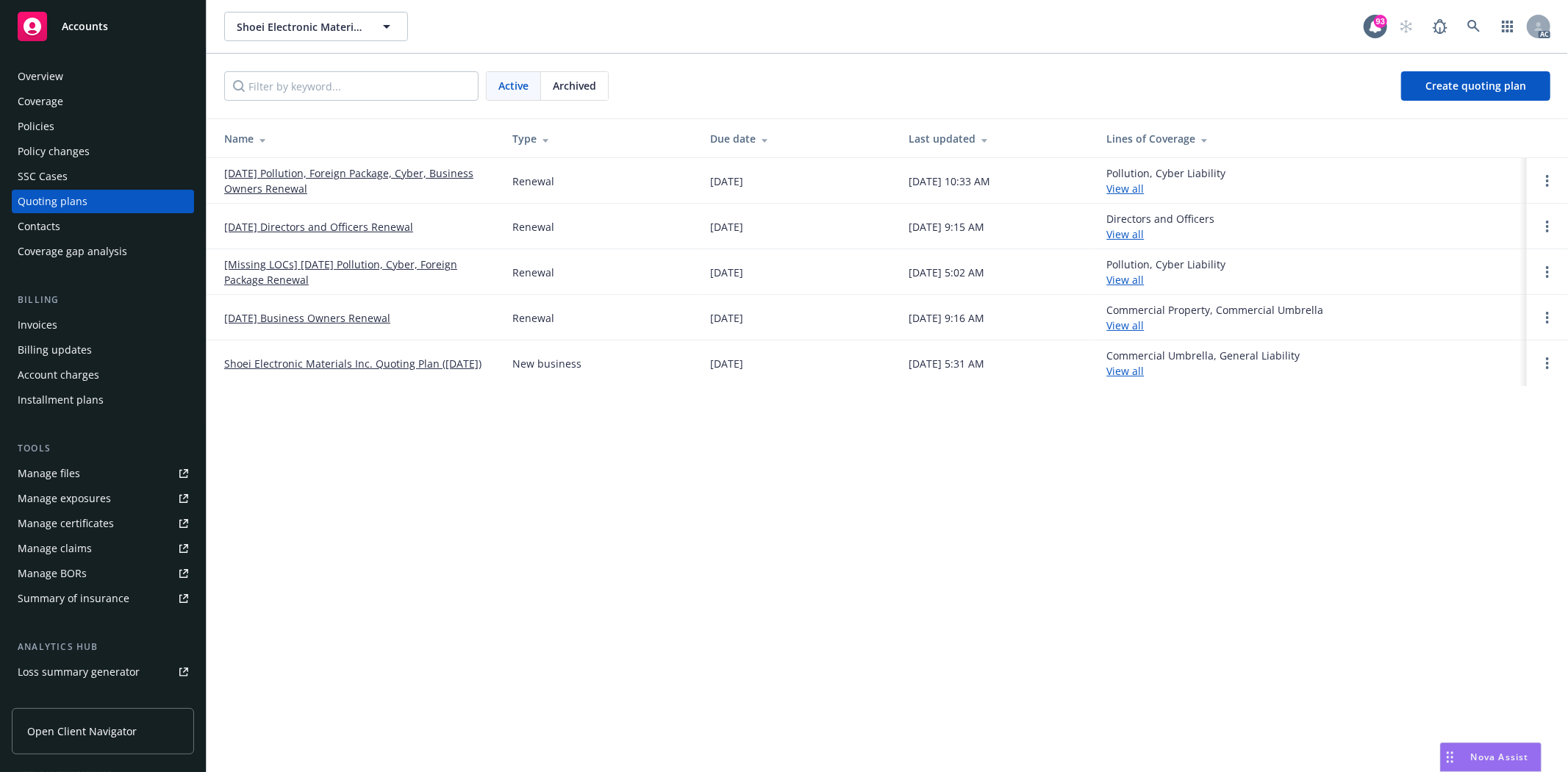
drag, startPoint x: 216, startPoint y: 172, endPoint x: 358, endPoint y: 196, distance: 144.0
click at [358, 196] on td "11/12/25 Pollution, Foreign Package, Cyber, Business Owners Renewal" at bounding box center [353, 181] width 294 height 46
copy link "11/12/25 Pollution, Foreign Package, Cyber, Business Owners Renewal"
click at [85, 62] on div "Overview Coverage Policies Policy changes SSC Cases Quoting plans Contacts Cove…" at bounding box center [102, 410] width 206 height 725
click at [78, 71] on div "Overview" at bounding box center [103, 76] width 171 height 23
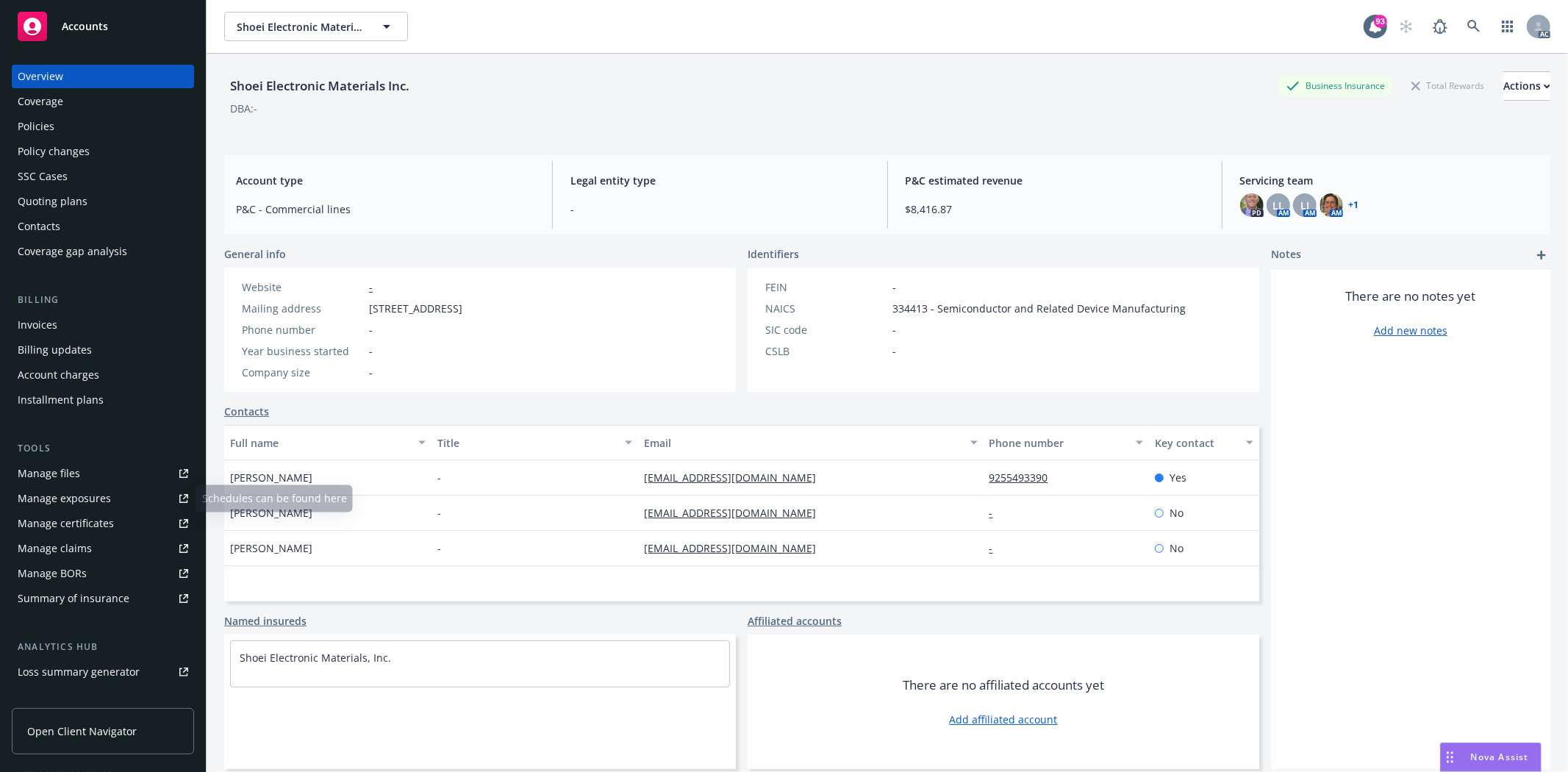
click at [97, 475] on link "Manage files" at bounding box center [102, 474] width 182 height 23
click at [47, 128] on div "Policies" at bounding box center [36, 127] width 36 height 23
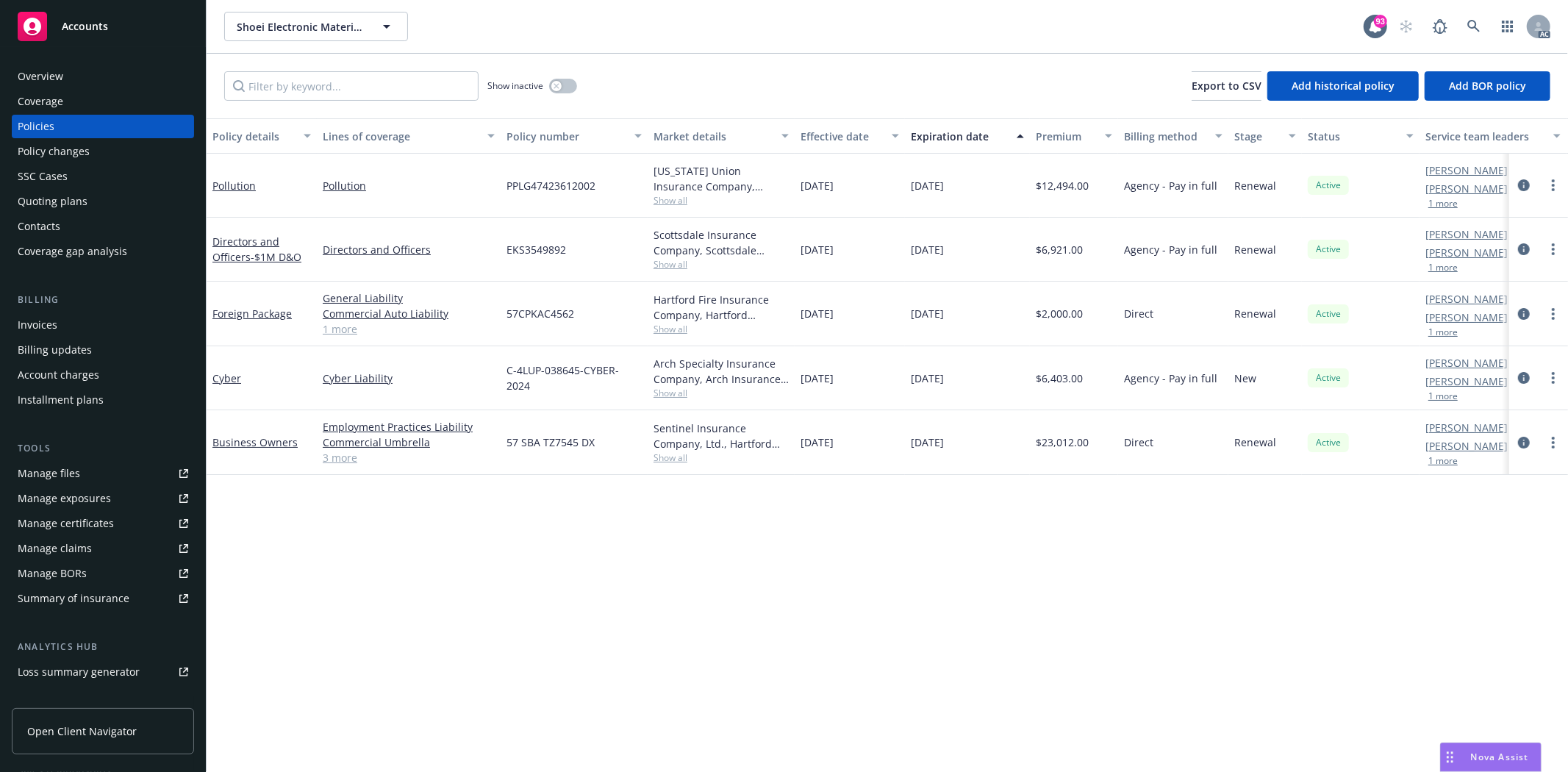
click at [345, 454] on link "3 more" at bounding box center [409, 458] width 172 height 16
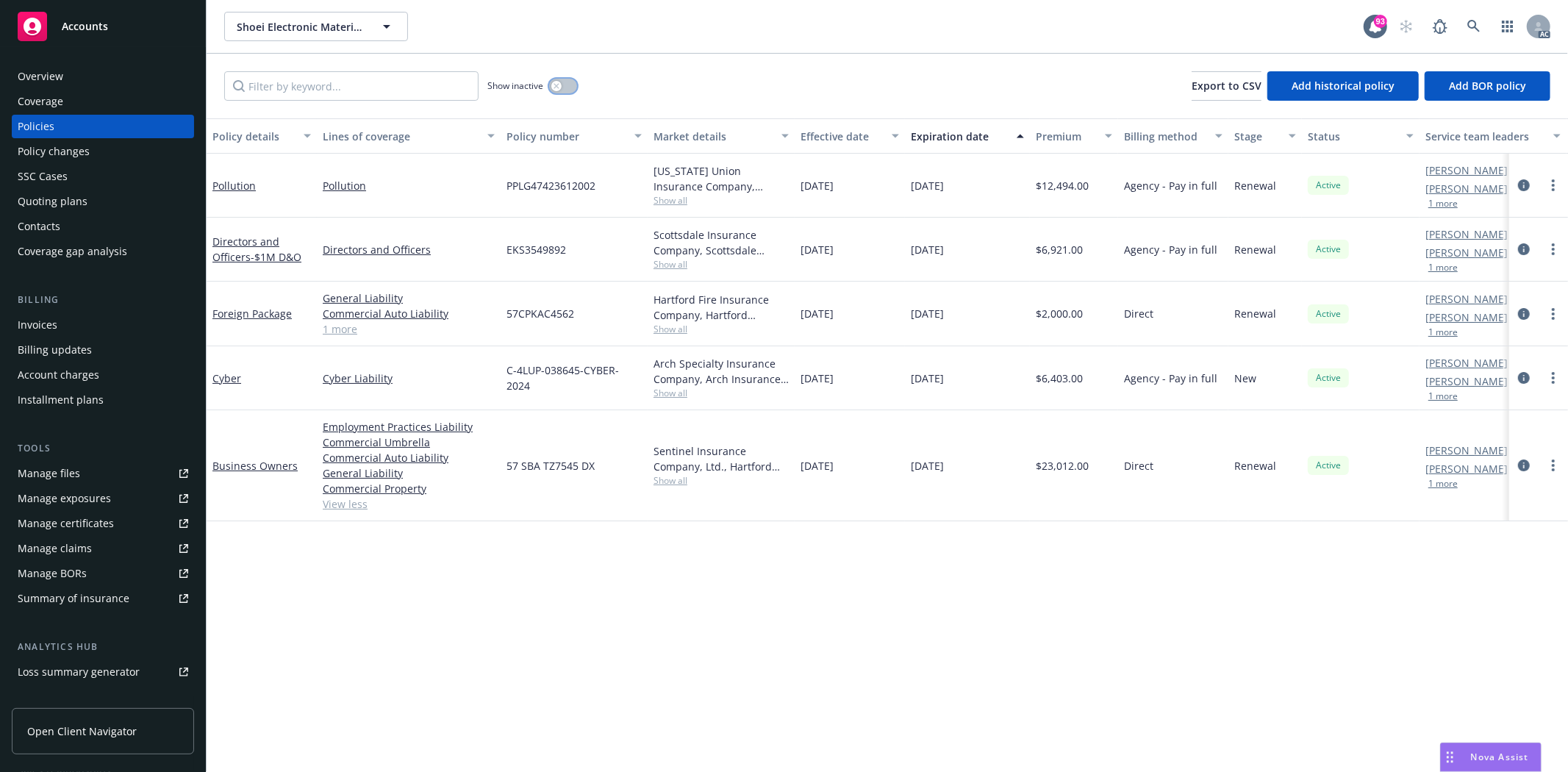
click at [556, 87] on icon "button" at bounding box center [557, 86] width 6 height 6
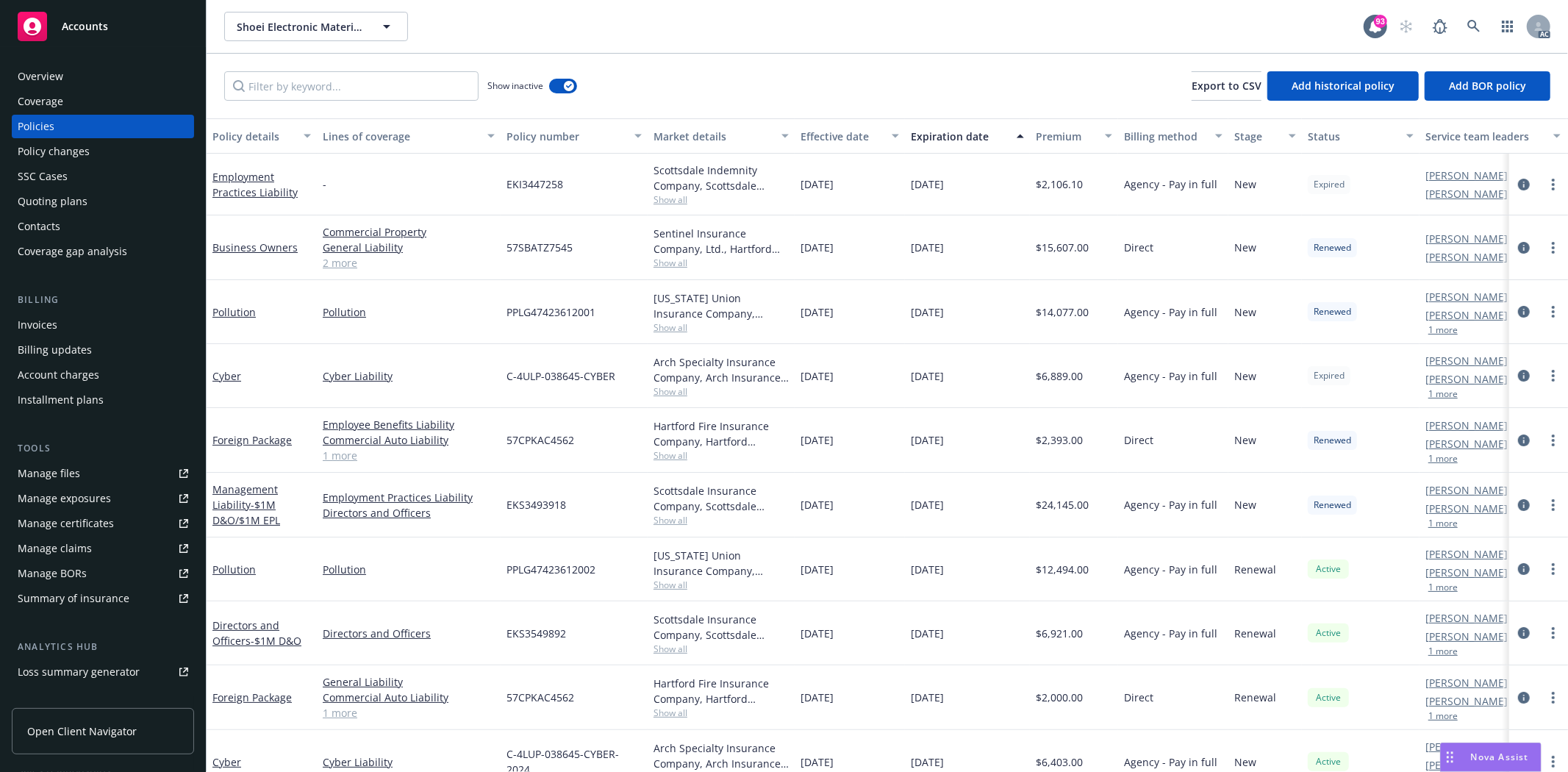
click at [1509, 366] on div at bounding box center [1539, 376] width 59 height 64
click at [1518, 374] on icon "circleInformation" at bounding box center [1524, 375] width 12 height 12
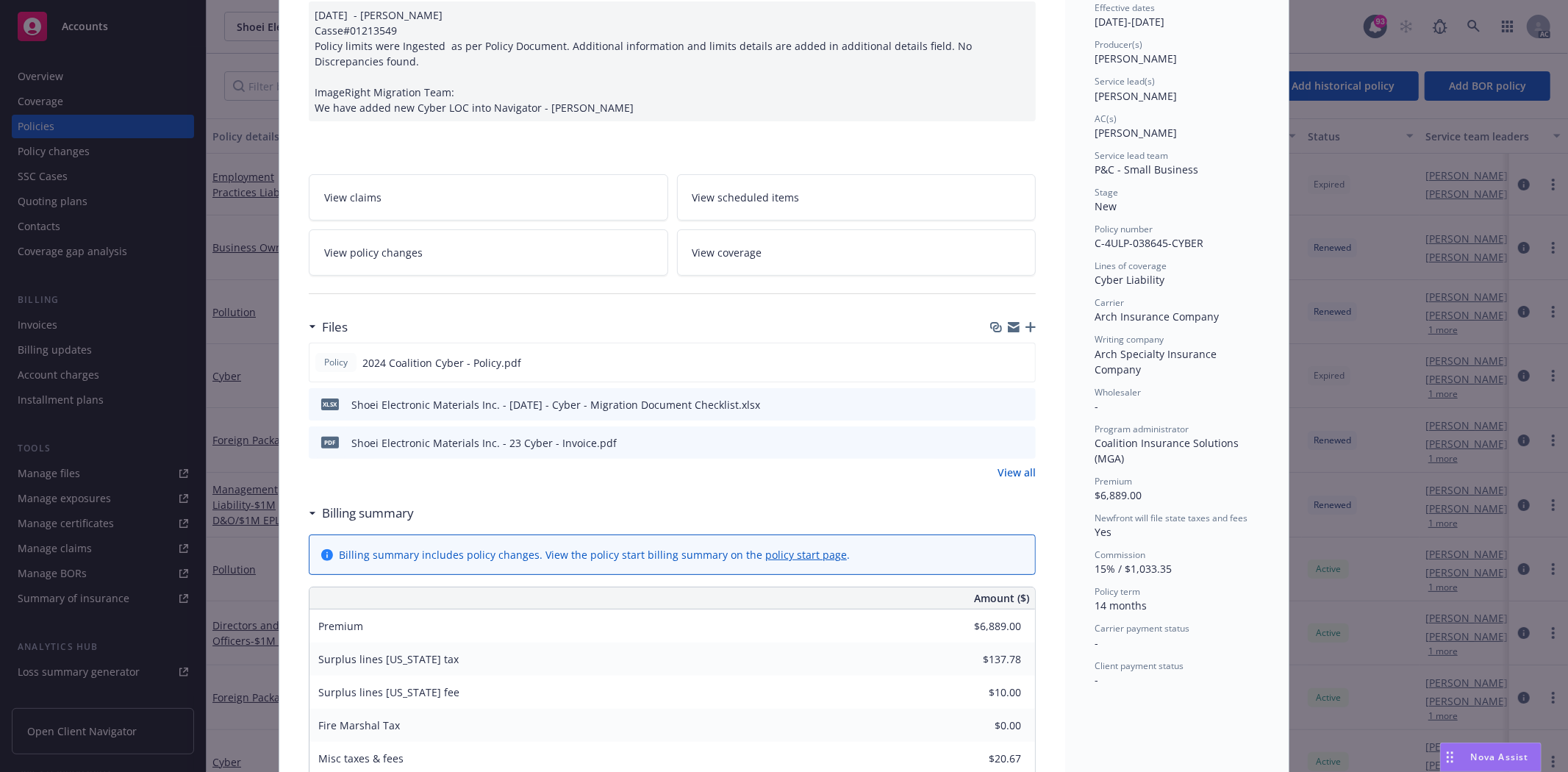
scroll to position [163, 0]
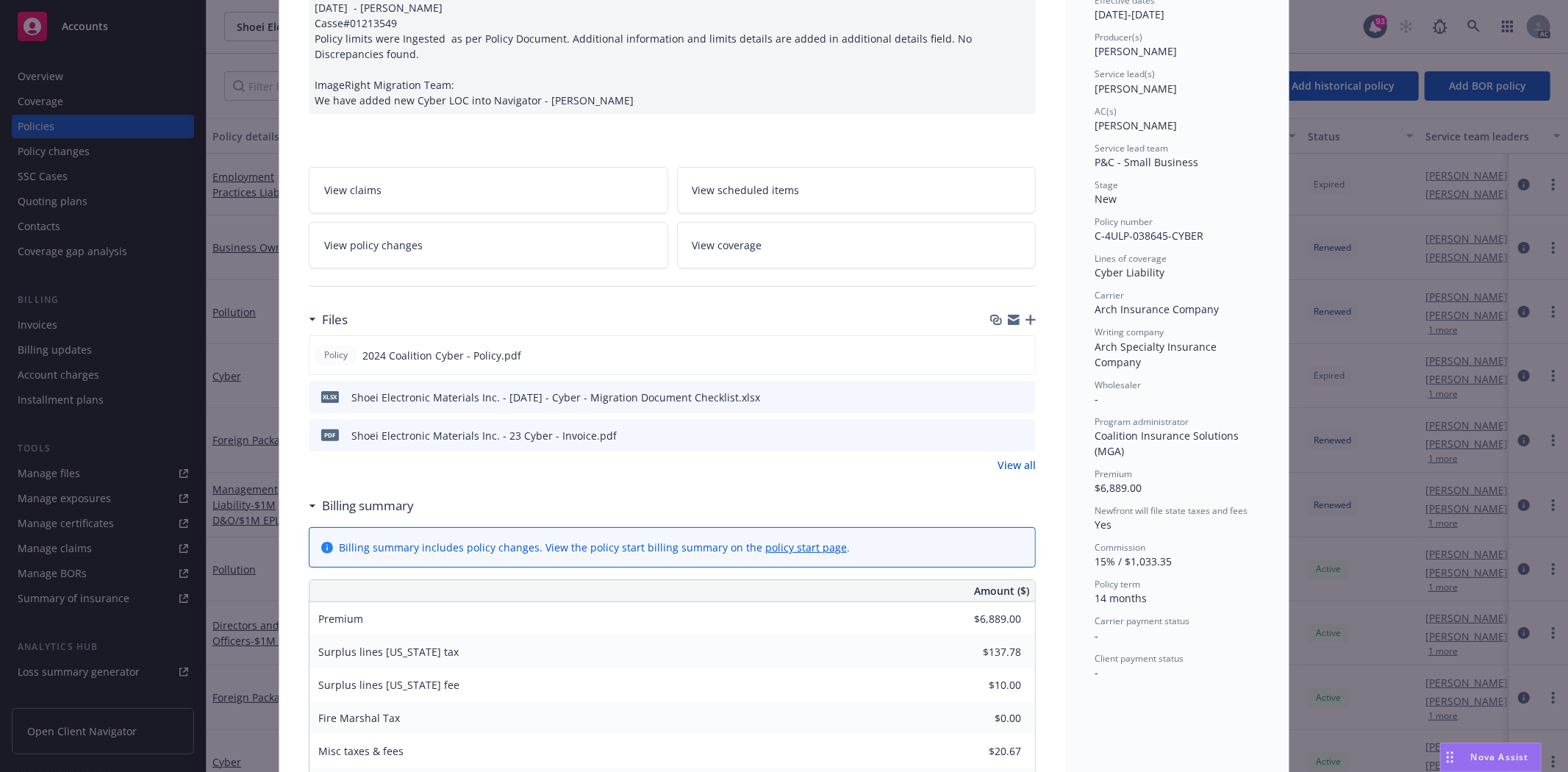
click at [1008, 464] on link "View all" at bounding box center [1016, 465] width 38 height 16
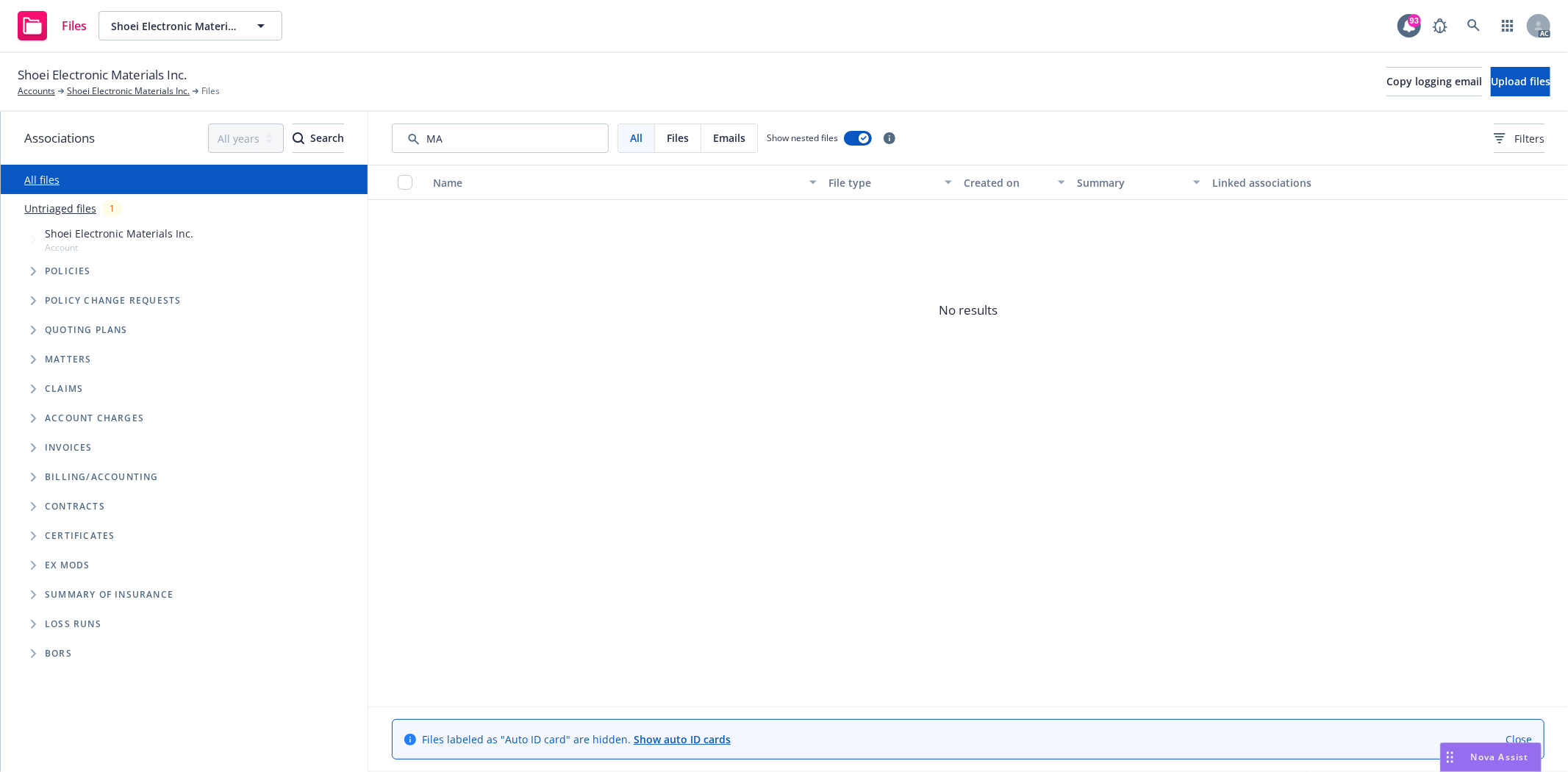
type input "M"
type input "a"
type input "e"
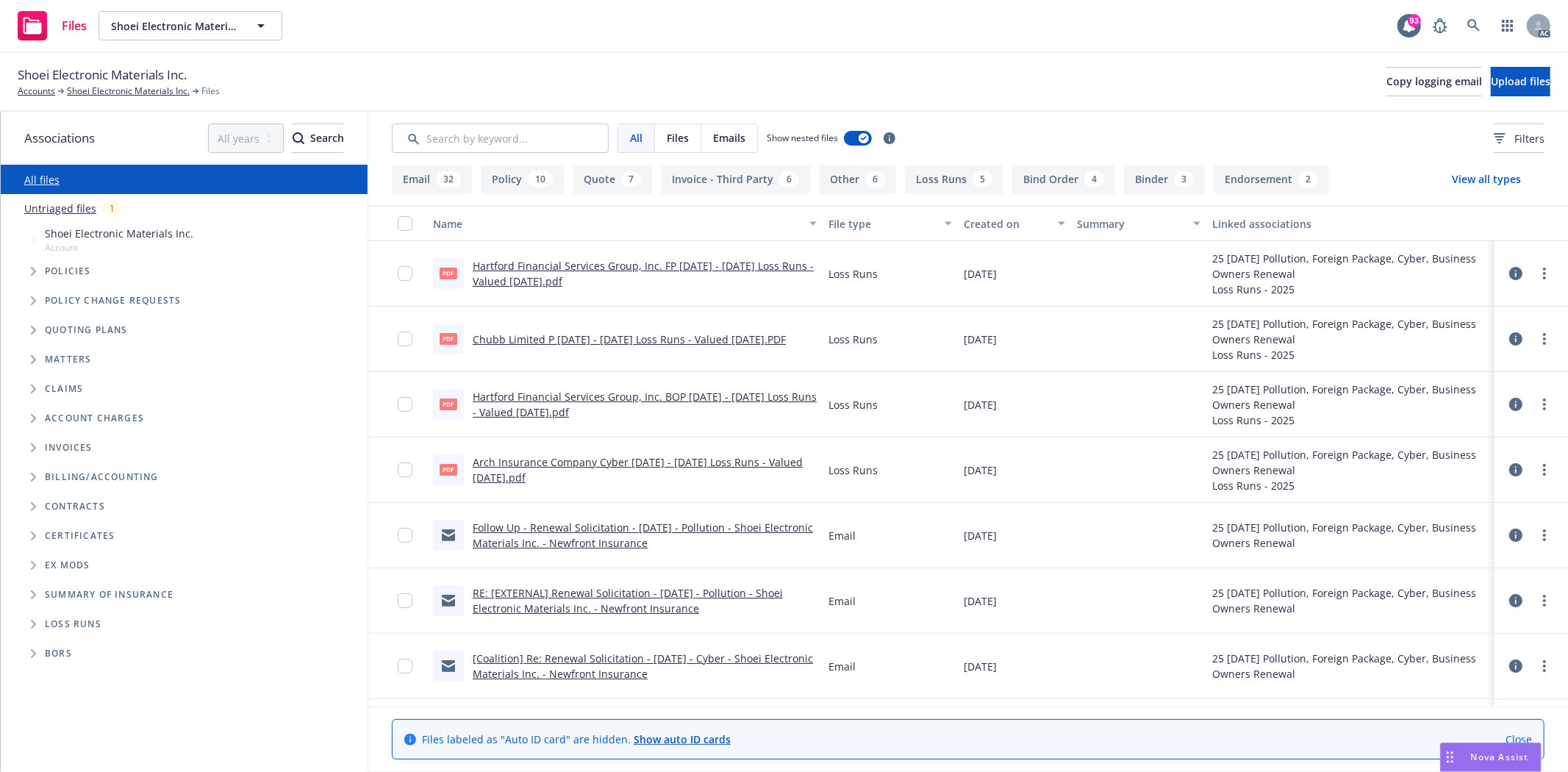
click at [1289, 181] on button "Endorsement 2" at bounding box center [1271, 179] width 116 height 30
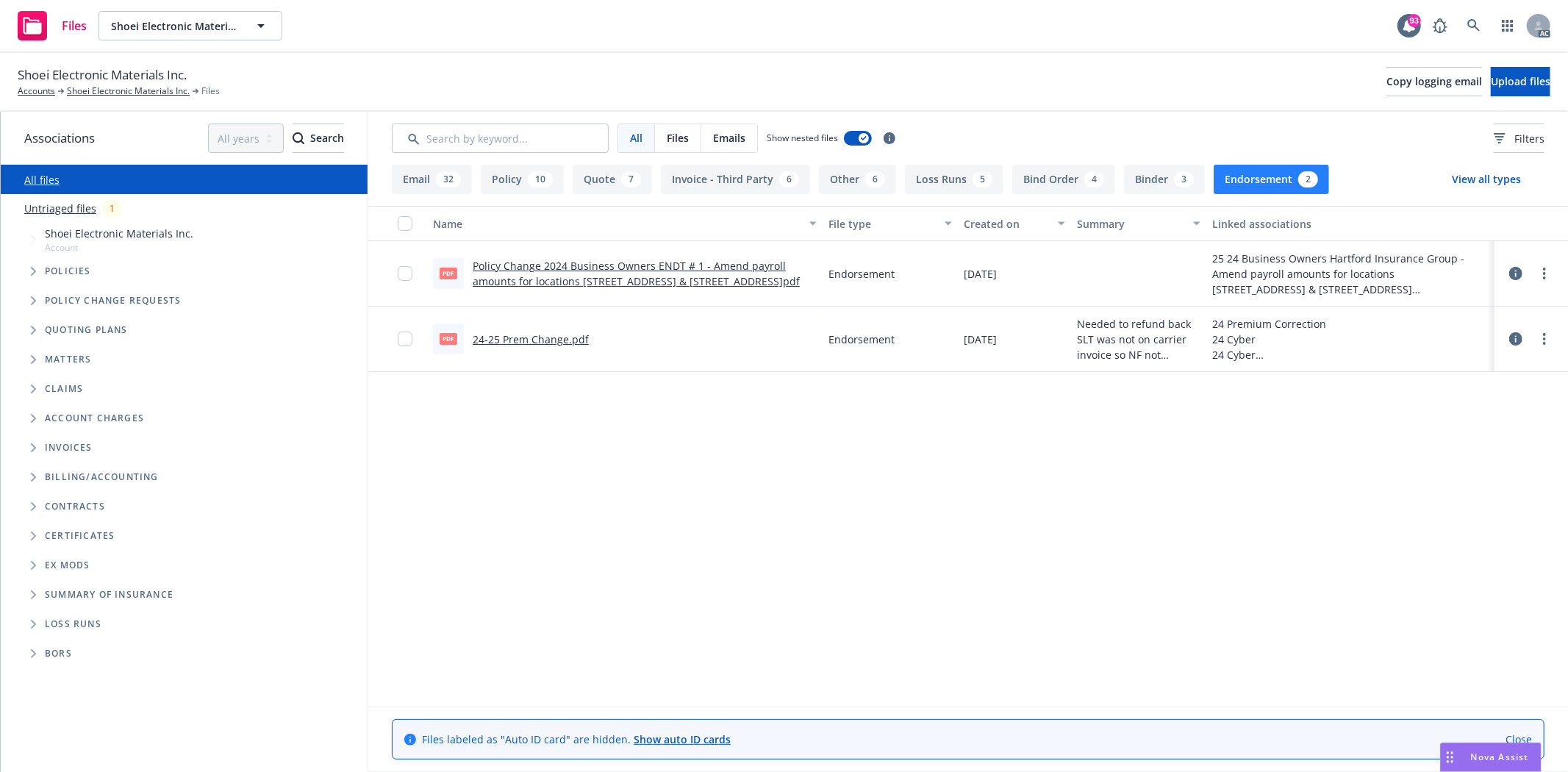
click at [608, 259] on link "Policy Change 2024 Business Owners ENDT # 1 - Amend payroll amounts for locatio…" at bounding box center [636, 273] width 327 height 30
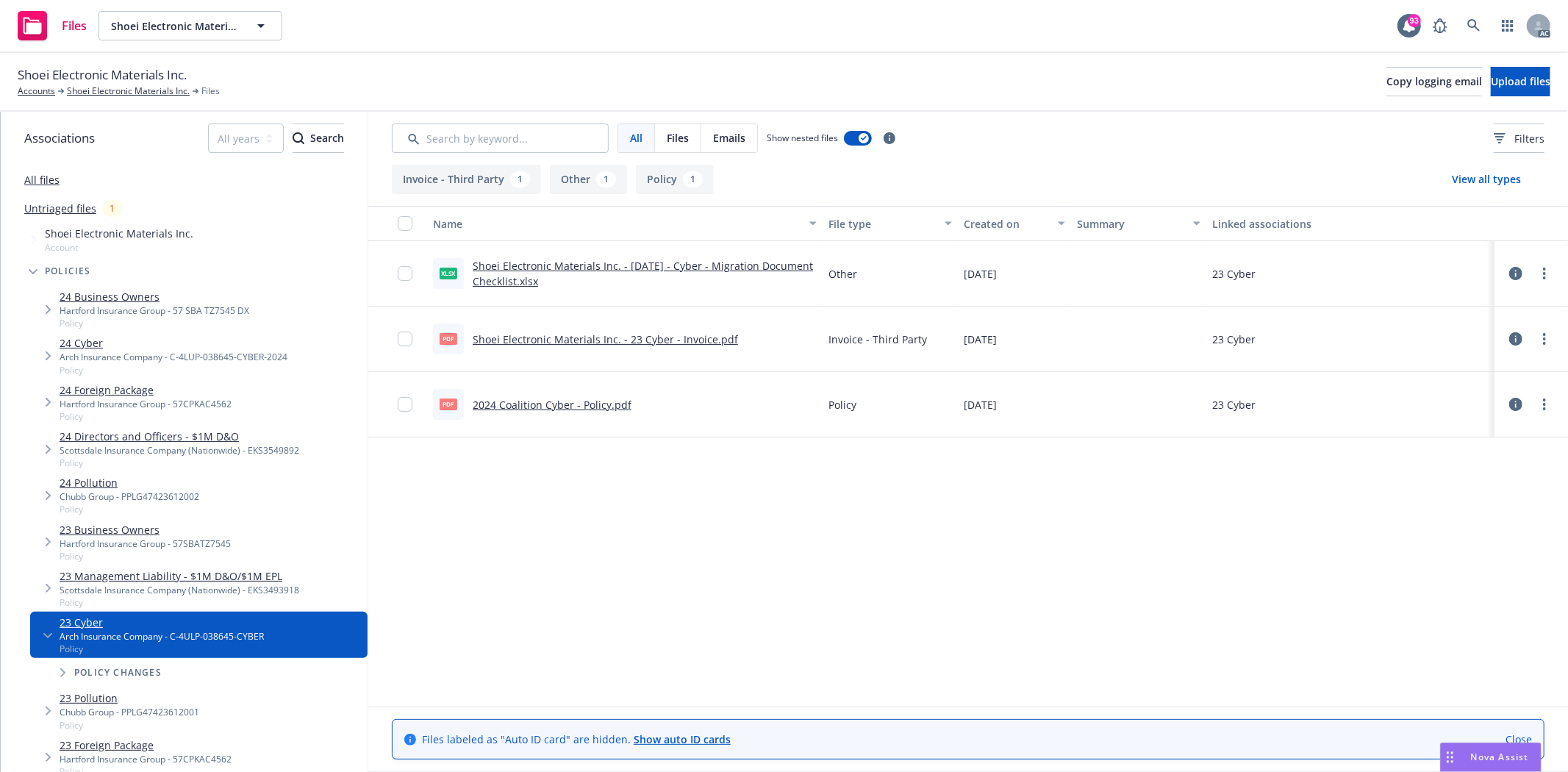
click at [589, 402] on link "2024 Coalition Cyber - Policy.pdf" at bounding box center [552, 405] width 159 height 14
click at [120, 292] on link "24 Business Owners" at bounding box center [154, 297] width 189 height 16
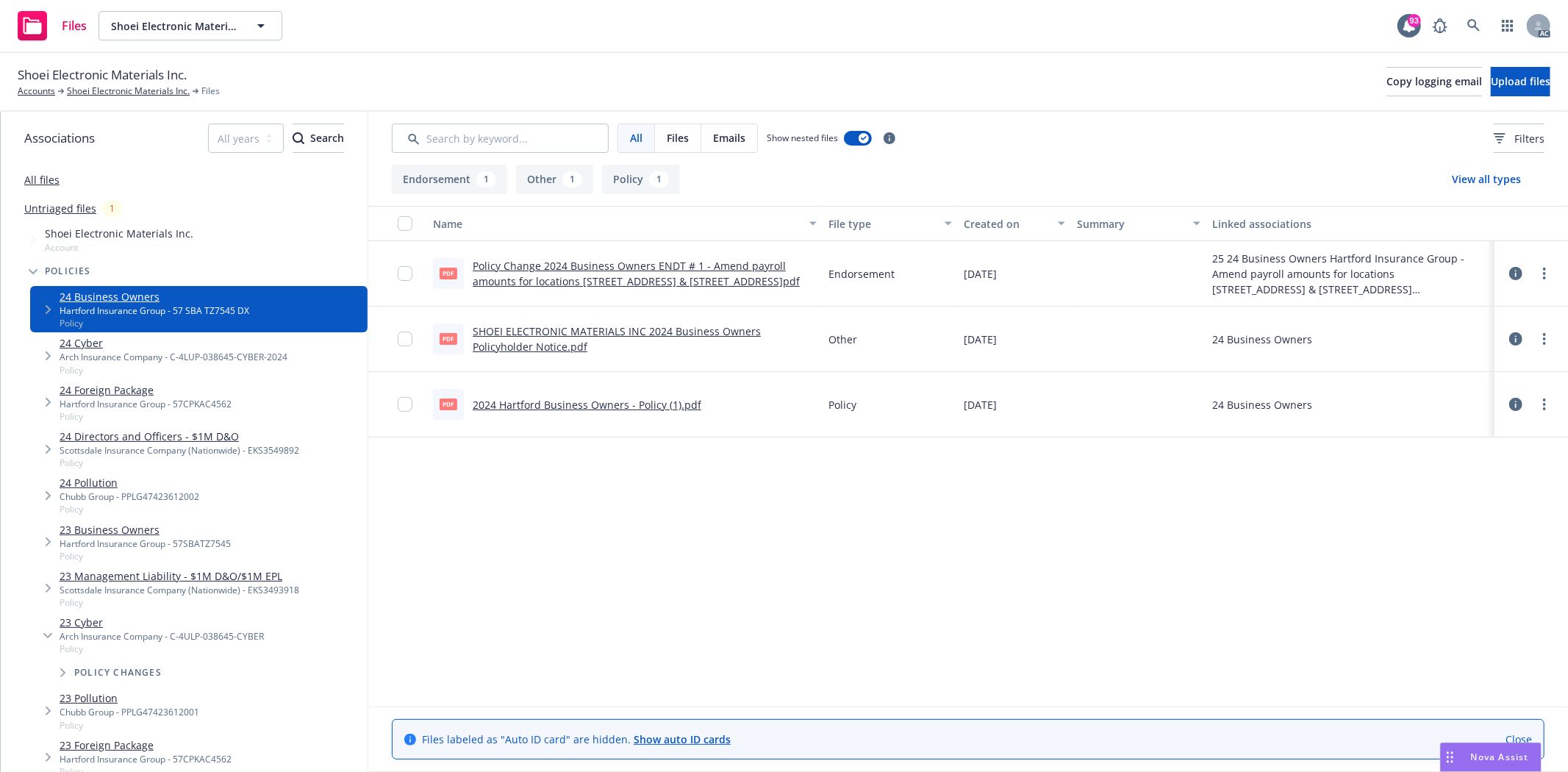
click at [1514, 406] on icon at bounding box center [1515, 404] width 13 height 13
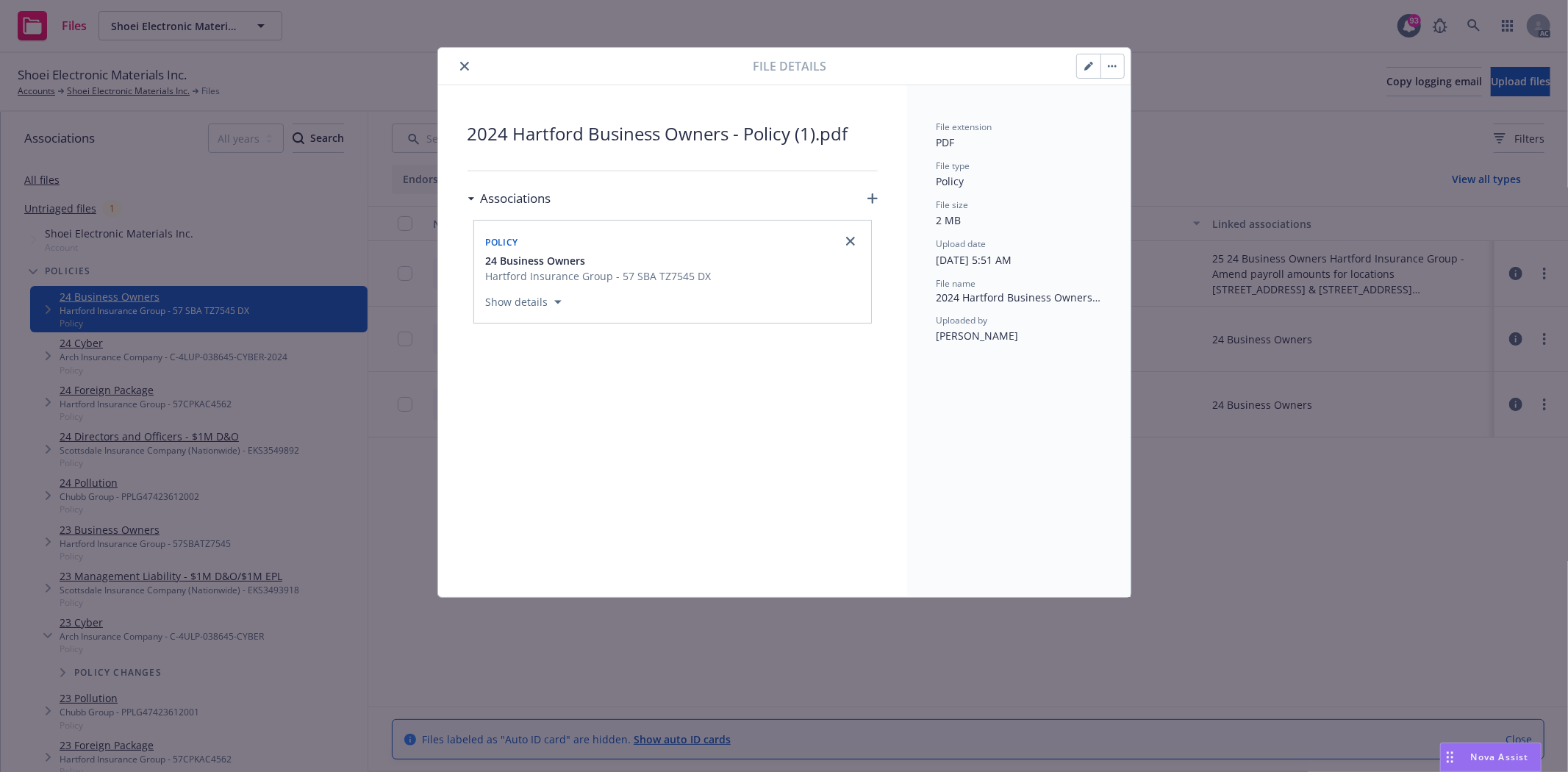
click at [464, 62] on icon "close" at bounding box center [464, 66] width 9 height 9
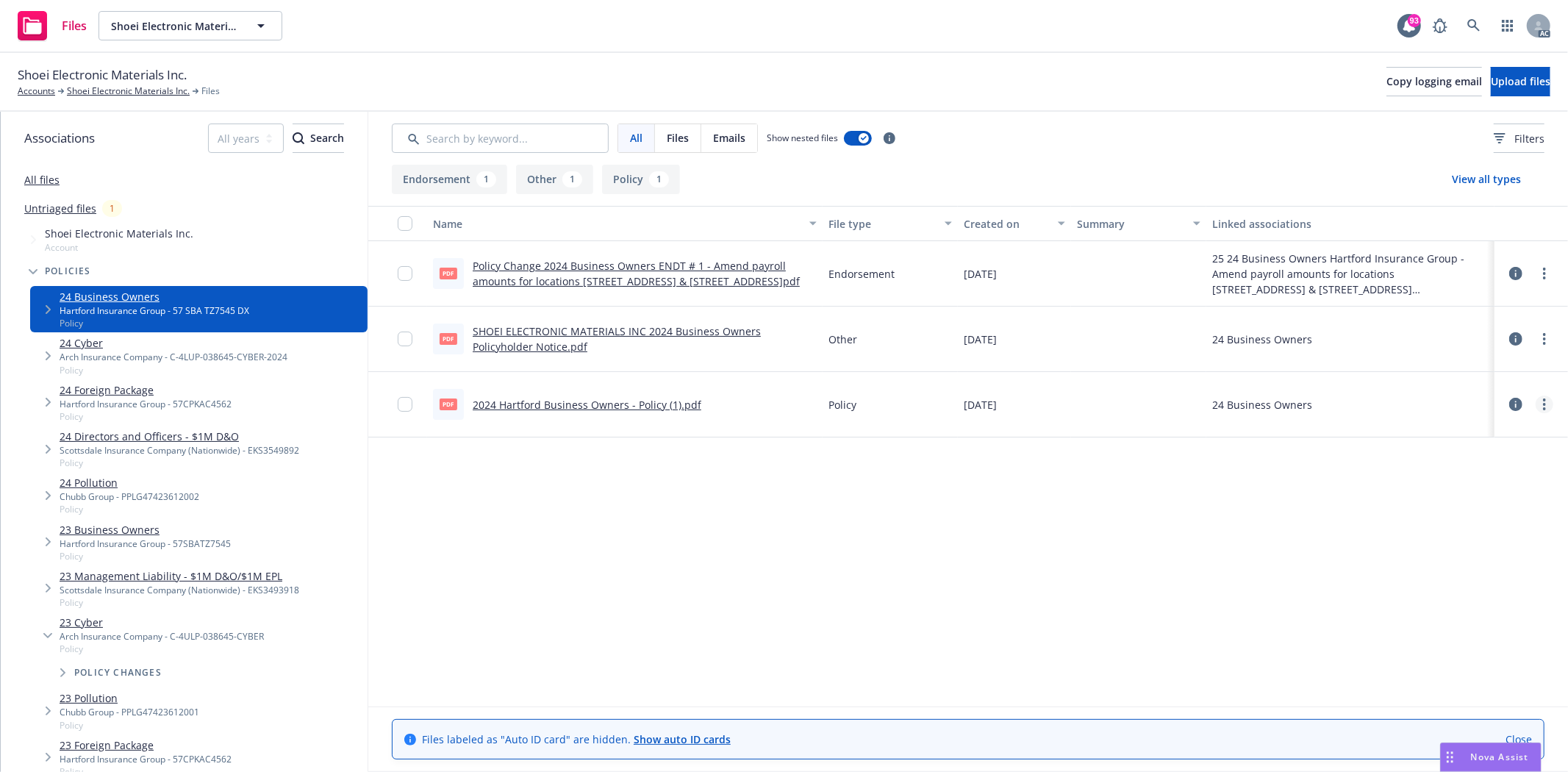
click at [1545, 402] on icon "more" at bounding box center [1545, 404] width 3 height 12
click at [632, 401] on link "2024 Hartford Business Owners - Policy (1).pdf" at bounding box center [587, 405] width 229 height 14
click at [145, 94] on link "Shoei Electronic Materials Inc." at bounding box center [128, 91] width 123 height 13
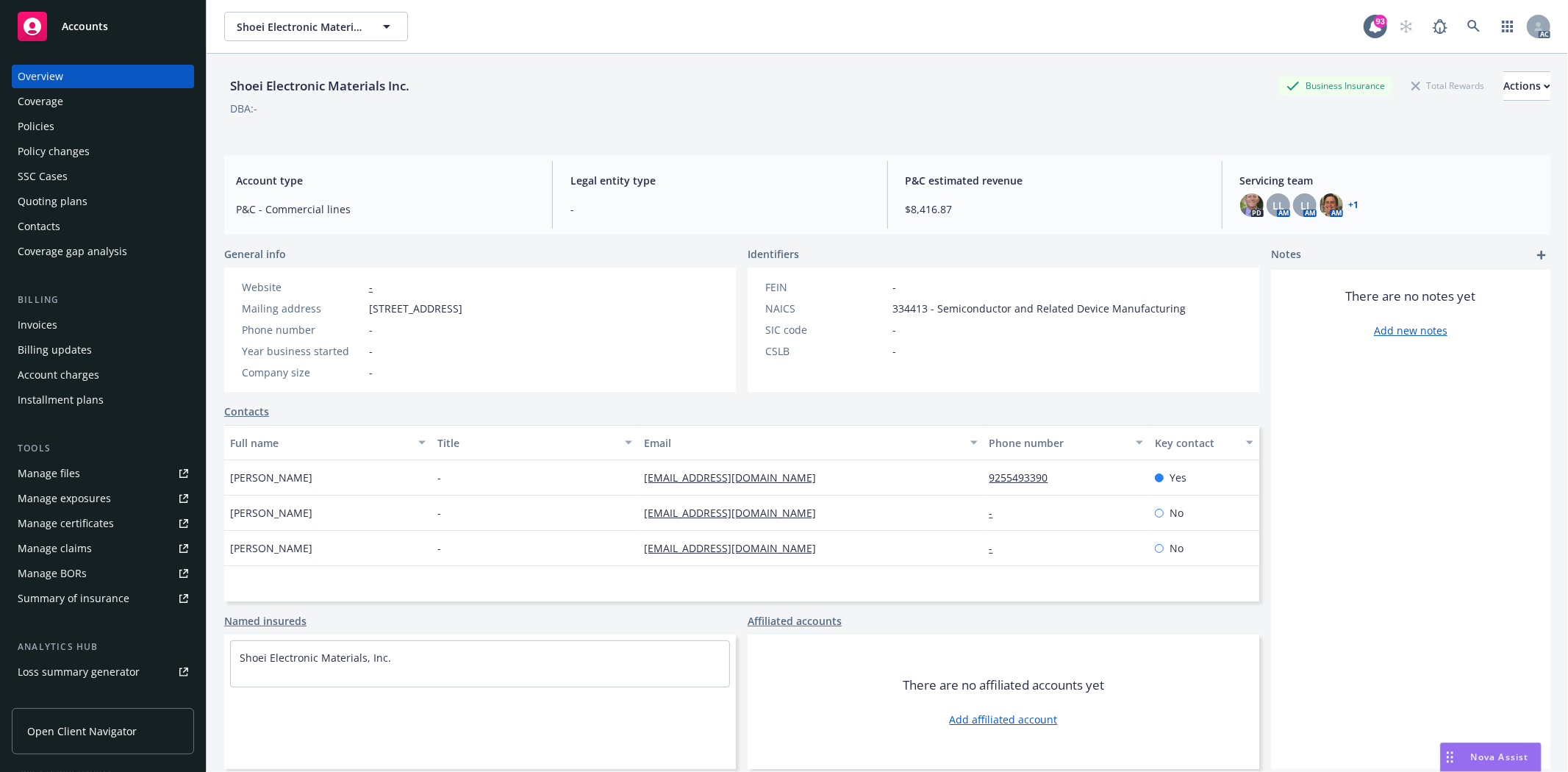
drag, startPoint x: 370, startPoint y: 304, endPoint x: 589, endPoint y: 304, distance: 219.0
click at [468, 304] on div "Mailing address 1110 NE Circle Blvd #110, Corvallis, OR, 97330" at bounding box center [352, 308] width 232 height 16
copy span "1110 NE Circle Blvd #110, Corvallis, OR, 97330"
drag, startPoint x: 226, startPoint y: 478, endPoint x: 365, endPoint y: 489, distance: 139.4
click at [365, 489] on div "Atsushi Yanai" at bounding box center [328, 478] width 207 height 35
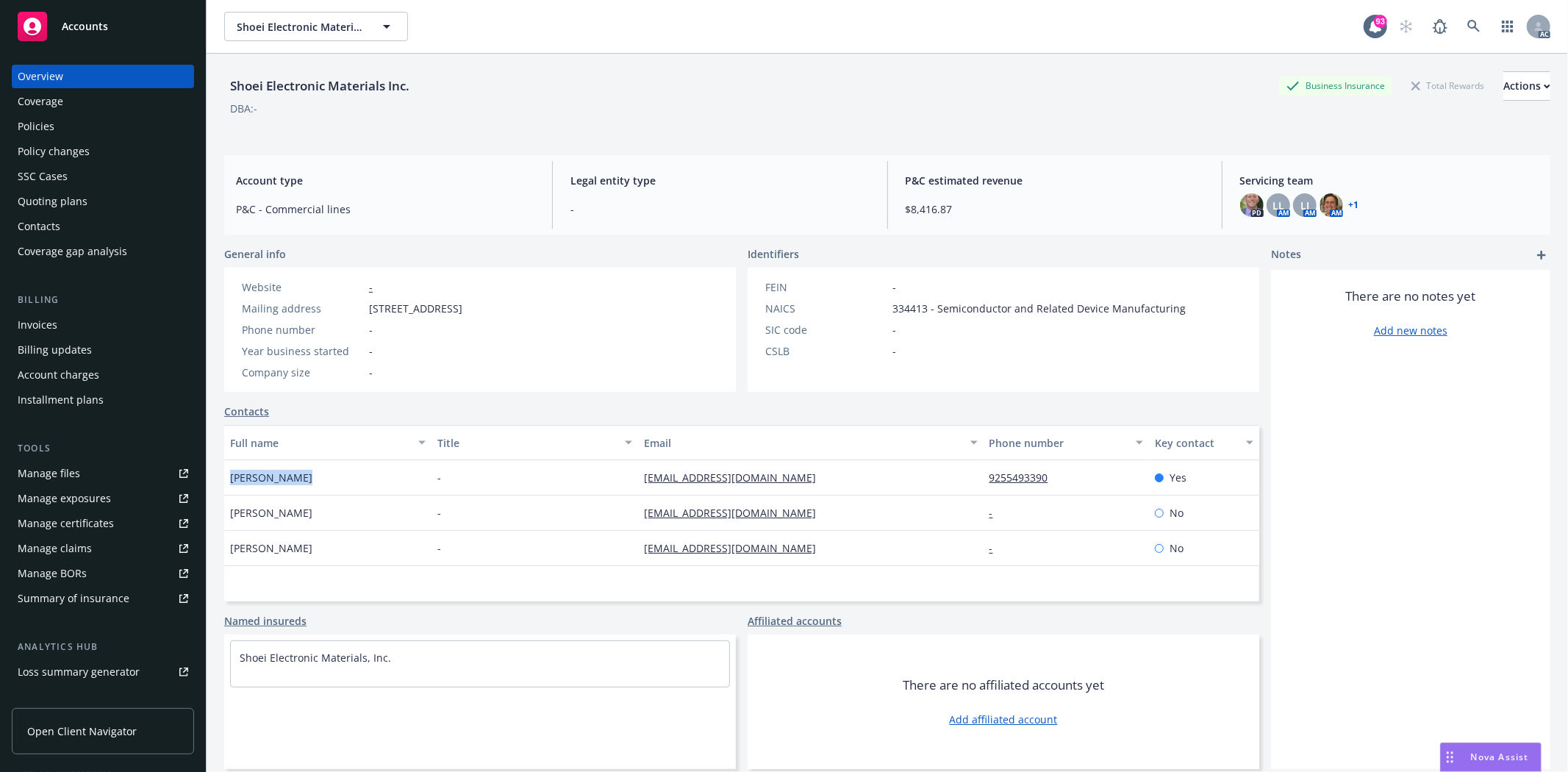
copy span "Atsushi Yanai"
drag, startPoint x: 982, startPoint y: 480, endPoint x: 1048, endPoint y: 475, distance: 66.2
click at [1048, 475] on div "Atsushi Yanai - ayanai@nanosys-shoei.com 9255493390 Yes" at bounding box center [741, 478] width 1035 height 35
copy div "9255493390"
drag, startPoint x: 623, startPoint y: 480, endPoint x: 798, endPoint y: 475, distance: 175.1
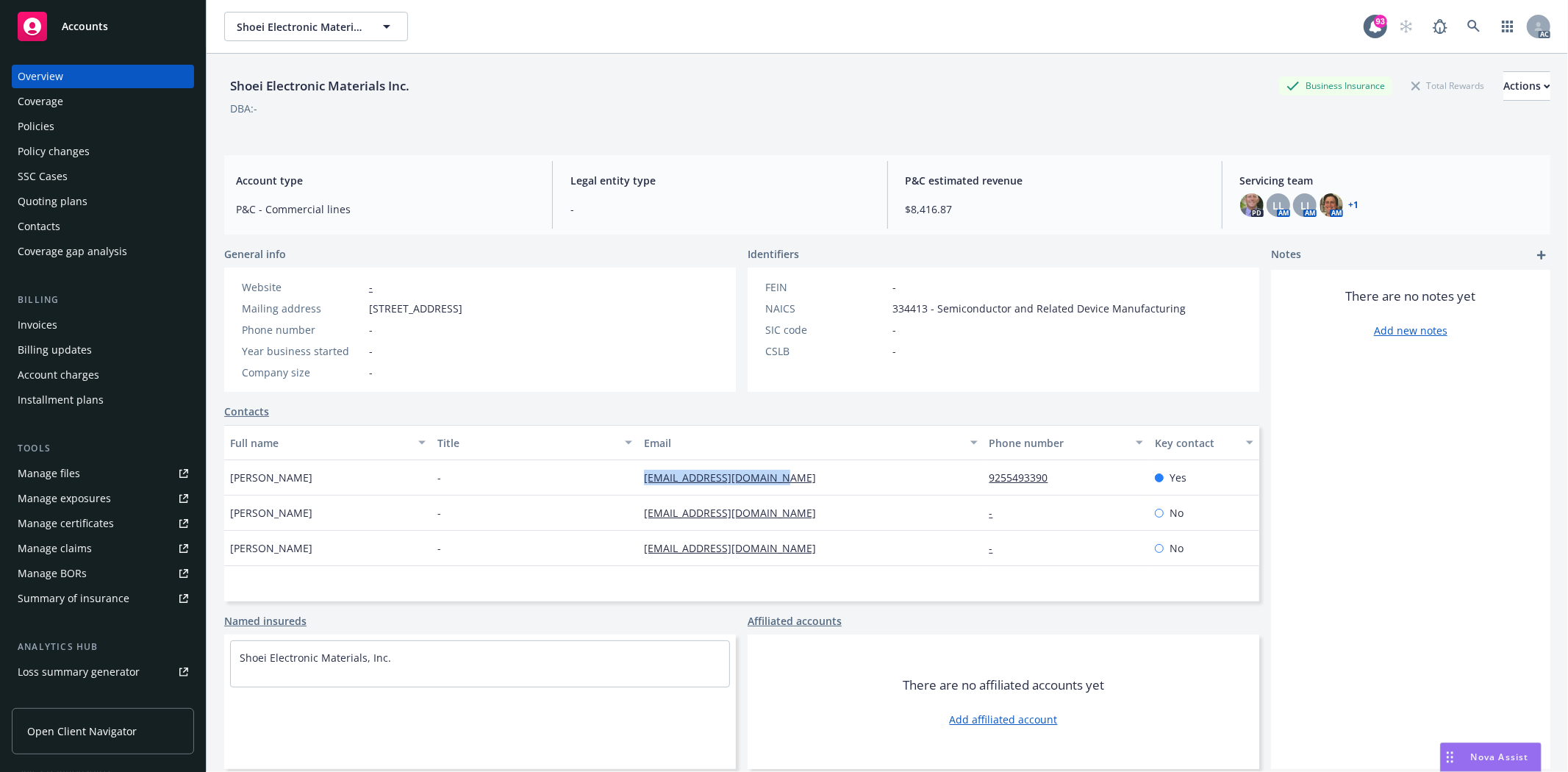
click at [798, 475] on div "Atsushi Yanai - ayanai@nanosys-shoei.com 9255493390 Yes" at bounding box center [741, 478] width 1035 height 35
copy div "ayanai@nanosys-shoei.com"
drag, startPoint x: 1037, startPoint y: 478, endPoint x: 968, endPoint y: 482, distance: 69.1
click at [968, 482] on div "Atsushi Yanai - ayanai@nanosys-shoei.com 9255493390 Yes" at bounding box center [741, 478] width 1035 height 35
copy div "9255493390"
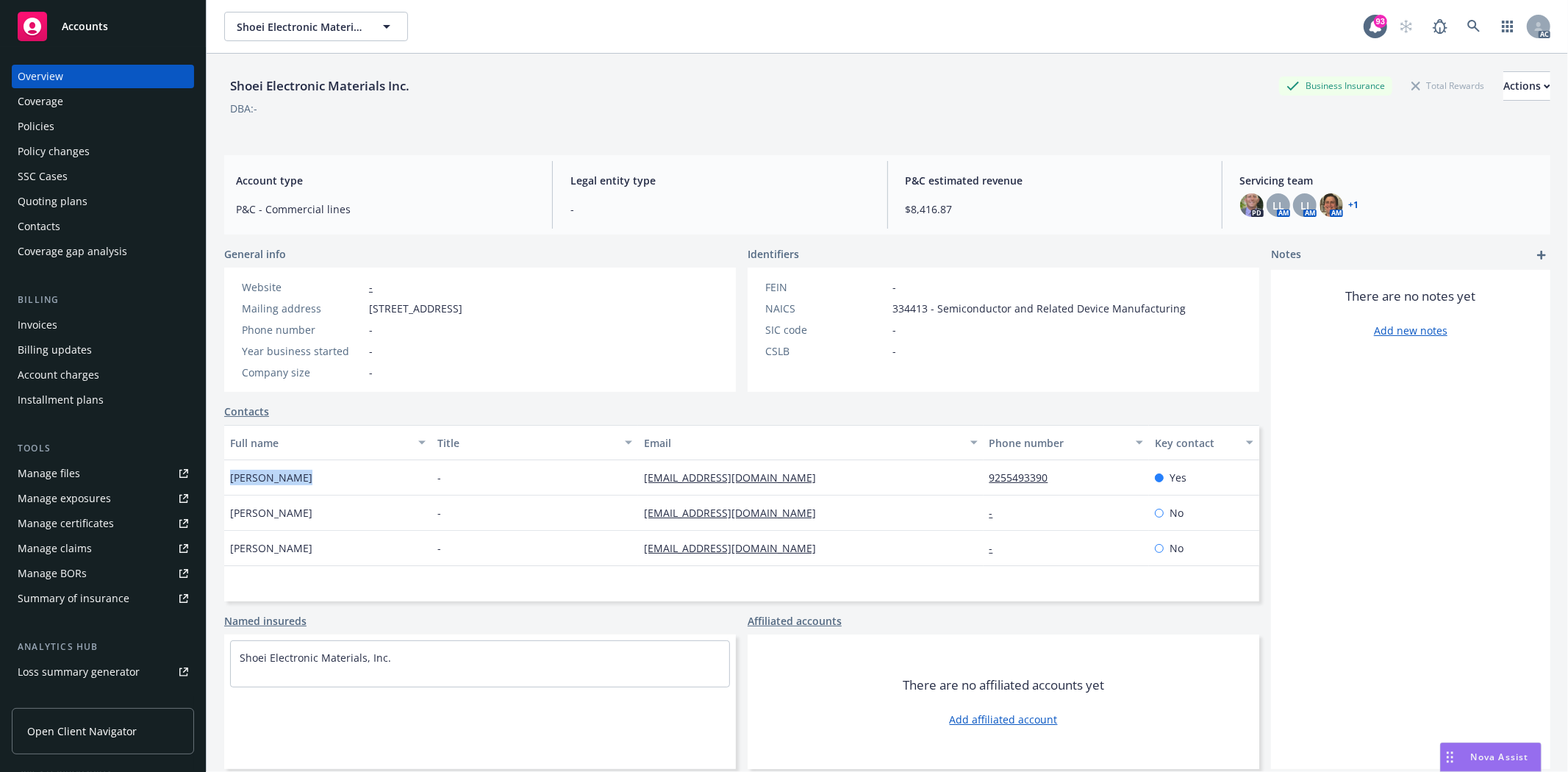
drag, startPoint x: 285, startPoint y: 482, endPoint x: 223, endPoint y: 477, distance: 62.2
click at [223, 477] on div "Shoei Electronic Materials Inc. Business Insurance Total Rewards Actions DBA: -…" at bounding box center [887, 440] width 1362 height 772
copy span "Atsushi Yanai"
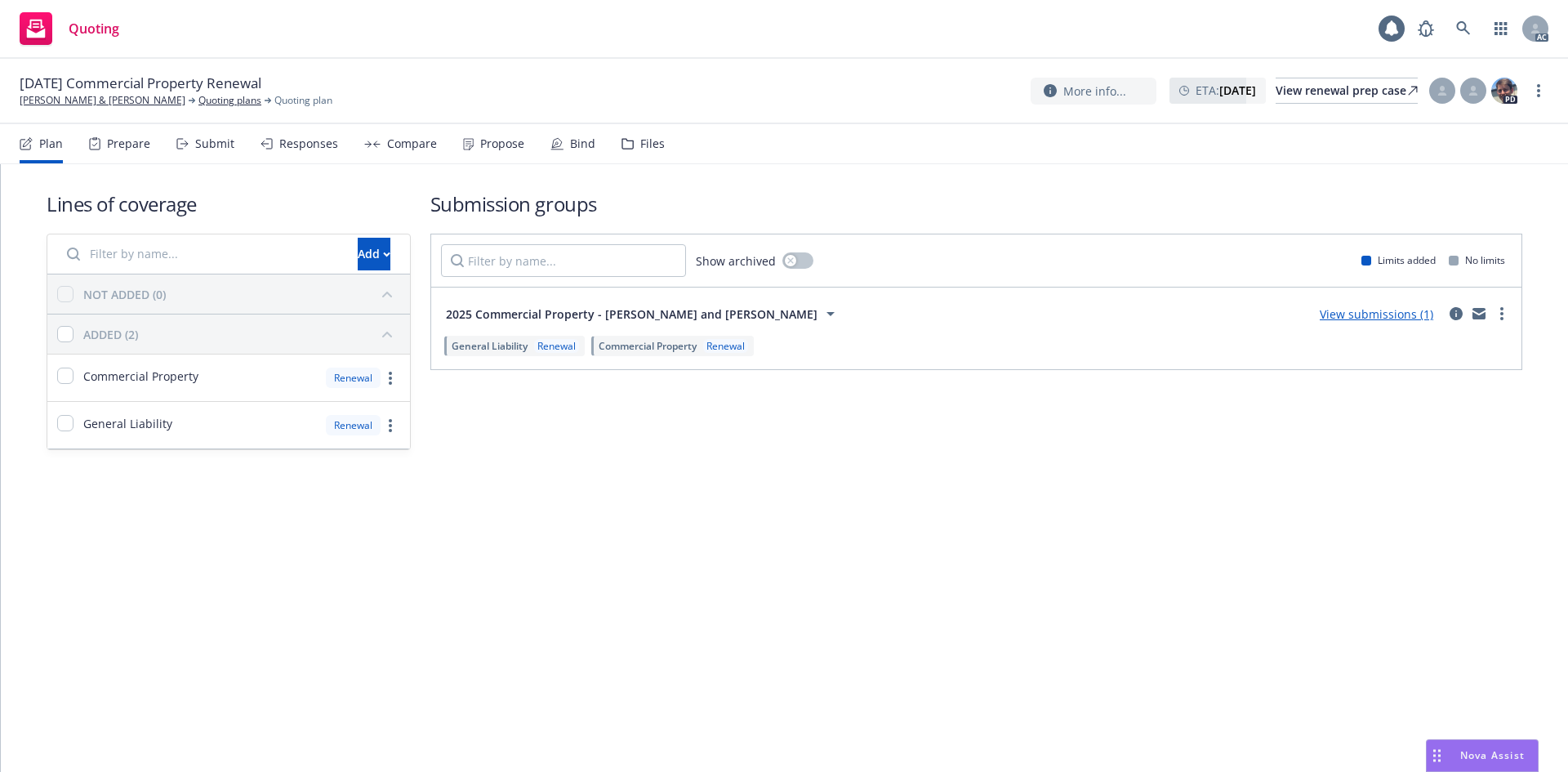
click at [122, 134] on div "Prepare" at bounding box center [119, 143] width 61 height 39
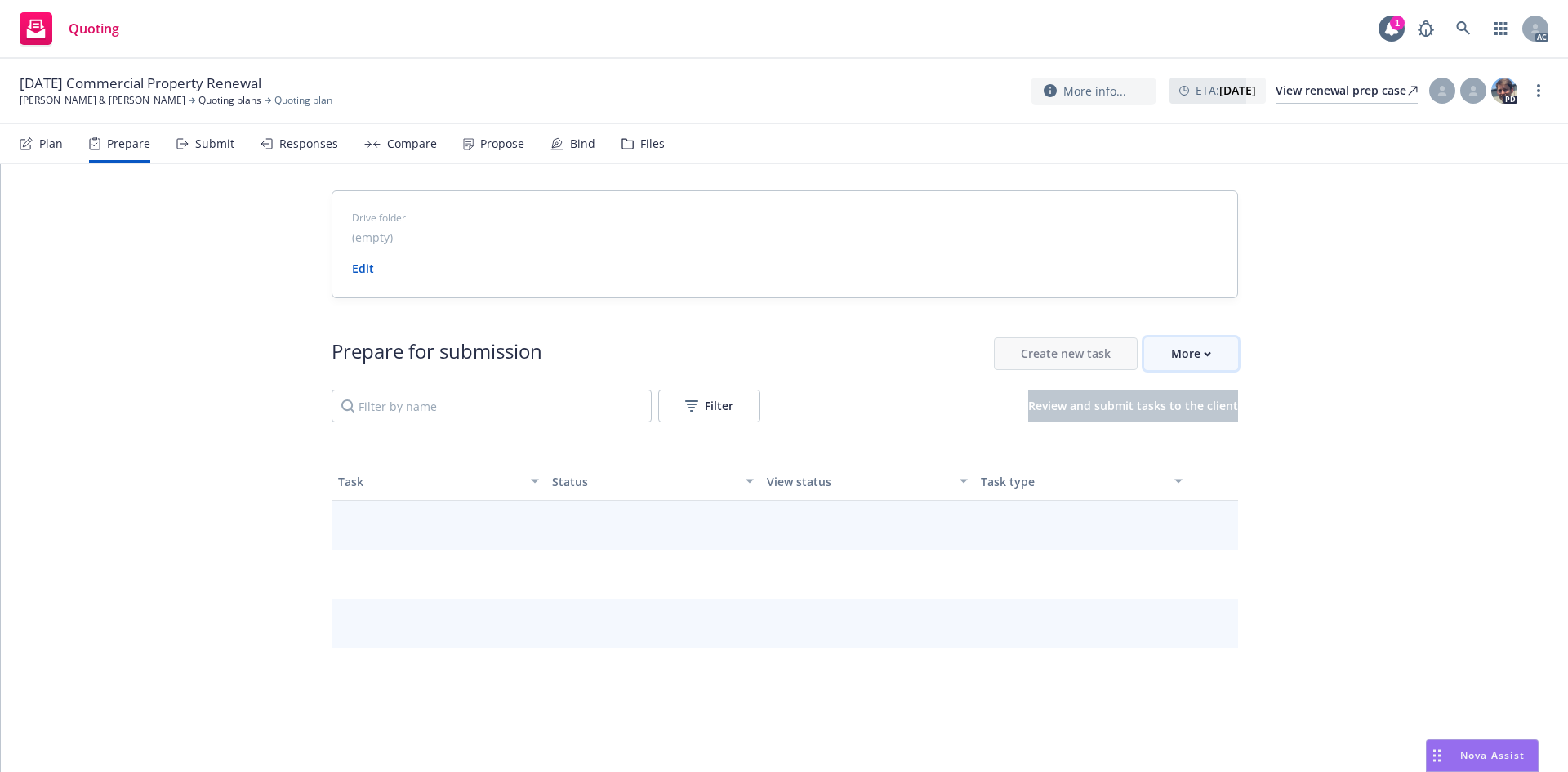
click at [1190, 349] on div "More" at bounding box center [1191, 354] width 40 height 31
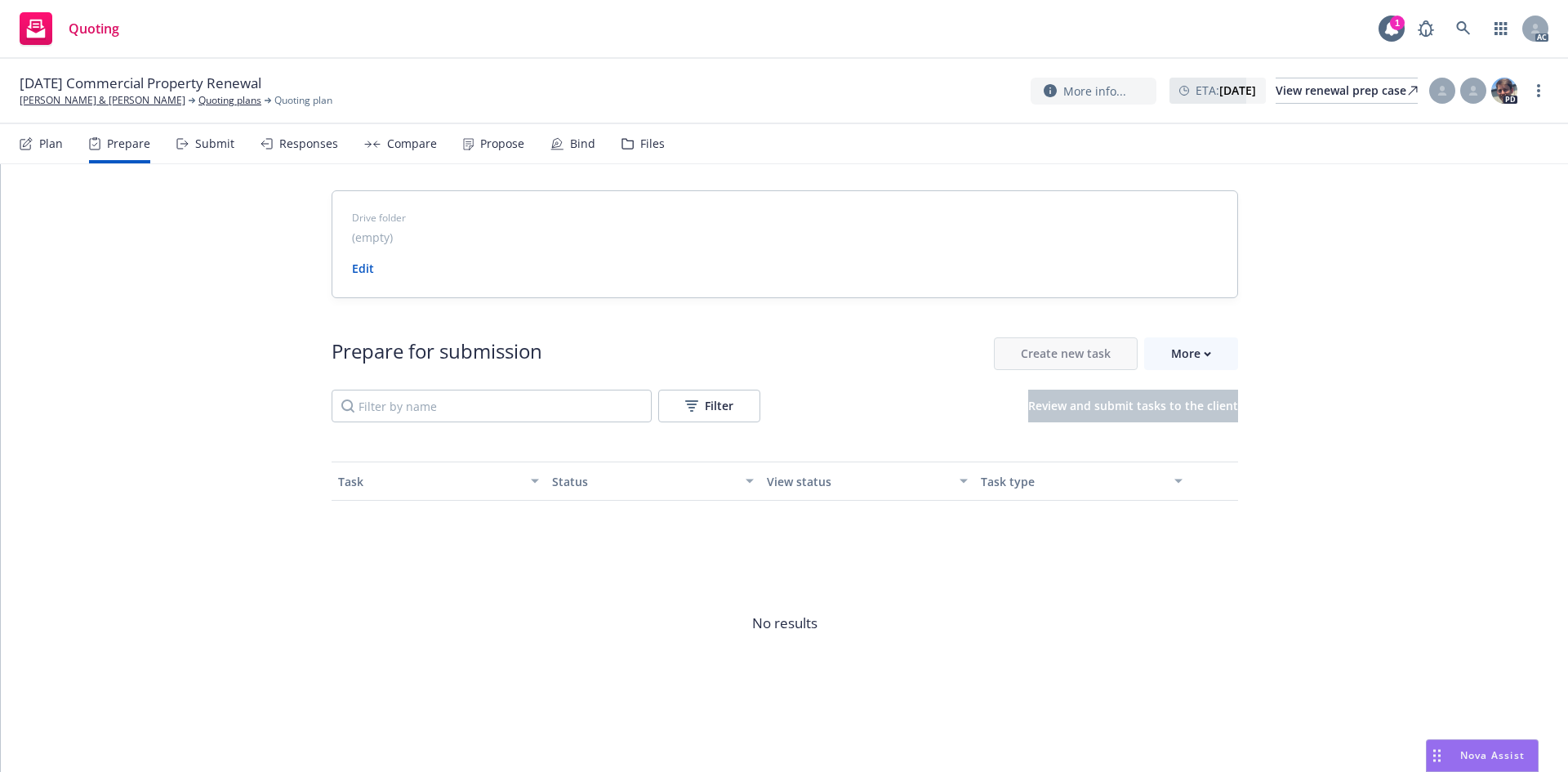
click at [1225, 421] on span "Go to Indio account" at bounding box center [1211, 429] width 146 height 16
click at [1196, 355] on div "More" at bounding box center [1191, 354] width 40 height 31
click at [84, 104] on link "[PERSON_NAME] & [PERSON_NAME]" at bounding box center [103, 100] width 166 height 15
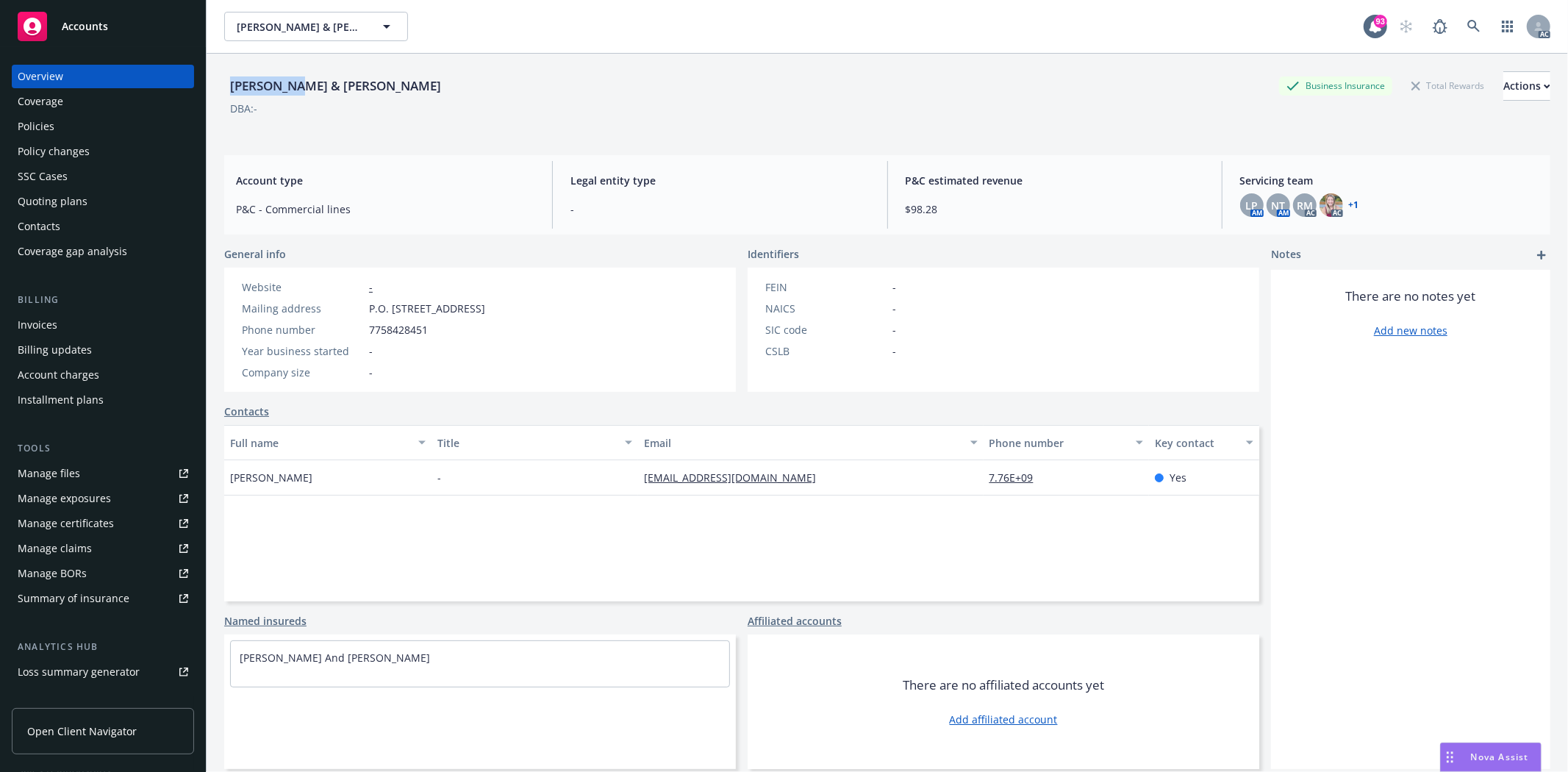
drag, startPoint x: 229, startPoint y: 79, endPoint x: 295, endPoint y: 82, distance: 66.1
click at [295, 82] on div "[PERSON_NAME] & [PERSON_NAME]" at bounding box center [335, 85] width 223 height 19
copy div "[PERSON_NAME] & [PERSON_NAME]"
drag, startPoint x: 229, startPoint y: 480, endPoint x: 331, endPoint y: 491, distance: 102.6
click at [331, 491] on div "[PERSON_NAME]" at bounding box center [328, 478] width 207 height 35
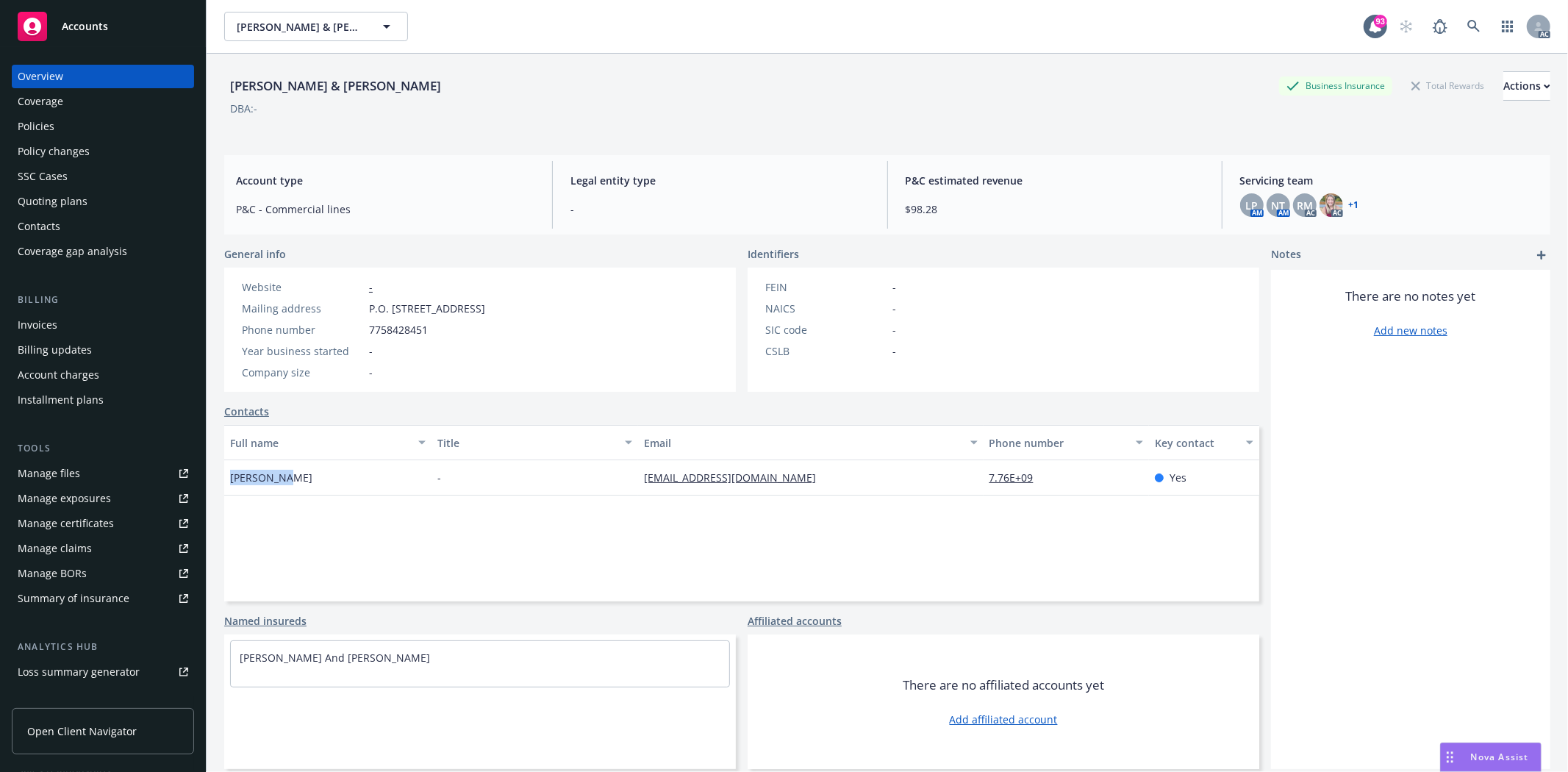
copy span "[PERSON_NAME]"
drag, startPoint x: 858, startPoint y: 594, endPoint x: 853, endPoint y: 589, distance: 7.1
click at [864, 593] on div "Full name Title Email Phone number Key contact [PERSON_NAME] - [EMAIL_ADDRESS][…" at bounding box center [741, 513] width 1035 height 176
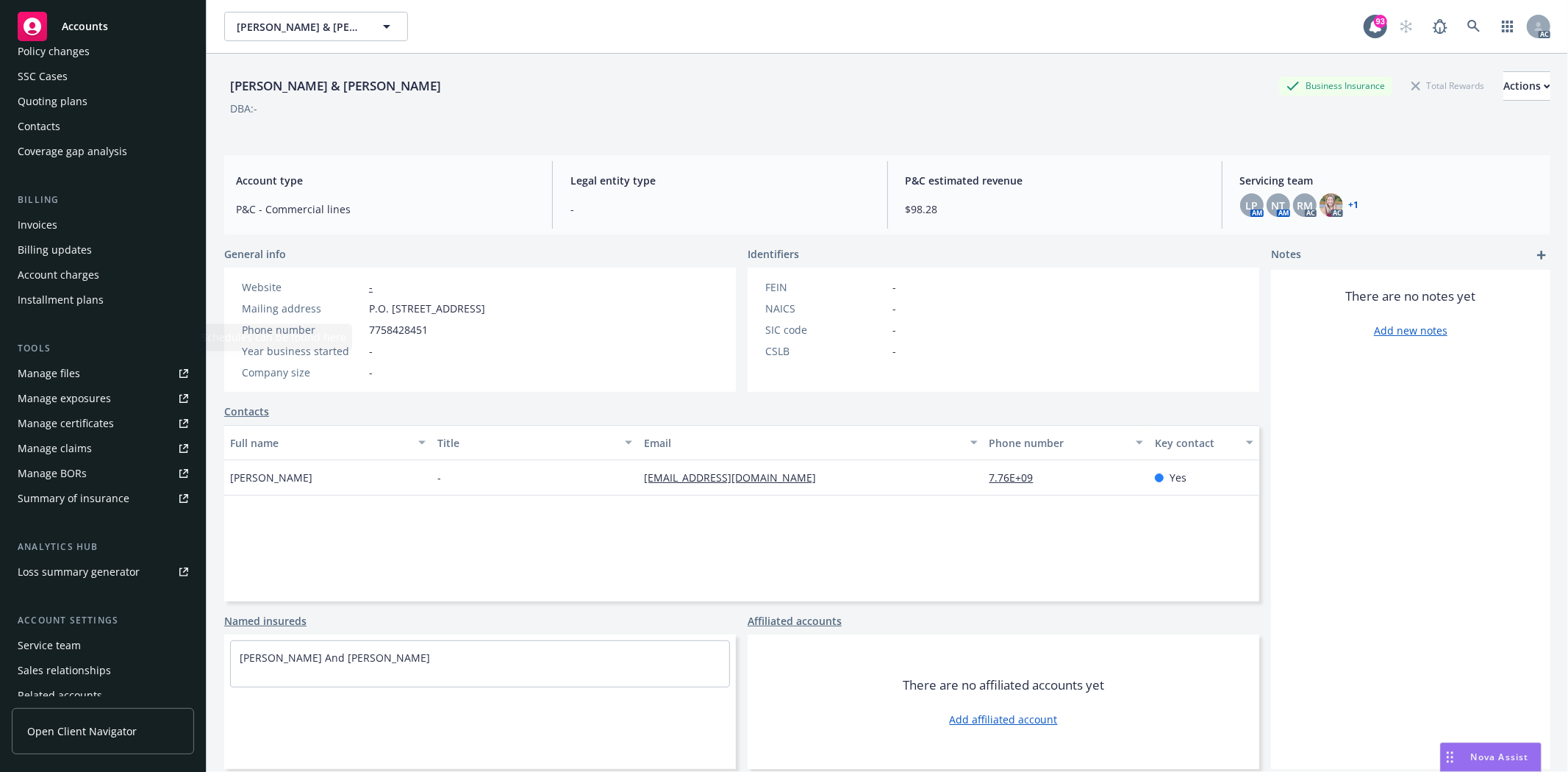
scroll to position [160, 0]
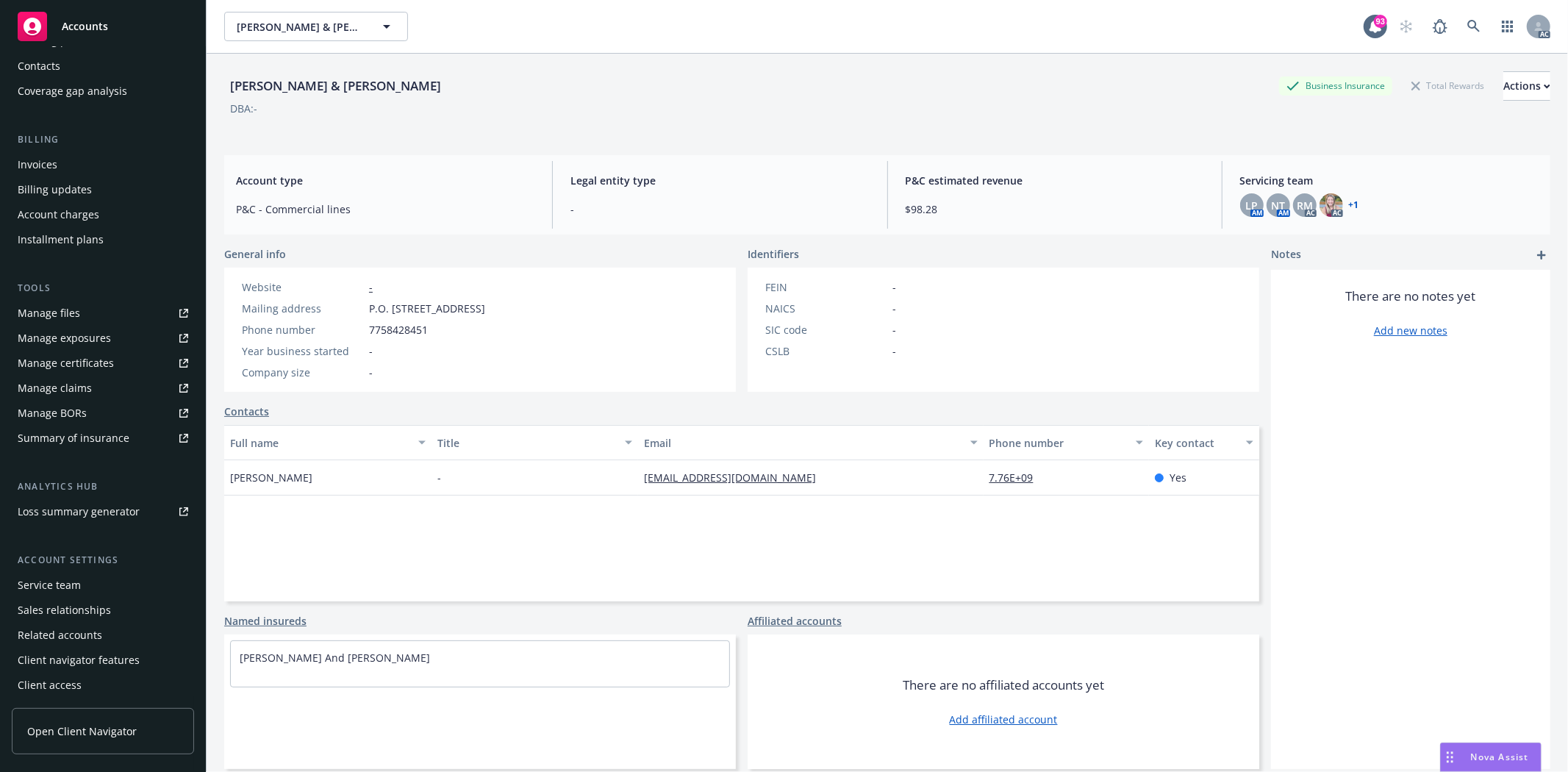
click at [127, 577] on div "Service team" at bounding box center [103, 586] width 171 height 23
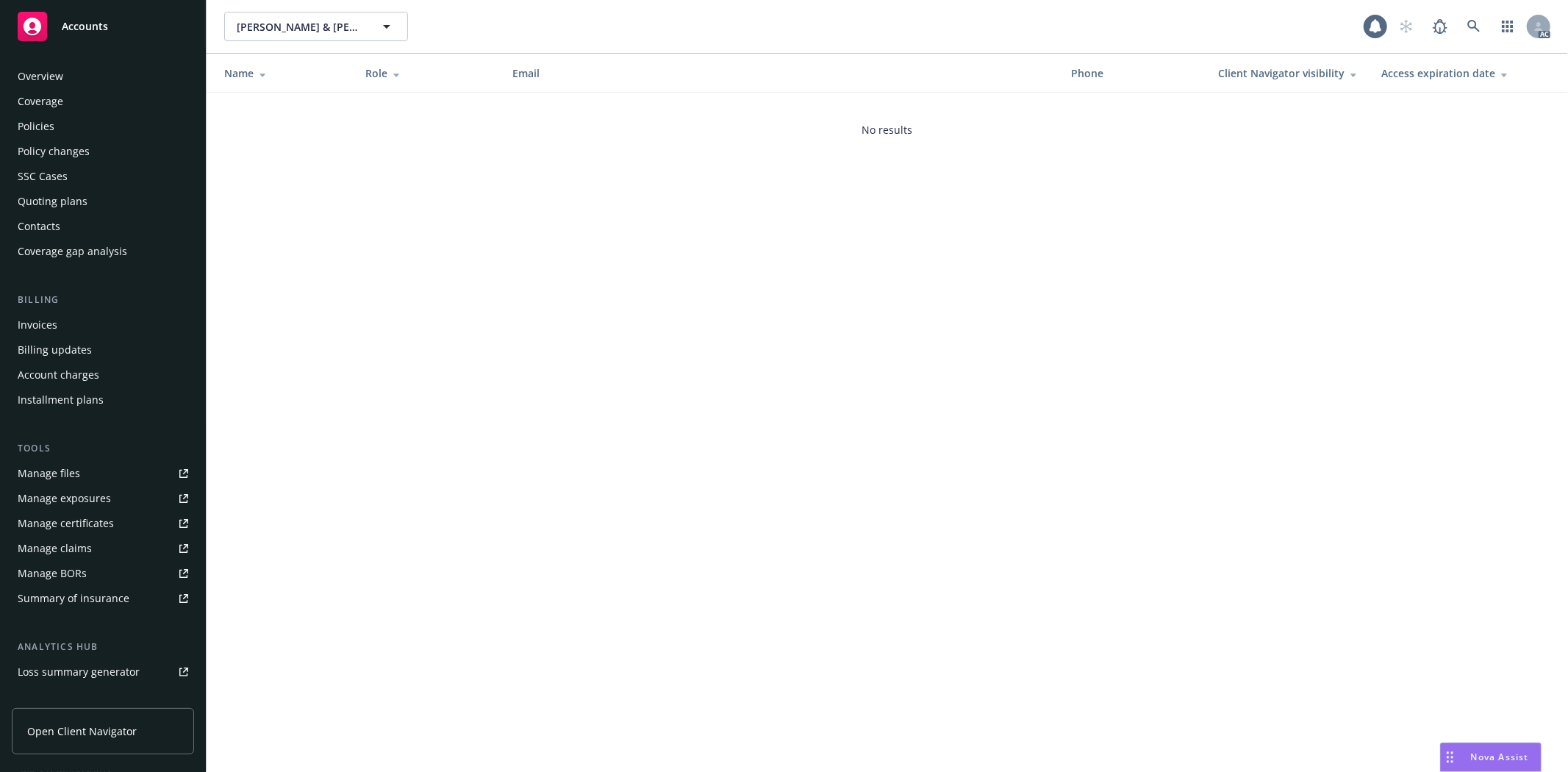
scroll to position [160, 0]
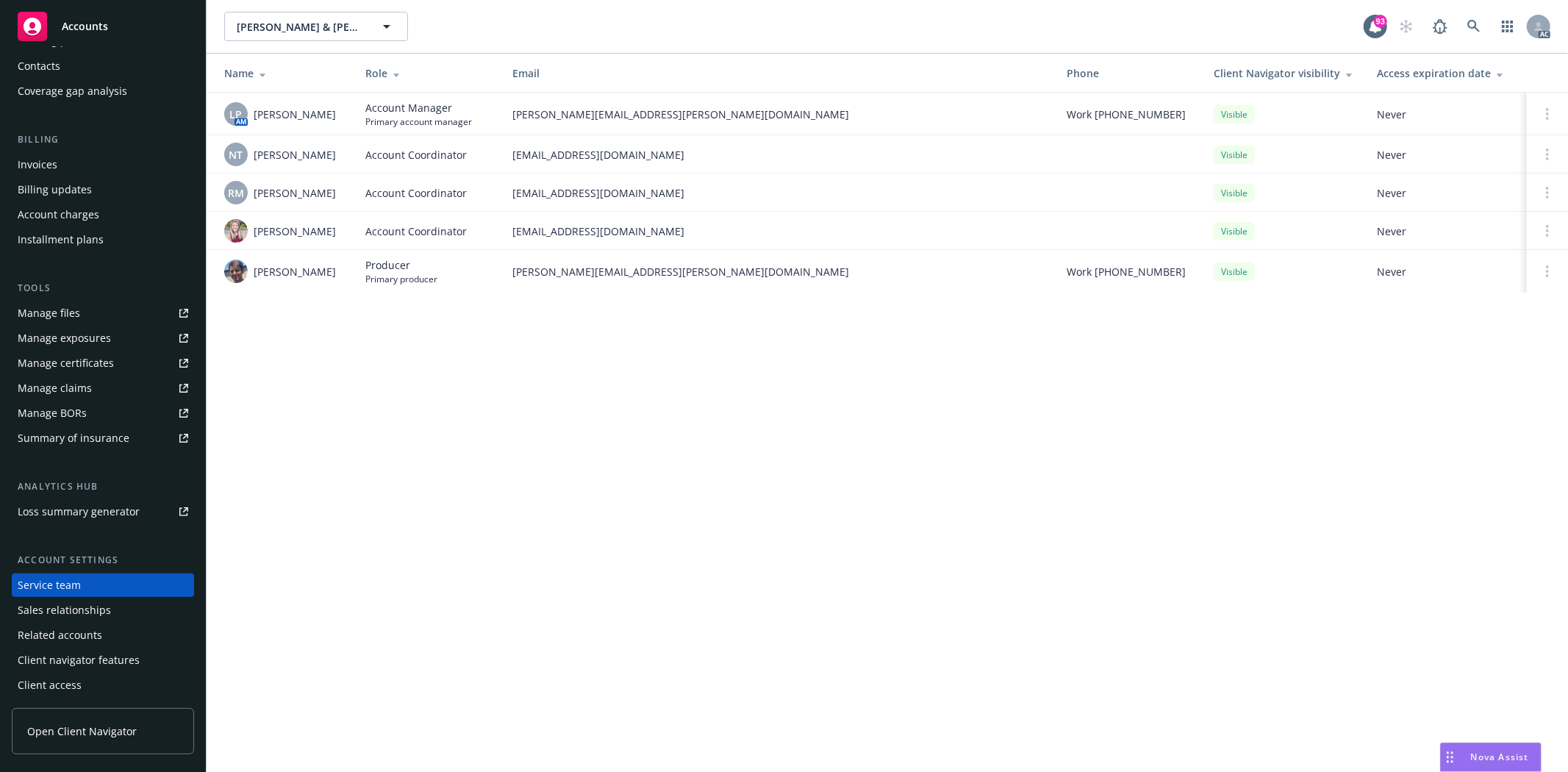
drag, startPoint x: 253, startPoint y: 113, endPoint x: 341, endPoint y: 115, distance: 88.0
click at [341, 115] on div "LP AM [PERSON_NAME]" at bounding box center [283, 114] width 118 height 23
copy span "[PERSON_NAME]"
drag, startPoint x: 255, startPoint y: 158, endPoint x: 285, endPoint y: 174, distance: 34.0
click at [285, 158] on span "[PERSON_NAME]" at bounding box center [295, 155] width 82 height 16
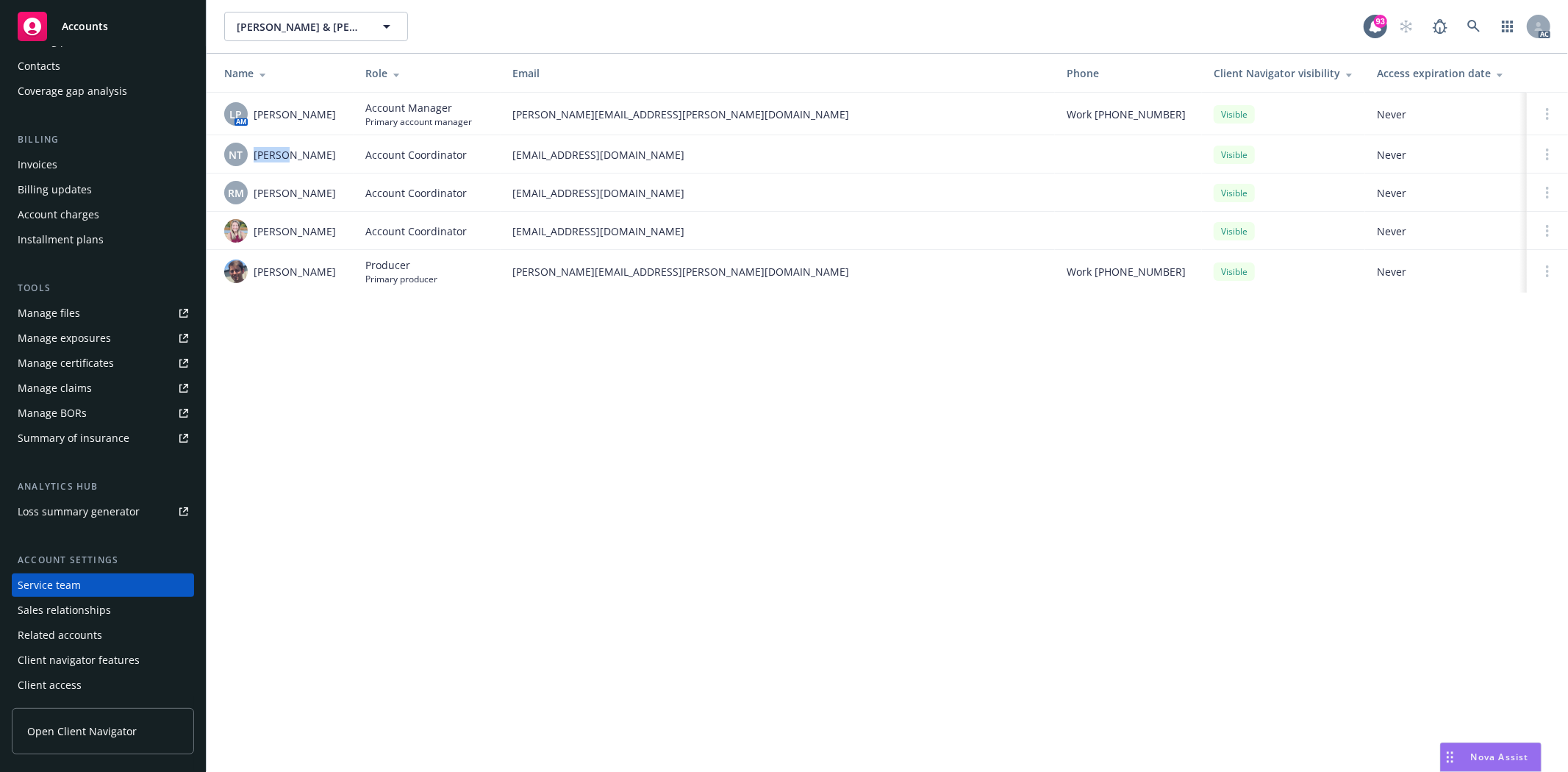
drag, startPoint x: 253, startPoint y: 200, endPoint x: 339, endPoint y: 196, distance: 86.1
click at [339, 196] on div "RM [PERSON_NAME]" at bounding box center [283, 193] width 118 height 23
copy span "[PERSON_NAME]"
drag, startPoint x: 253, startPoint y: 156, endPoint x: 290, endPoint y: 158, distance: 37.1
click at [290, 158] on span "[PERSON_NAME]" at bounding box center [295, 155] width 82 height 16
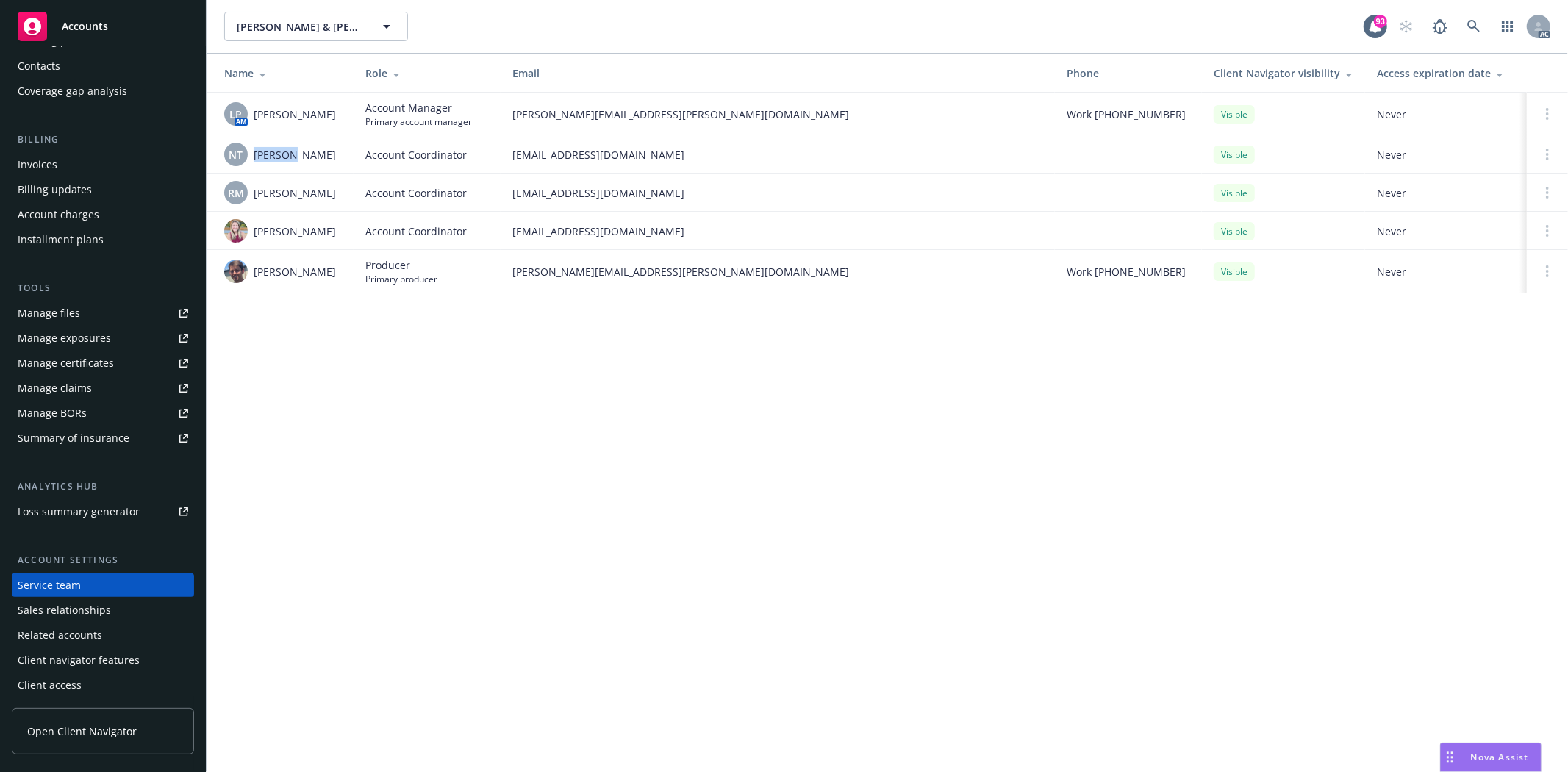
copy span "Ninuca"
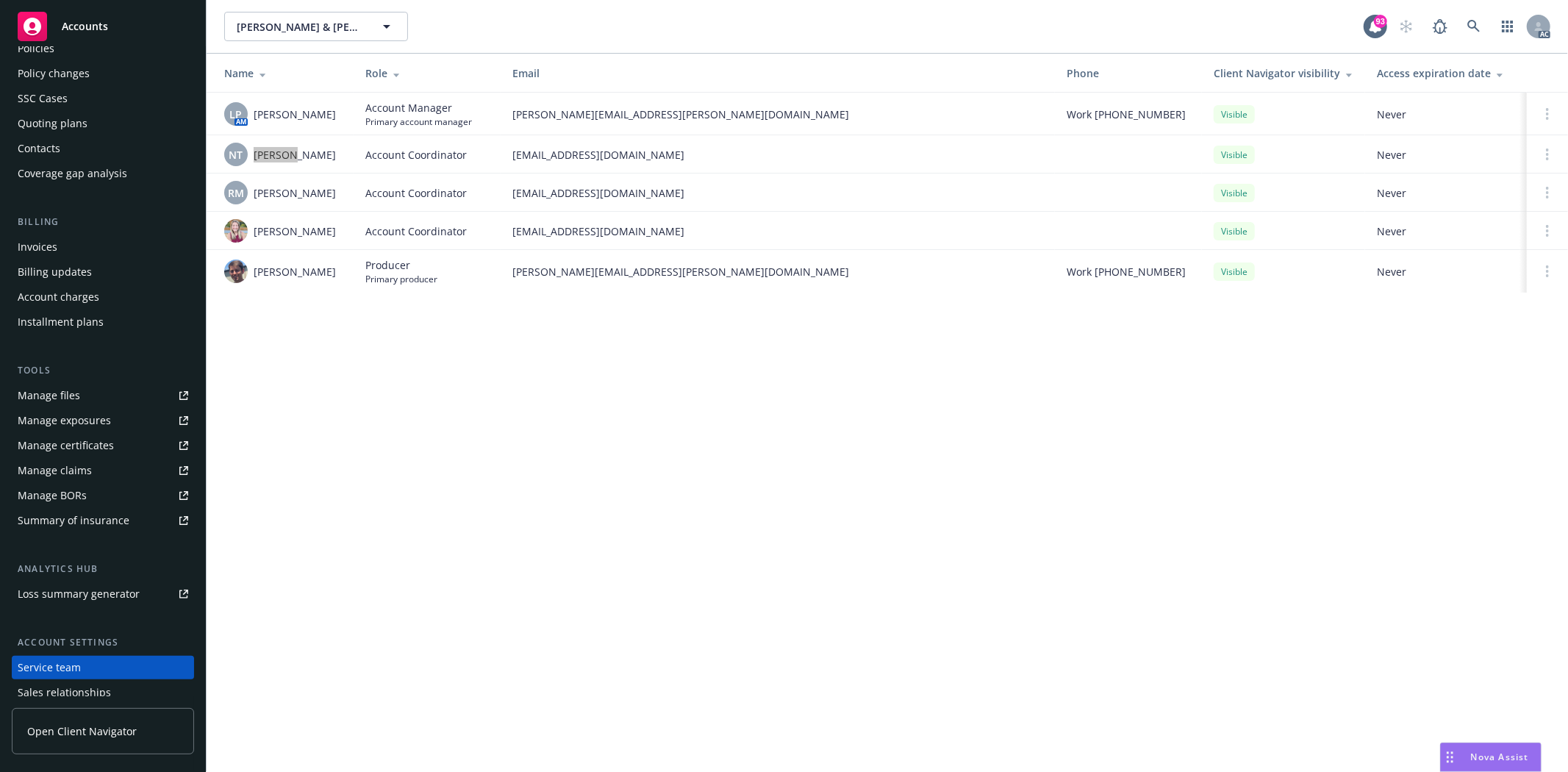
scroll to position [0, 0]
